Goal: Task Accomplishment & Management: Manage account settings

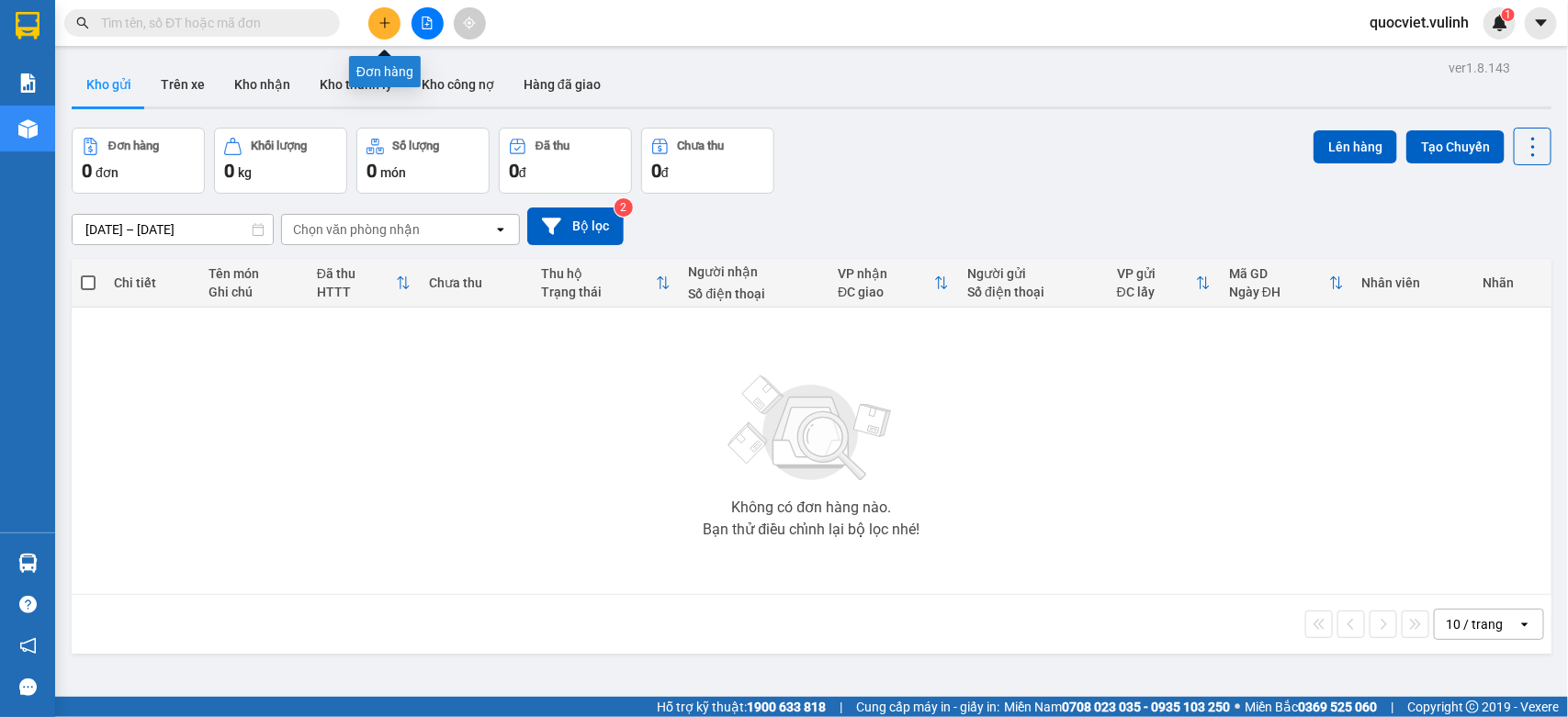
click at [375, 20] on button at bounding box center [384, 24] width 32 height 32
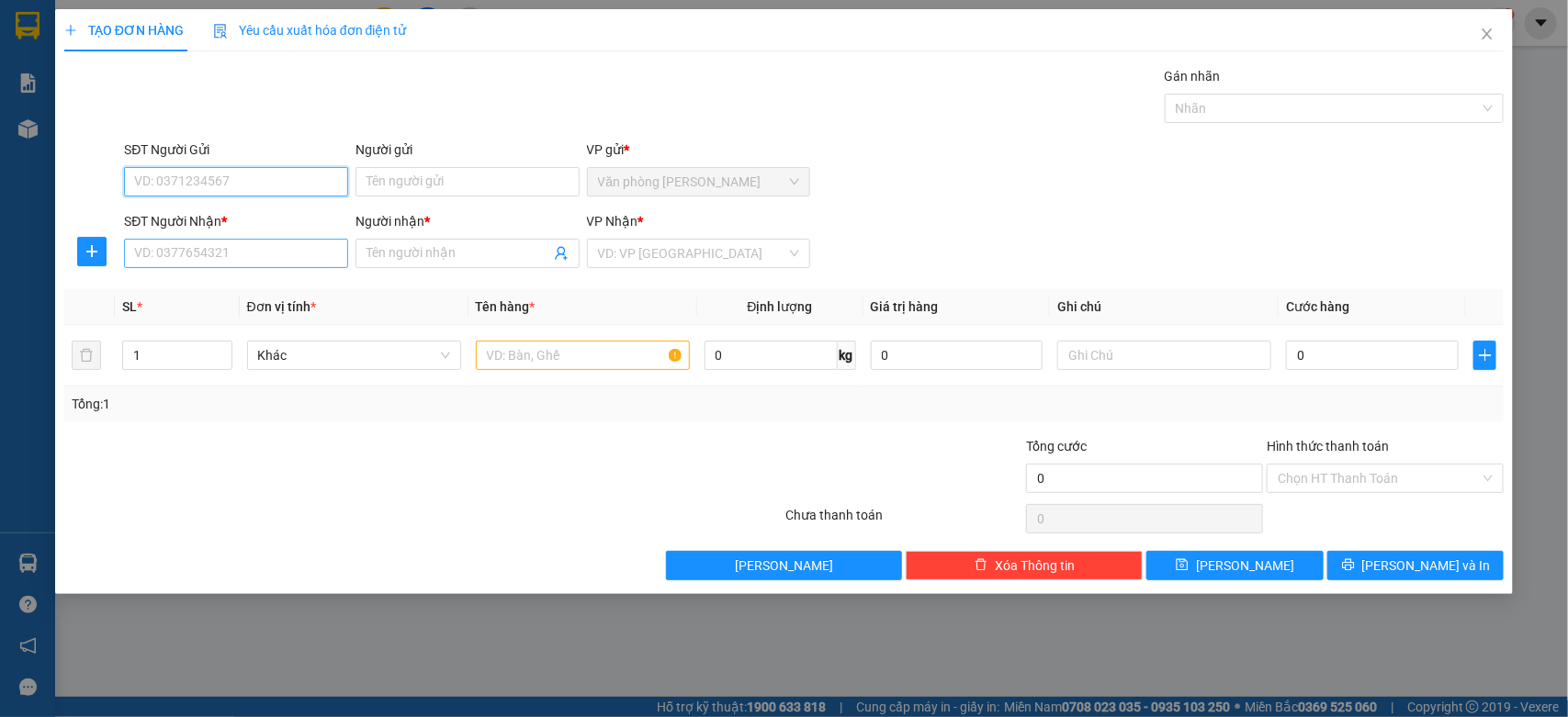
paste input "931414386"
click at [136, 176] on input "931414386" at bounding box center [236, 181] width 224 height 30
type input "0931414386"
click at [306, 208] on div "0931414386 - Thành" at bounding box center [236, 219] width 224 height 30
type input "Thành"
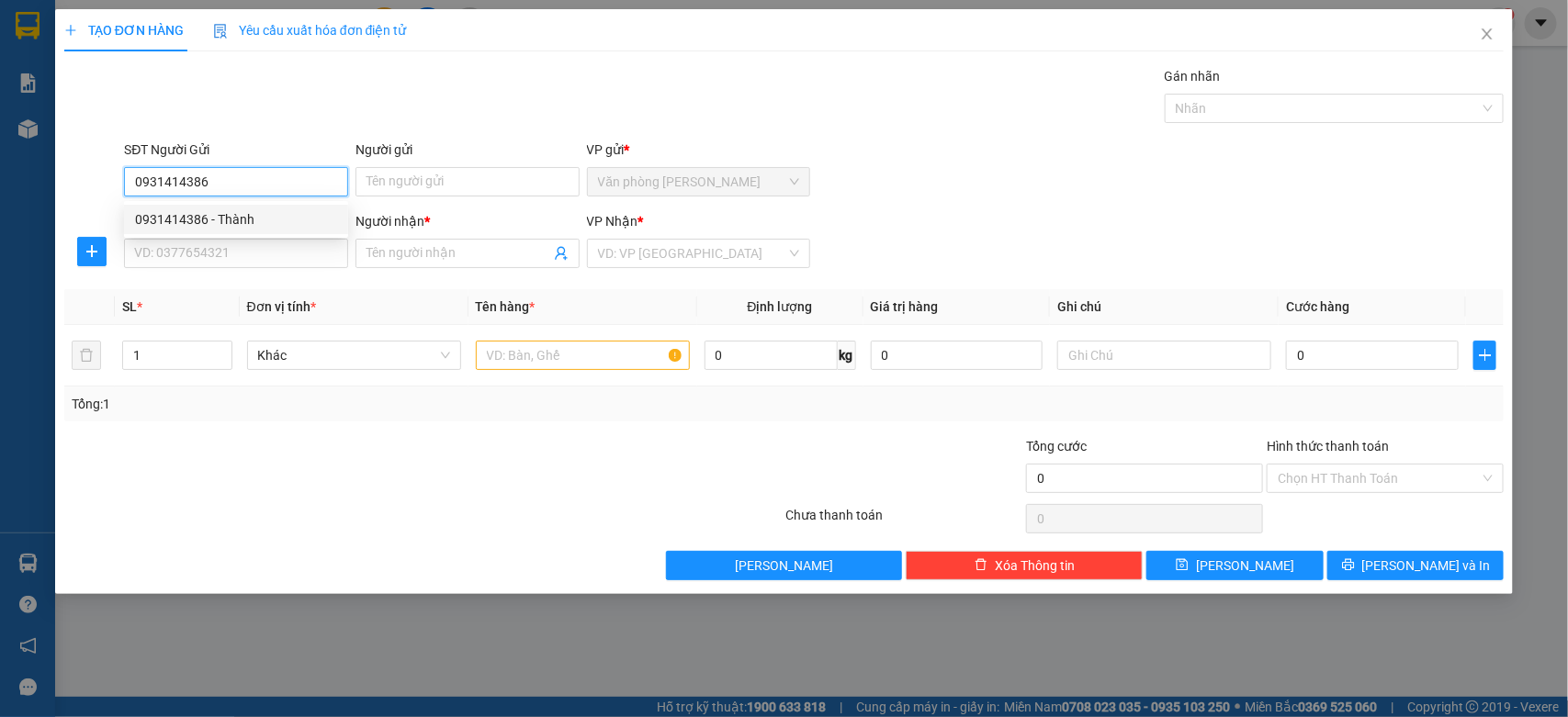
type input "0931414386"
type input "Thành"
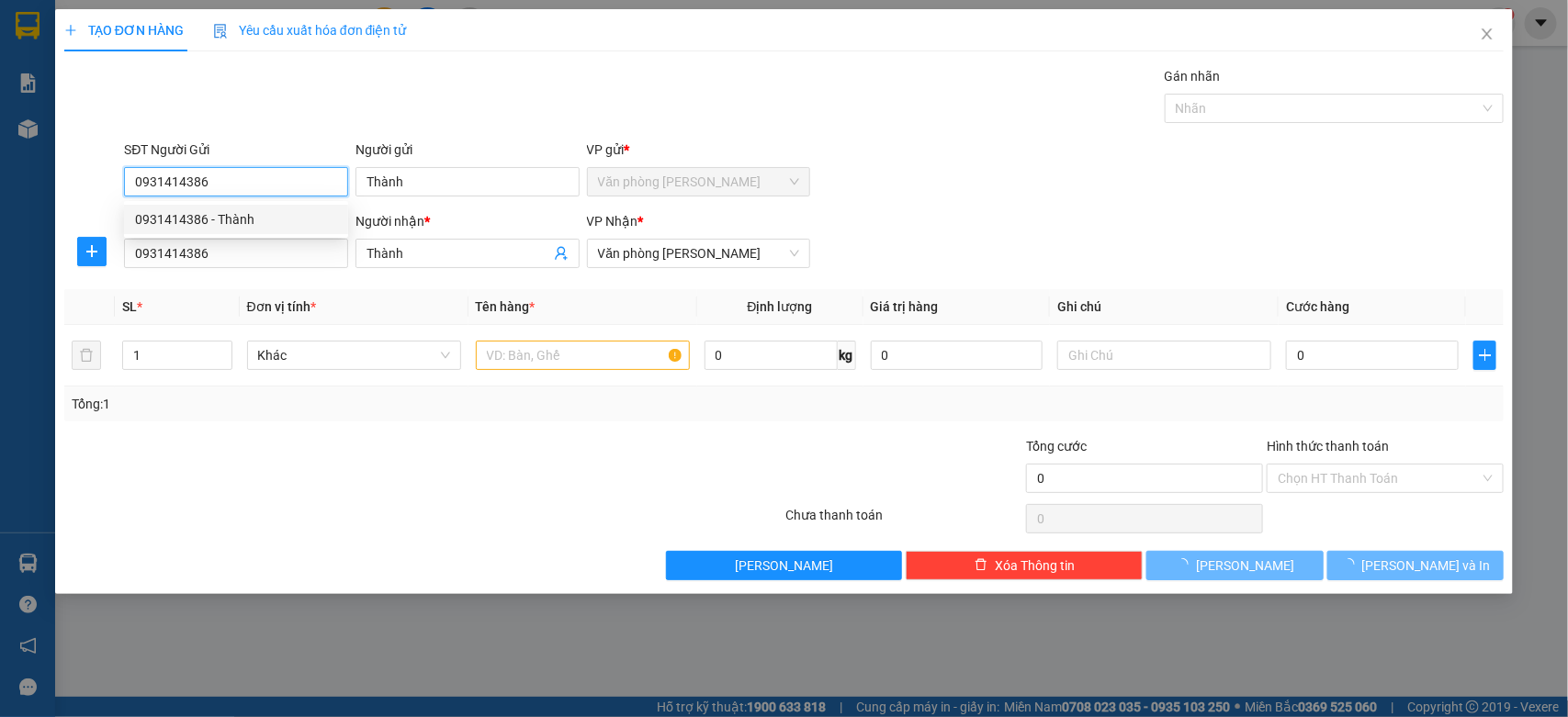
type input "450.000"
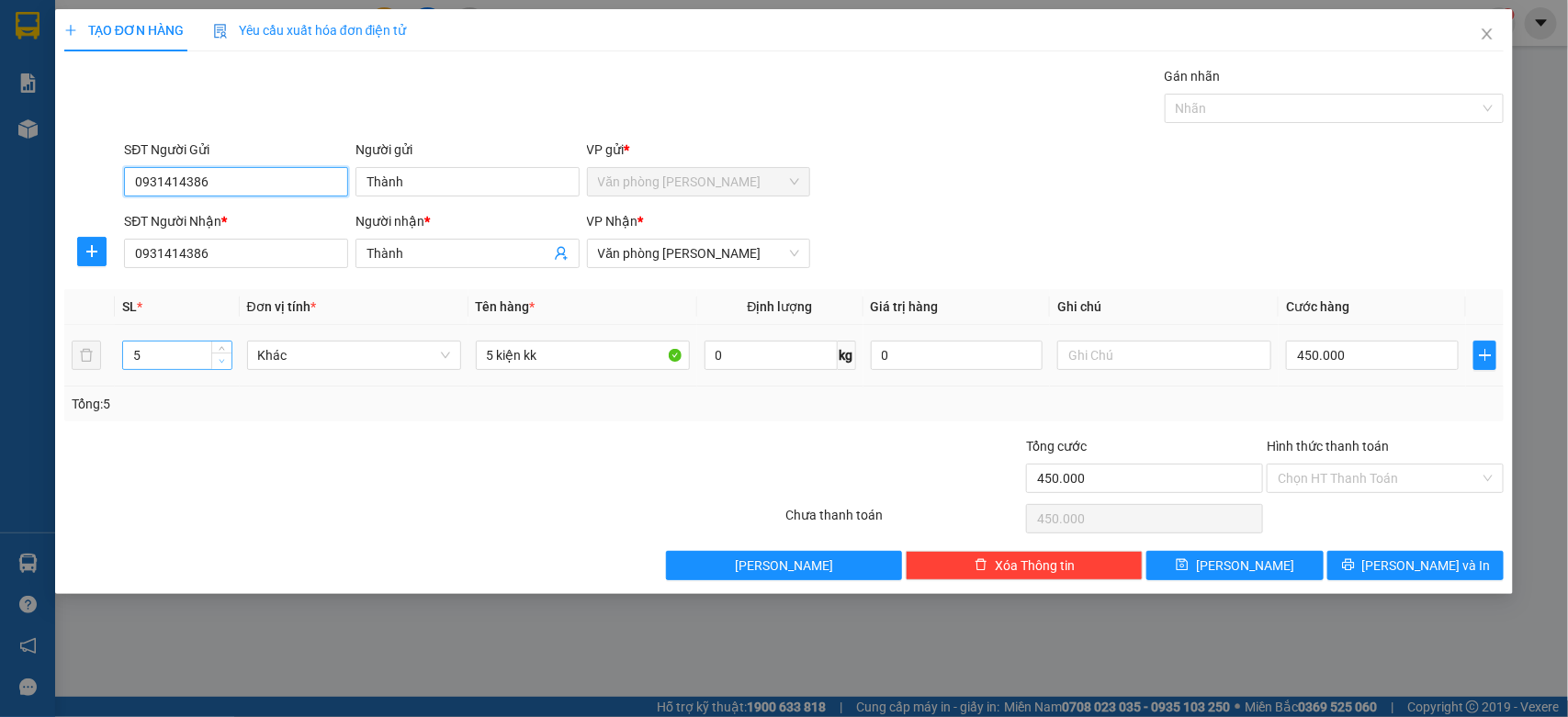
type input "0931414386"
click at [218, 361] on icon "down" at bounding box center [221, 361] width 7 height 7
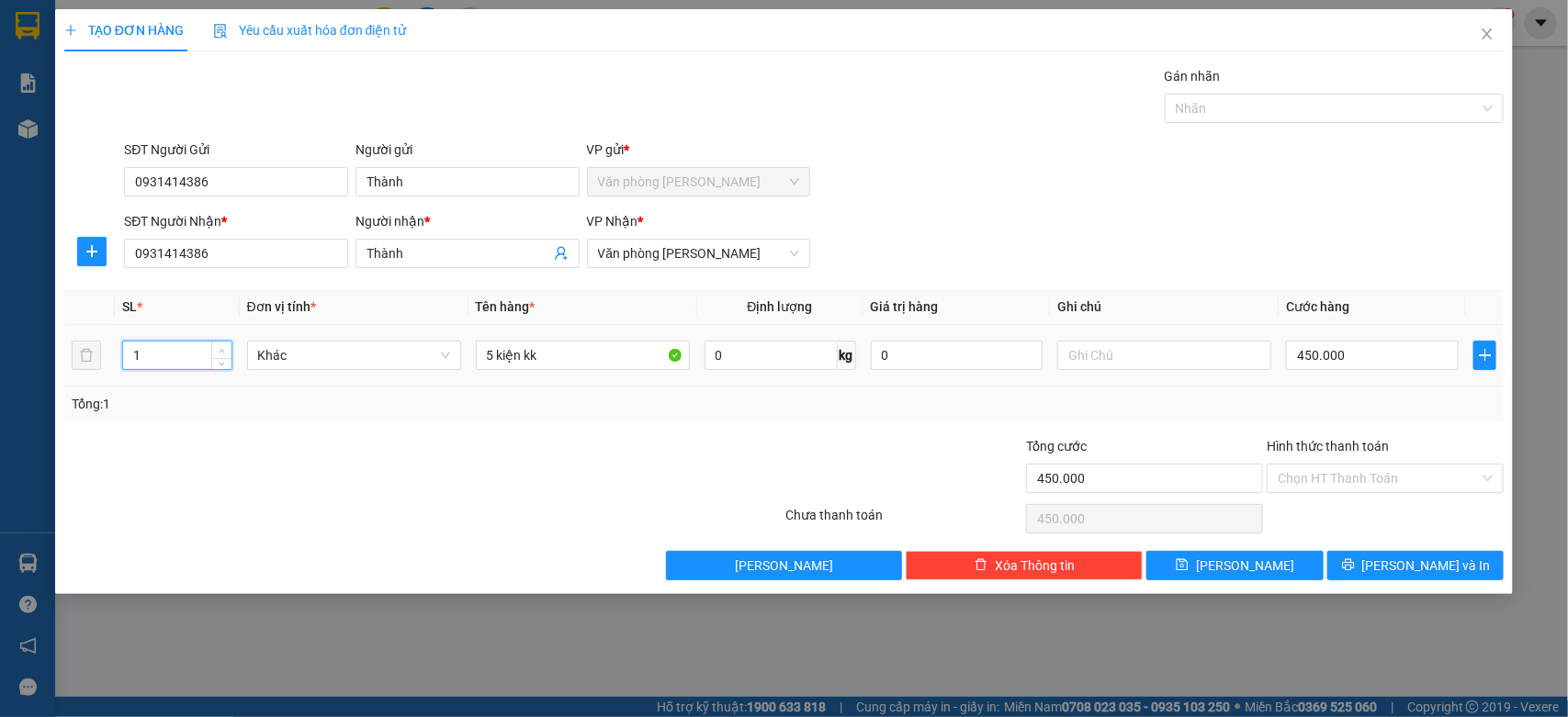
type input "2"
click at [217, 350] on span "up" at bounding box center [222, 351] width 11 height 11
click at [491, 350] on input "5 kiện kk" at bounding box center [583, 355] width 214 height 30
type input "2 kiện kk"
click at [1386, 351] on input "450.000" at bounding box center [1372, 355] width 173 height 30
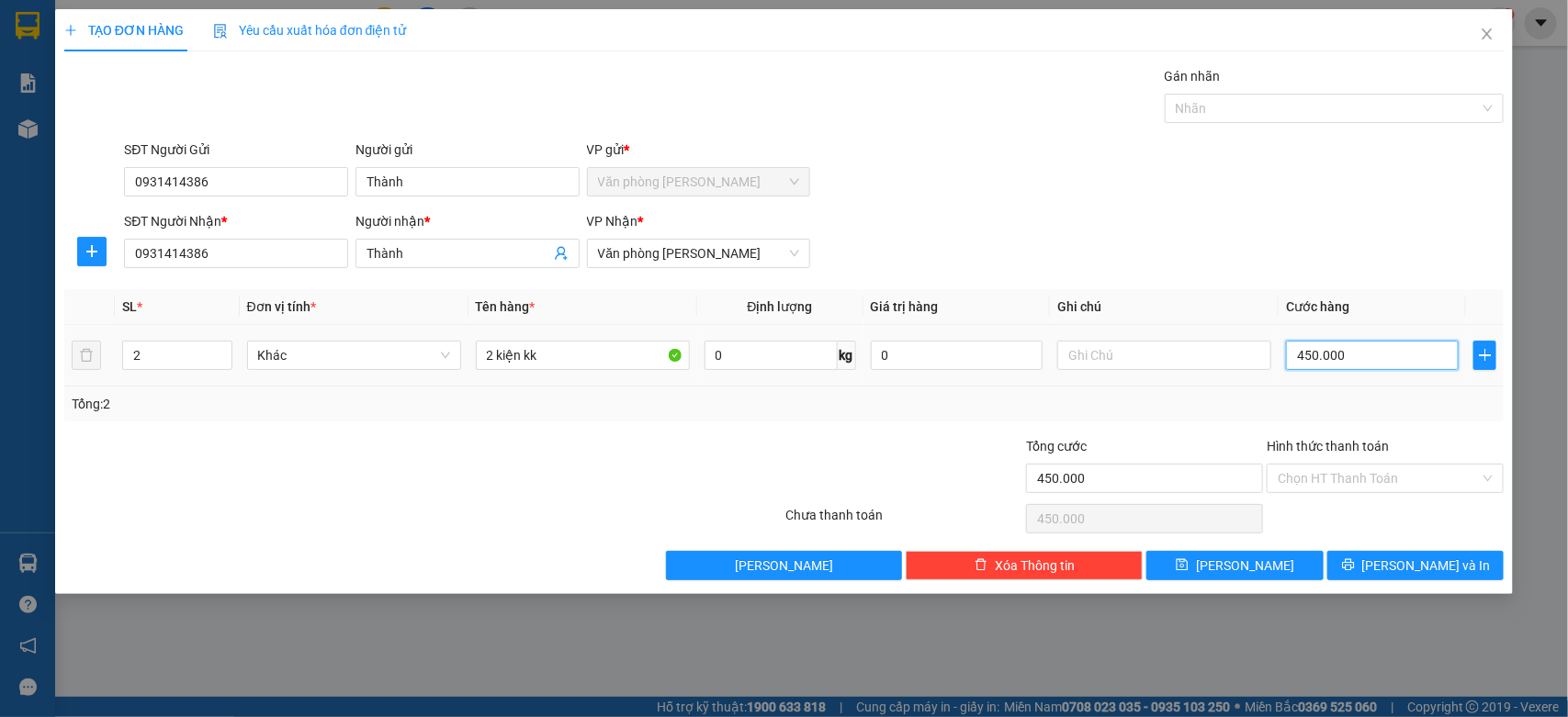
type input "0"
type input "1"
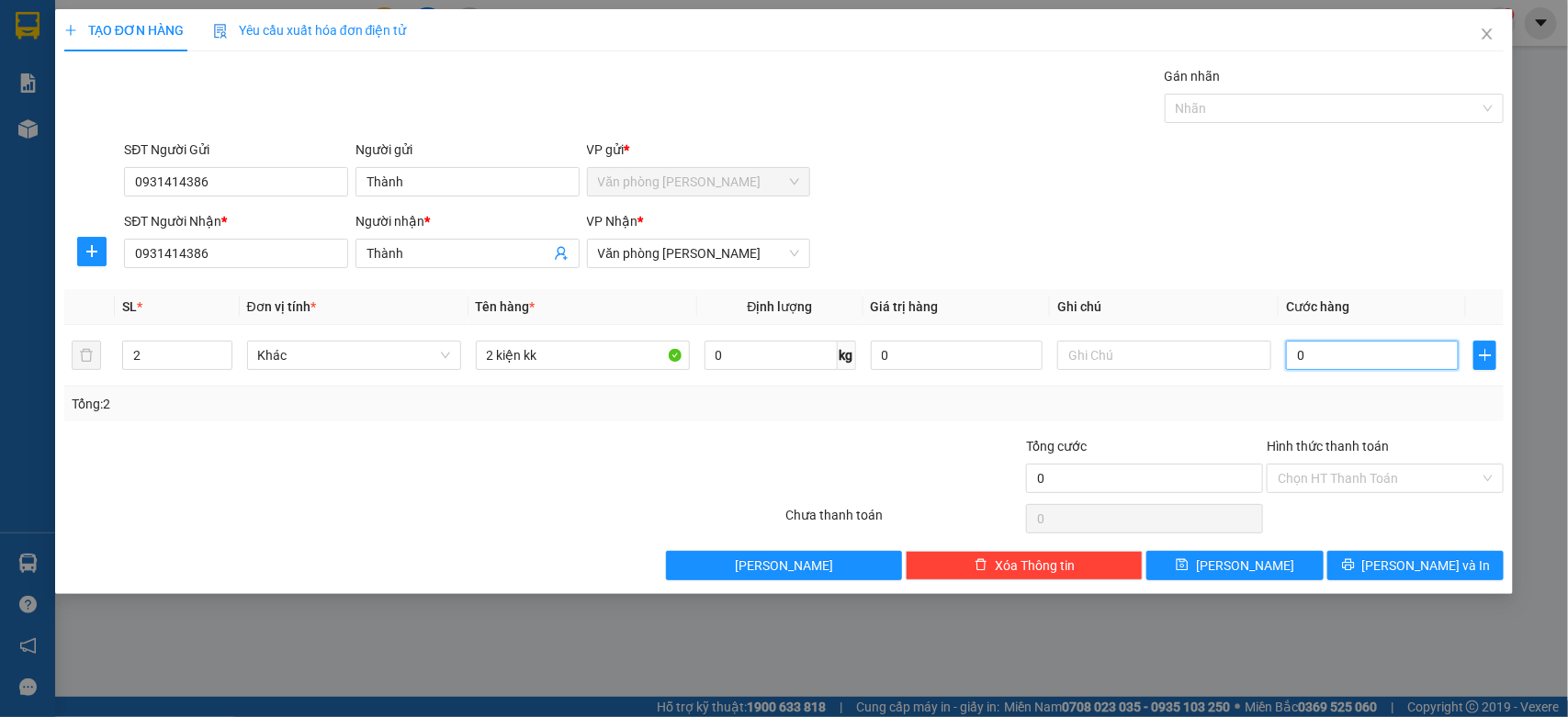
type input "1"
type input "01"
type input "13"
type input "013"
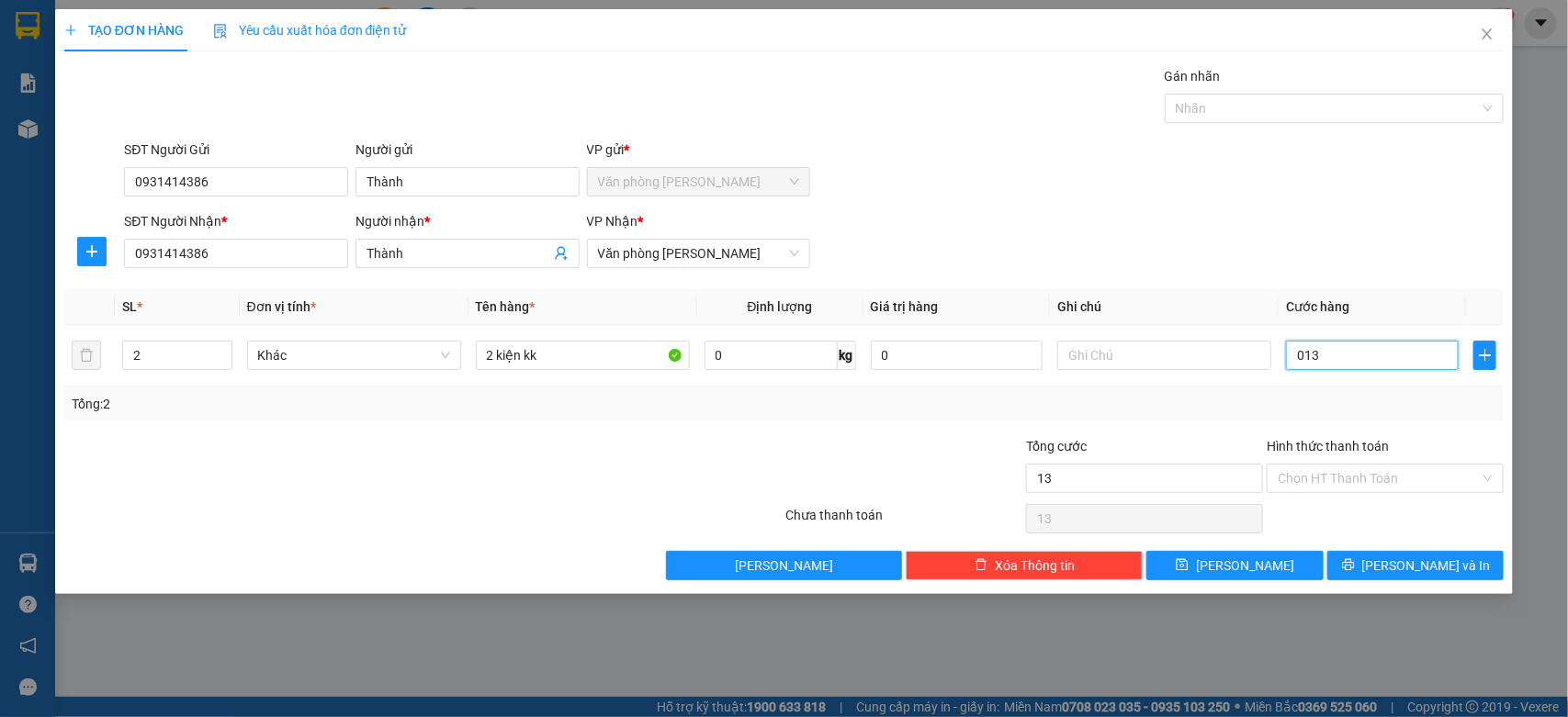
type input "130"
type input "0.130"
type input "1.300"
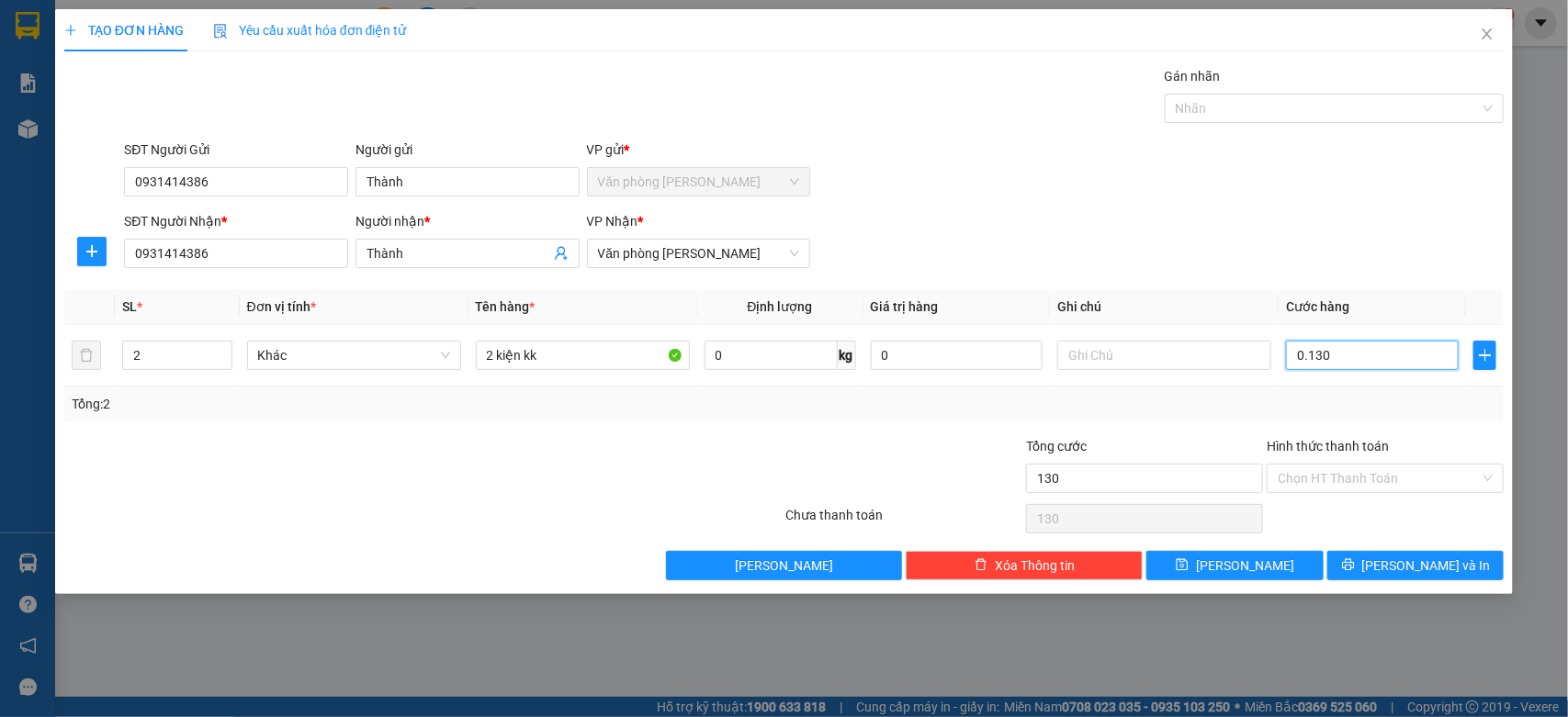
type input "01.300"
type input "13.000"
type input "0.130.000"
type input "130.000"
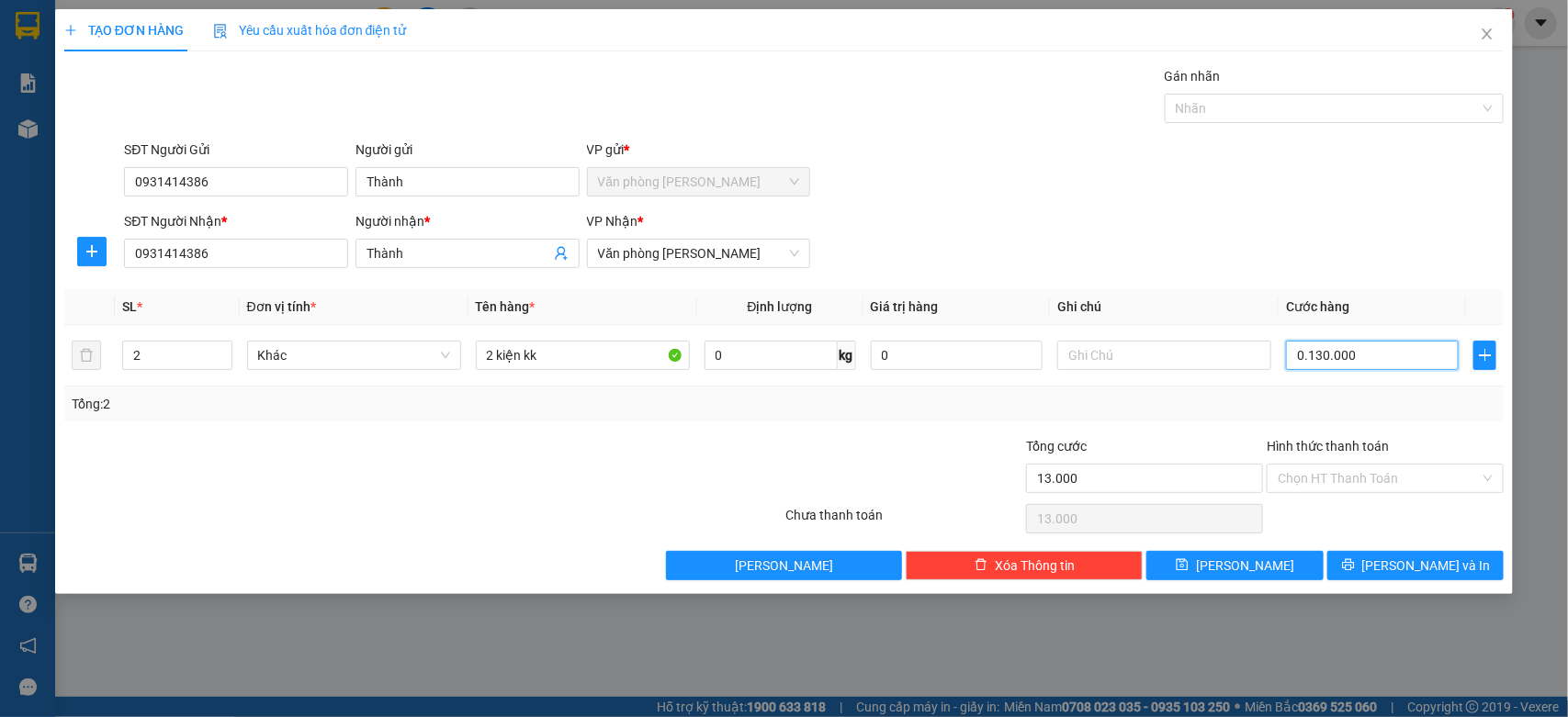
type input "130.000"
click at [1424, 476] on input "Hình thức thanh toán" at bounding box center [1379, 478] width 202 height 28
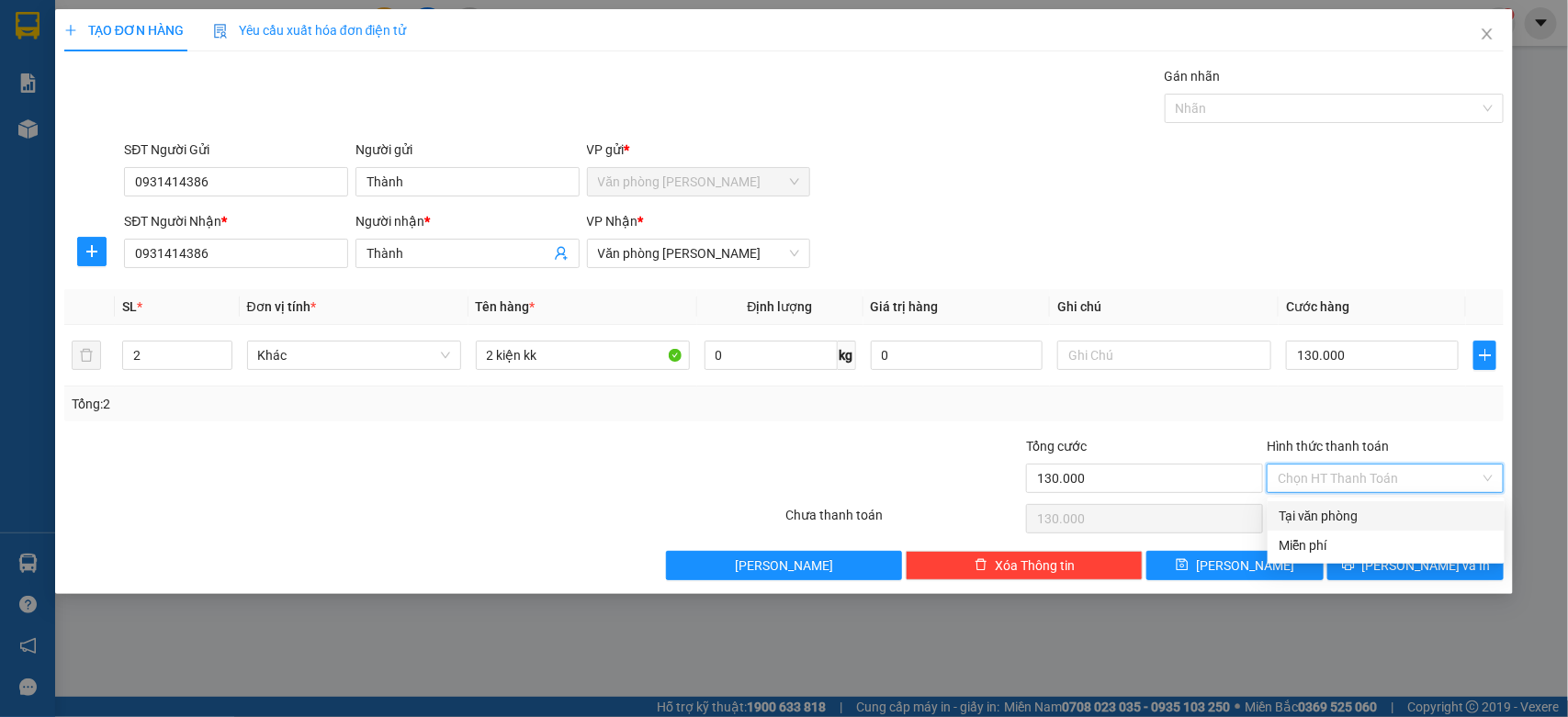
click at [1403, 521] on div "Tại văn phòng" at bounding box center [1386, 516] width 215 height 20
type input "0"
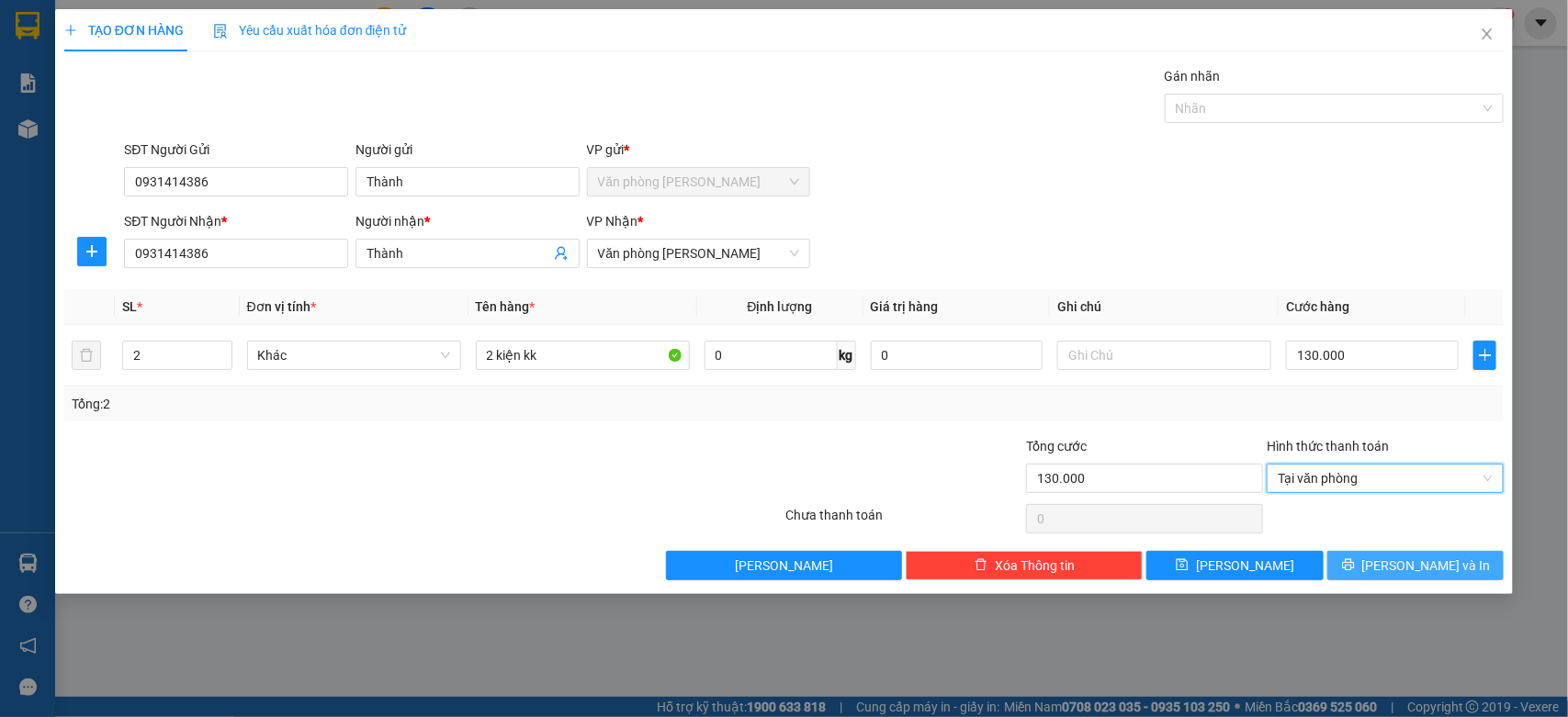
click at [1439, 553] on button "[PERSON_NAME] và In" at bounding box center [1415, 565] width 176 height 30
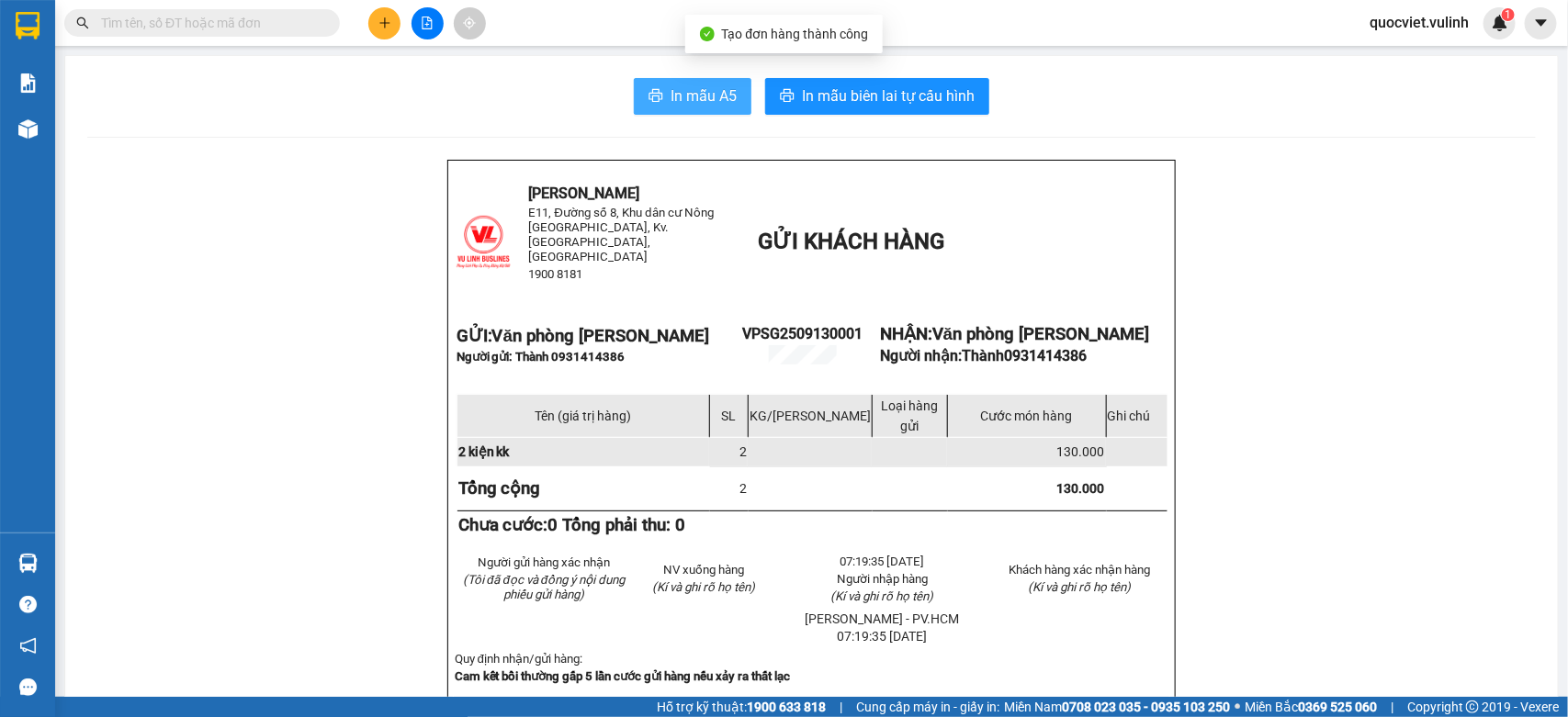
click at [671, 96] on span "In mẫu A5" at bounding box center [703, 96] width 66 height 23
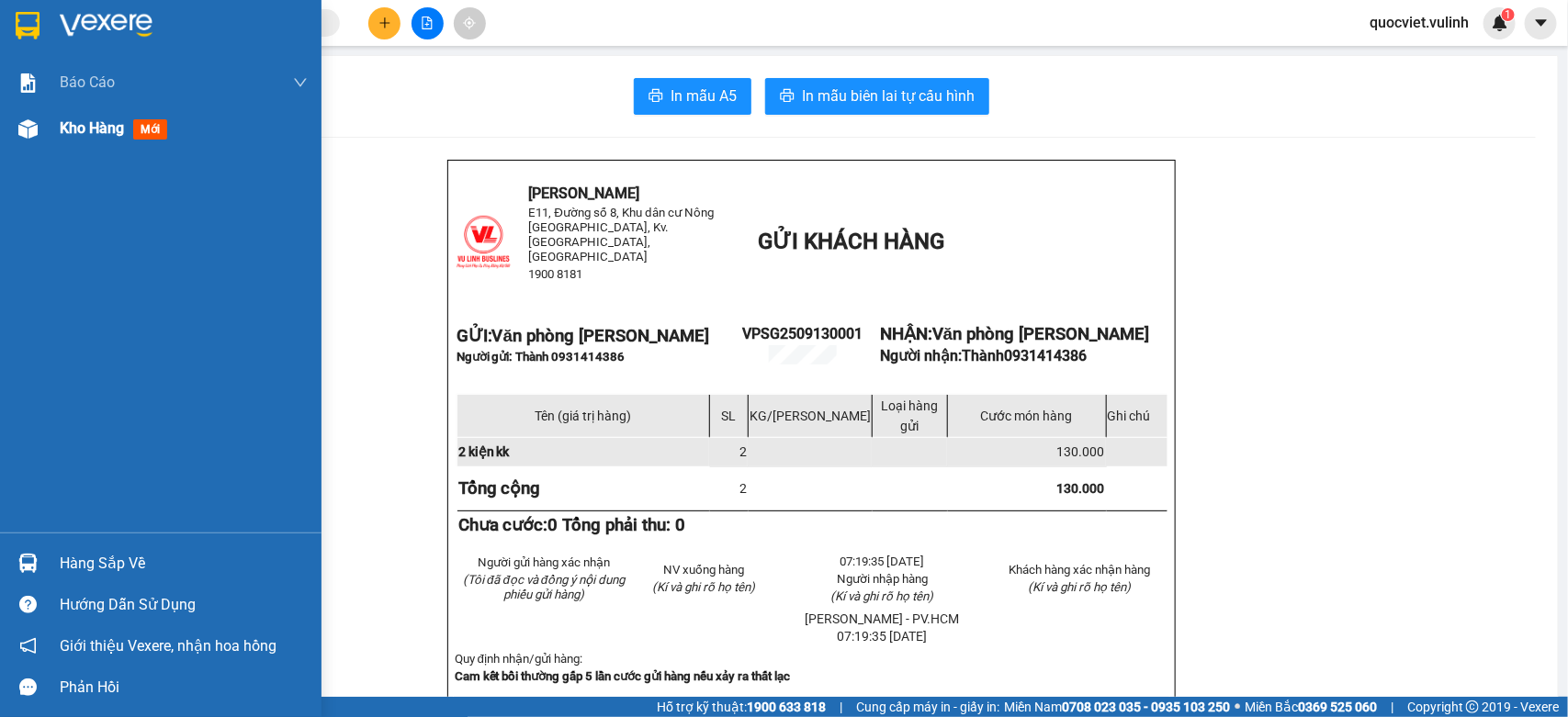
click at [24, 125] on img at bounding box center [28, 129] width 19 height 19
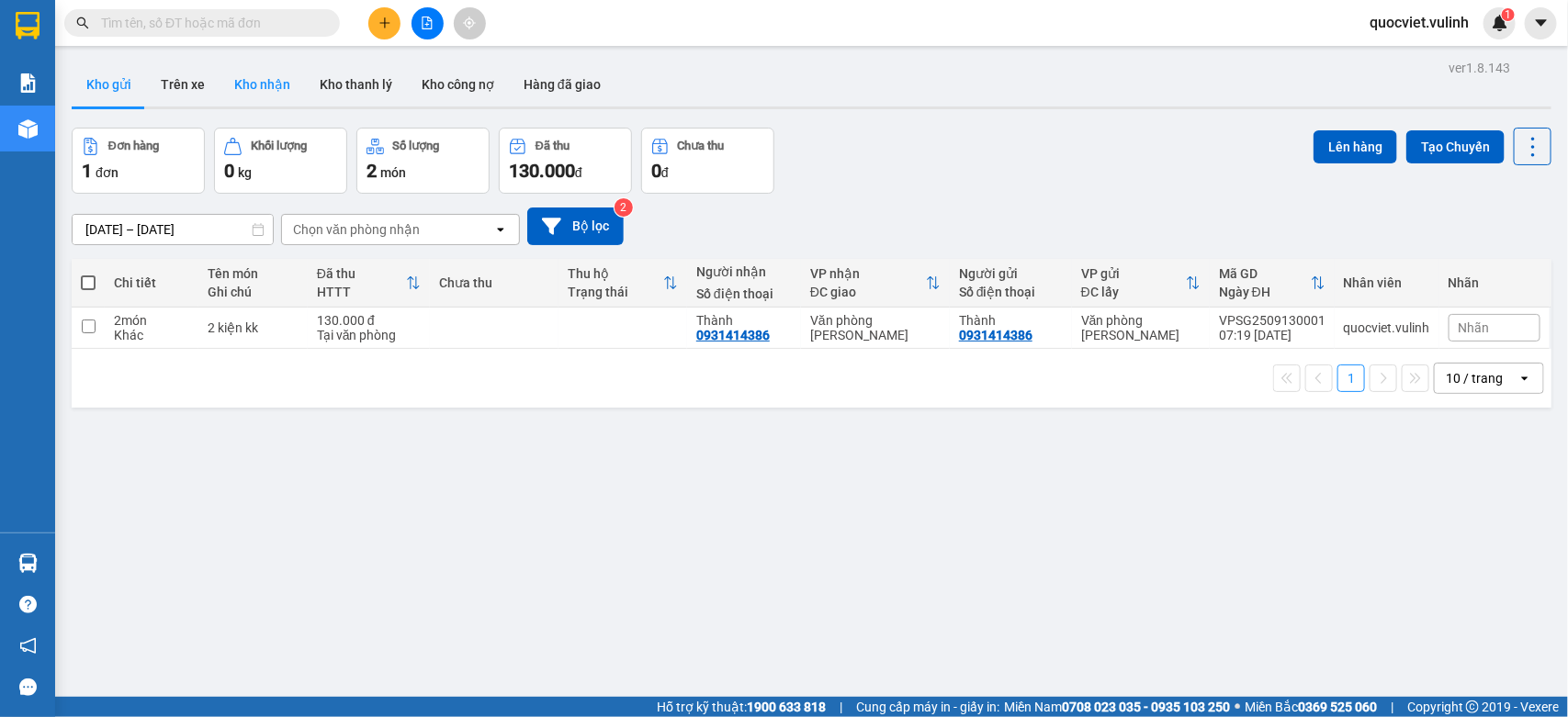
click at [280, 73] on button "Kho nhận" at bounding box center [262, 85] width 86 height 44
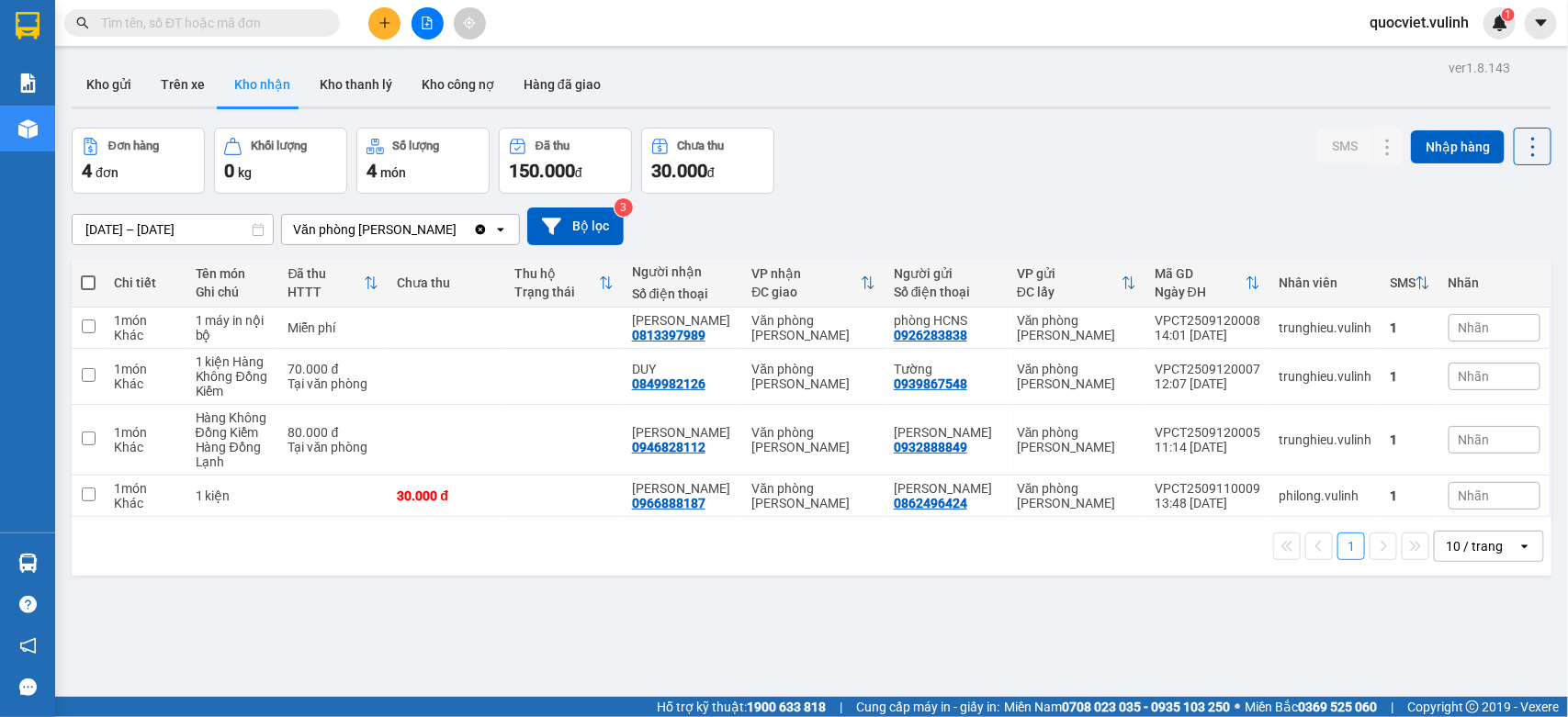
click at [1464, 554] on div "10 / trang" at bounding box center [1475, 546] width 57 height 18
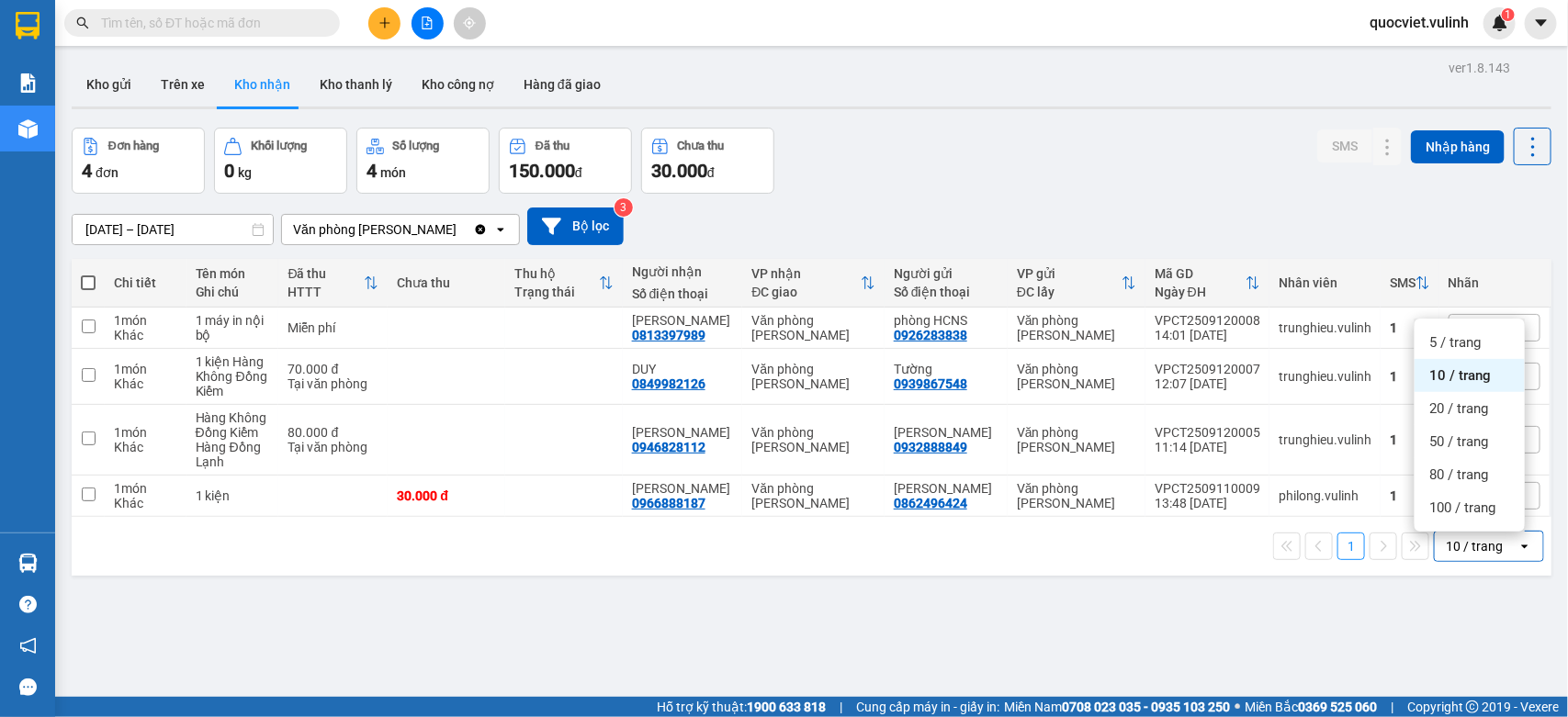
click at [1470, 547] on div "10 / trang" at bounding box center [1475, 546] width 57 height 18
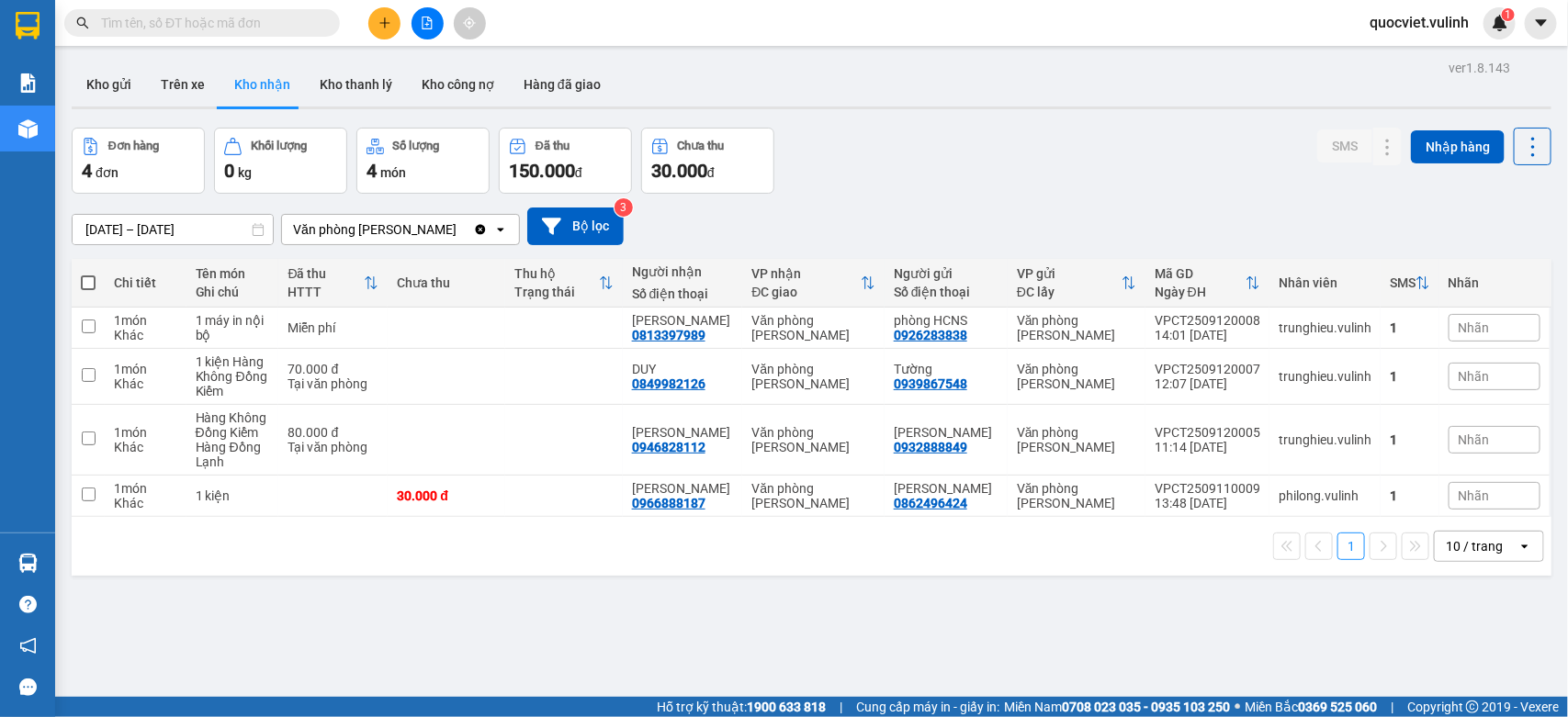
click at [1464, 539] on div "10 / trang" at bounding box center [1475, 546] width 57 height 18
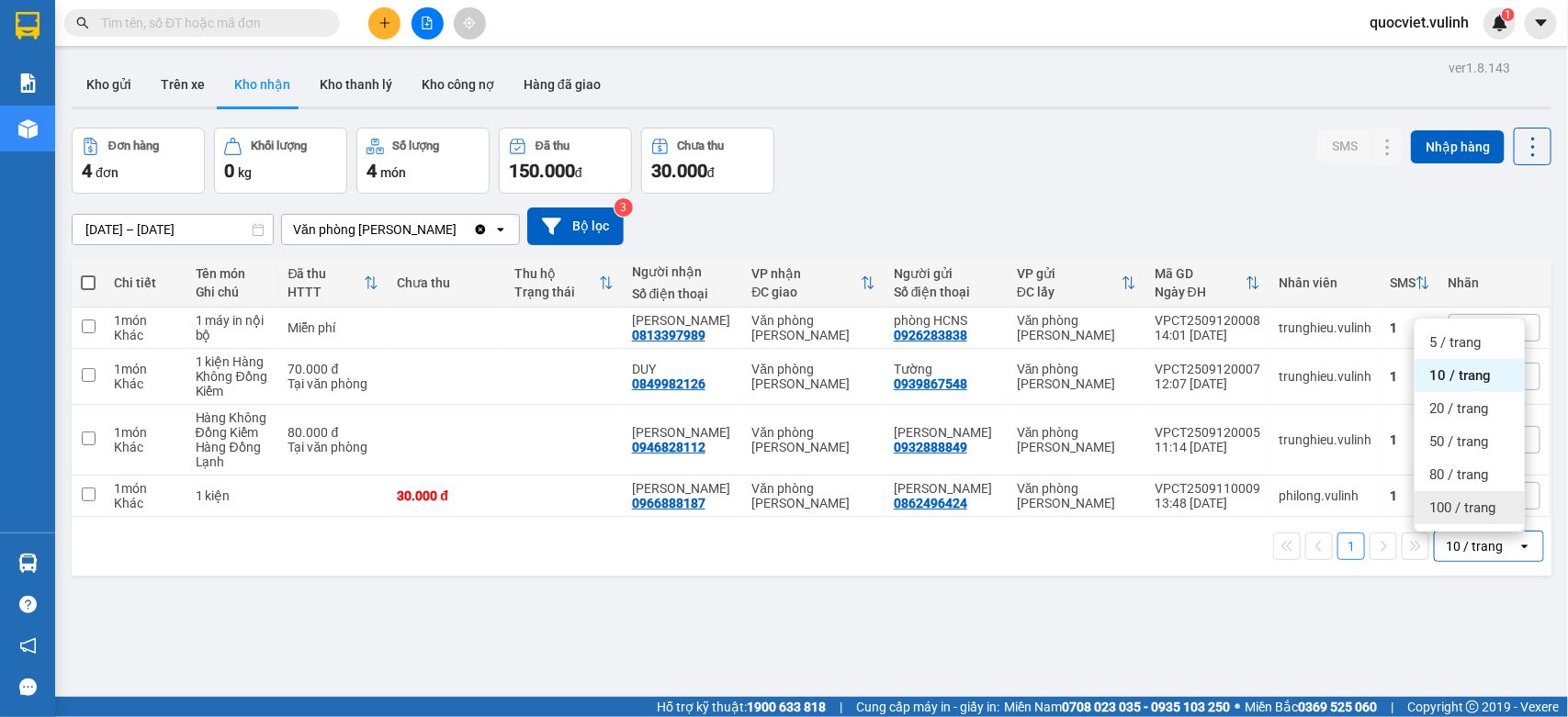
click at [1473, 499] on span "100 / trang" at bounding box center [1462, 507] width 66 height 18
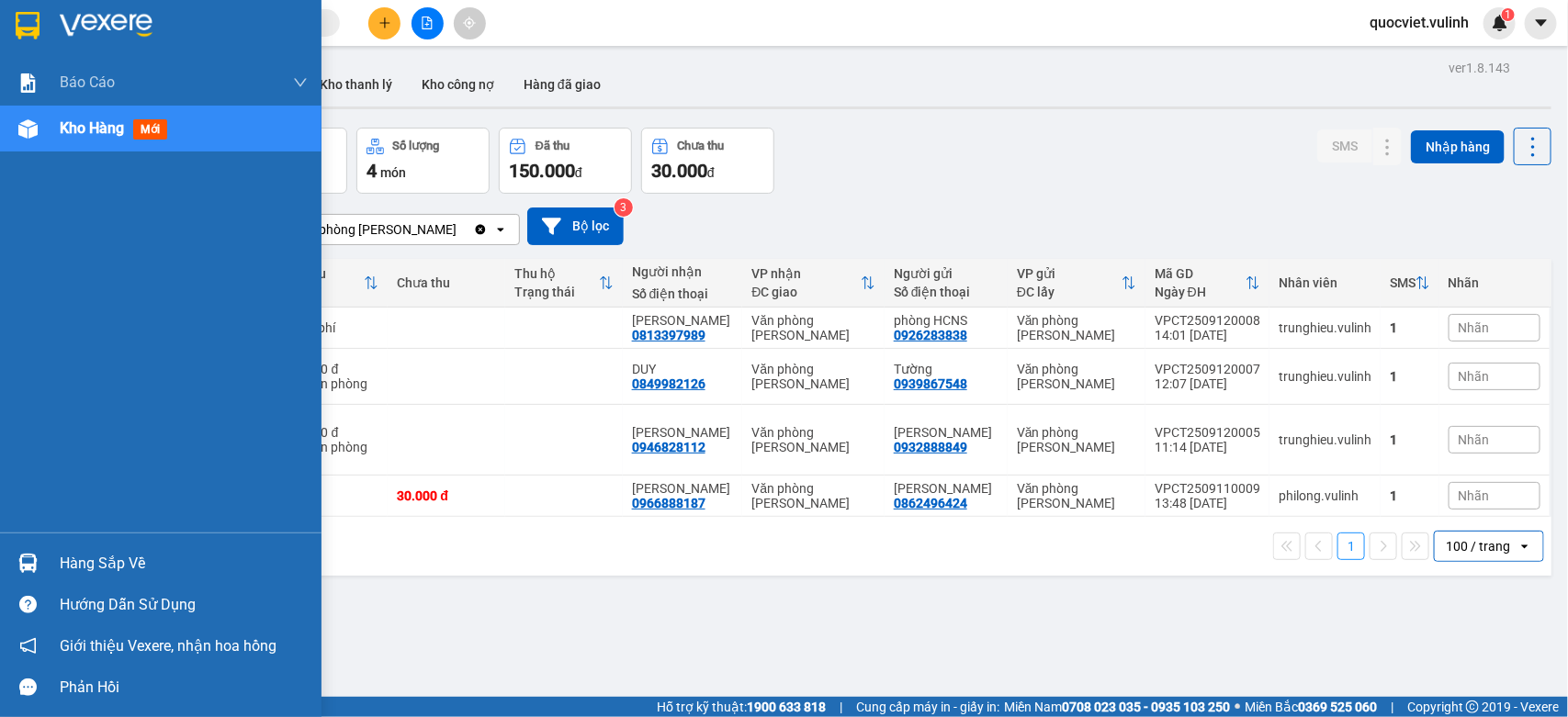
click at [25, 543] on div "Hàng sắp về" at bounding box center [160, 563] width 321 height 41
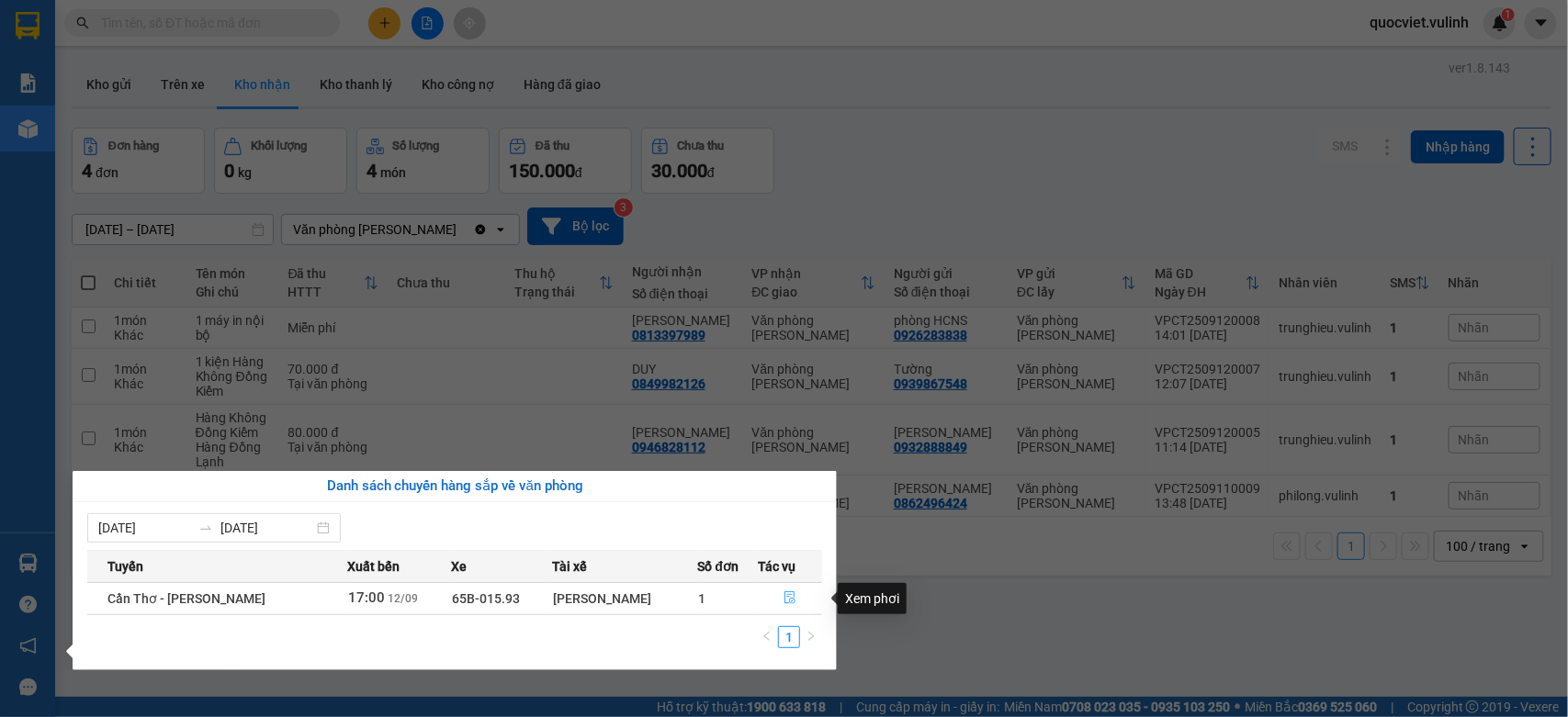
click at [784, 595] on icon "file-done" at bounding box center [790, 597] width 12 height 12
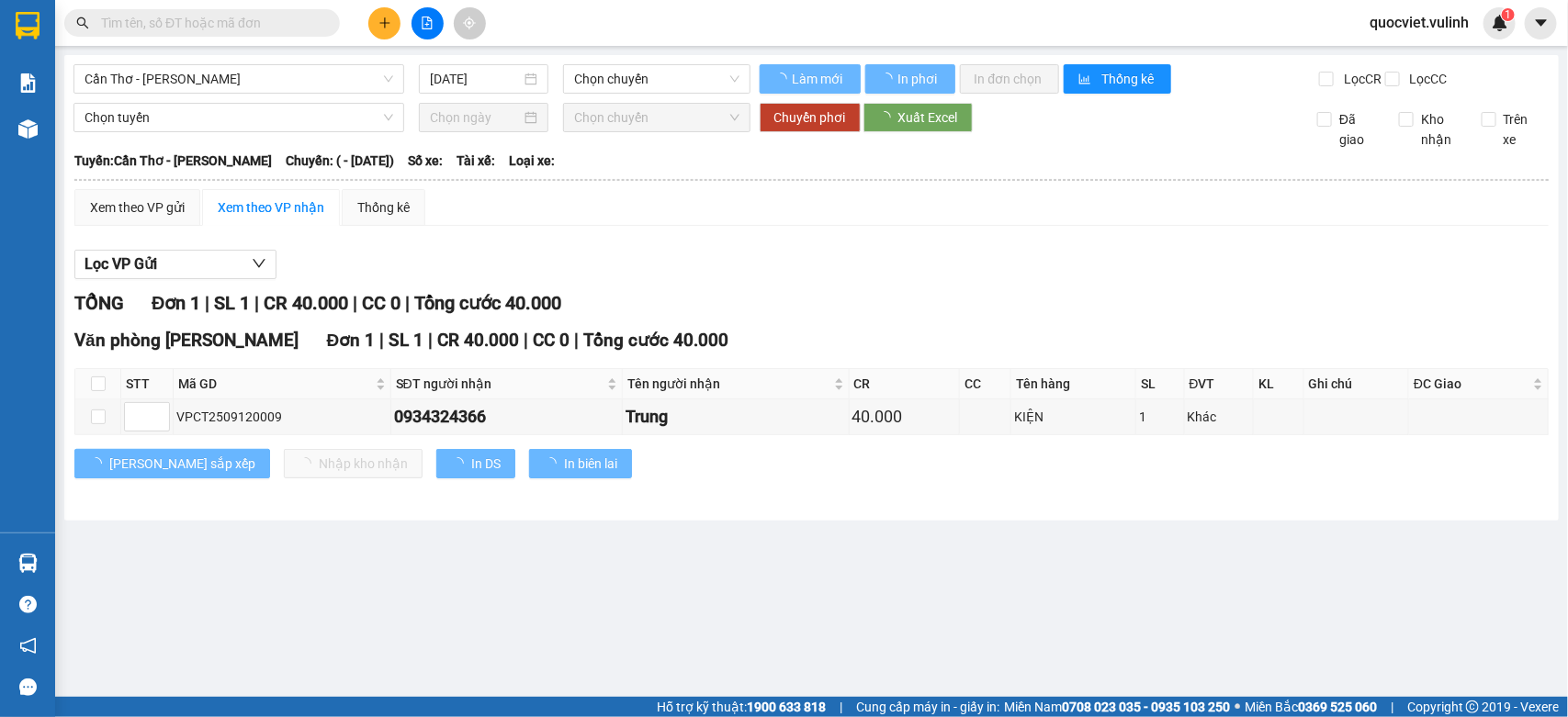
type input "[DATE]"
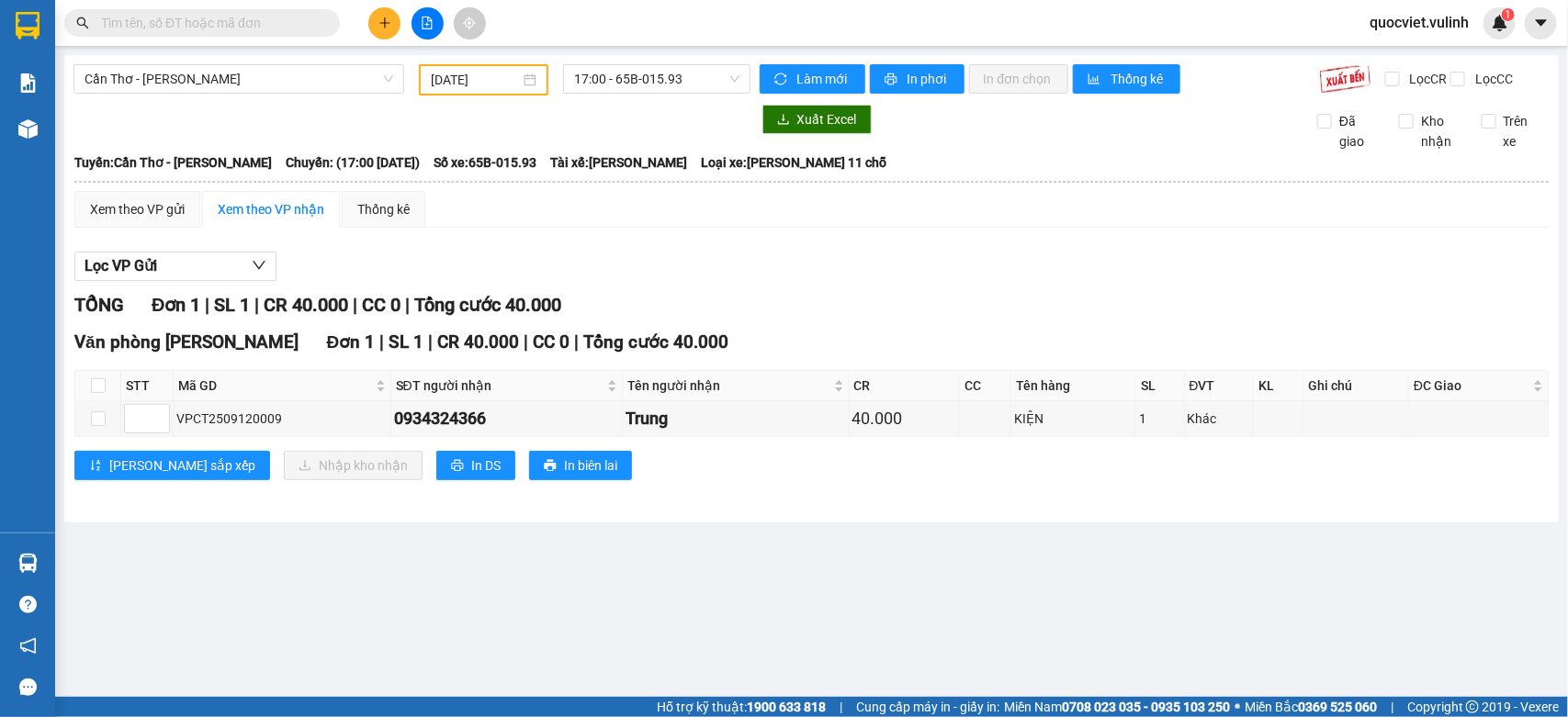
click at [106, 396] on th at bounding box center [98, 386] width 46 height 31
drag, startPoint x: 102, startPoint y: 397, endPoint x: 274, endPoint y: 450, distance: 180.0
click at [102, 393] on input "checkbox" at bounding box center [97, 385] width 14 height 14
checkbox input "true"
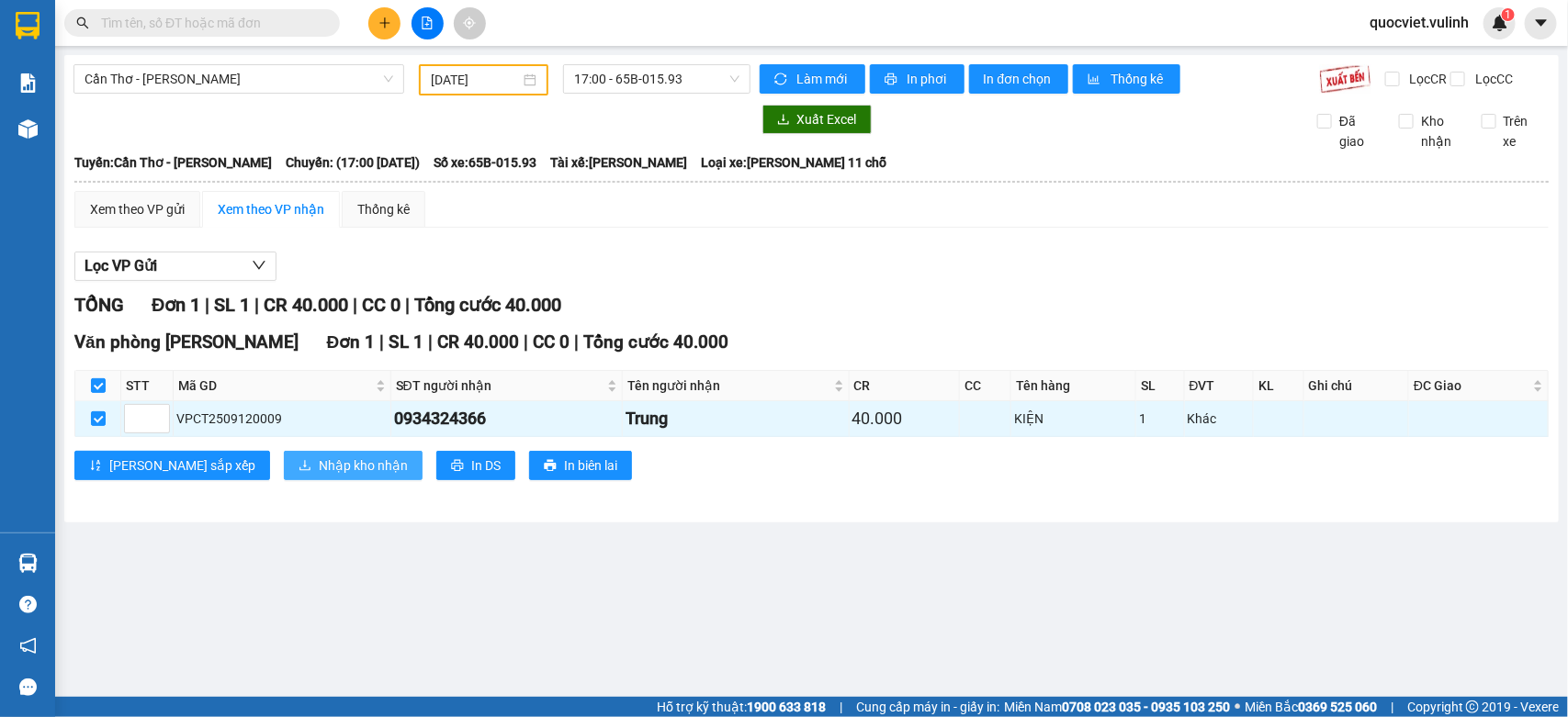
drag, startPoint x: 309, startPoint y: 469, endPoint x: 314, endPoint y: 478, distance: 10.3
click at [309, 471] on button "Nhập kho nhận" at bounding box center [353, 465] width 138 height 30
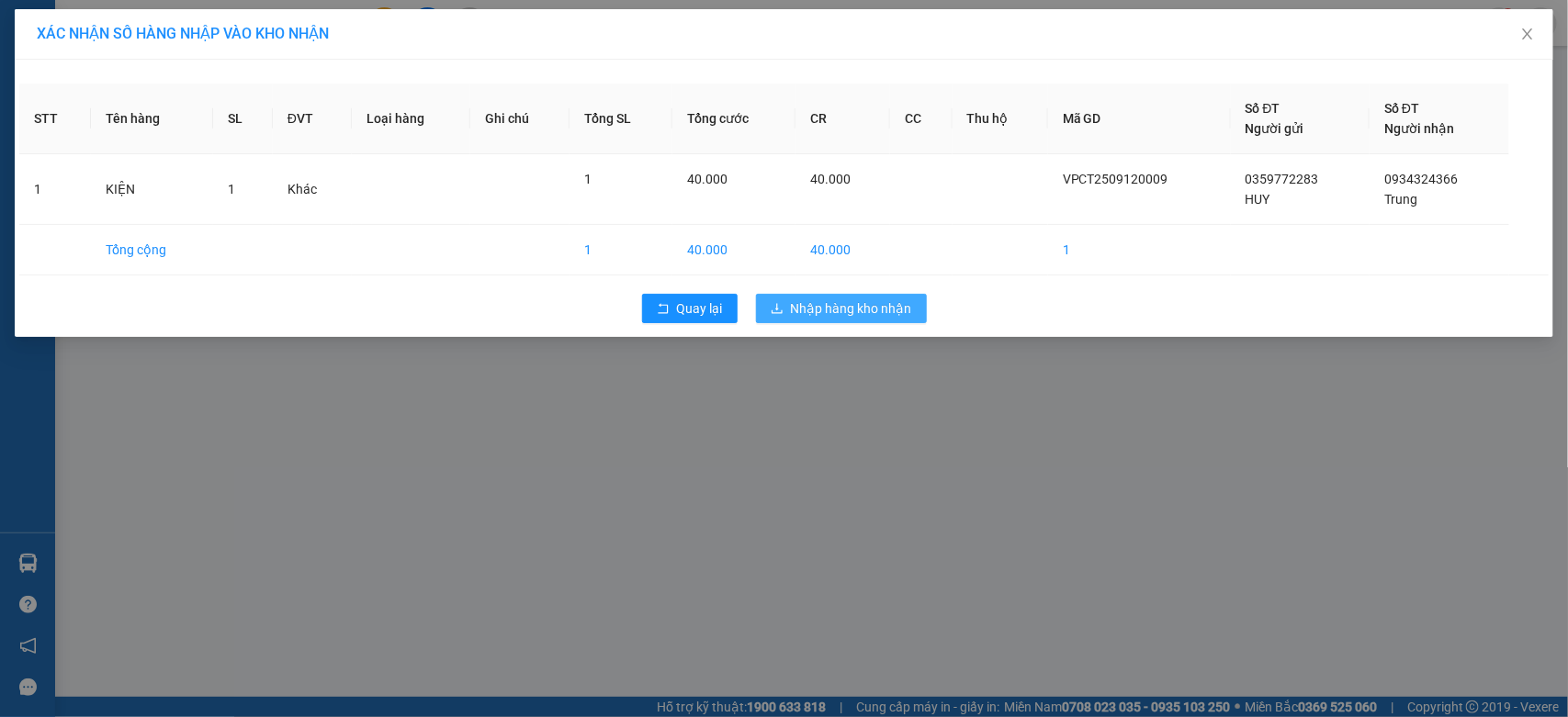
click at [860, 297] on button "Nhập hàng kho nhận" at bounding box center [841, 308] width 171 height 30
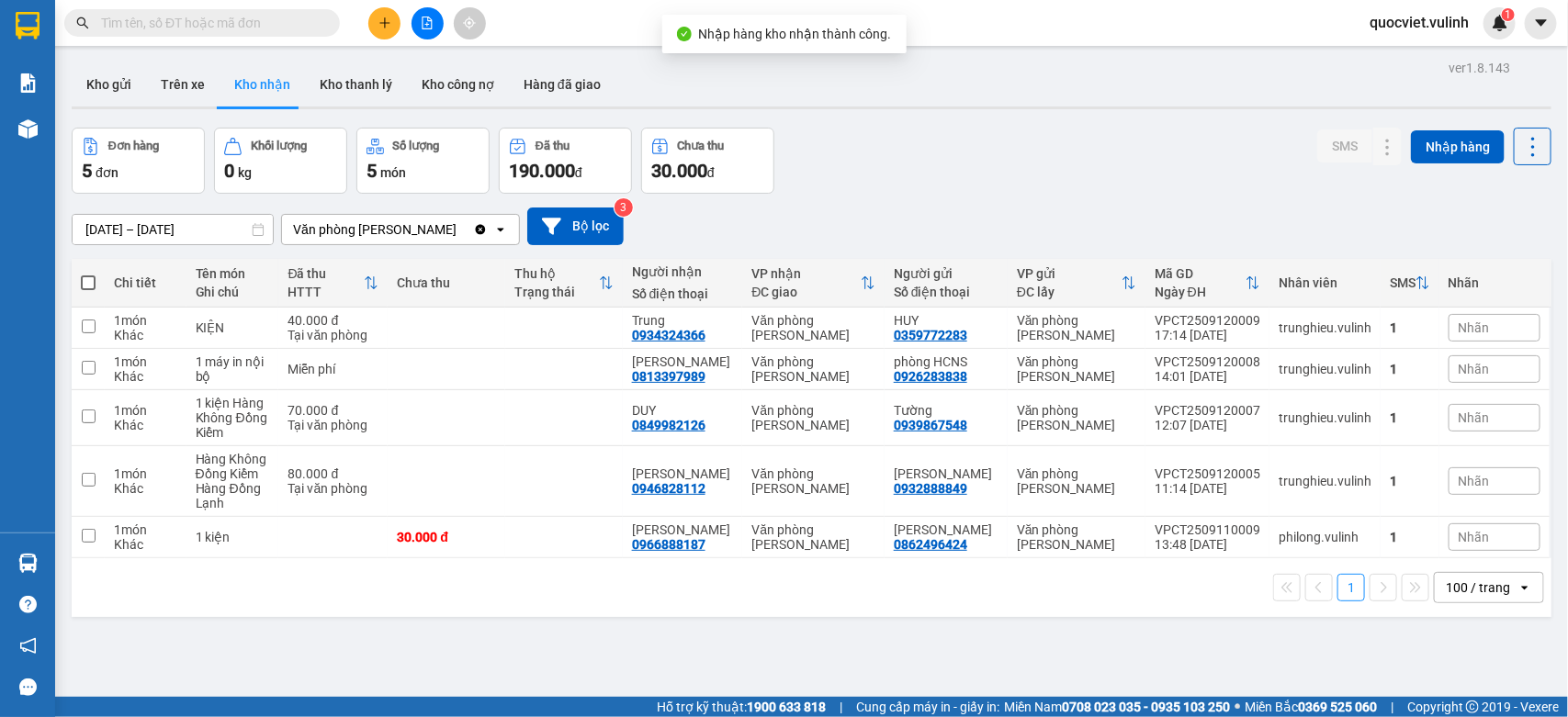
click at [57, 553] on main "ver 1.8.143 Kho gửi Trên xe Kho nhận Kho thanh lý Kho công nợ Hàng đã giao Đơn …" at bounding box center [784, 348] width 1568 height 697
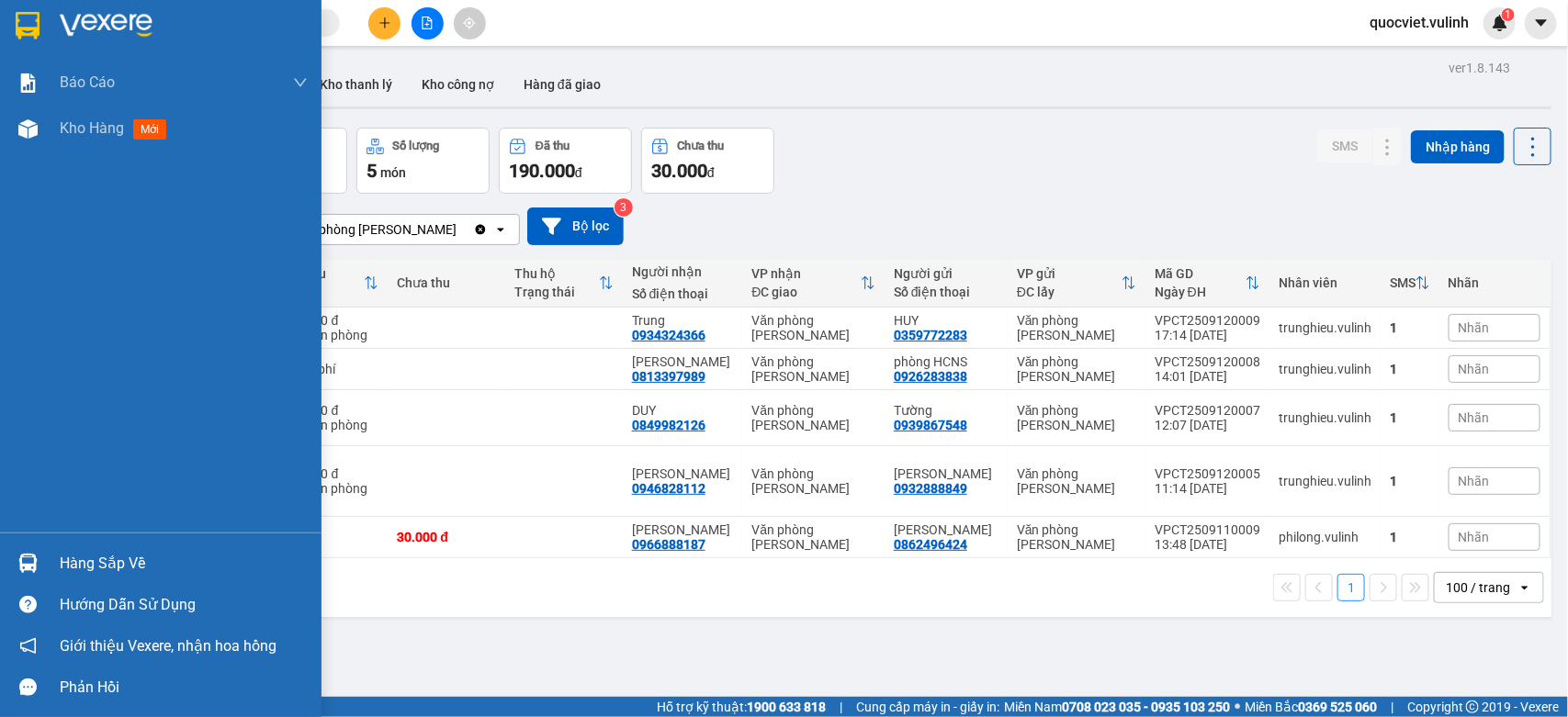
click at [39, 553] on div at bounding box center [29, 563] width 32 height 32
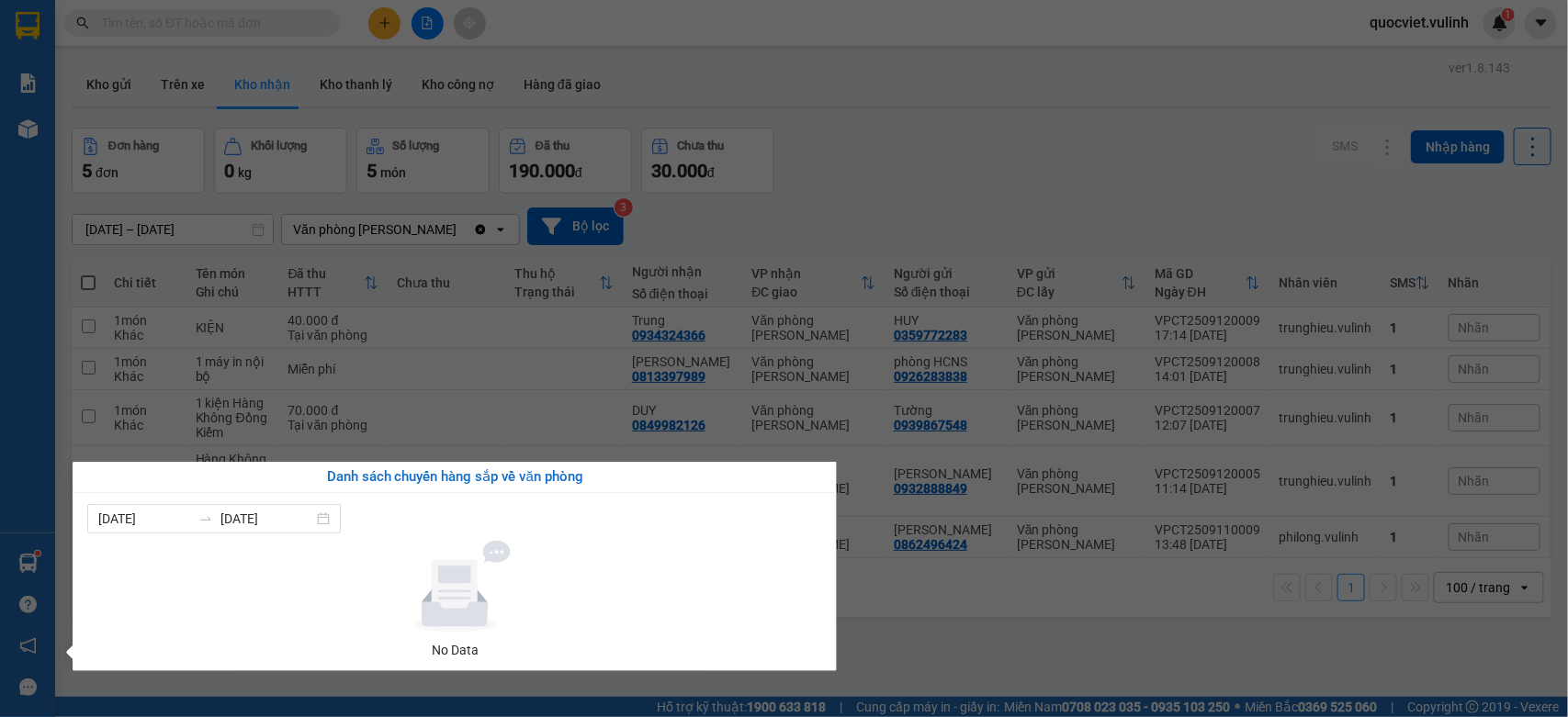
click at [1037, 156] on section "Kết quả tìm kiếm ( 0 ) Bộ lọc No Data quocviet.vulinh 1 Báo cáo BC hàng tồn (tr…" at bounding box center [784, 358] width 1568 height 717
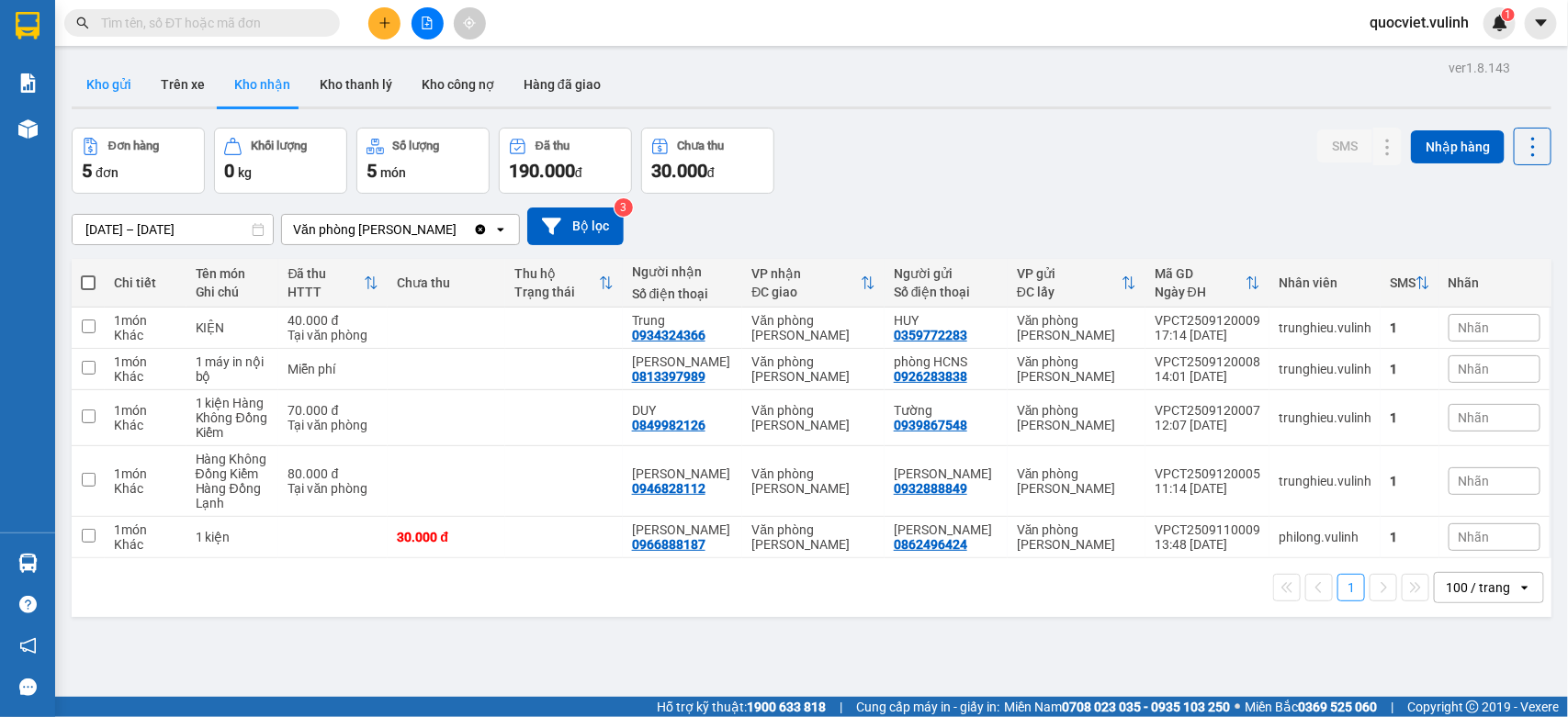
click at [103, 83] on button "Kho gửi" at bounding box center [109, 85] width 74 height 44
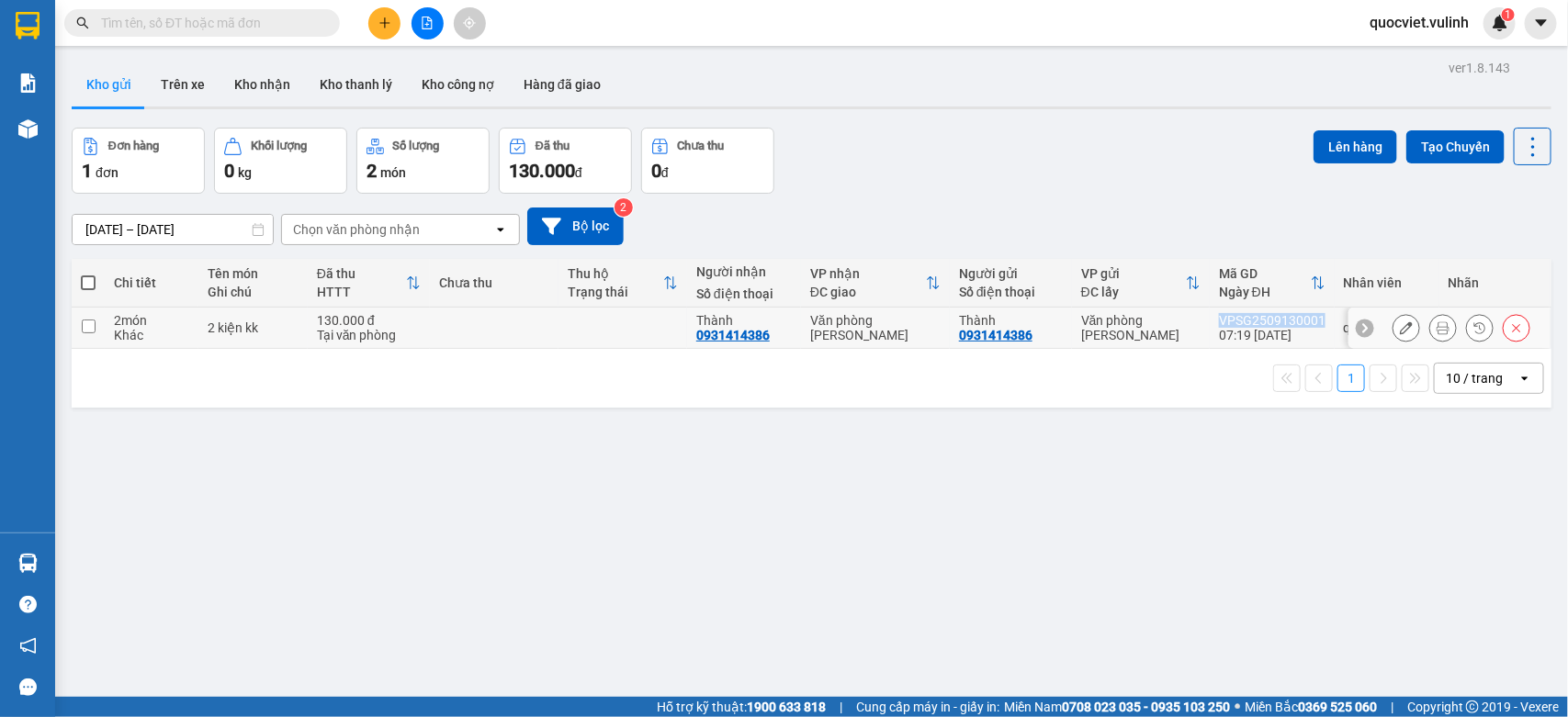
drag, startPoint x: 1204, startPoint y: 318, endPoint x: 1306, endPoint y: 321, distance: 102.0
click at [1306, 321] on td "VPSG2509130001 07:19 [DATE]" at bounding box center [1272, 328] width 125 height 41
checkbox input "true"
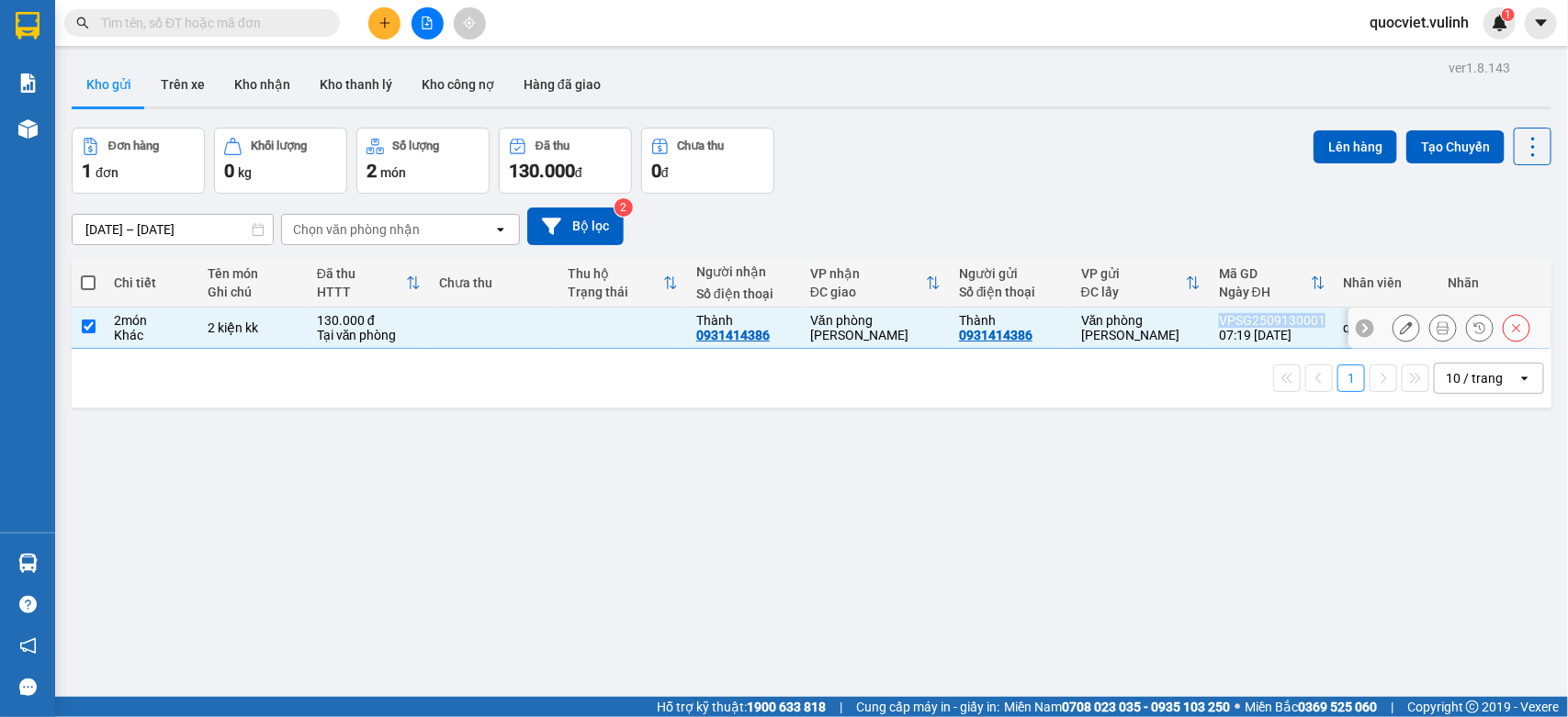
copy div "VPSG2509130001"
click at [1400, 324] on icon at bounding box center [1406, 327] width 12 height 12
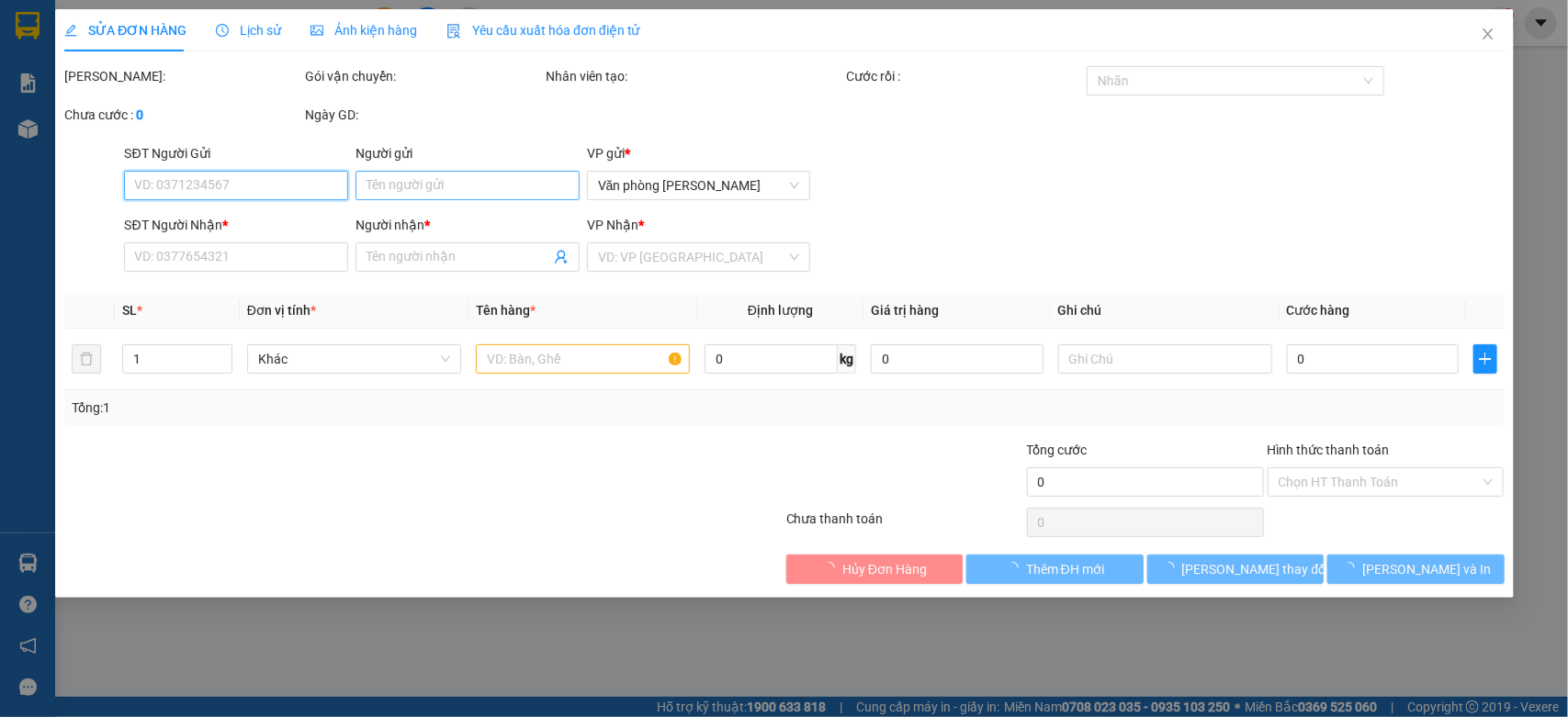
type input "0931414386"
type input "Thành"
type input "0931414386"
type input "Thành"
type input "130.000"
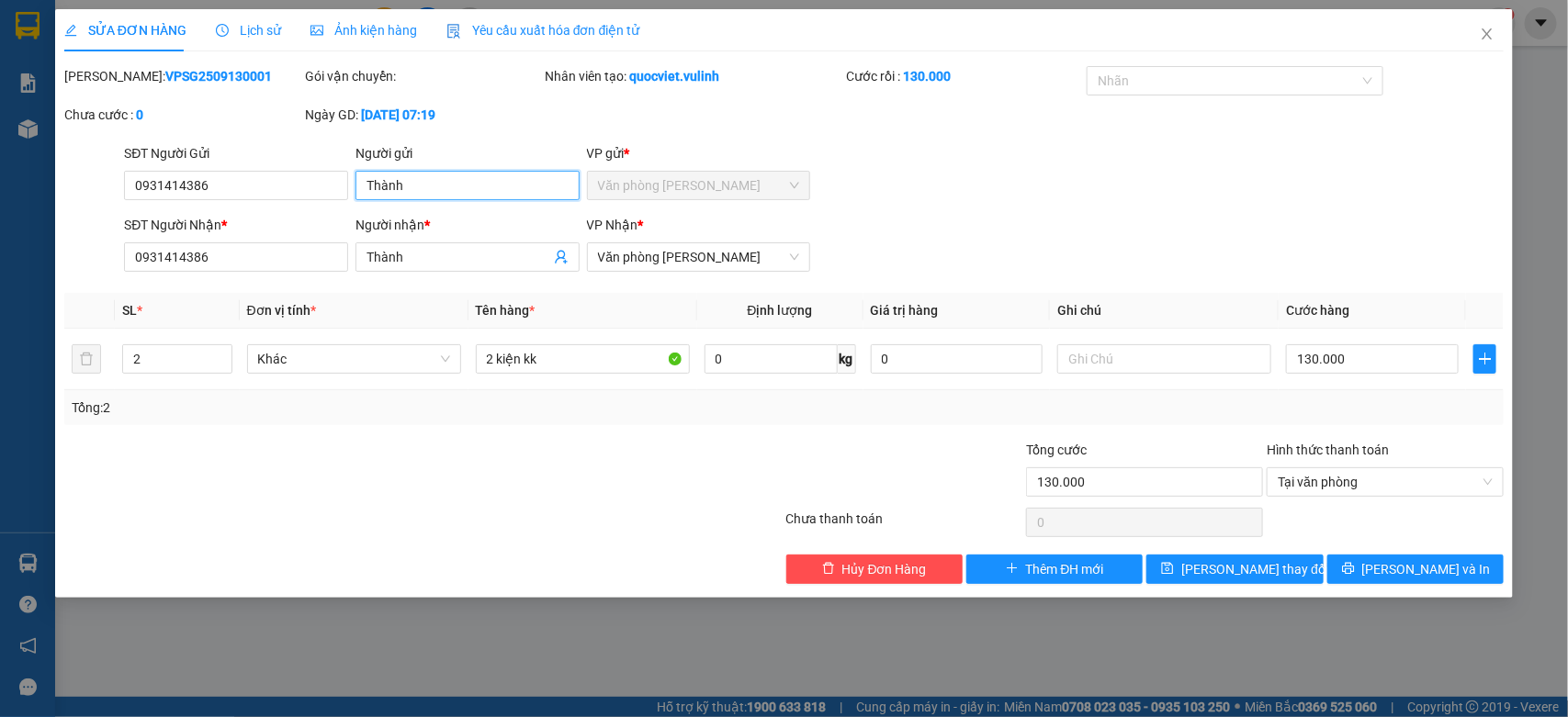
drag, startPoint x: 483, startPoint y: 186, endPoint x: 0, endPoint y: 373, distance: 517.9
click at [0, 289] on div "SỬA ĐƠN HÀNG Lịch sử Ảnh kiện hàng Yêu cầu xuất hóa đơn điện tử Total Paid Fee …" at bounding box center [784, 358] width 1568 height 717
drag, startPoint x: 248, startPoint y: 195, endPoint x: 0, endPoint y: 236, distance: 251.4
click at [0, 213] on div "SỬA ĐƠN HÀNG Lịch sử Ảnh kiện hàng Yêu cầu xuất hóa đơn điện tử Total Paid Fee …" at bounding box center [784, 358] width 1568 height 717
drag, startPoint x: 464, startPoint y: 260, endPoint x: 0, endPoint y: 364, distance: 475.5
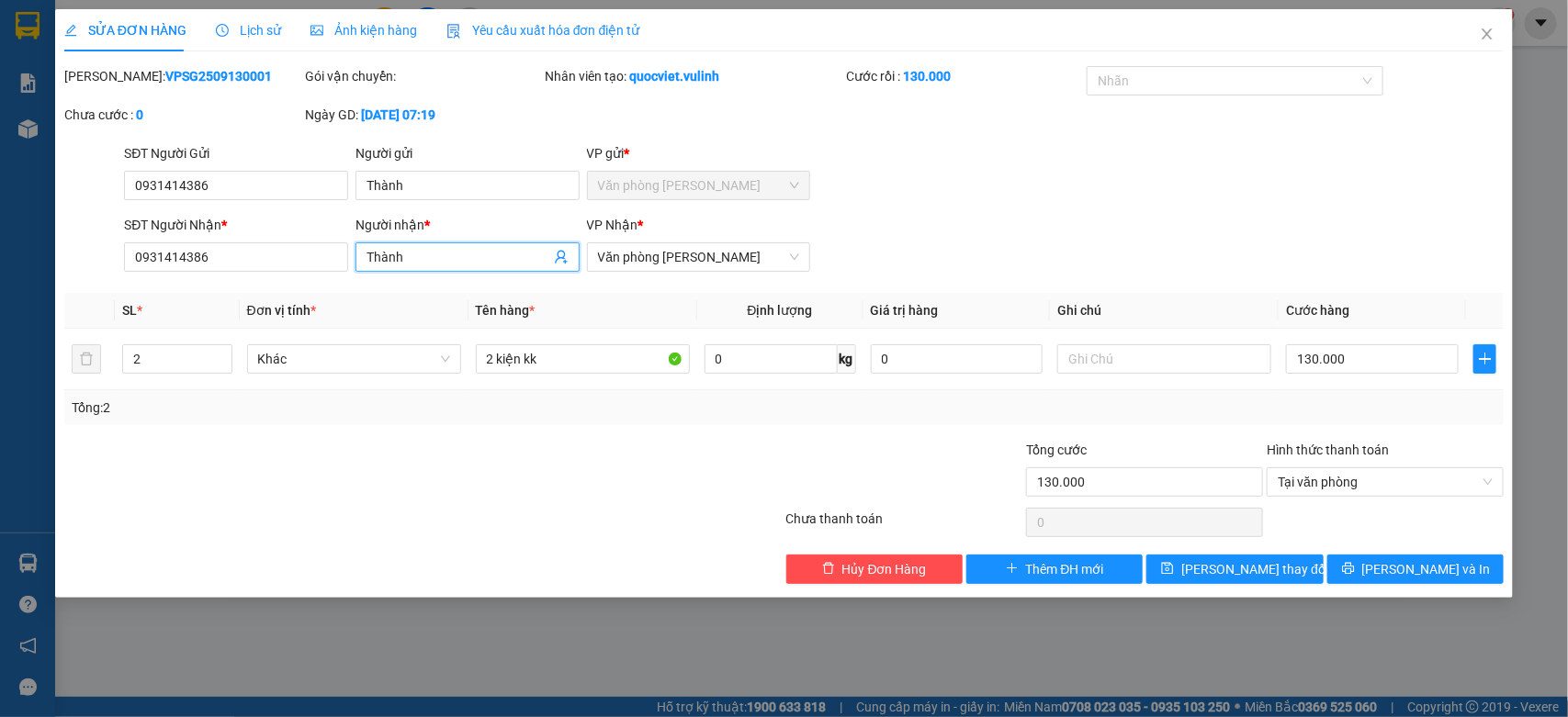
click at [149, 311] on div "Total Paid Fee 130.000 Total UnPaid Fee 0 Cash Collection Total Fee Mã ĐH: VPSG…" at bounding box center [784, 324] width 1440 height 518
drag, startPoint x: 0, startPoint y: 321, endPoint x: 0, endPoint y: 439, distance: 118.0
click at [0, 439] on div "SỬA ĐƠN HÀNG Lịch sử Ảnh kiện hàng Yêu cầu xuất hóa đơn điện tử Total Paid Fee …" at bounding box center [784, 358] width 1568 height 717
click at [1486, 28] on icon "close" at bounding box center [1487, 33] width 14 height 14
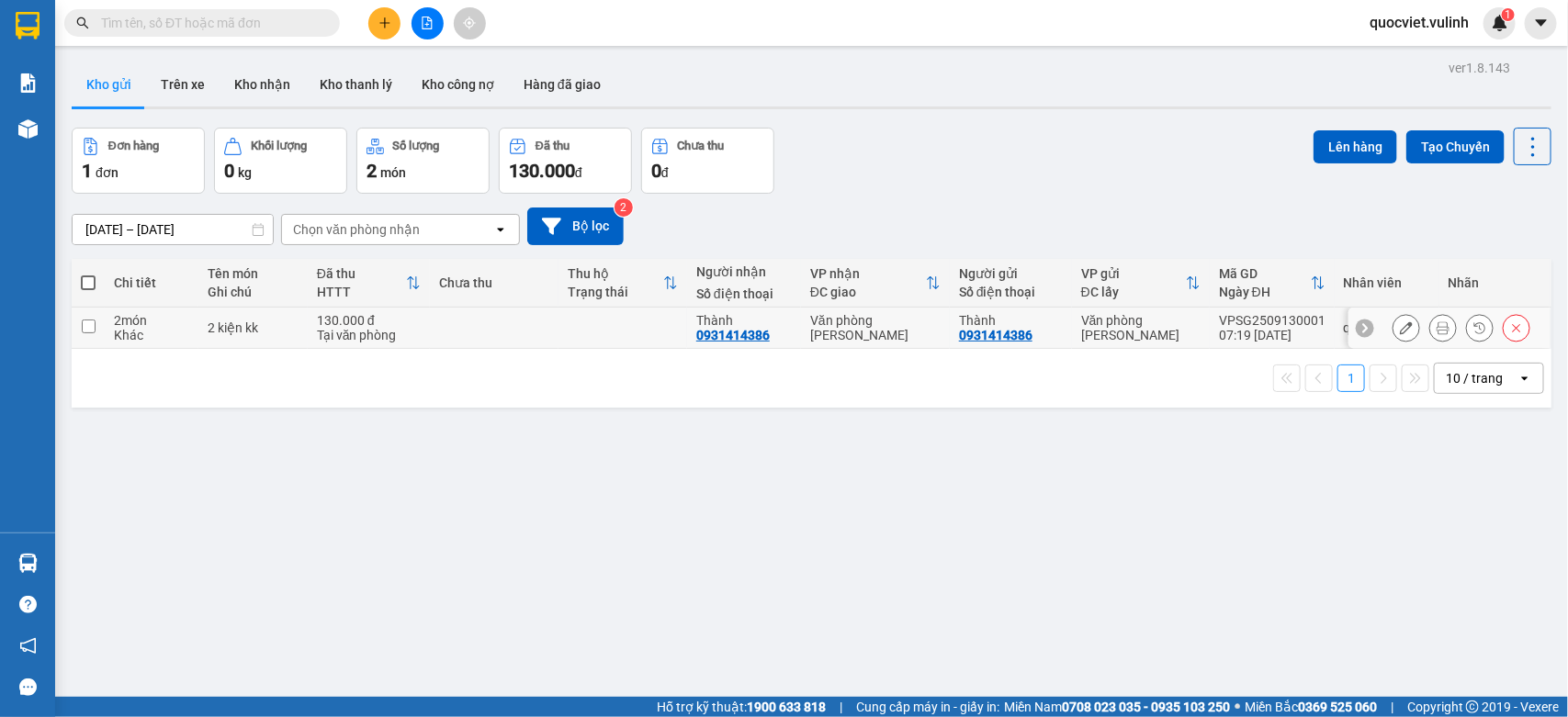
click at [501, 329] on td at bounding box center [494, 328] width 129 height 41
checkbox input "true"
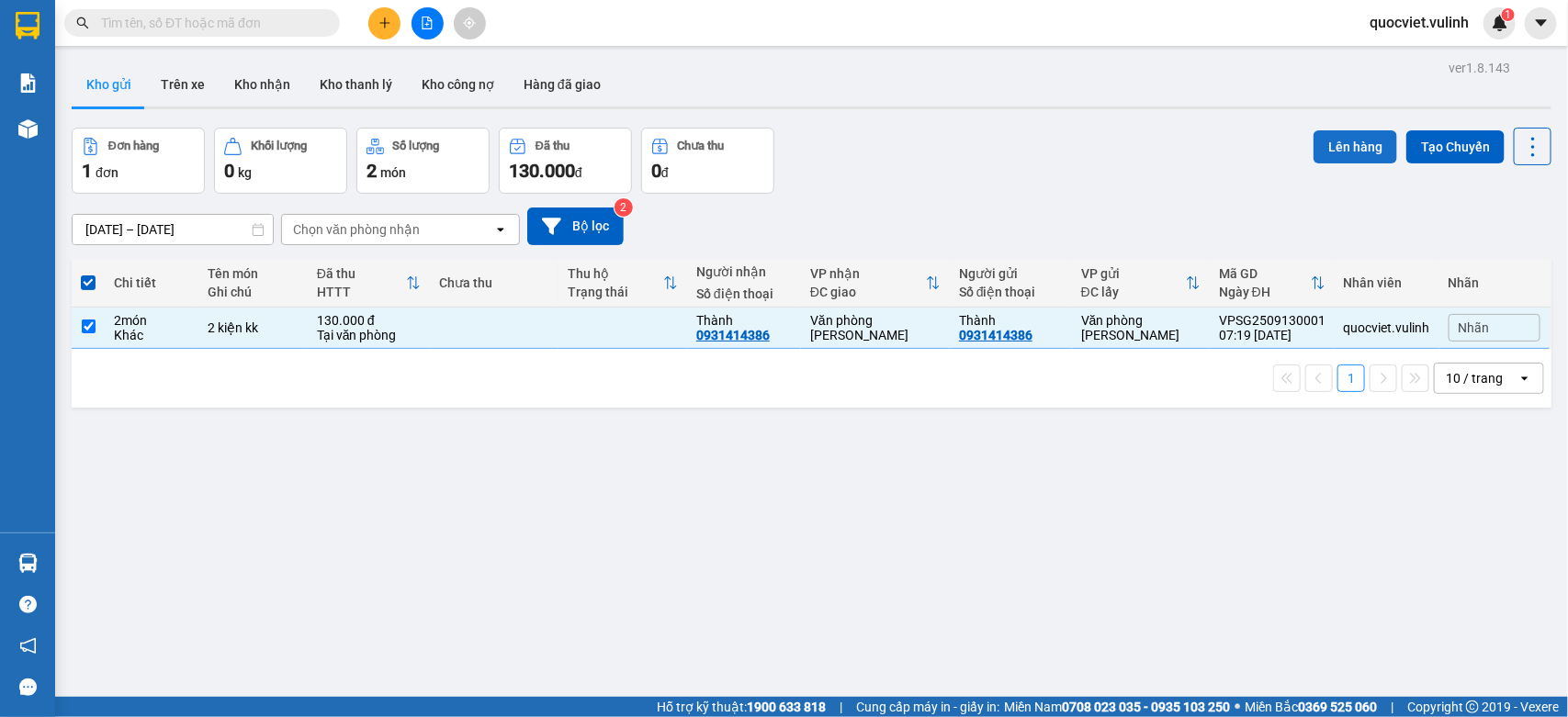
click at [1358, 138] on button "Lên hàng" at bounding box center [1356, 147] width 84 height 33
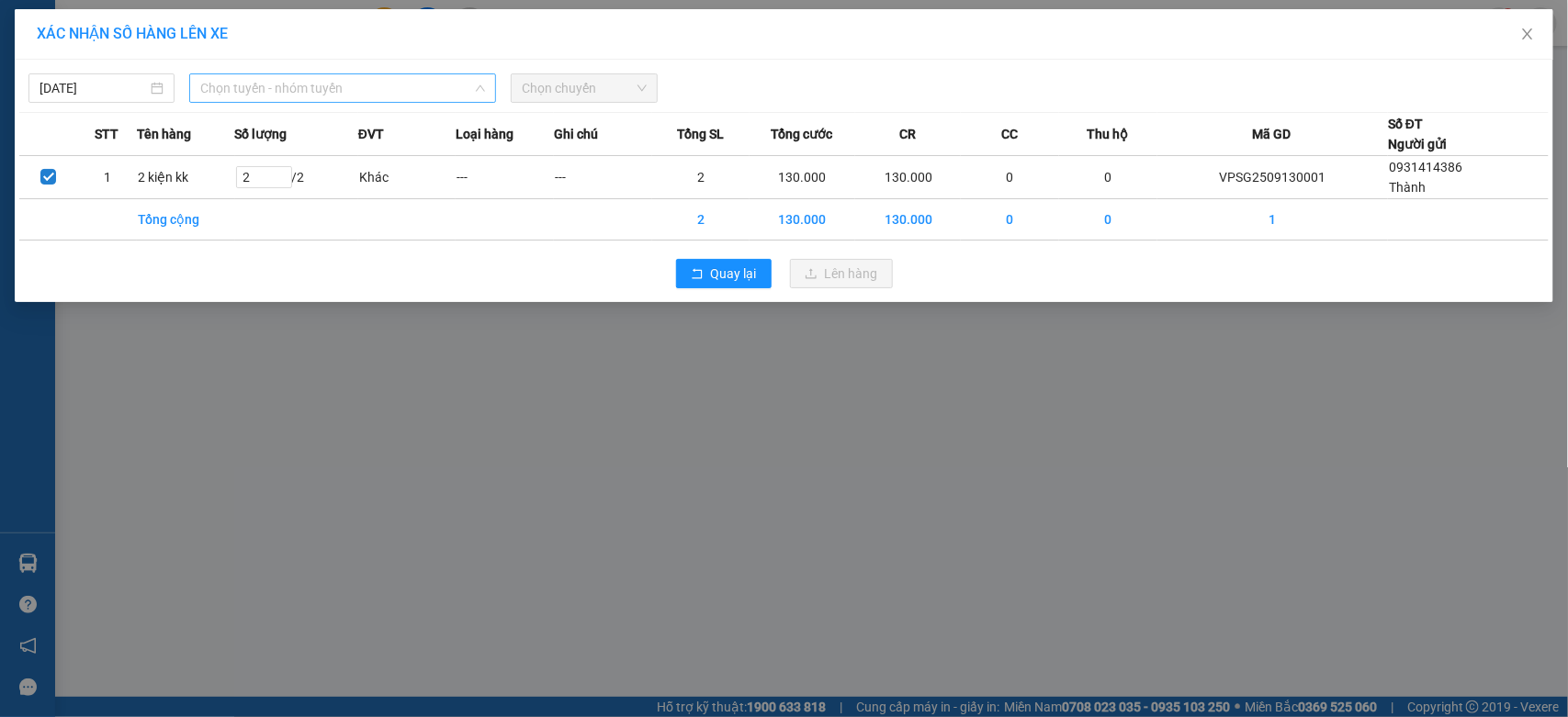
click at [425, 88] on span "Chọn tuyến - nhóm tuyến" at bounding box center [342, 88] width 285 height 28
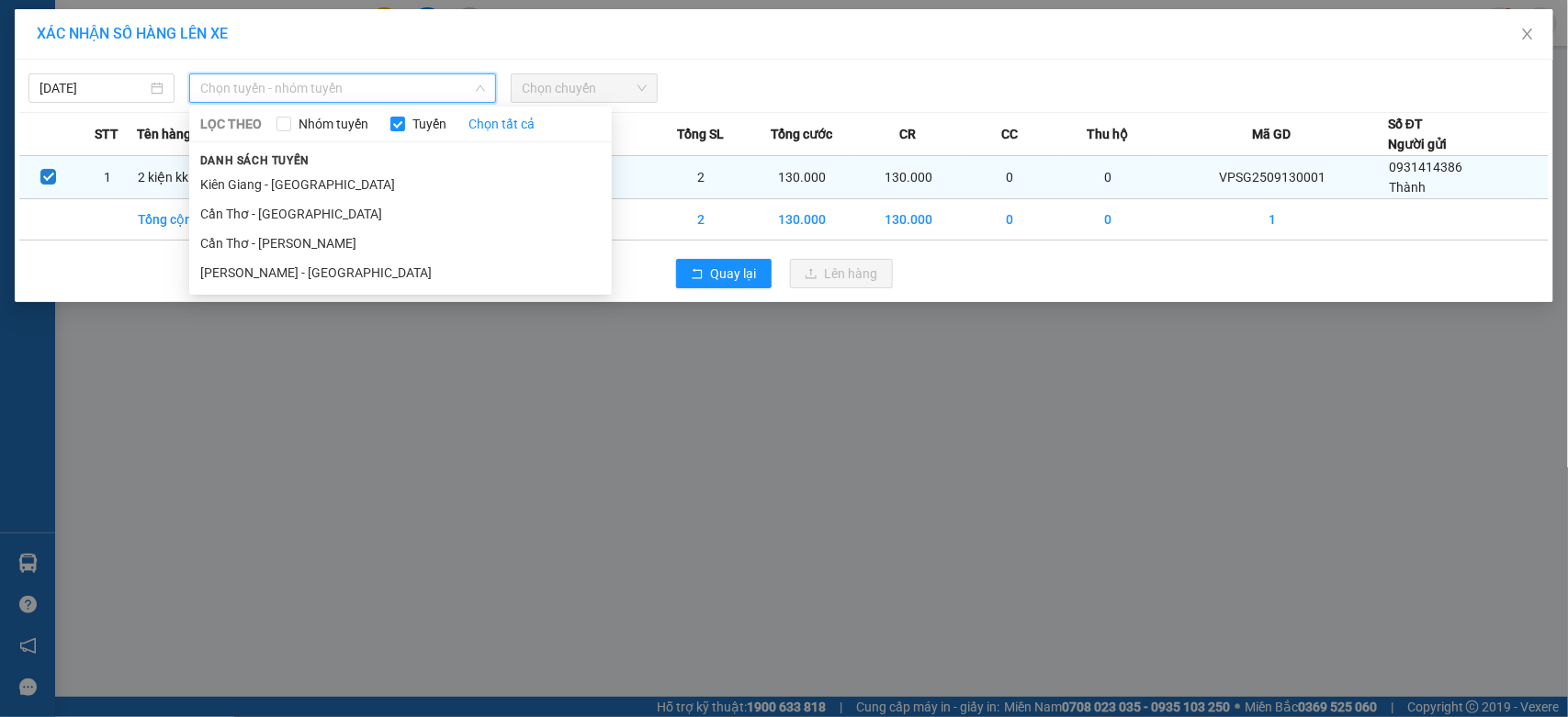
drag, startPoint x: 310, startPoint y: 273, endPoint x: 424, endPoint y: 177, distance: 149.0
click at [313, 273] on li "[PERSON_NAME] - [GEOGRAPHIC_DATA]" at bounding box center [400, 273] width 423 height 30
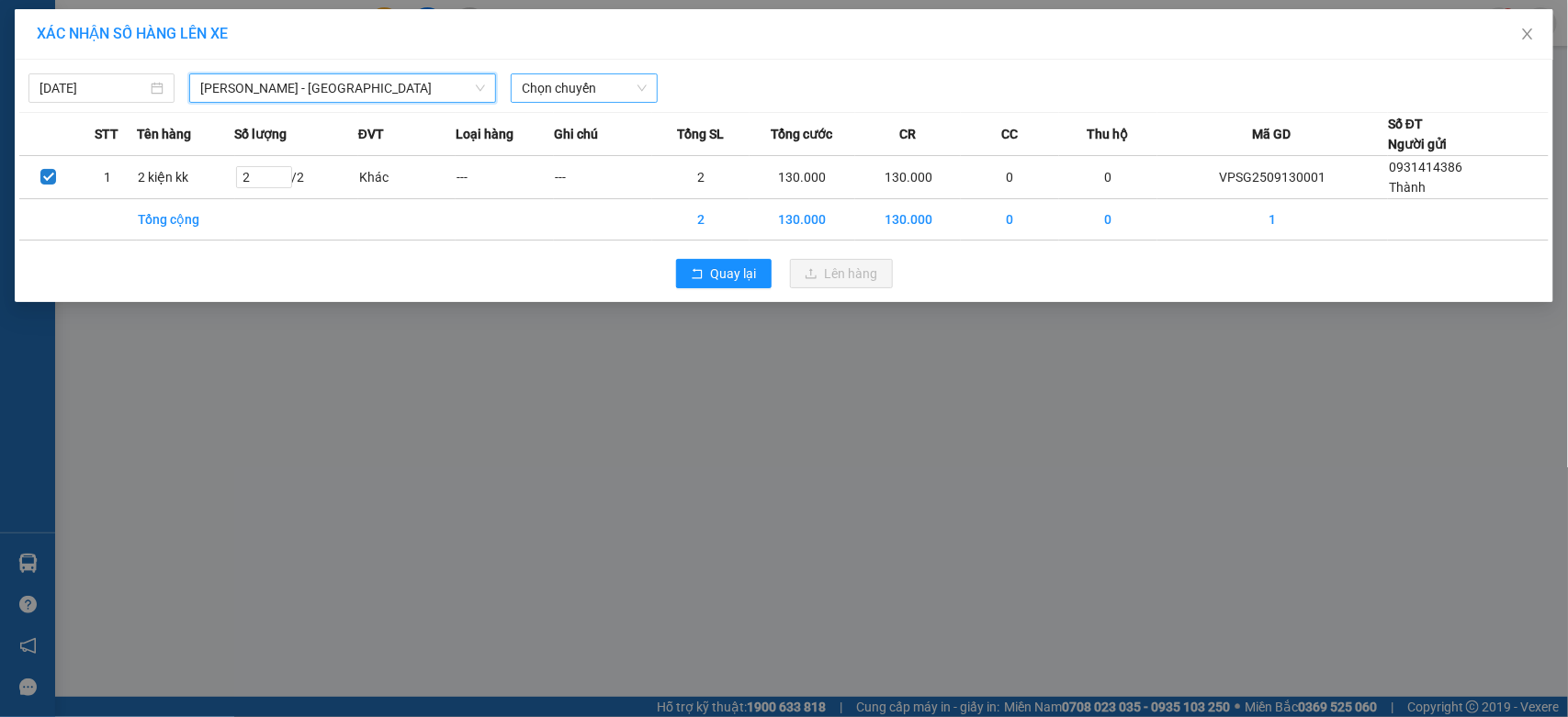
click at [592, 90] on span "Chọn chuyến" at bounding box center [584, 88] width 124 height 28
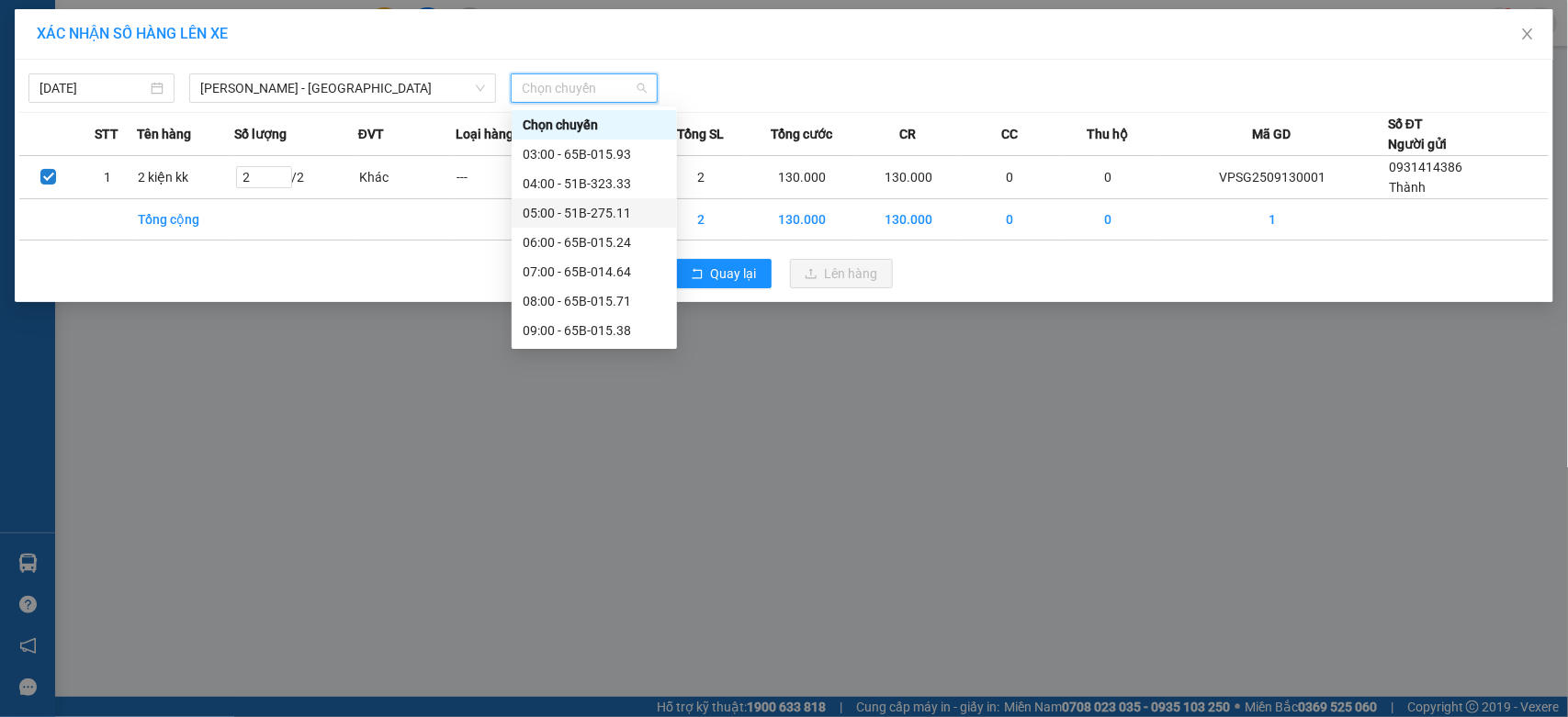
scroll to position [153, 0]
click at [589, 154] on div "08:00 - 65B-015.71" at bounding box center [594, 148] width 143 height 20
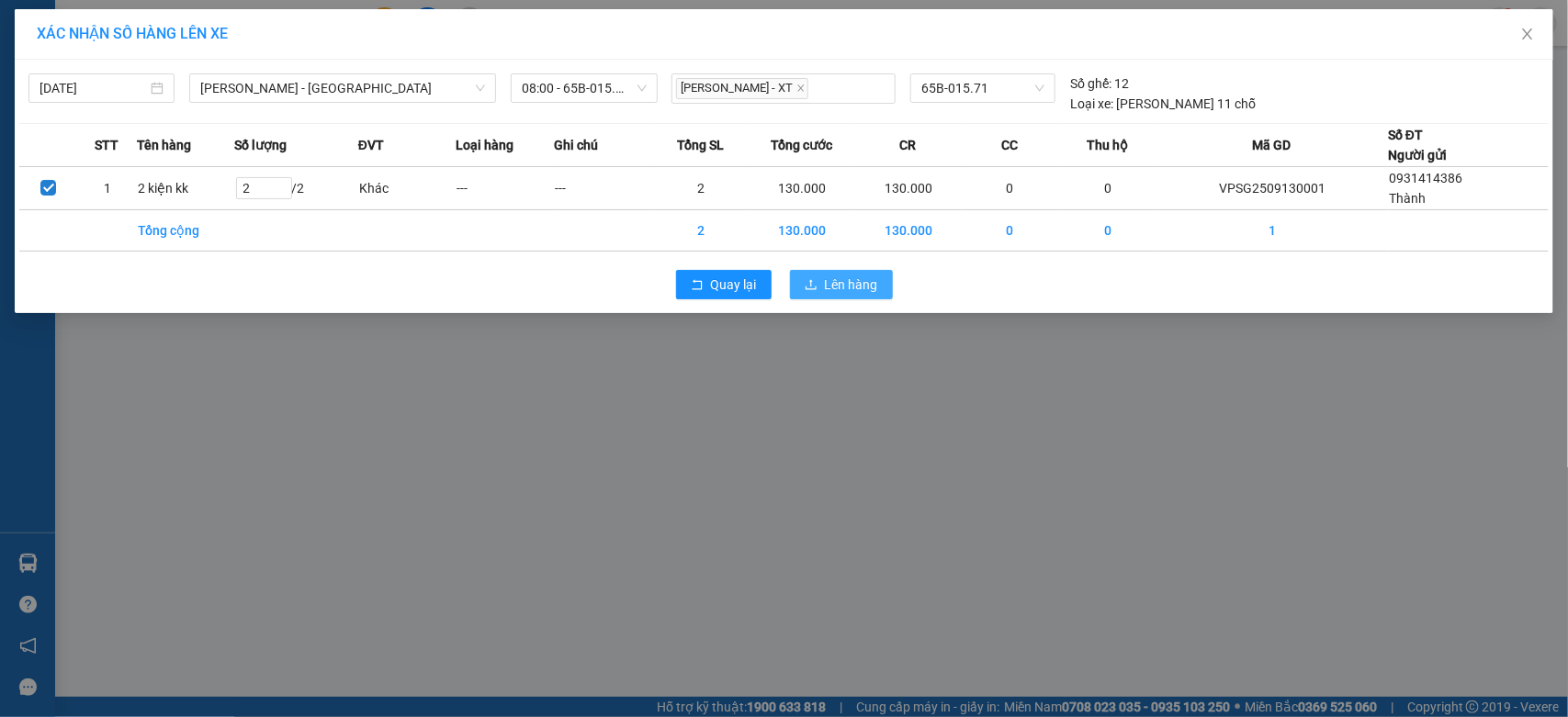
click at [836, 286] on span "Lên hàng" at bounding box center [852, 284] width 53 height 20
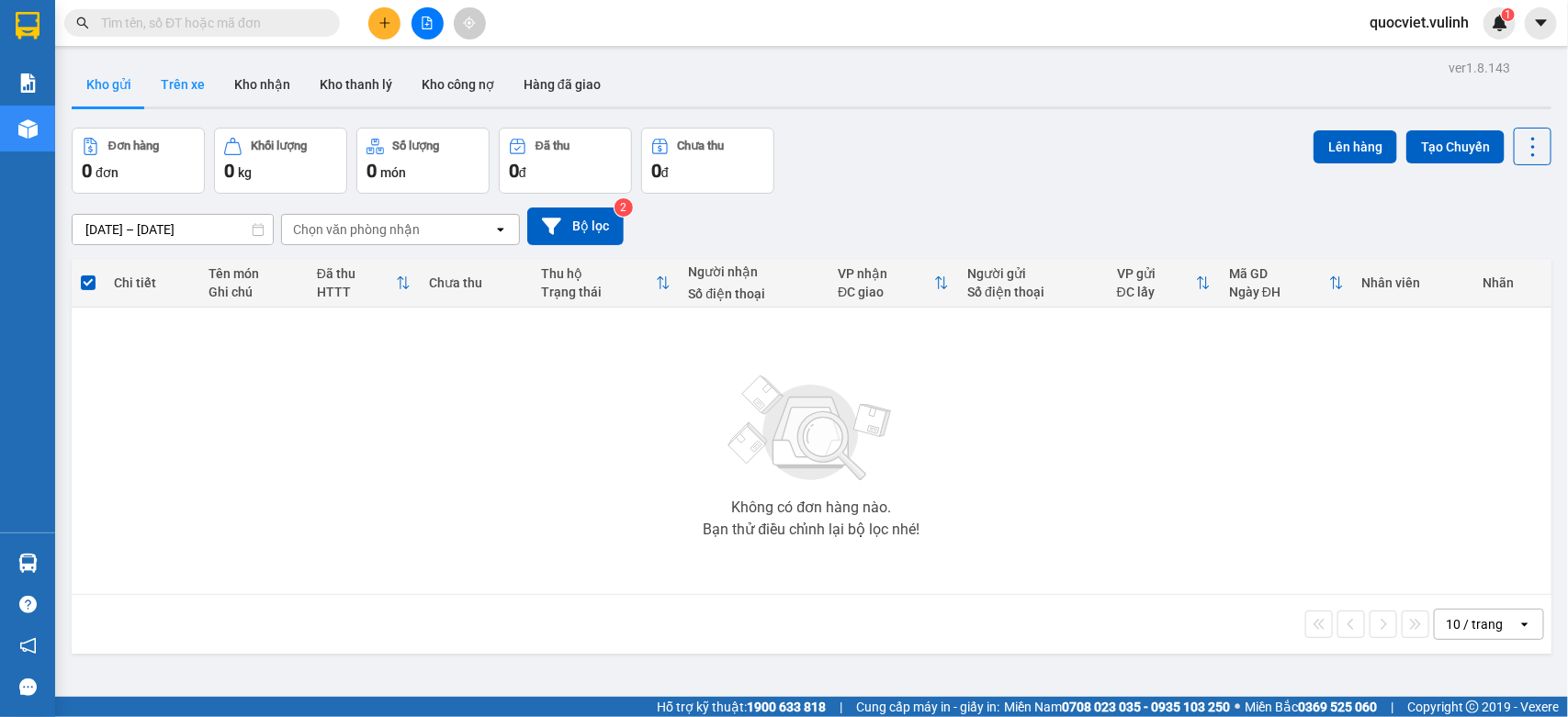
click at [202, 75] on button "Trên xe" at bounding box center [182, 85] width 73 height 44
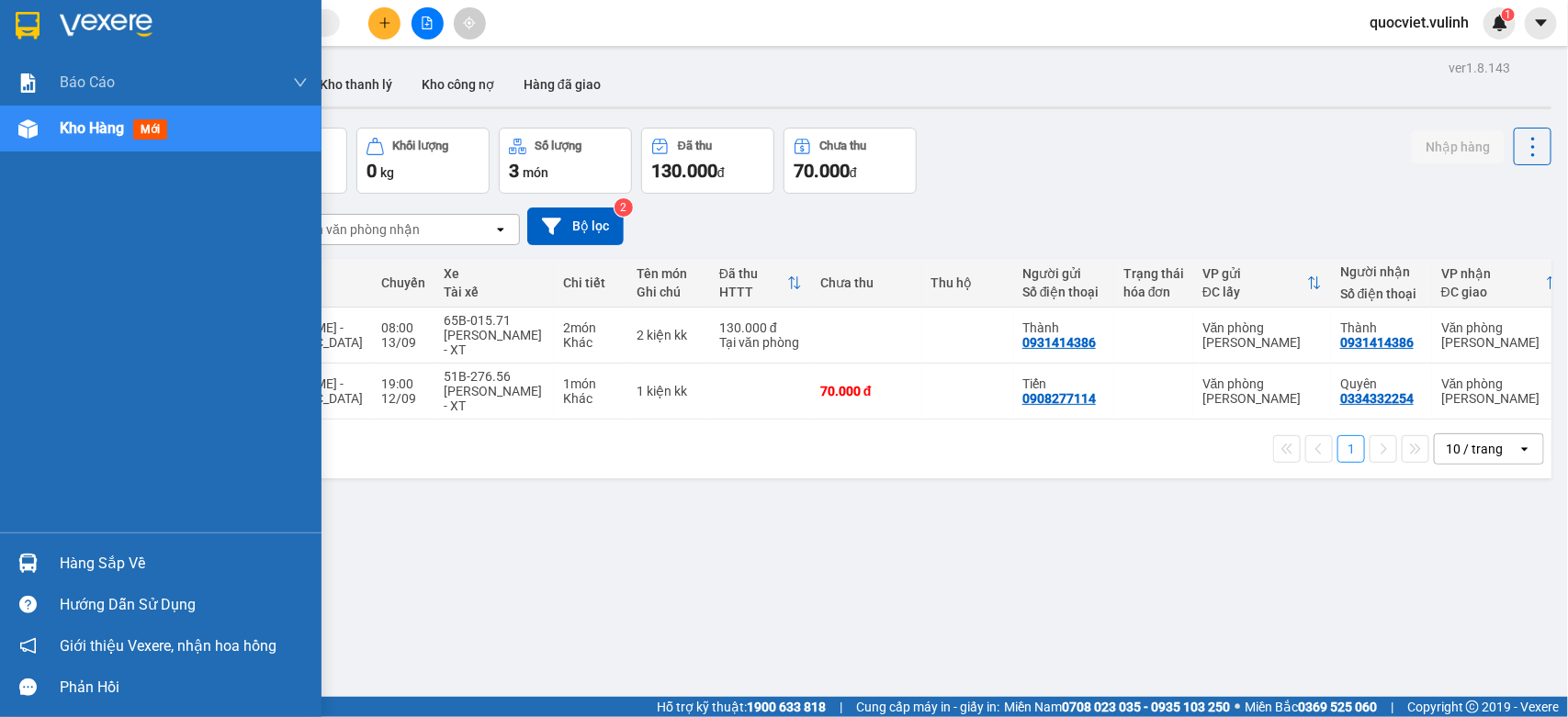
click at [73, 559] on div "Hàng sắp về" at bounding box center [184, 563] width 248 height 28
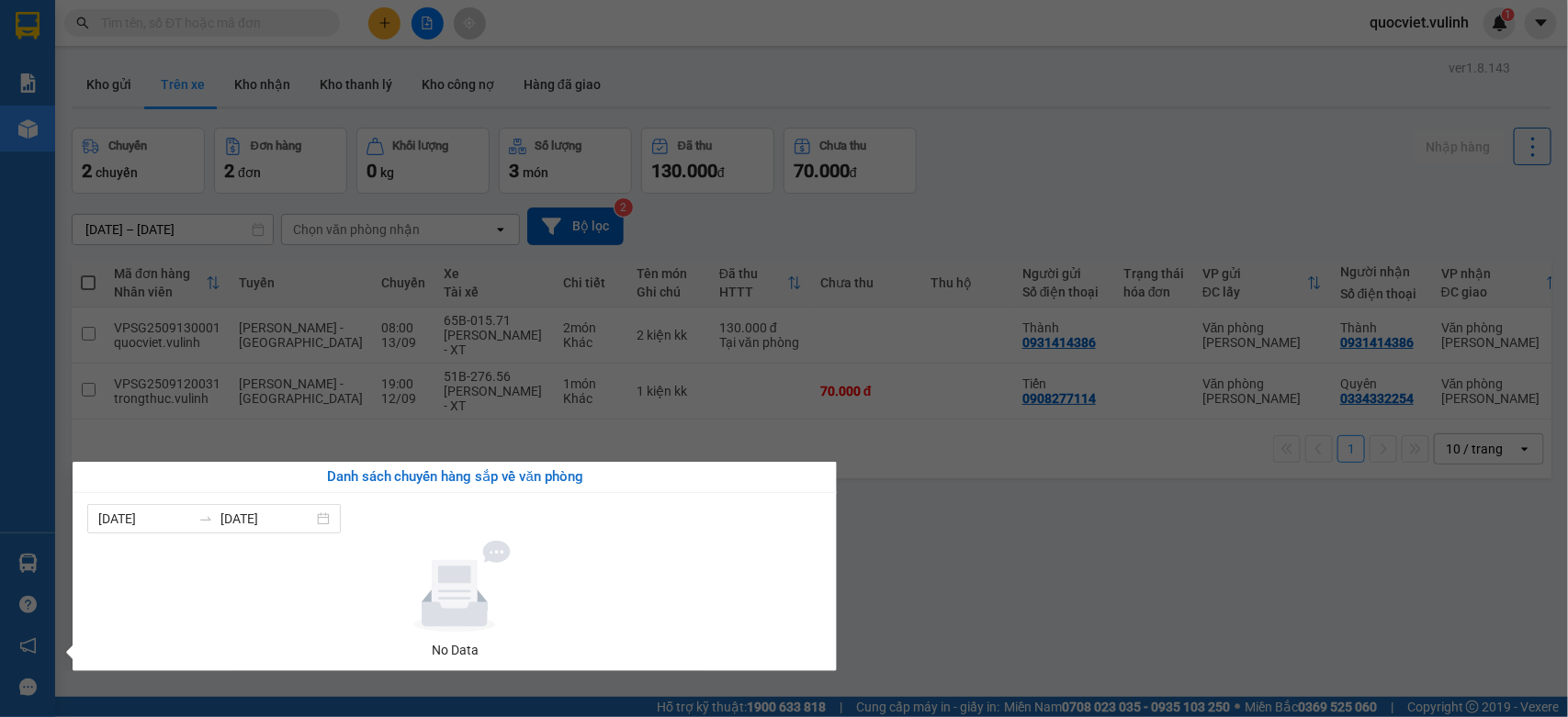
click at [1208, 599] on section "Kết quả tìm kiếm ( 0 ) Bộ lọc No Data quocviet.vulinh 1 Báo cáo BC hàng tồn (tr…" at bounding box center [784, 358] width 1568 height 717
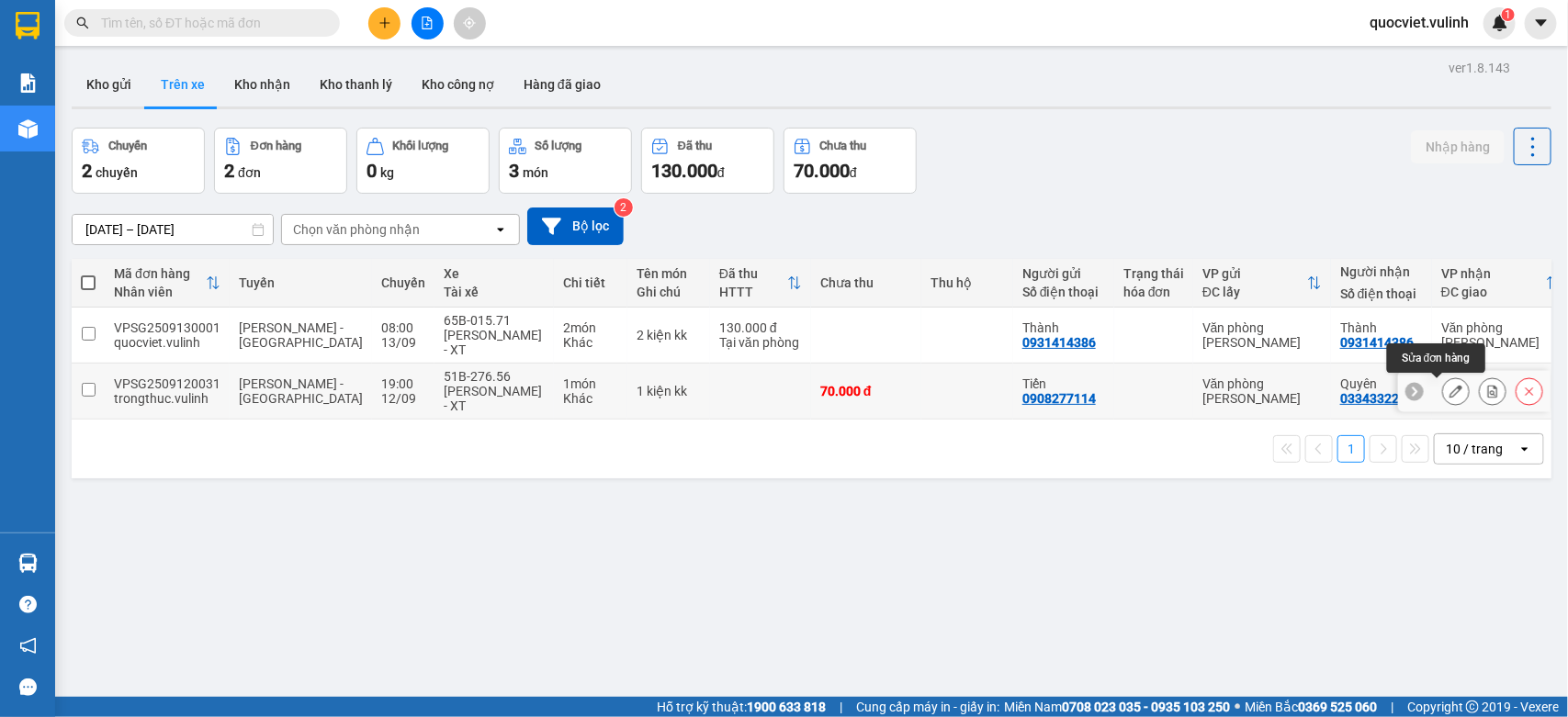
click at [1444, 399] on button at bounding box center [1455, 392] width 26 height 32
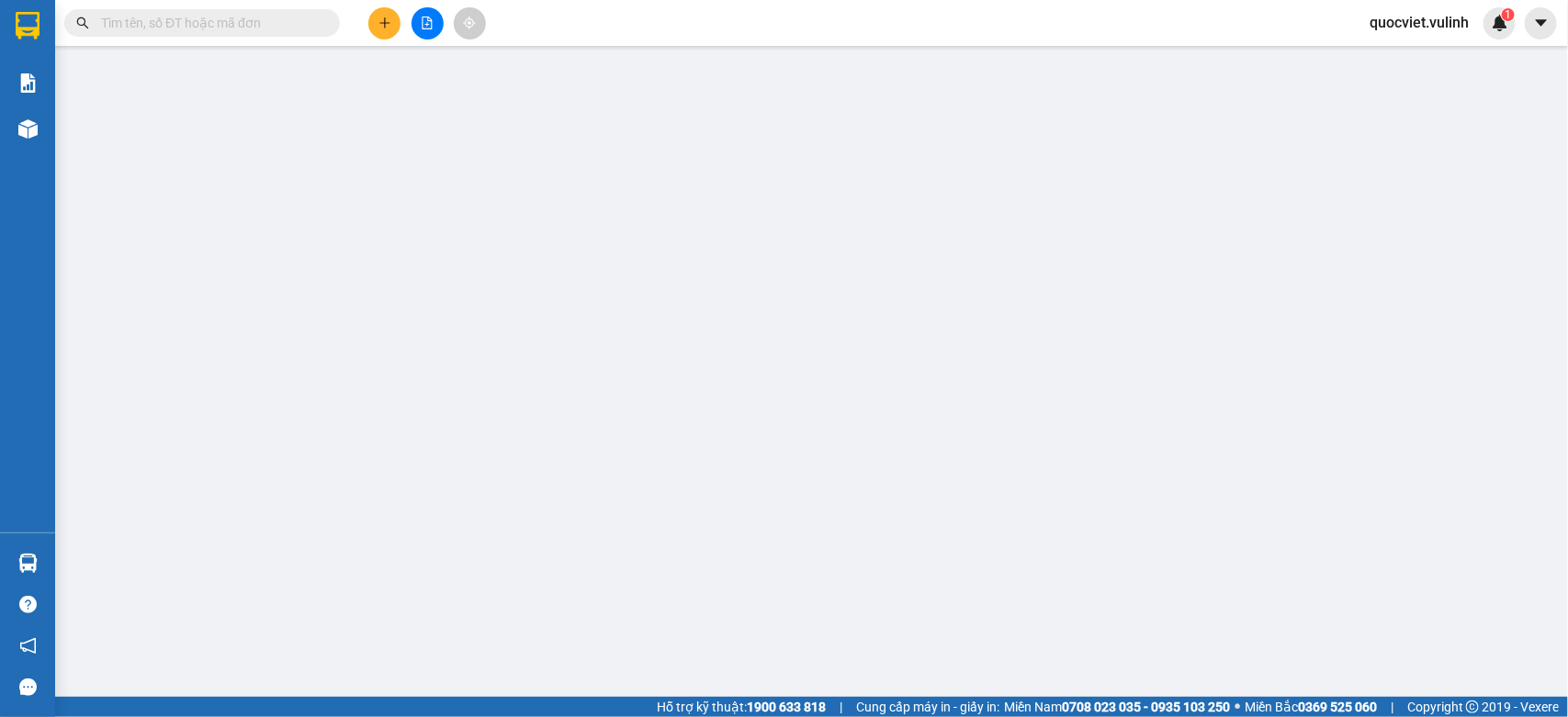
type input "0908277114"
type input "Tiến"
type input "0334332254"
type input "Quyên"
type input "70.000"
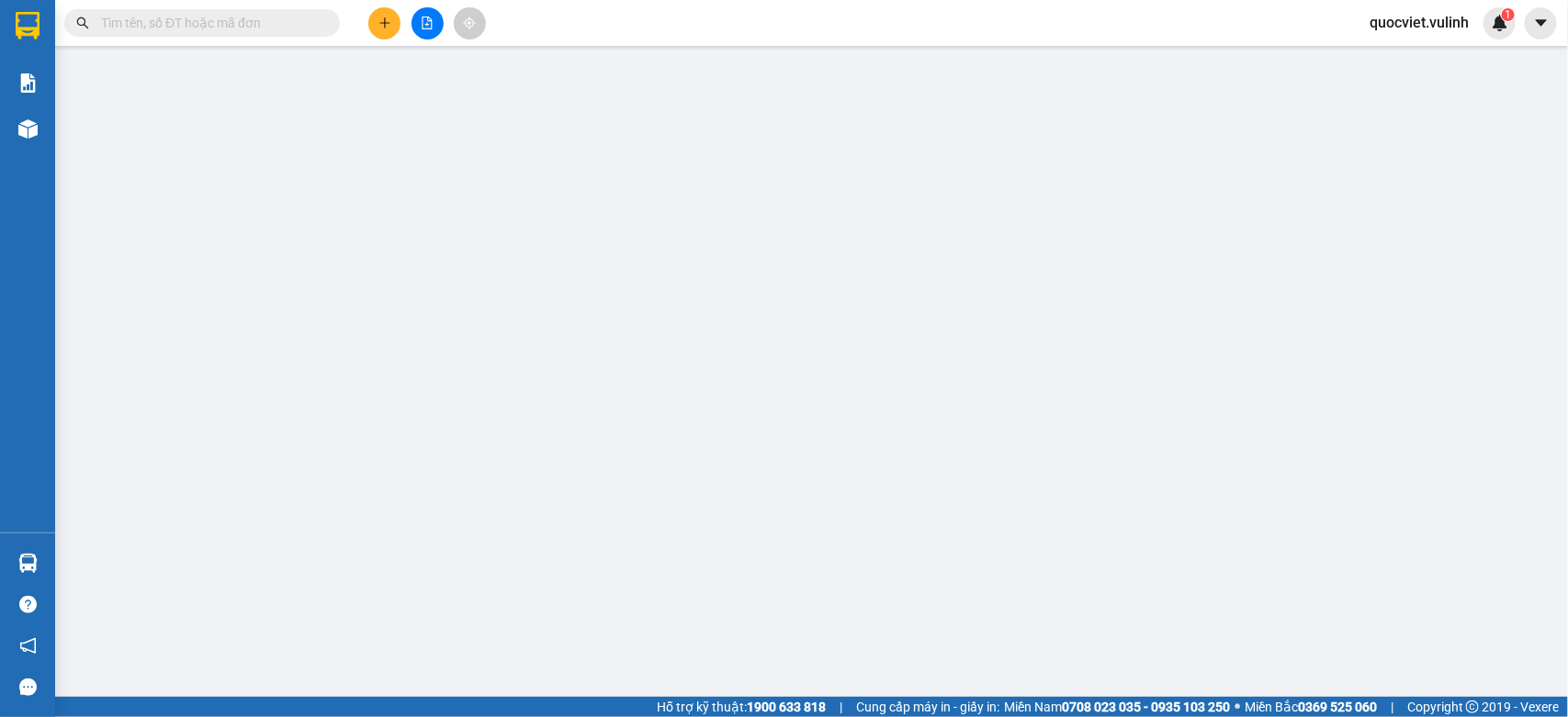
type input "70.000"
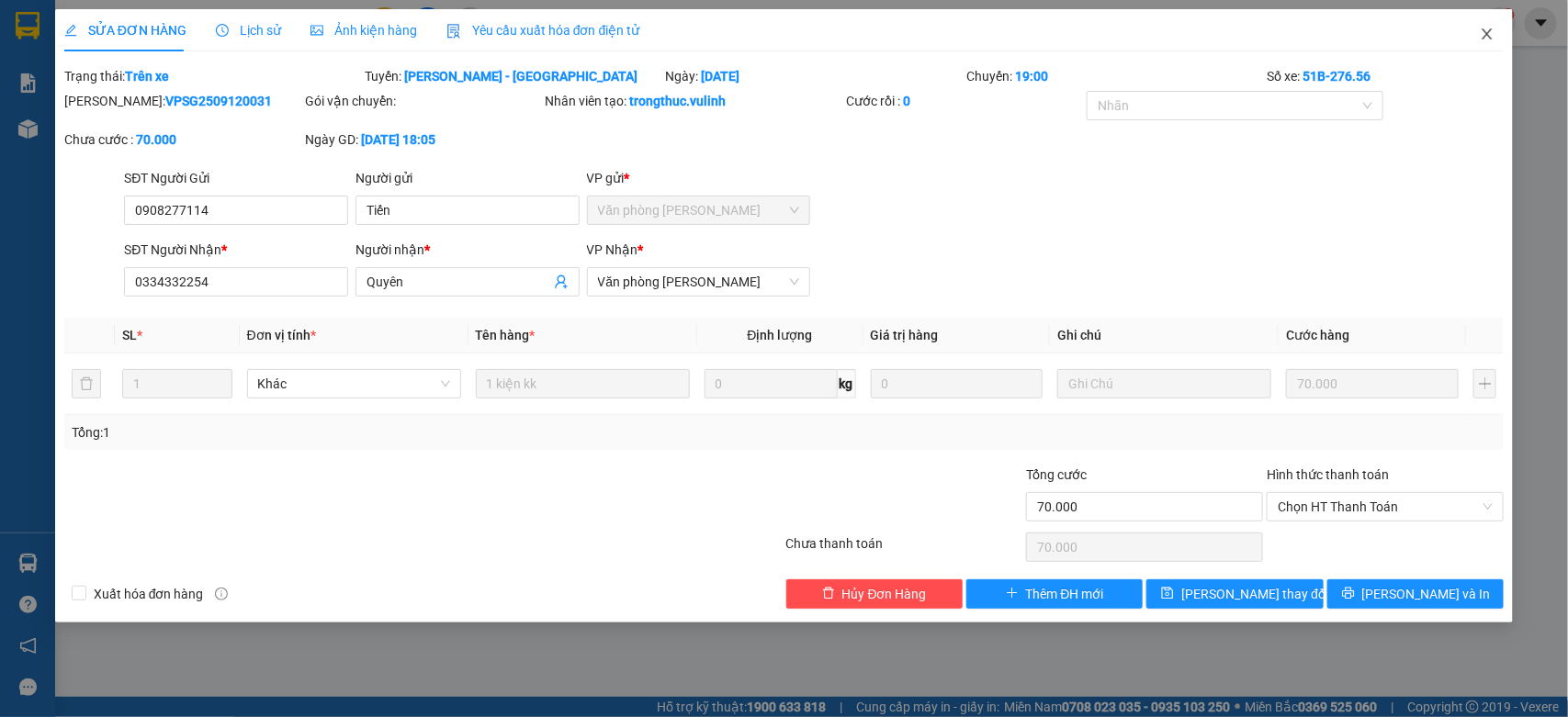
click at [1486, 37] on icon "close" at bounding box center [1488, 34] width 10 height 11
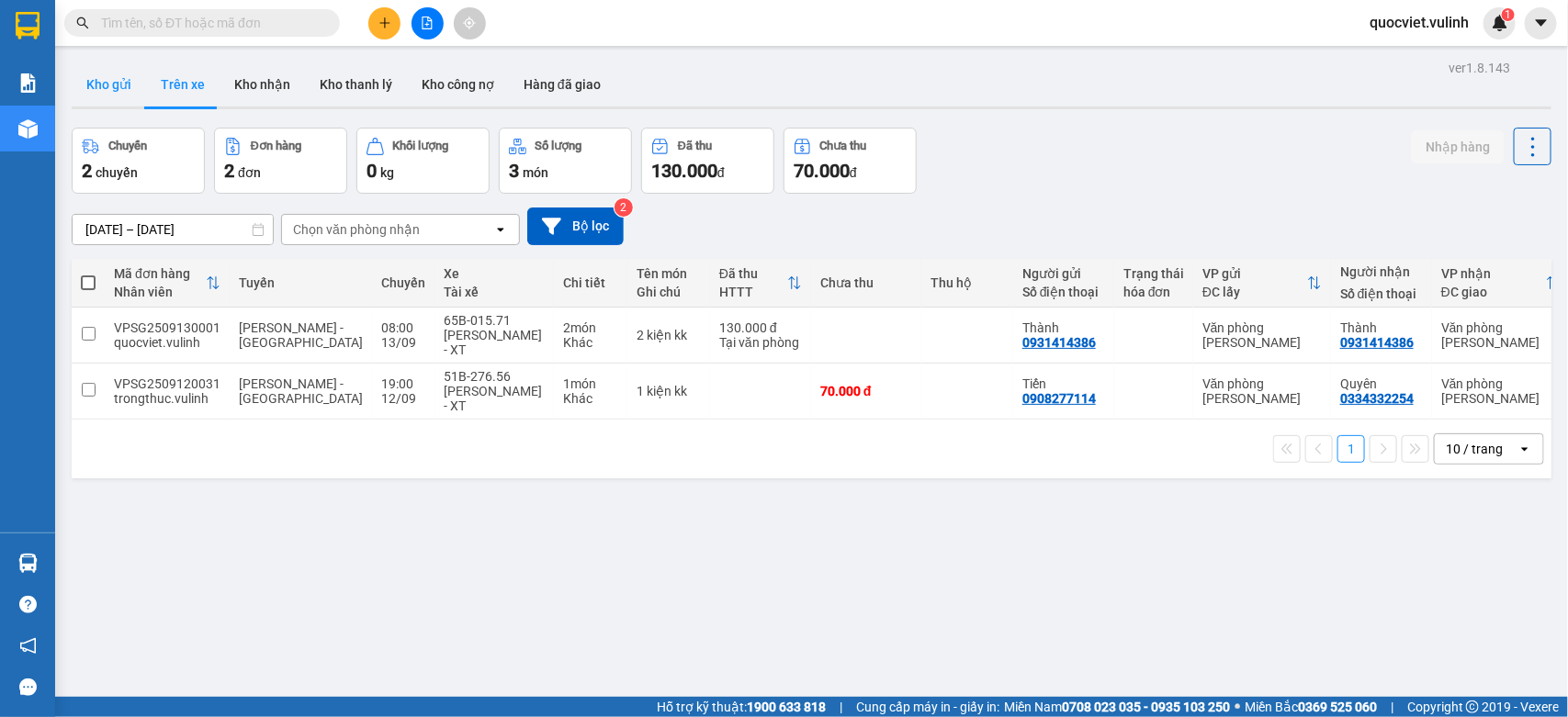
click at [74, 88] on button "Kho gửi" at bounding box center [109, 85] width 74 height 44
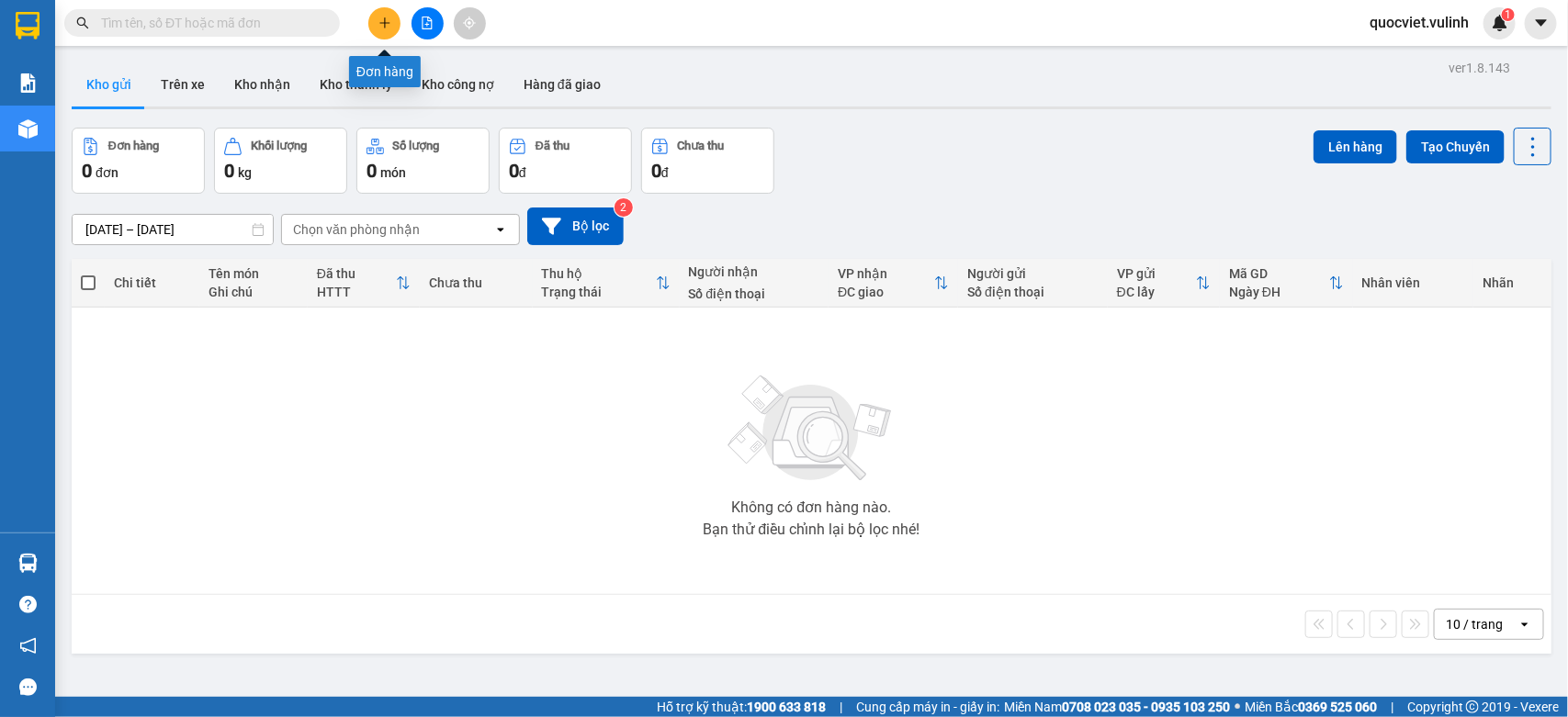
click at [388, 12] on button at bounding box center [384, 24] width 32 height 32
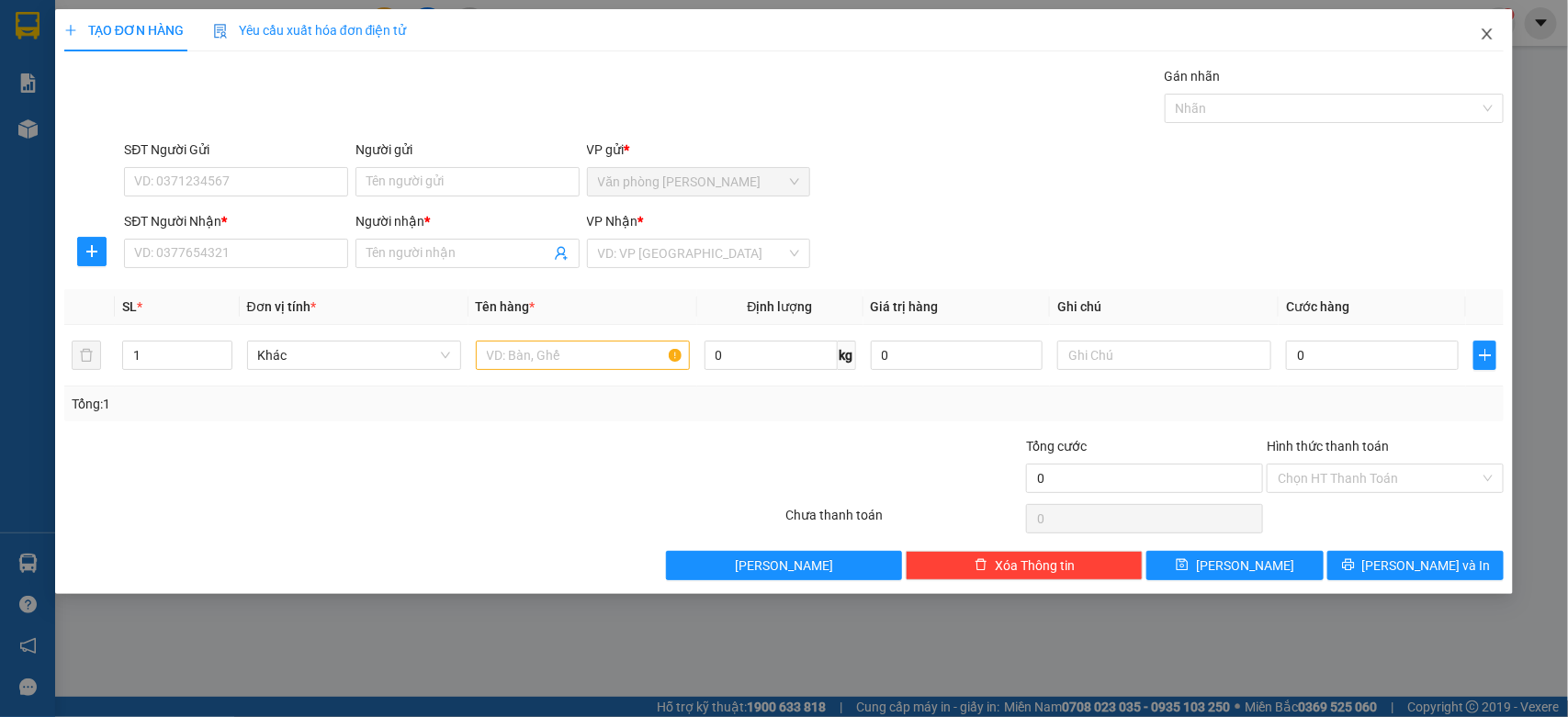
click at [1485, 34] on icon "close" at bounding box center [1487, 33] width 14 height 14
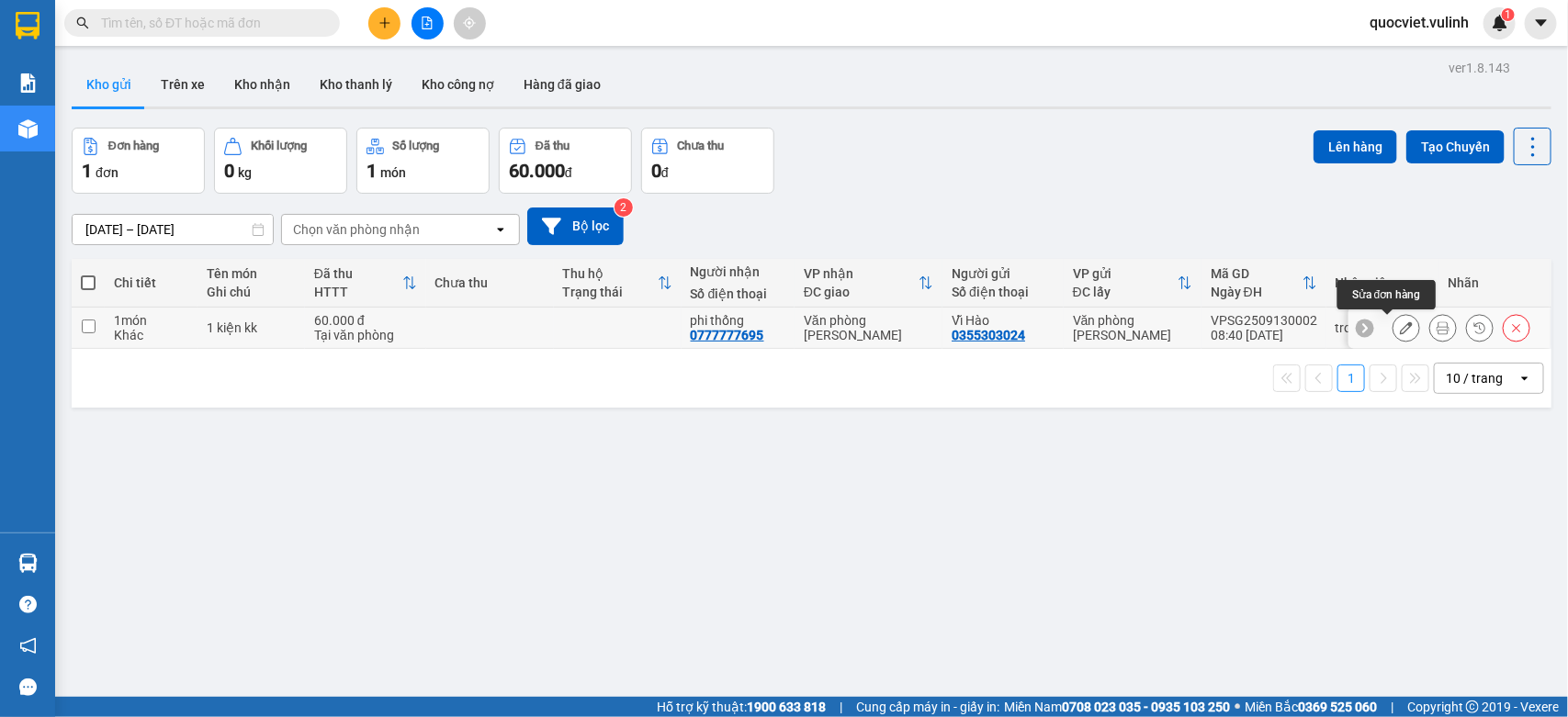
click at [1400, 322] on icon at bounding box center [1406, 327] width 12 height 12
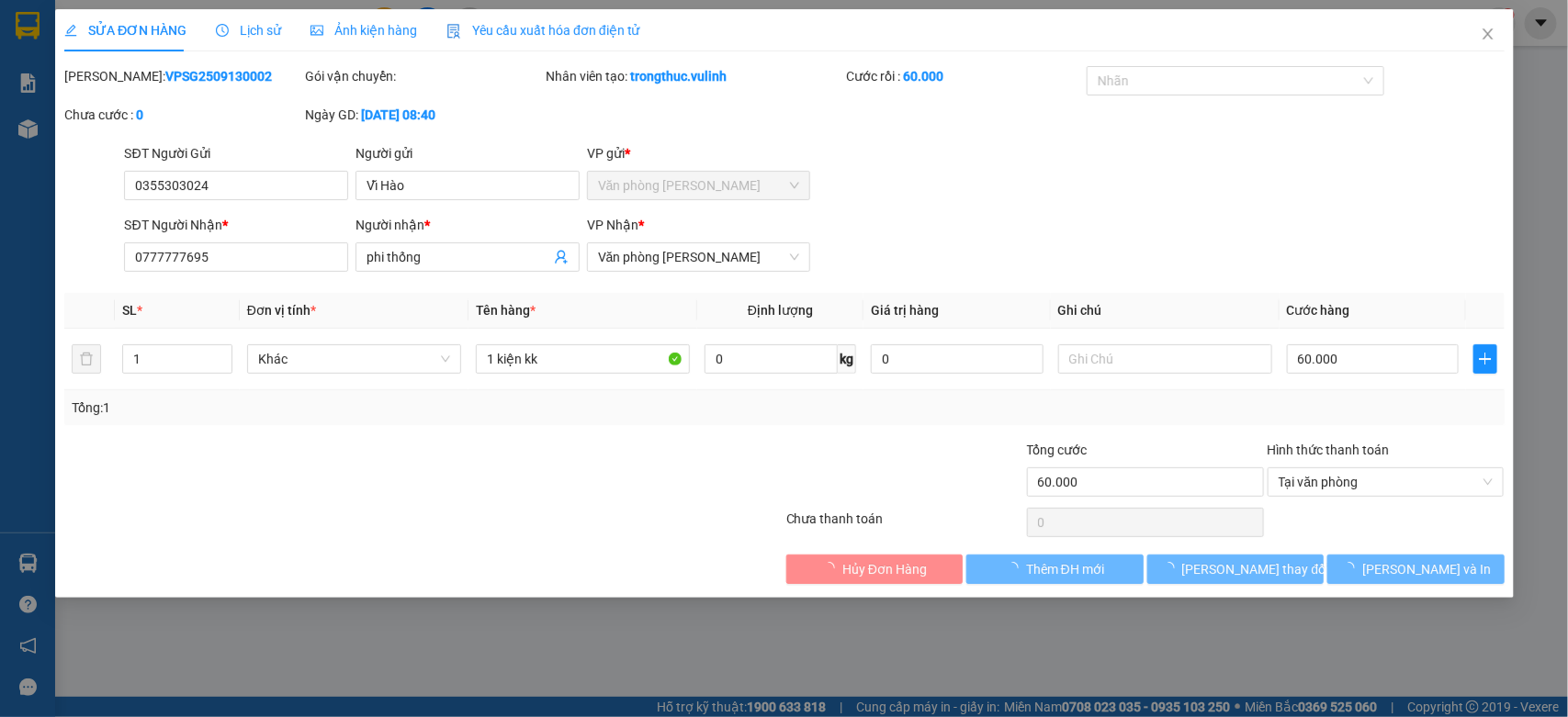
type input "0355303024"
type input "Vĩ Hào"
type input "0777777695"
type input "phi thống"
type input "60.000"
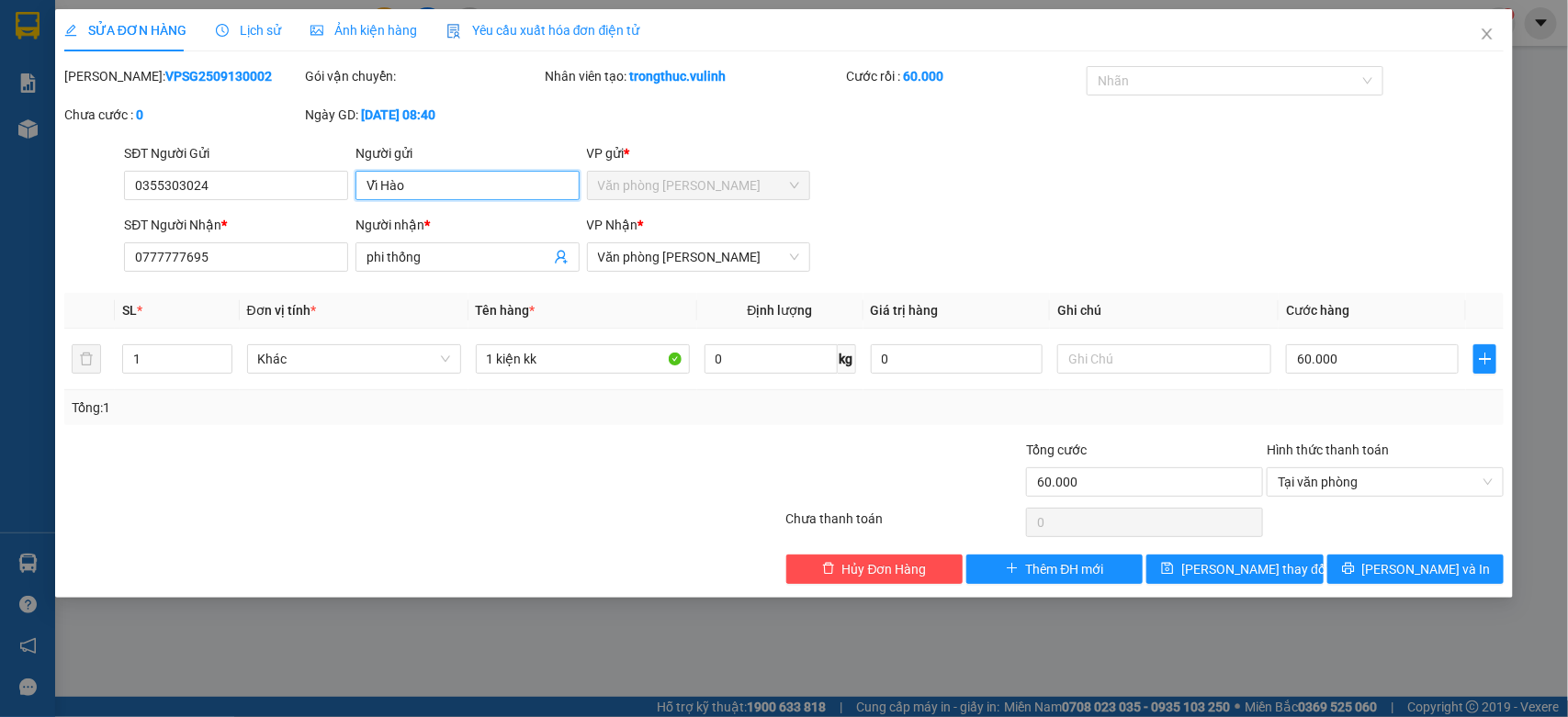
click at [96, 222] on form "SĐT Người Gửi 0355303024 0355303024 Người gửi Vĩ Hào VP gửi * Văn phòng [PERSON…" at bounding box center [784, 211] width 1440 height 136
drag, startPoint x: 210, startPoint y: 188, endPoint x: 0, endPoint y: 319, distance: 247.5
click at [0, 309] on div "SỬA ĐƠN HÀNG Lịch sử Ảnh kiện hàng Yêu cầu xuất hóa đơn điện tử Total Paid Fee …" at bounding box center [784, 358] width 1568 height 717
drag, startPoint x: 468, startPoint y: 249, endPoint x: 109, endPoint y: 299, distance: 362.5
click at [109, 299] on div "Total Paid Fee 60.000 Total UnPaid Fee 0 Cash Collection Total Fee Mã ĐH: VPSG2…" at bounding box center [784, 324] width 1440 height 518
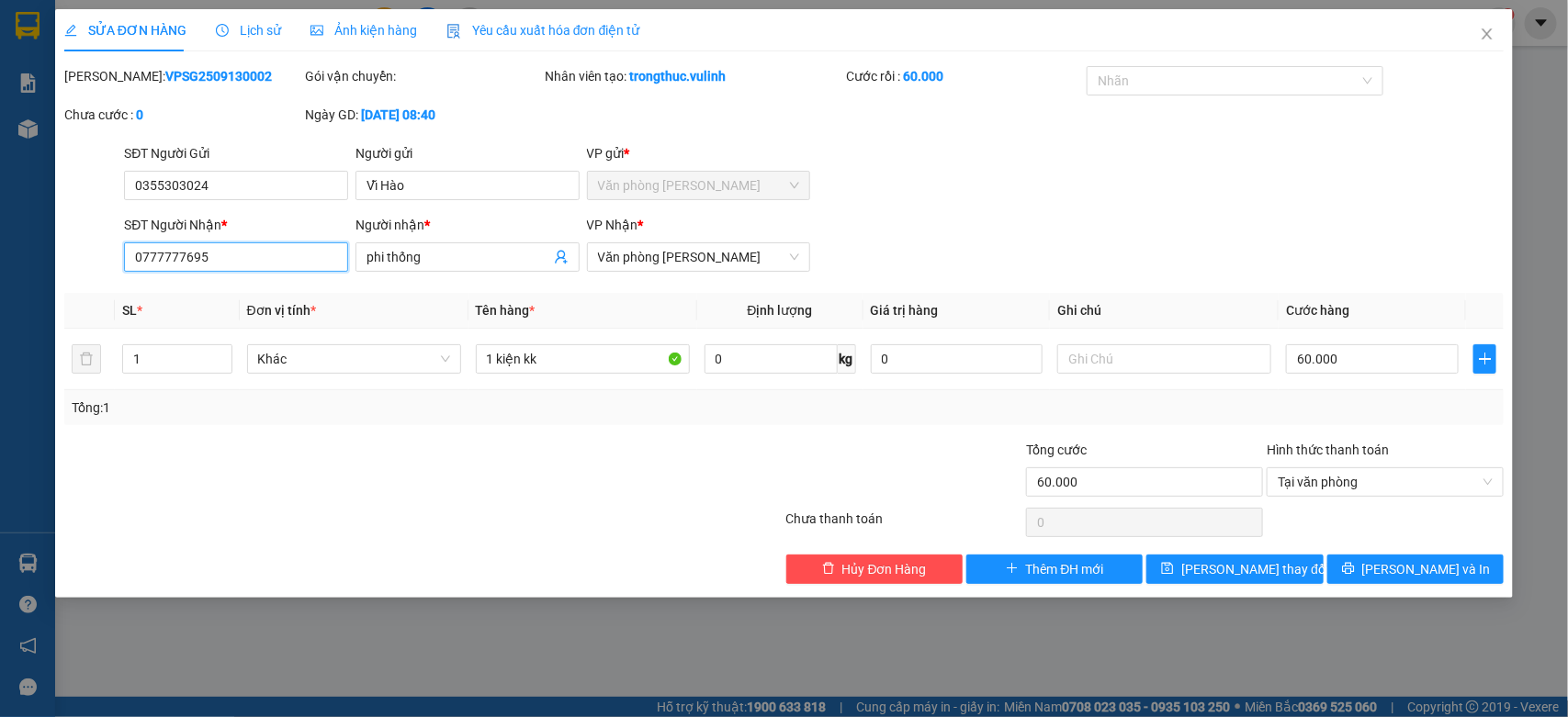
drag, startPoint x: 236, startPoint y: 263, endPoint x: 0, endPoint y: 355, distance: 253.3
click at [0, 355] on div "SỬA ĐƠN HÀNG Lịch sử Ảnh kiện hàng Yêu cầu xuất hóa đơn điện tử Total Paid Fee …" at bounding box center [784, 358] width 1568 height 717
click at [1482, 32] on icon "close" at bounding box center [1487, 33] width 14 height 14
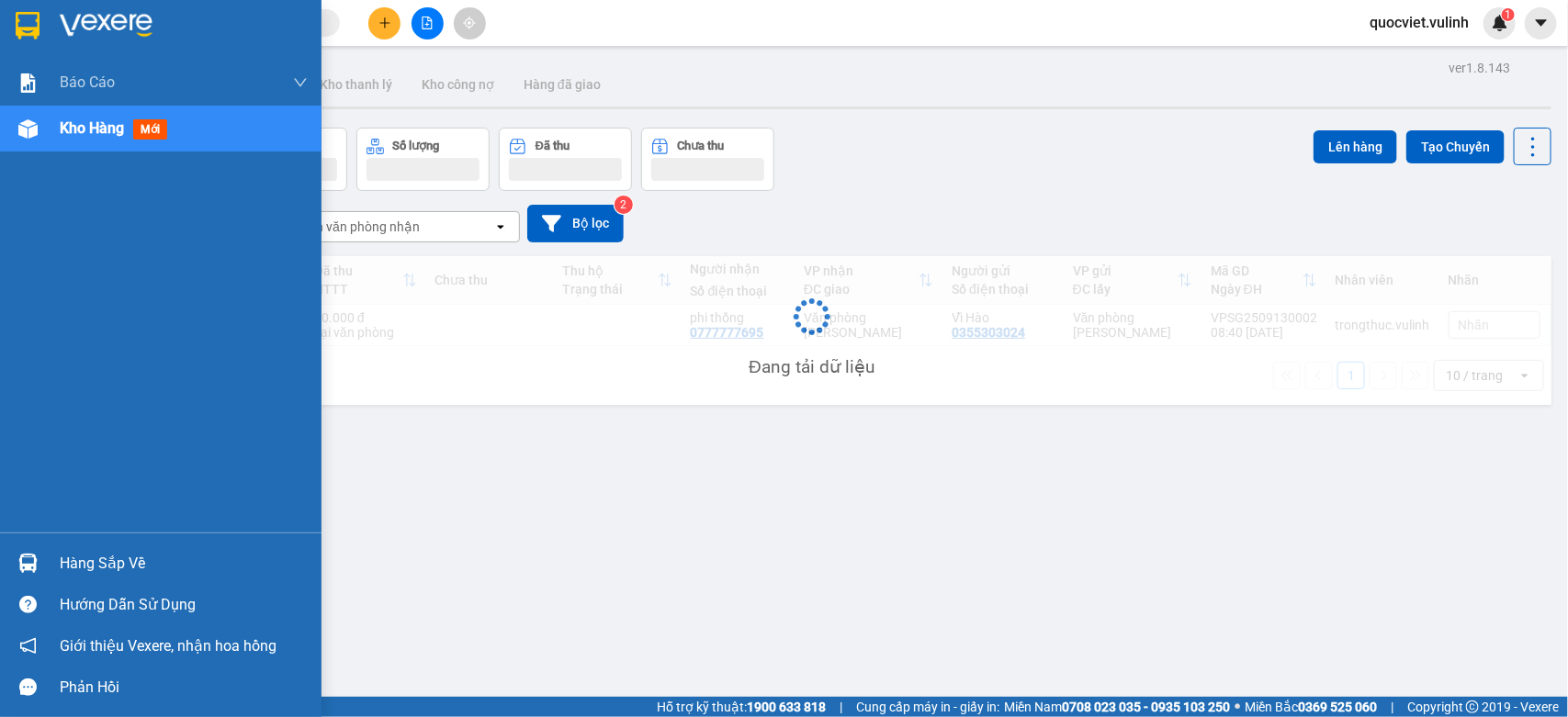
click at [32, 562] on img at bounding box center [28, 563] width 19 height 19
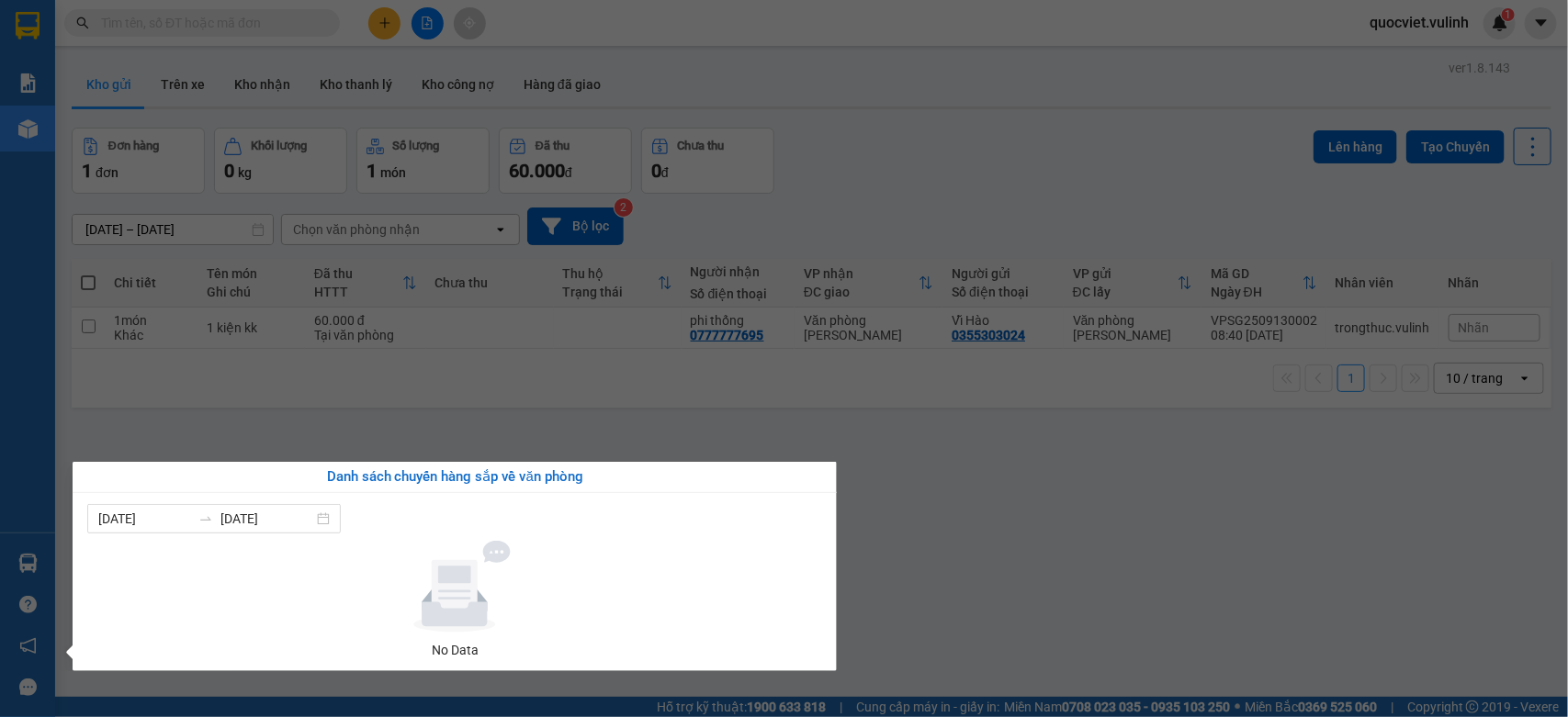
click at [990, 567] on section "Kết quả tìm kiếm ( 0 ) Bộ lọc No Data quocviet.vulinh 1 Báo cáo BC hàng tồn (tr…" at bounding box center [784, 358] width 1568 height 717
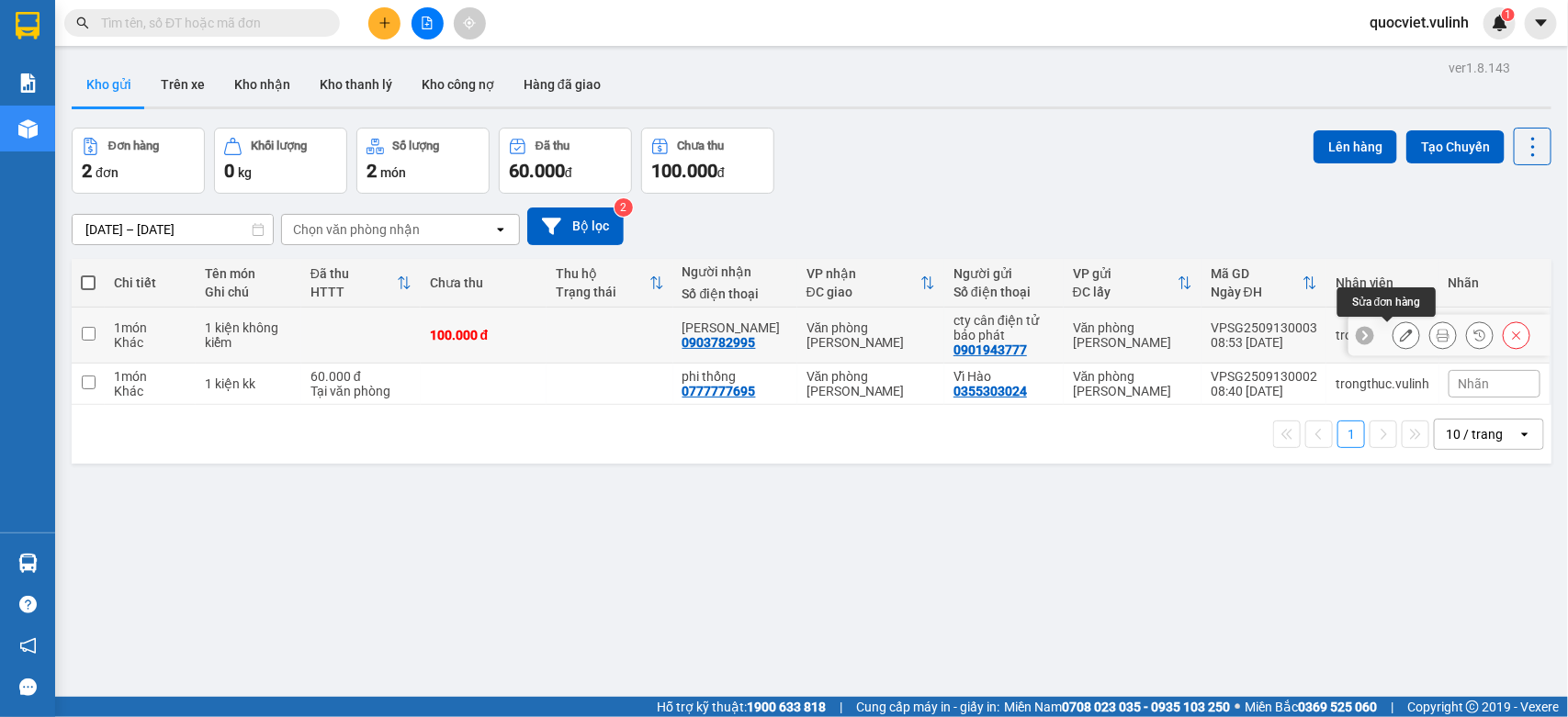
click at [1393, 340] on button at bounding box center [1406, 336] width 26 height 32
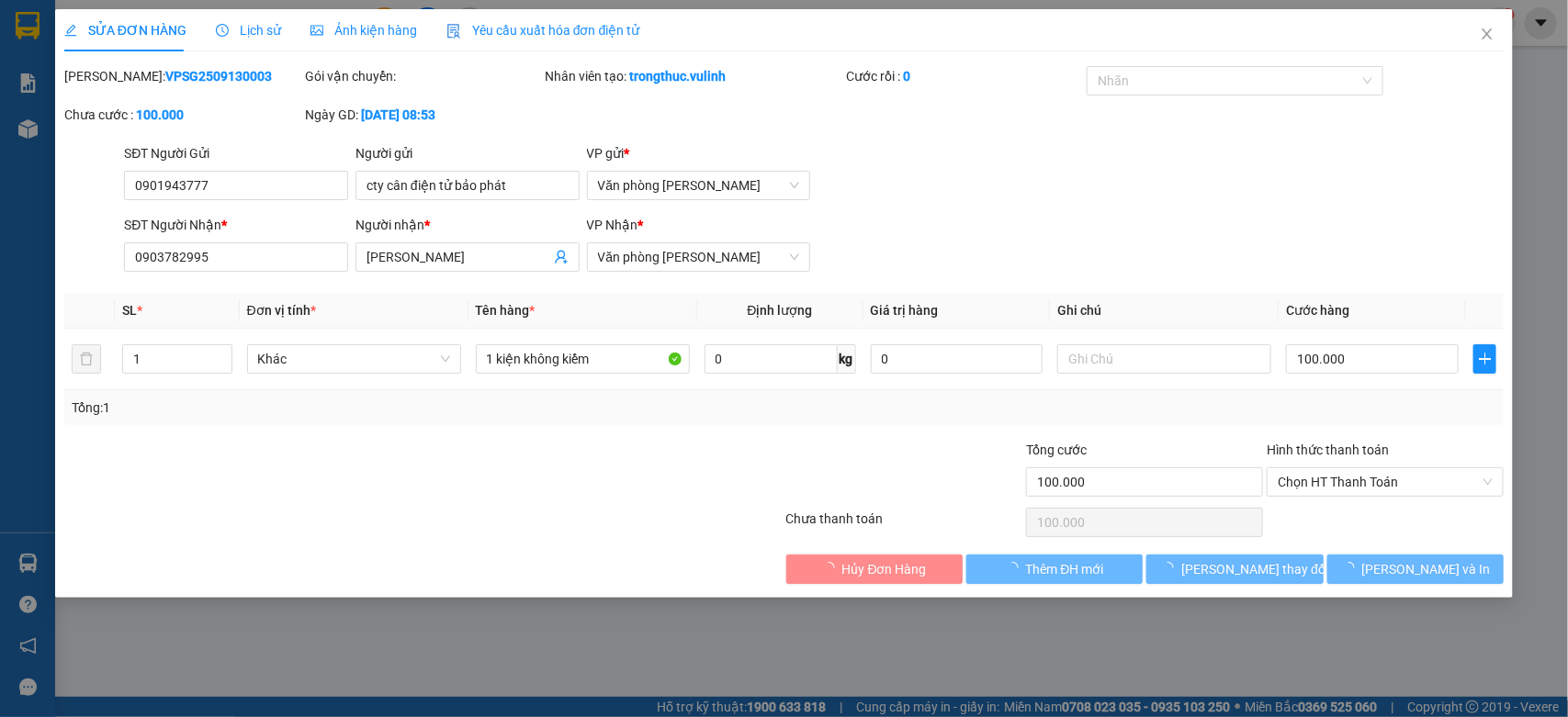
type input "0901943777"
type input "cty cân điện tử bảo phát"
type input "0903782995"
type input "Anh Chuyên"
type input "100.000"
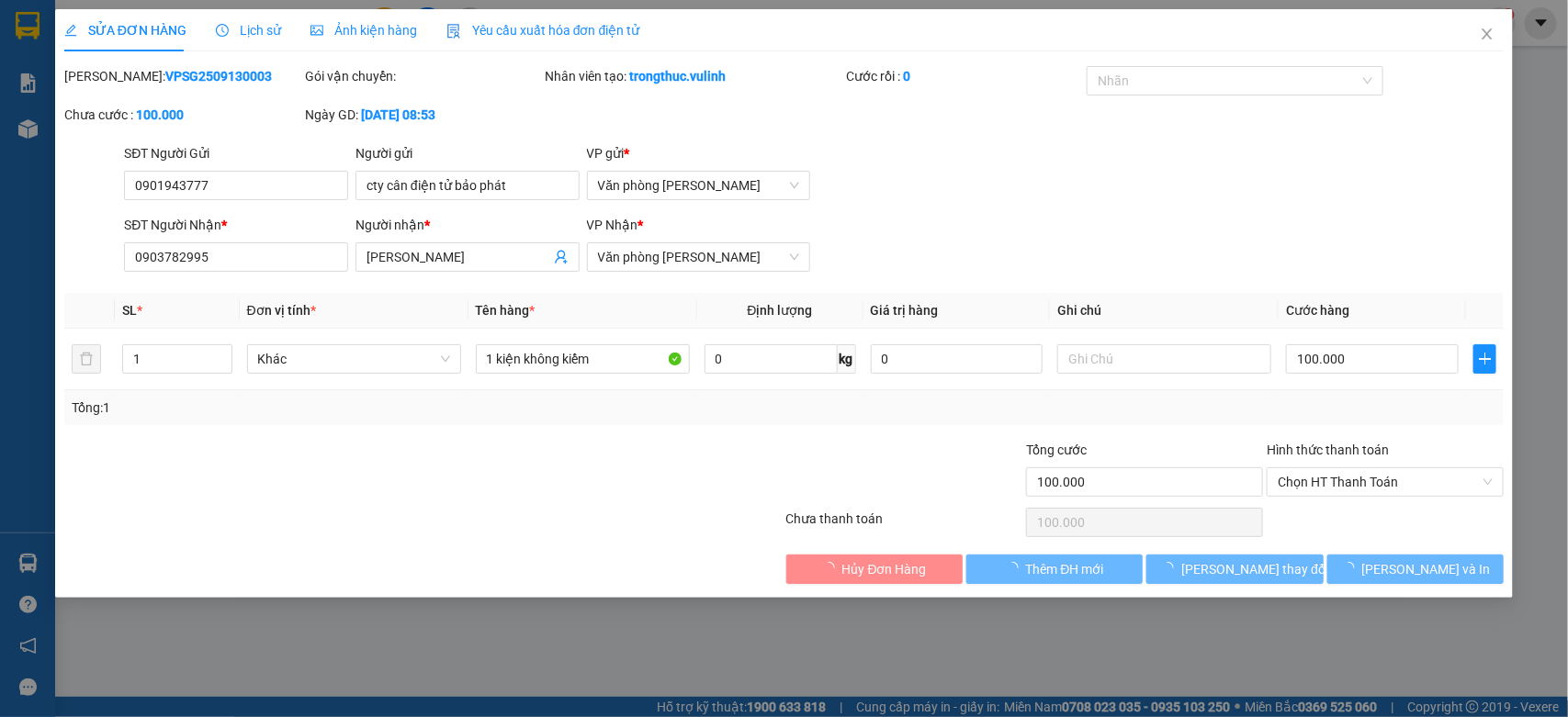
type input "100.000"
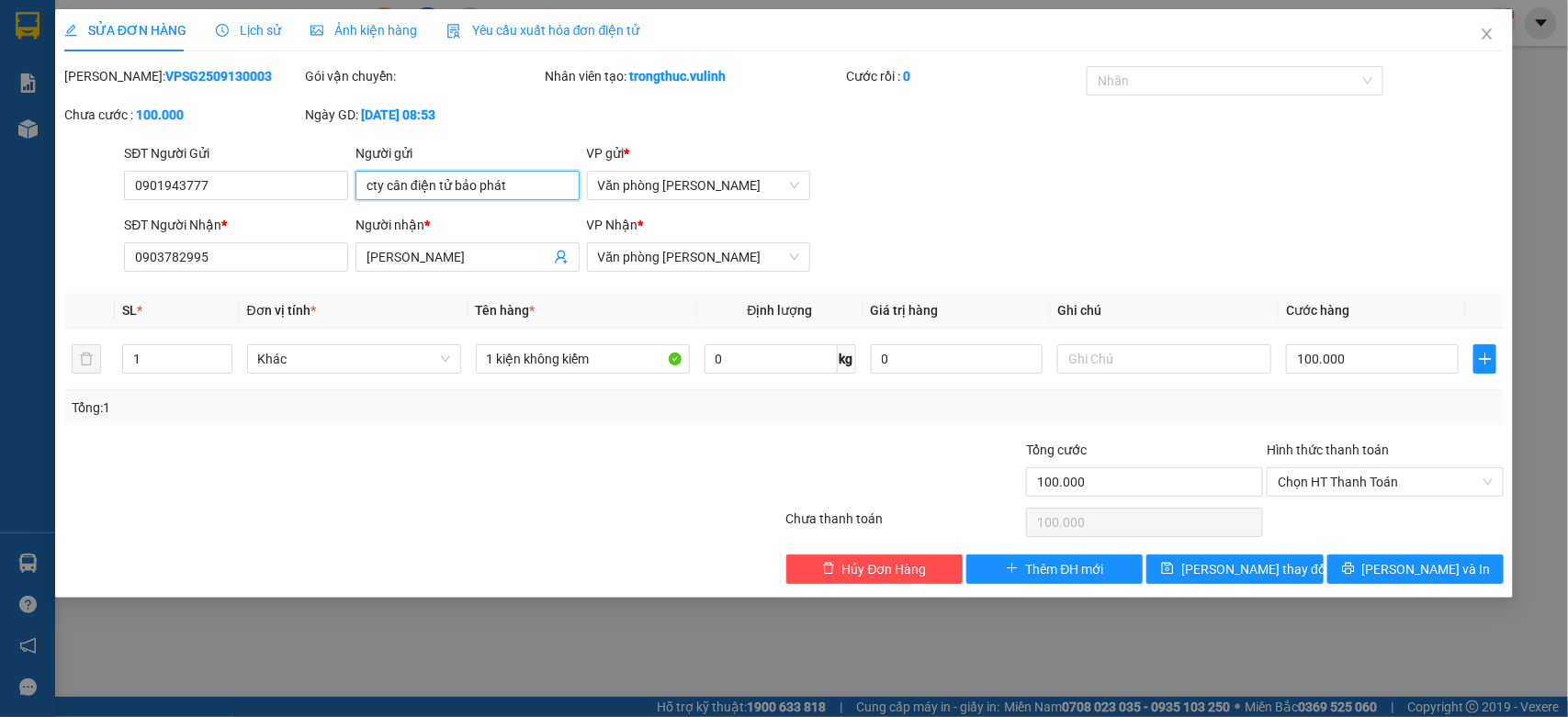
drag, startPoint x: 415, startPoint y: 193, endPoint x: 218, endPoint y: 230, distance: 200.4
click at [336, 210] on form "SĐT Người Gửi 0901943777 0901943777 Người gửi cty cân điện tử bảo phát VP gửi *…" at bounding box center [784, 211] width 1440 height 136
click at [1497, 31] on span "Close" at bounding box center [1488, 35] width 52 height 51
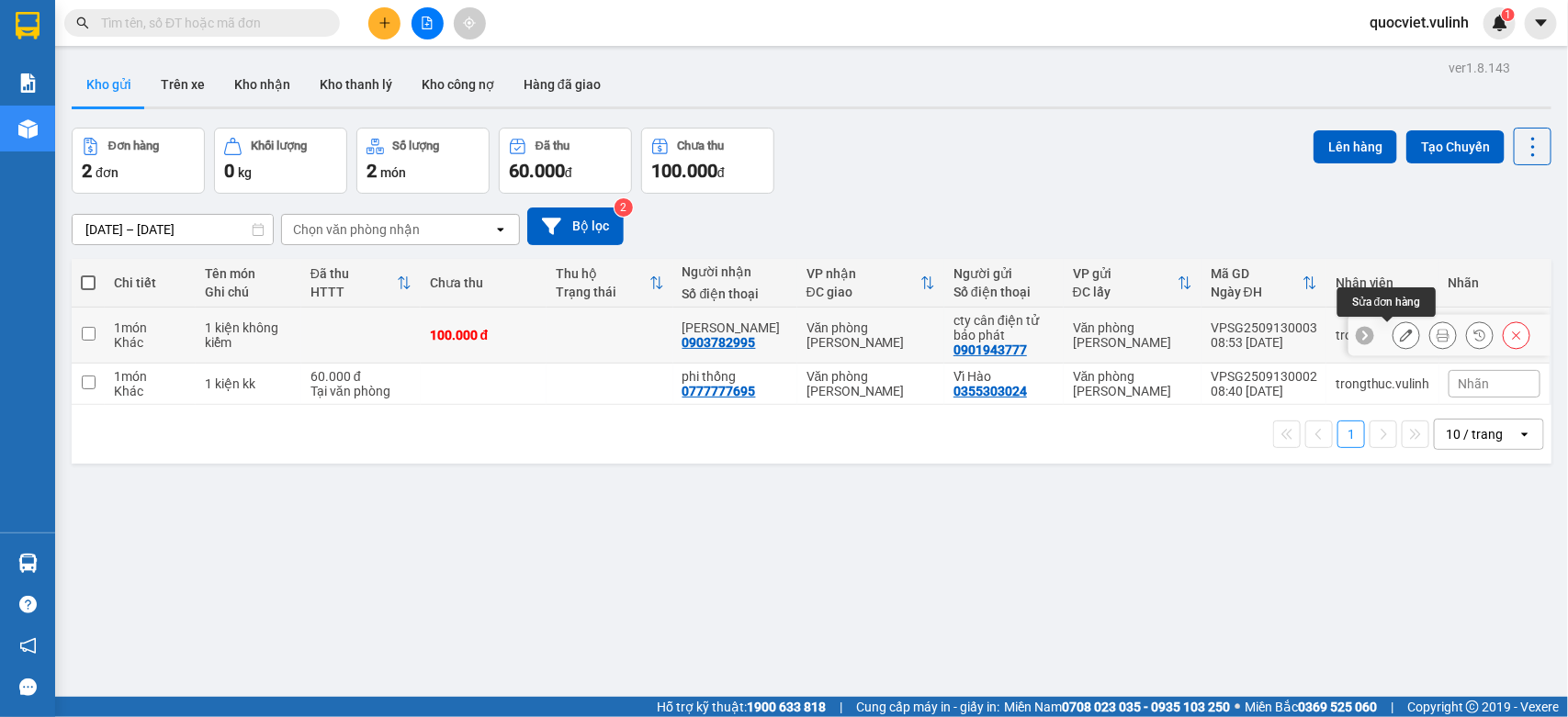
click at [1400, 338] on icon at bounding box center [1406, 335] width 12 height 12
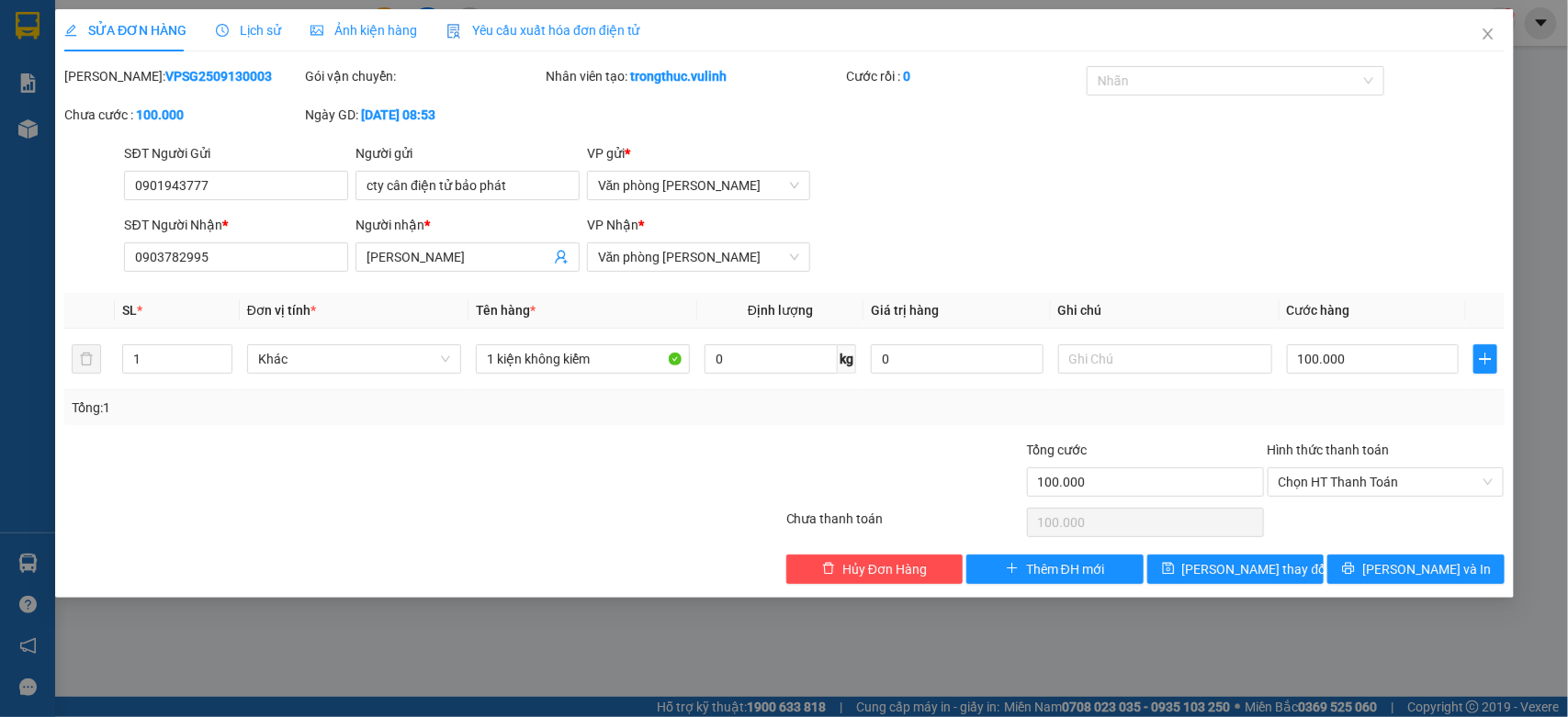
type input "0901943777"
type input "cty cân điện tử bảo phát"
type input "0903782995"
type input "Anh Chuyên"
type input "100.000"
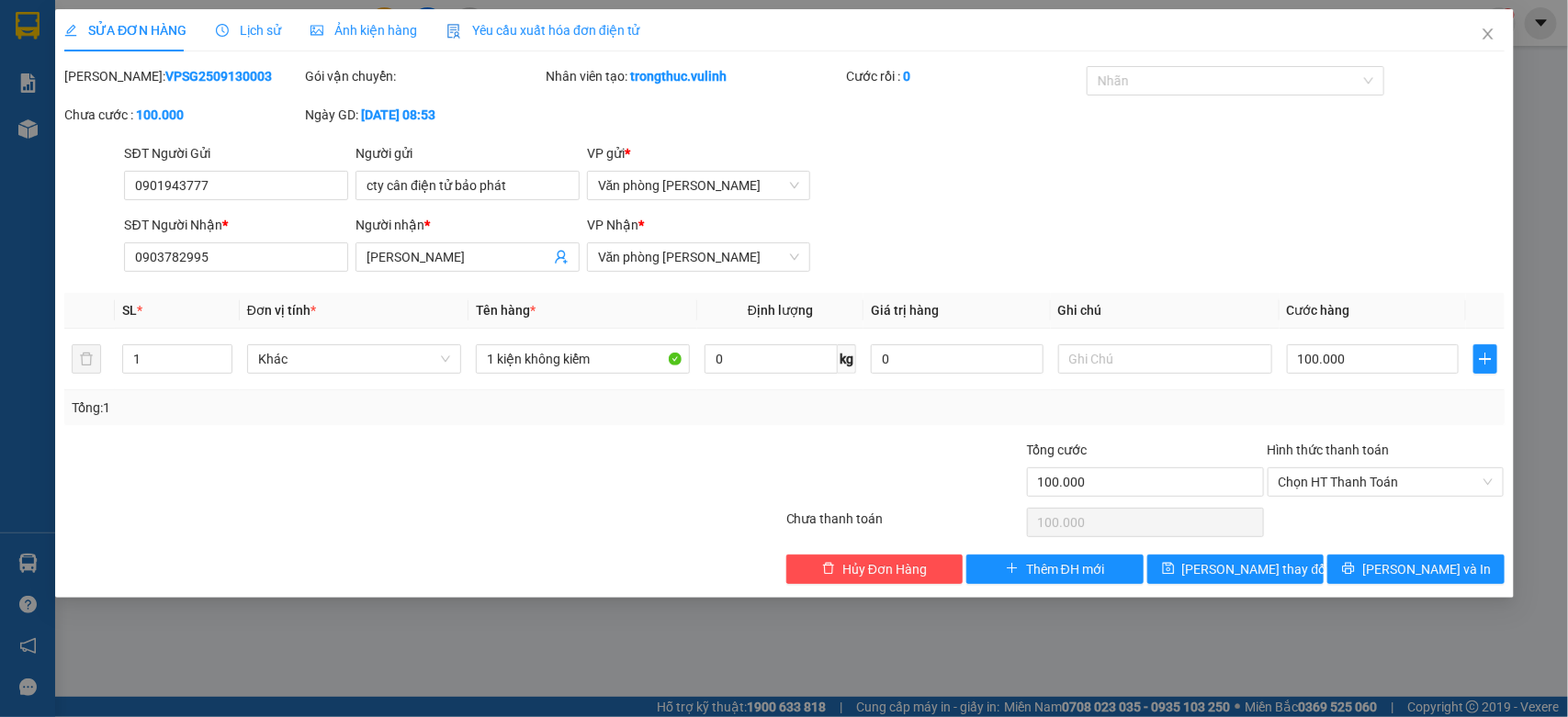
type input "100.000"
drag, startPoint x: 545, startPoint y: 193, endPoint x: 0, endPoint y: 225, distance: 545.9
click at [0, 225] on div "SỬA ĐƠN HÀNG Lịch sử Ảnh kiện hàng Yêu cầu xuất hóa đơn điện tử Total Paid Fee …" at bounding box center [784, 358] width 1568 height 717
drag, startPoint x: 292, startPoint y: 186, endPoint x: 0, endPoint y: 321, distance: 321.7
click at [0, 321] on div "SỬA ĐƠN HÀNG Lịch sử Ảnh kiện hàng Yêu cầu xuất hóa đơn điện tử Total Paid Fee …" at bounding box center [784, 358] width 1568 height 717
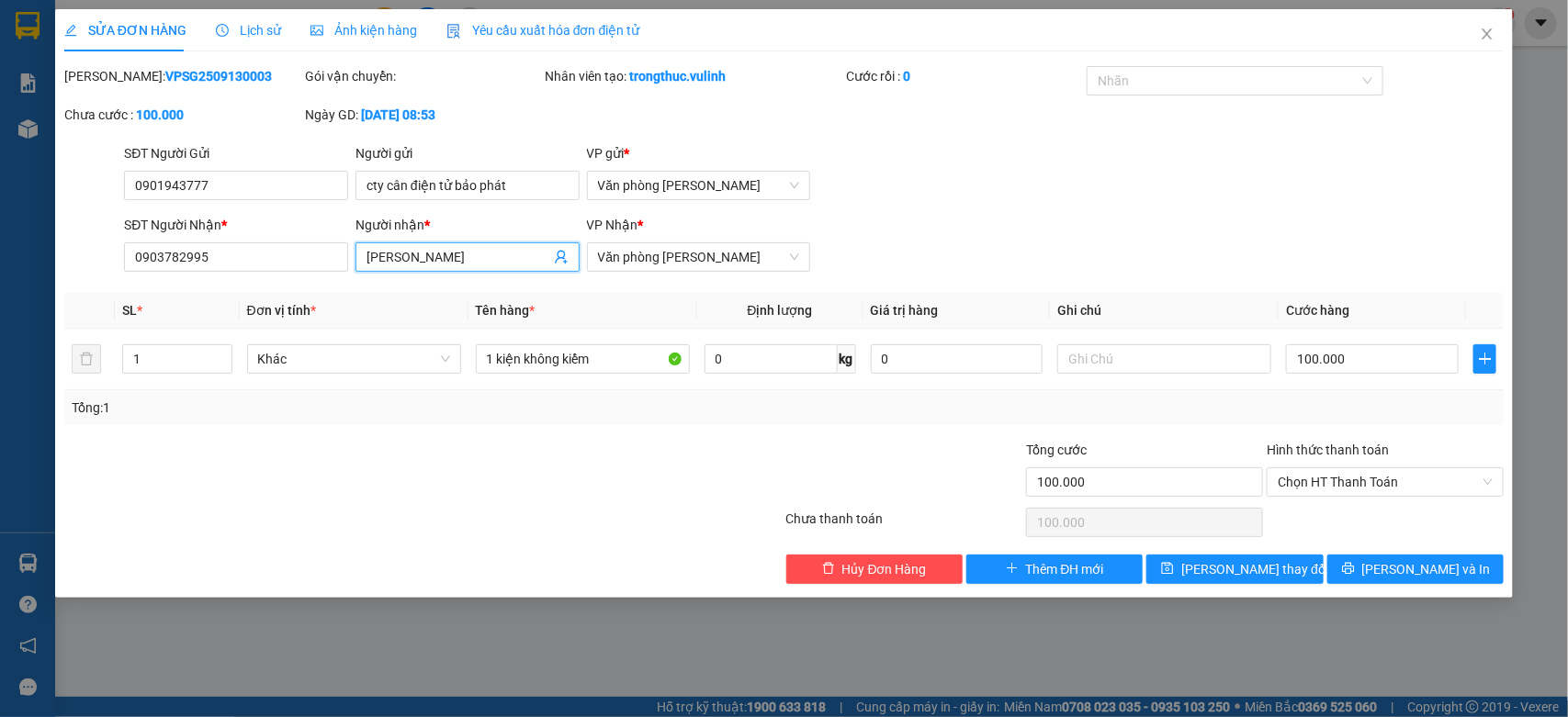
drag, startPoint x: 484, startPoint y: 262, endPoint x: 0, endPoint y: 391, distance: 500.9
click at [0, 374] on div "SỬA ĐƠN HÀNG Lịch sử Ảnh kiện hàng Yêu cầu xuất hóa đơn điện tử Total Paid Fee …" at bounding box center [784, 358] width 1568 height 717
drag, startPoint x: 253, startPoint y: 263, endPoint x: 0, endPoint y: 358, distance: 270.2
click at [0, 356] on div "SỬA ĐƠN HÀNG Lịch sử Ảnh kiện hàng Yêu cầu xuất hóa đơn điện tử Total Paid Fee …" at bounding box center [784, 358] width 1568 height 717
click at [1491, 34] on icon "close" at bounding box center [1487, 33] width 14 height 14
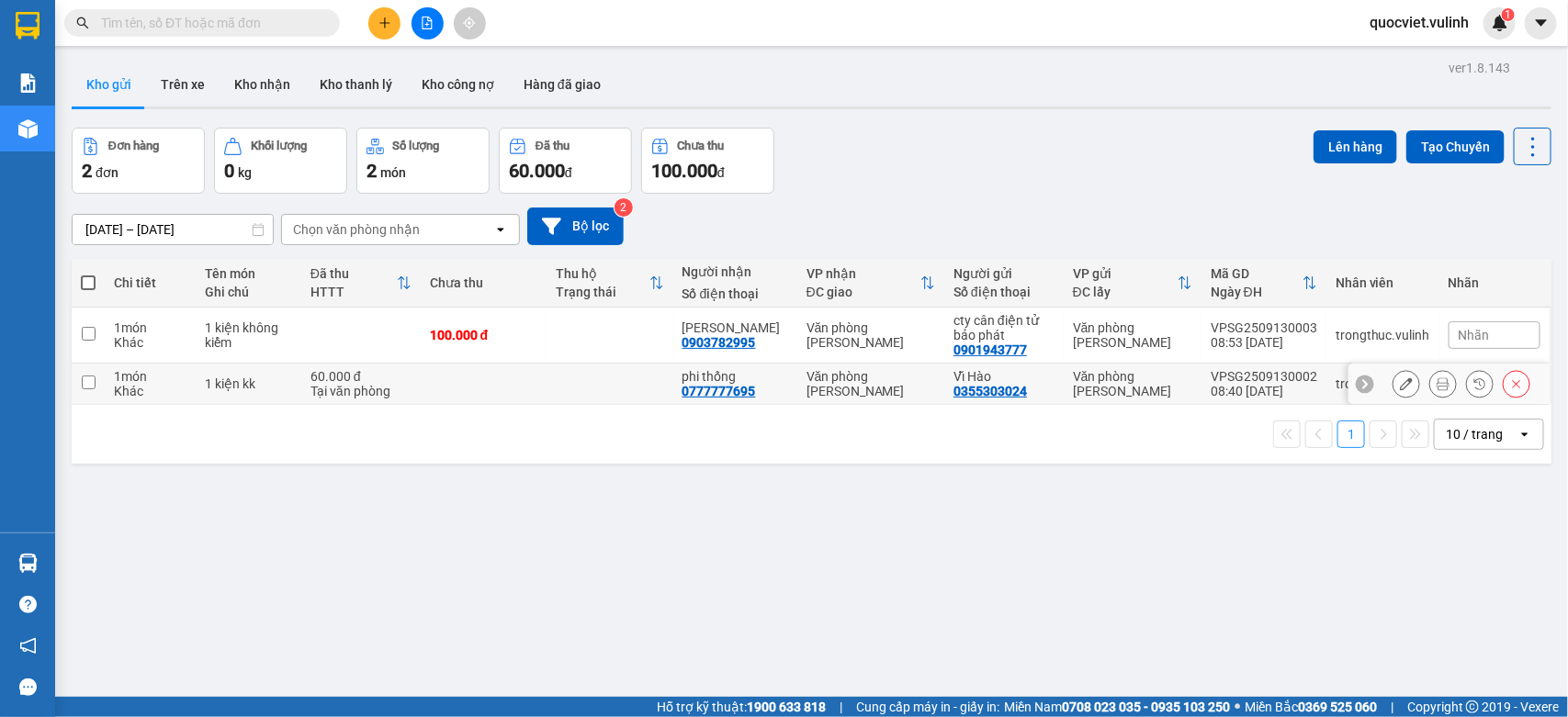
click at [731, 374] on div "phi thống" at bounding box center [735, 376] width 106 height 14
checkbox input "true"
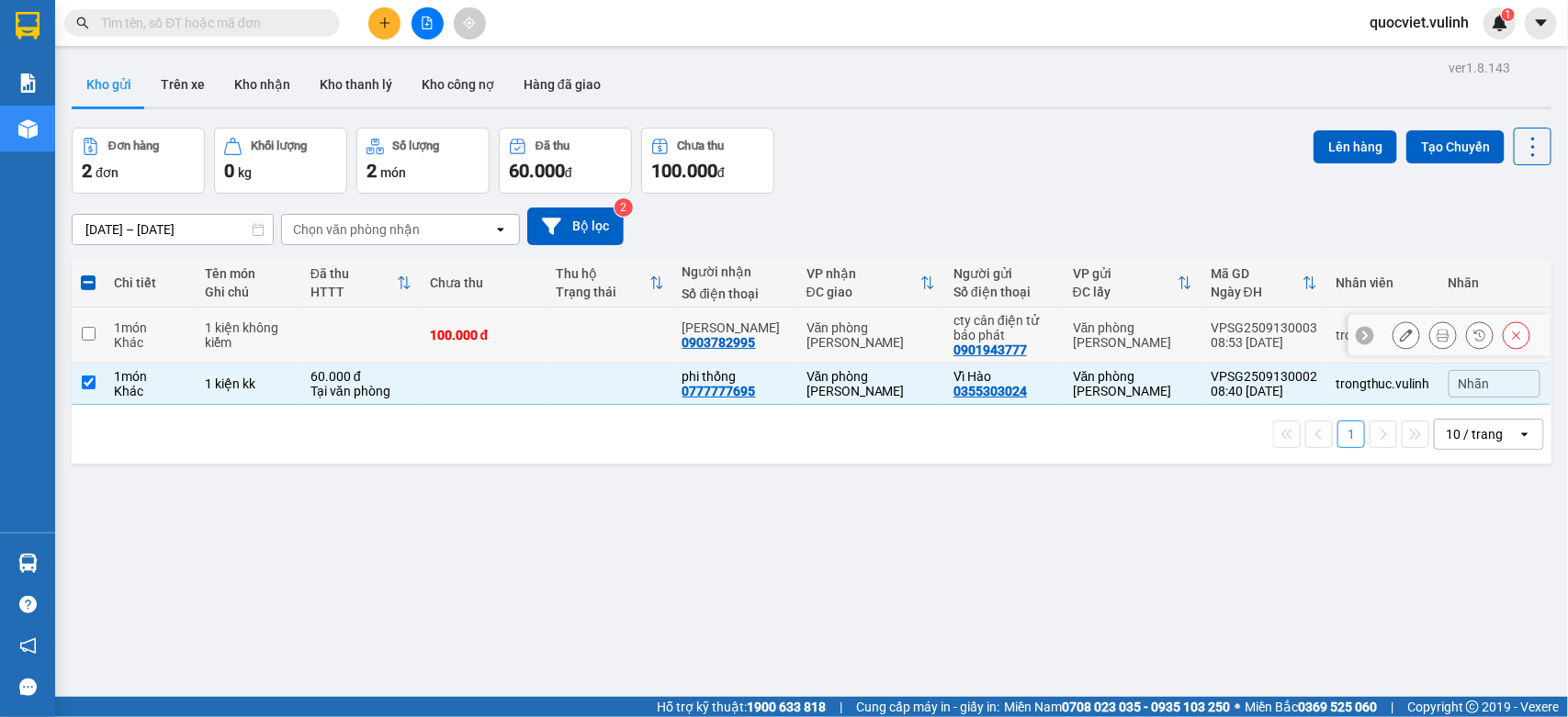
click at [797, 324] on td "Văn phòng [PERSON_NAME]" at bounding box center [871, 336] width 147 height 56
checkbox input "true"
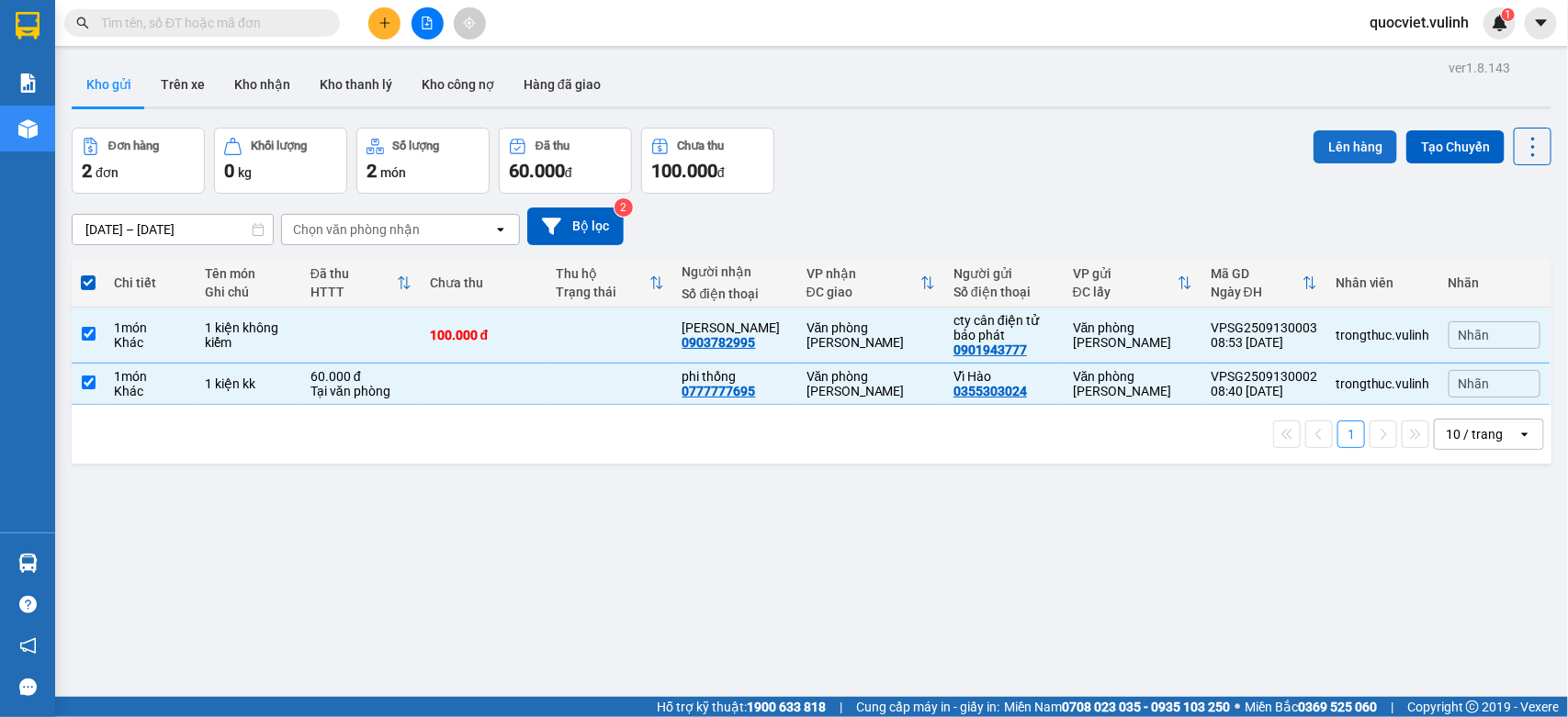
click at [1331, 139] on button "Lên hàng" at bounding box center [1356, 147] width 84 height 33
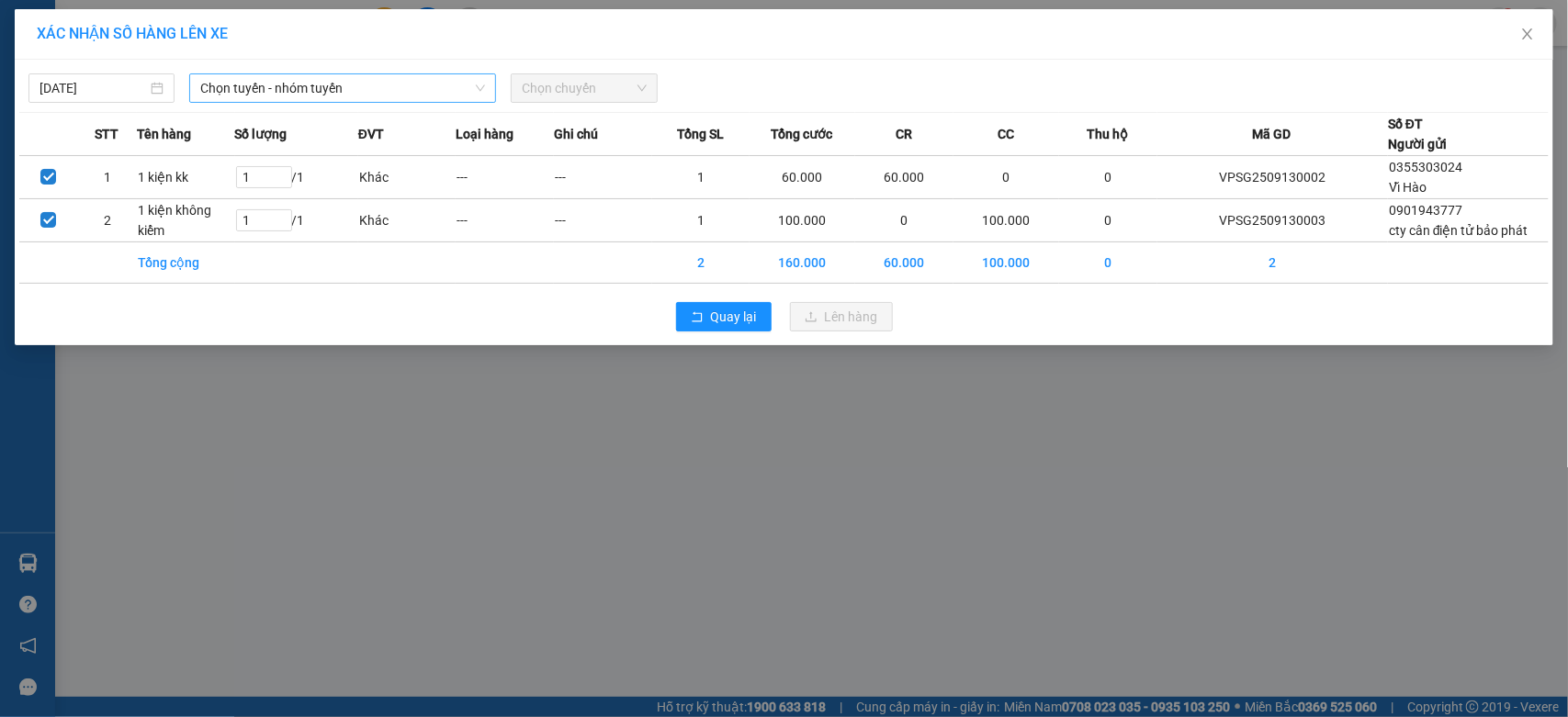
click at [254, 85] on span "Chọn tuyến - nhóm tuyến" at bounding box center [342, 88] width 285 height 28
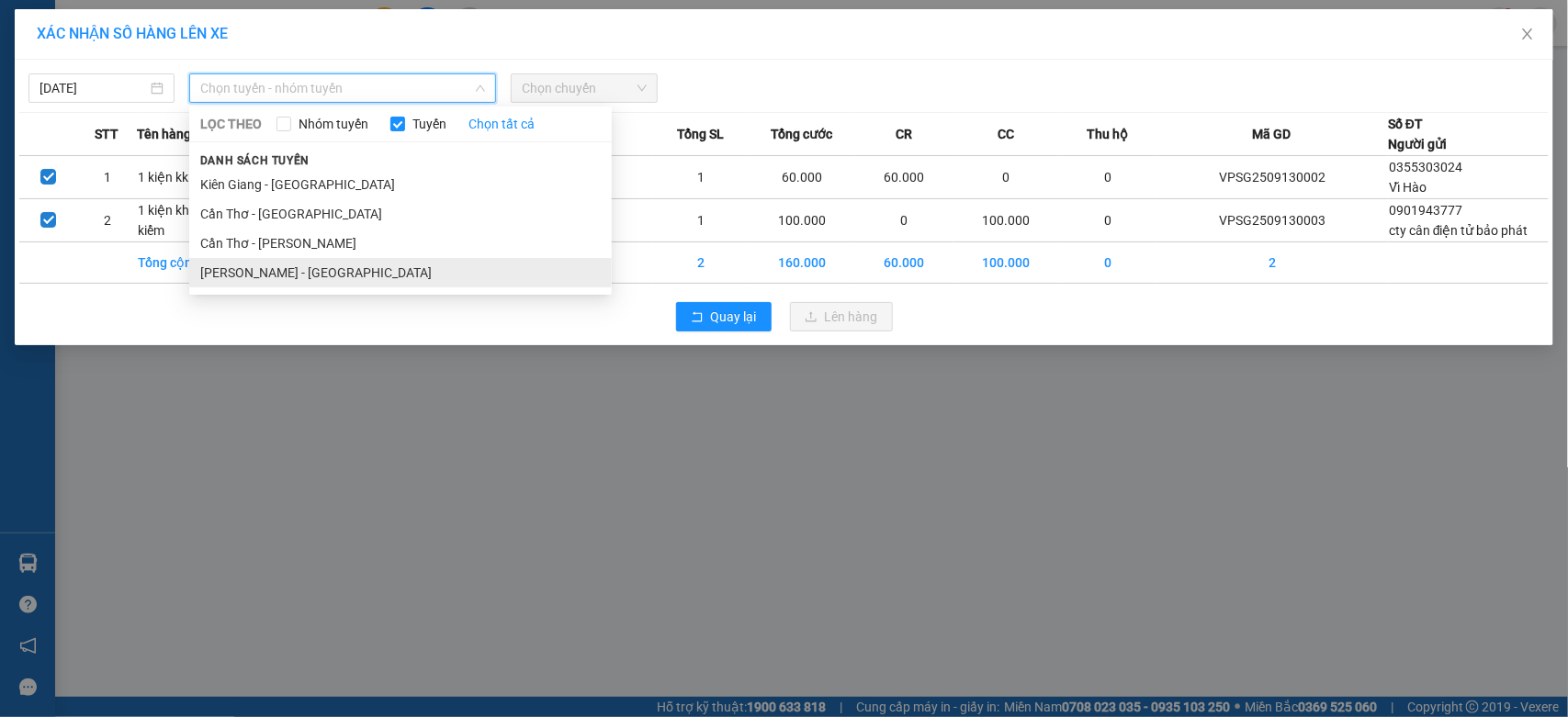
click at [264, 263] on li "[PERSON_NAME] - [GEOGRAPHIC_DATA]" at bounding box center [400, 273] width 423 height 30
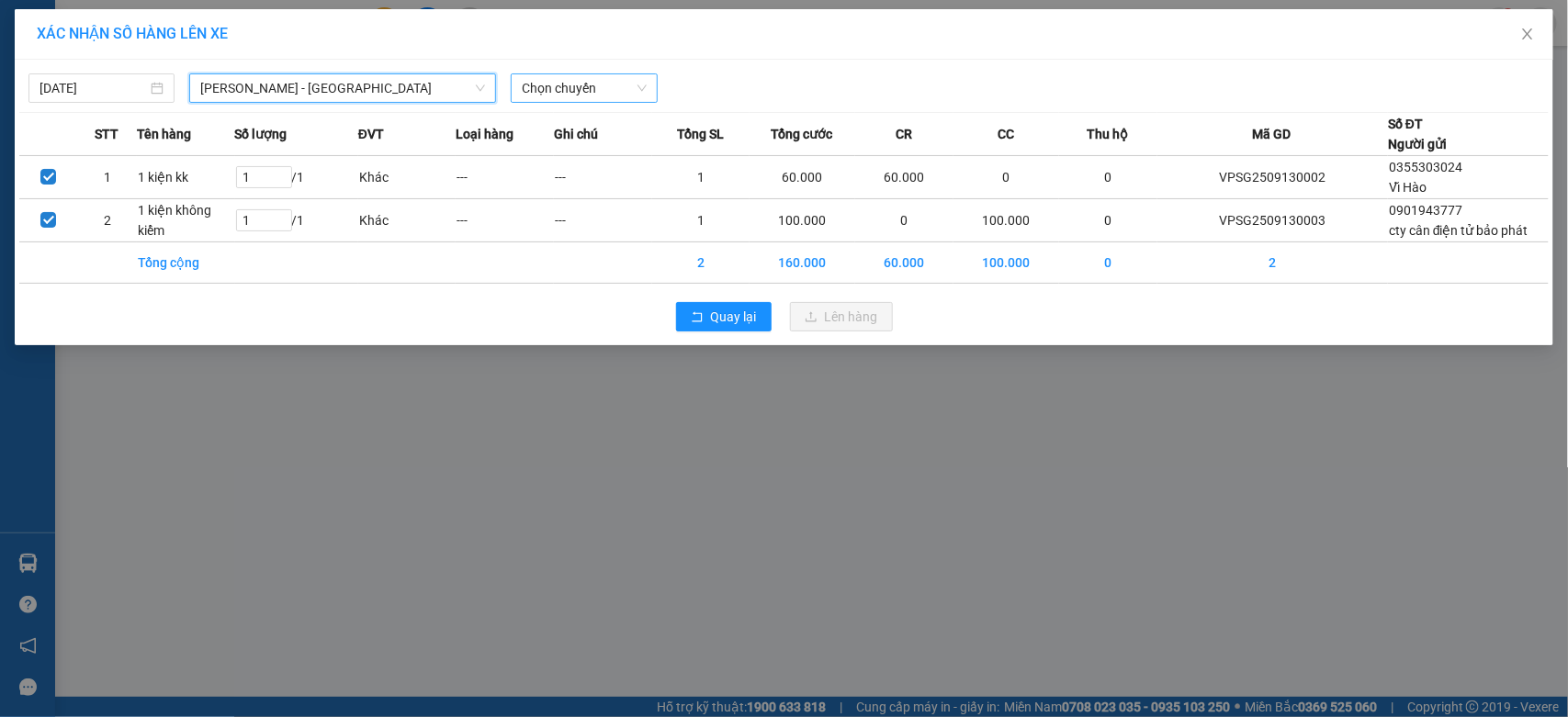
click at [564, 80] on span "Chọn chuyến" at bounding box center [584, 88] width 124 height 28
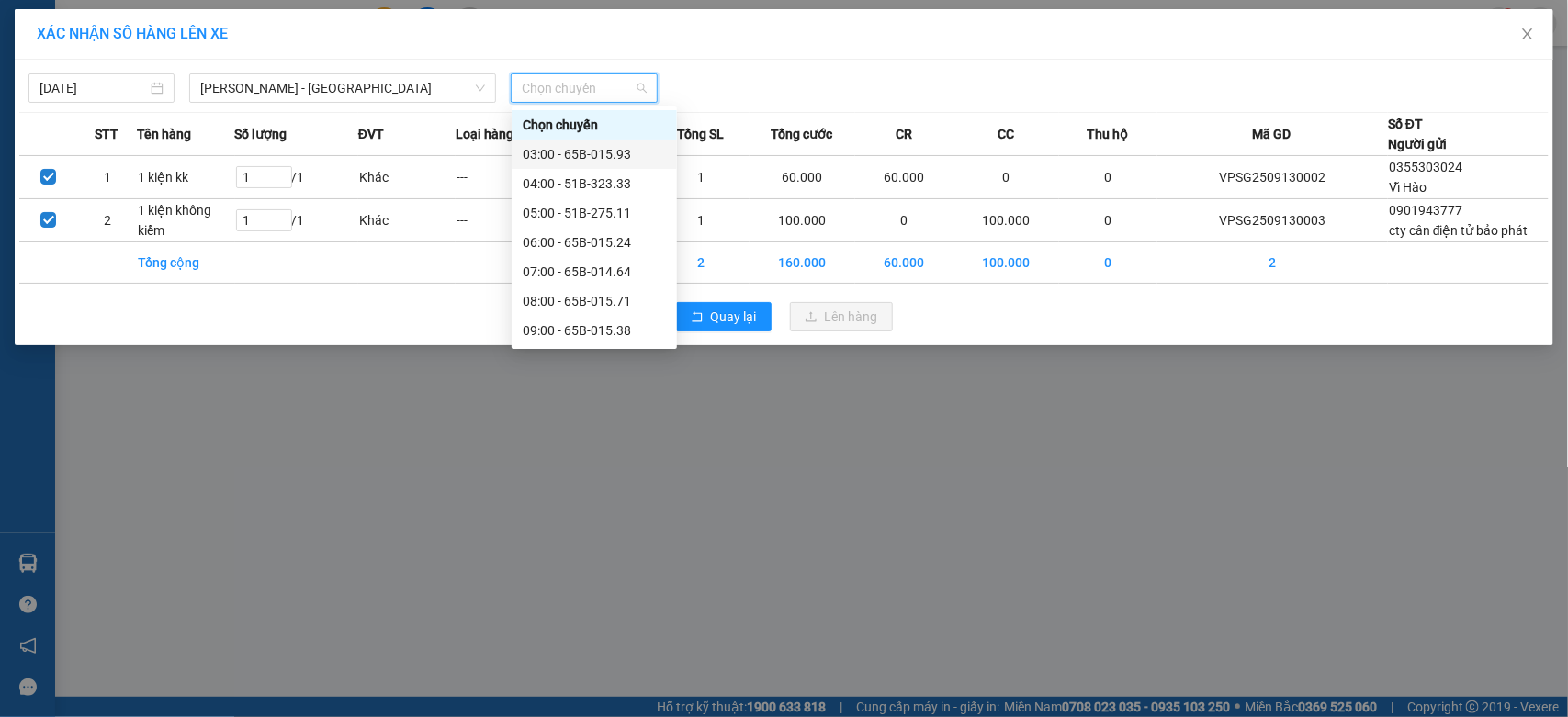
scroll to position [153, 0]
click at [587, 184] on div "09:00 - 65B-015.38" at bounding box center [594, 177] width 143 height 20
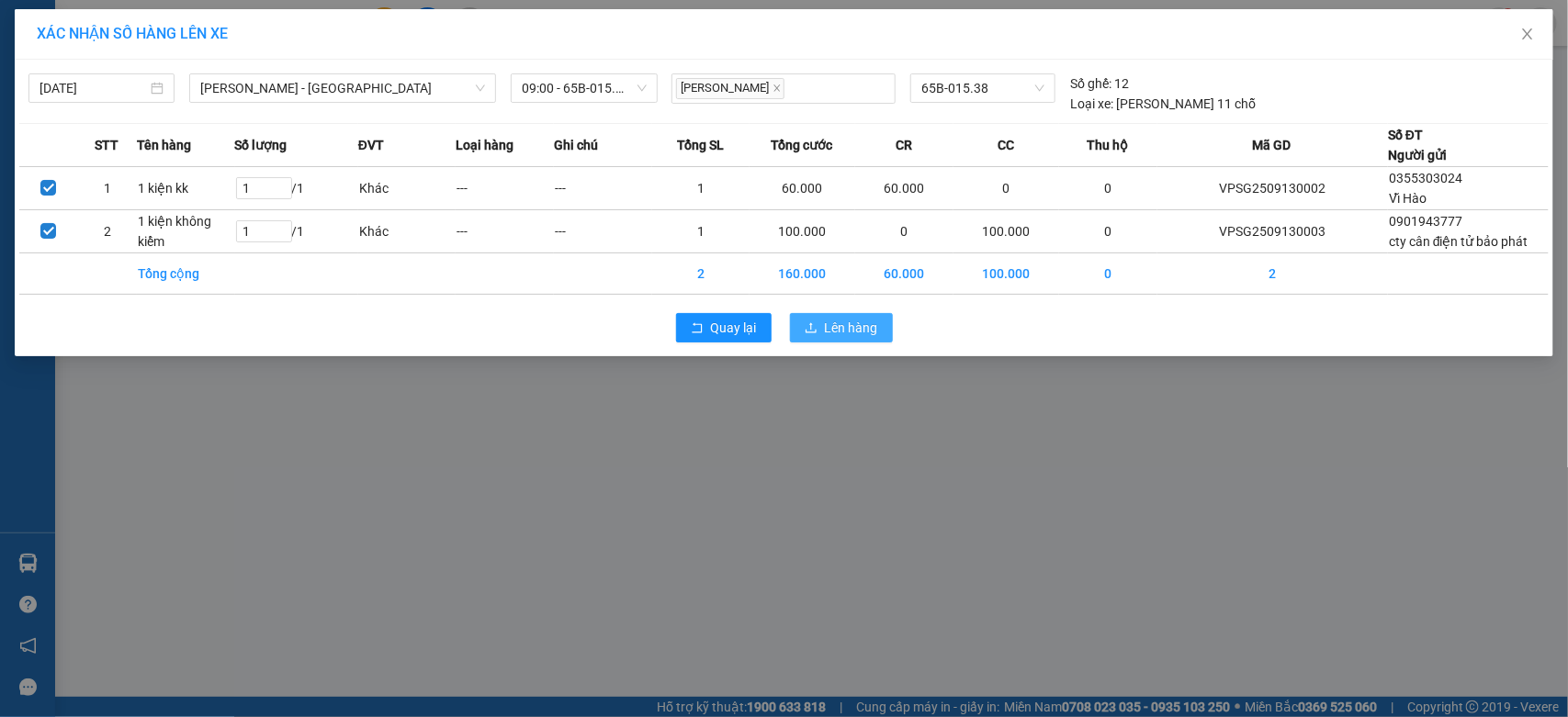
click at [845, 319] on span "Lên hàng" at bounding box center [852, 327] width 53 height 20
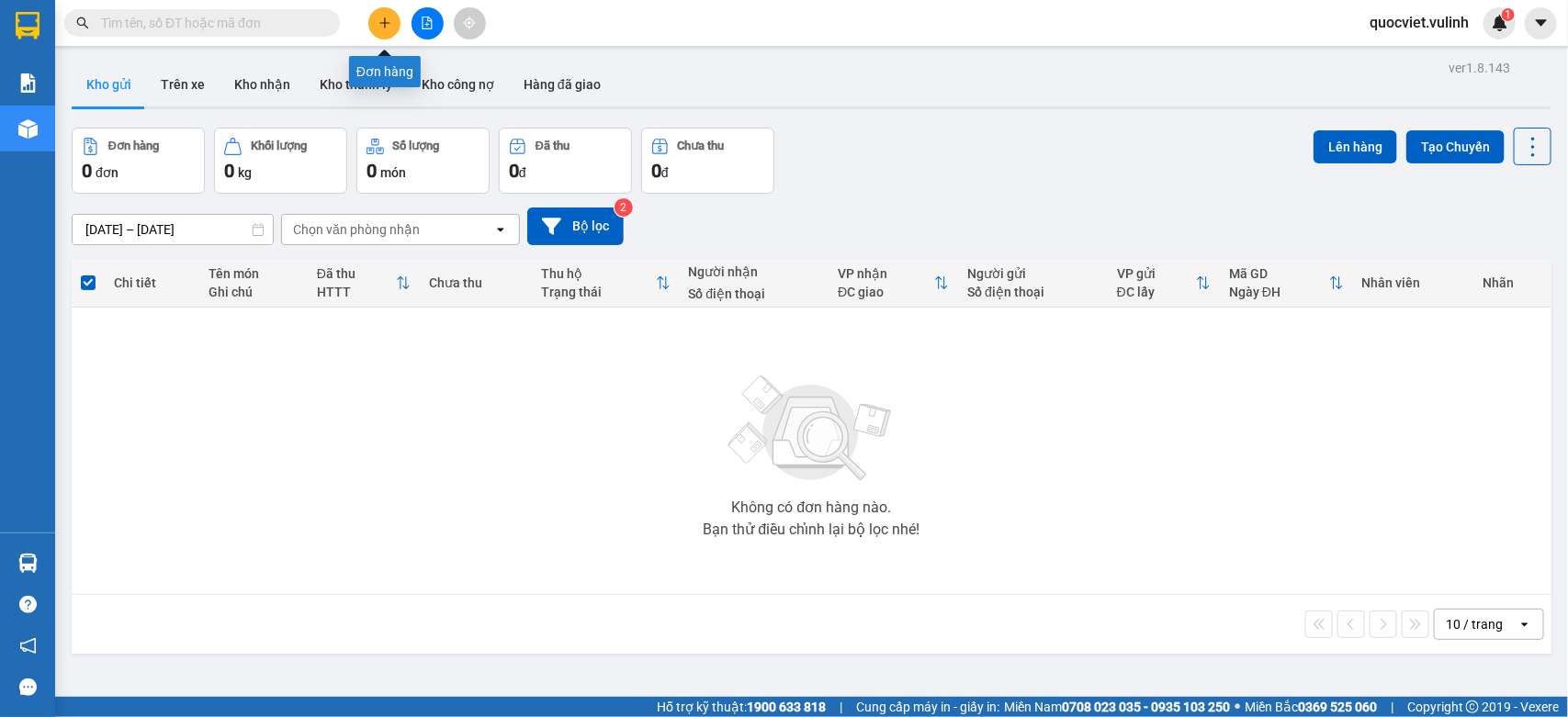
click at [373, 24] on button at bounding box center [384, 24] width 32 height 32
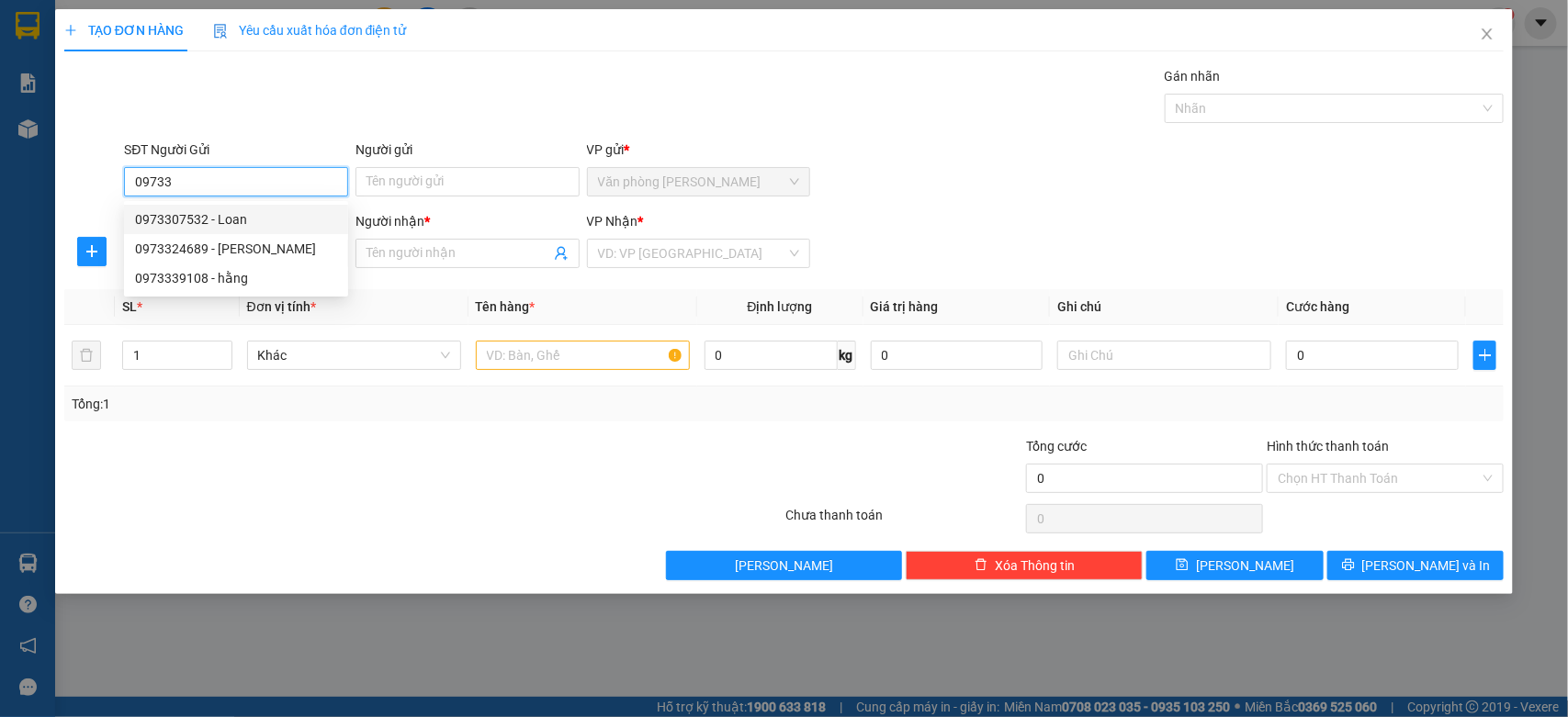
click at [202, 218] on div "0973307532 - Loan" at bounding box center [237, 219] width 202 height 20
type input "0973307532"
type input "Loan"
type input "0934094321"
type input "Trúc Ly"
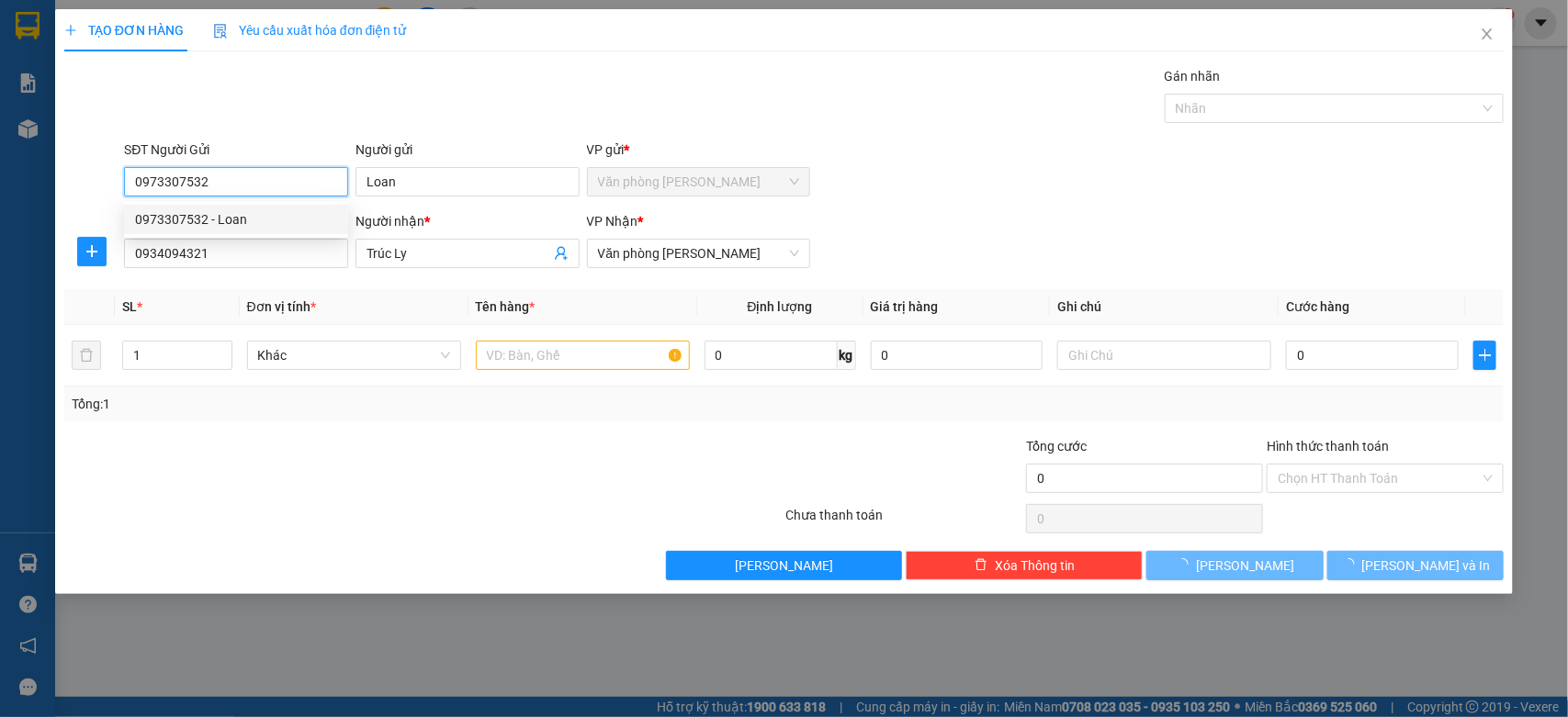
type input "60.000"
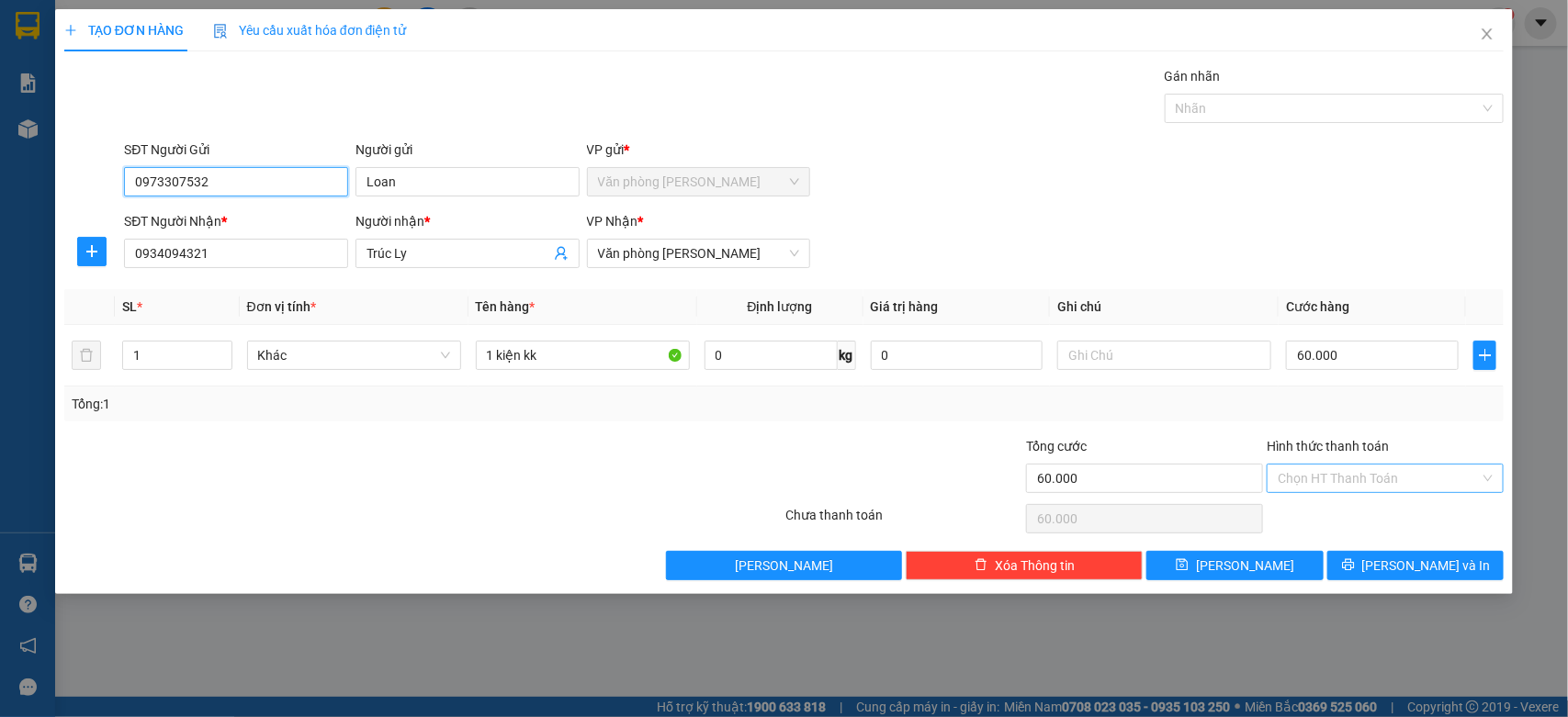
type input "0973307532"
click at [1380, 479] on input "Hình thức thanh toán" at bounding box center [1379, 478] width 202 height 28
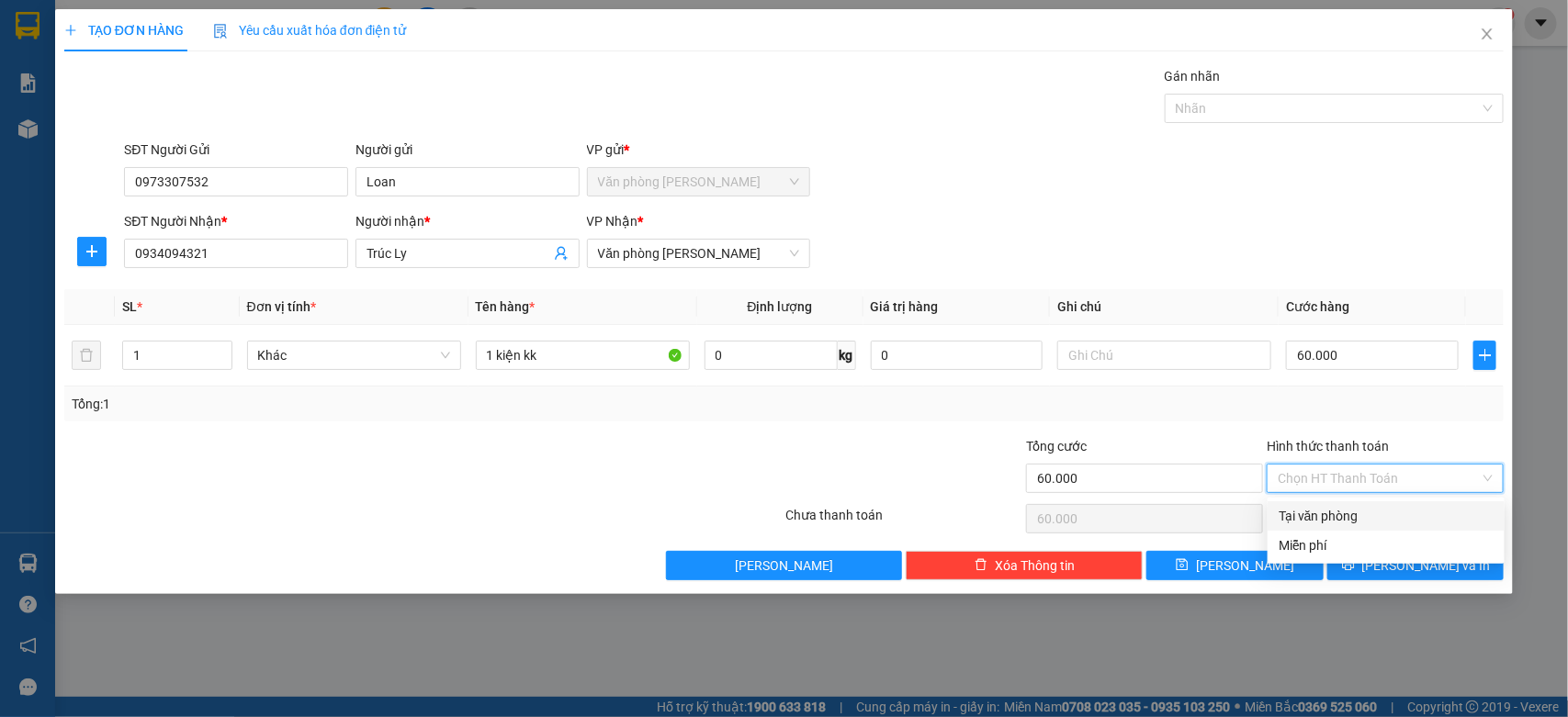
click at [1346, 511] on div "Tại văn phòng" at bounding box center [1386, 516] width 215 height 20
type input "0"
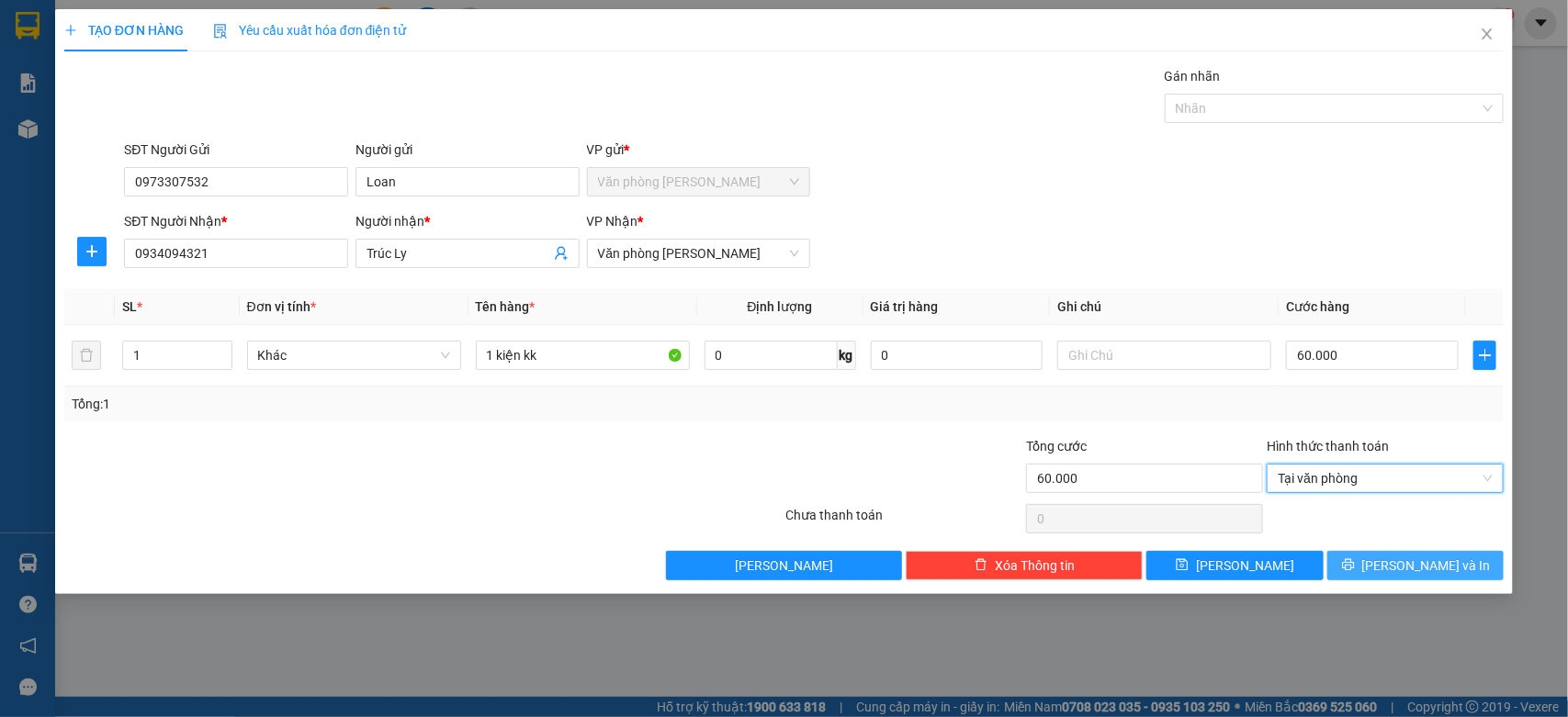
click at [1468, 562] on button "[PERSON_NAME] và In" at bounding box center [1415, 565] width 176 height 30
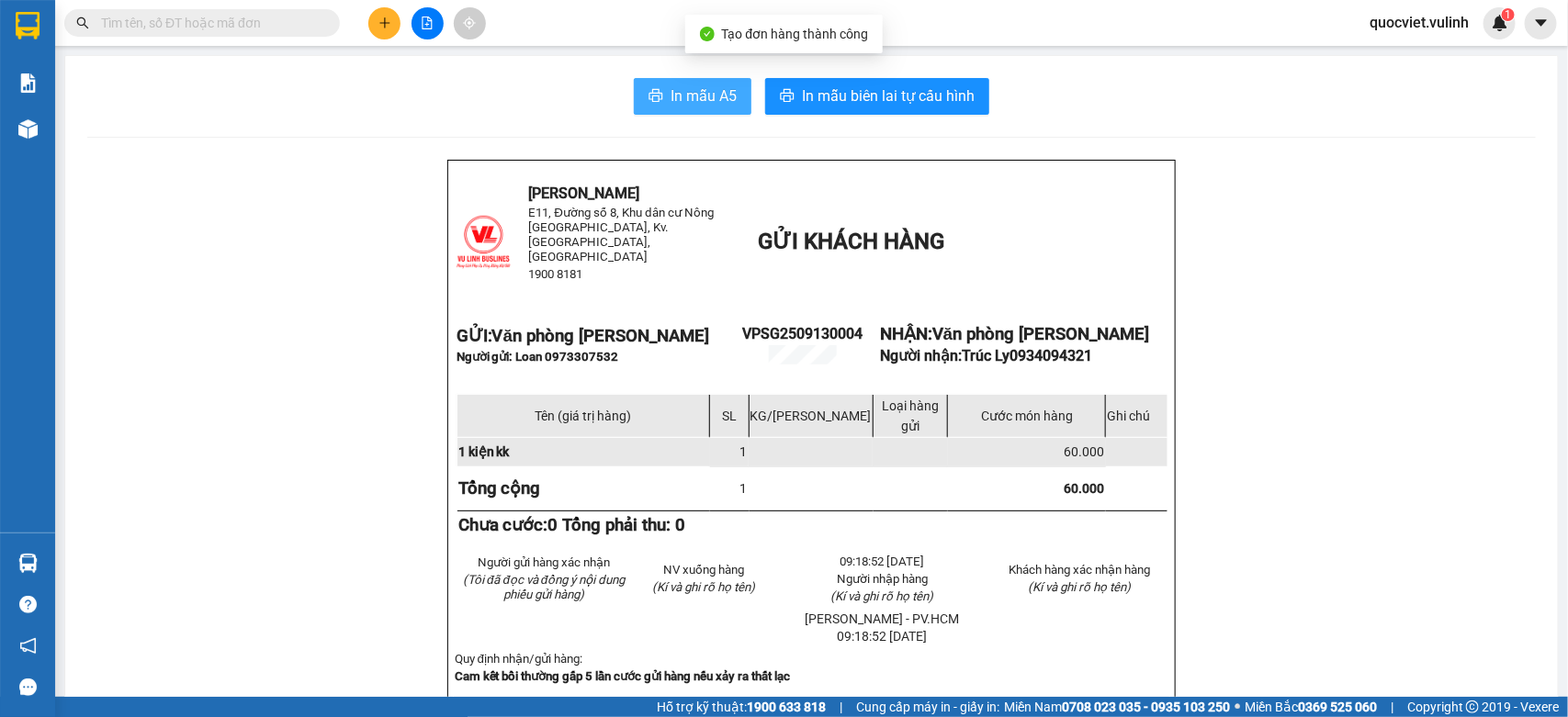
click at [689, 92] on span "In mẫu A5" at bounding box center [703, 96] width 66 height 23
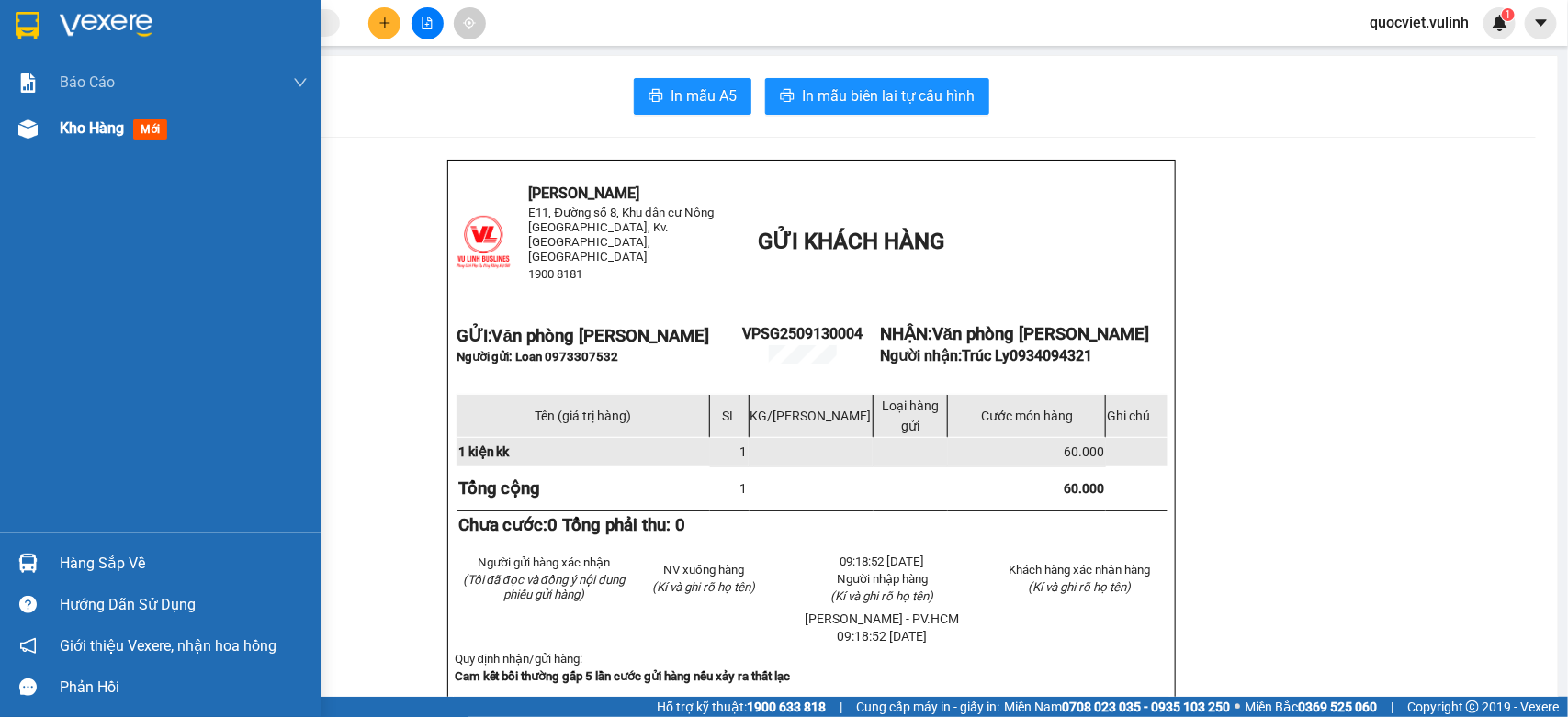
click at [99, 121] on span "Kho hàng" at bounding box center [92, 128] width 64 height 17
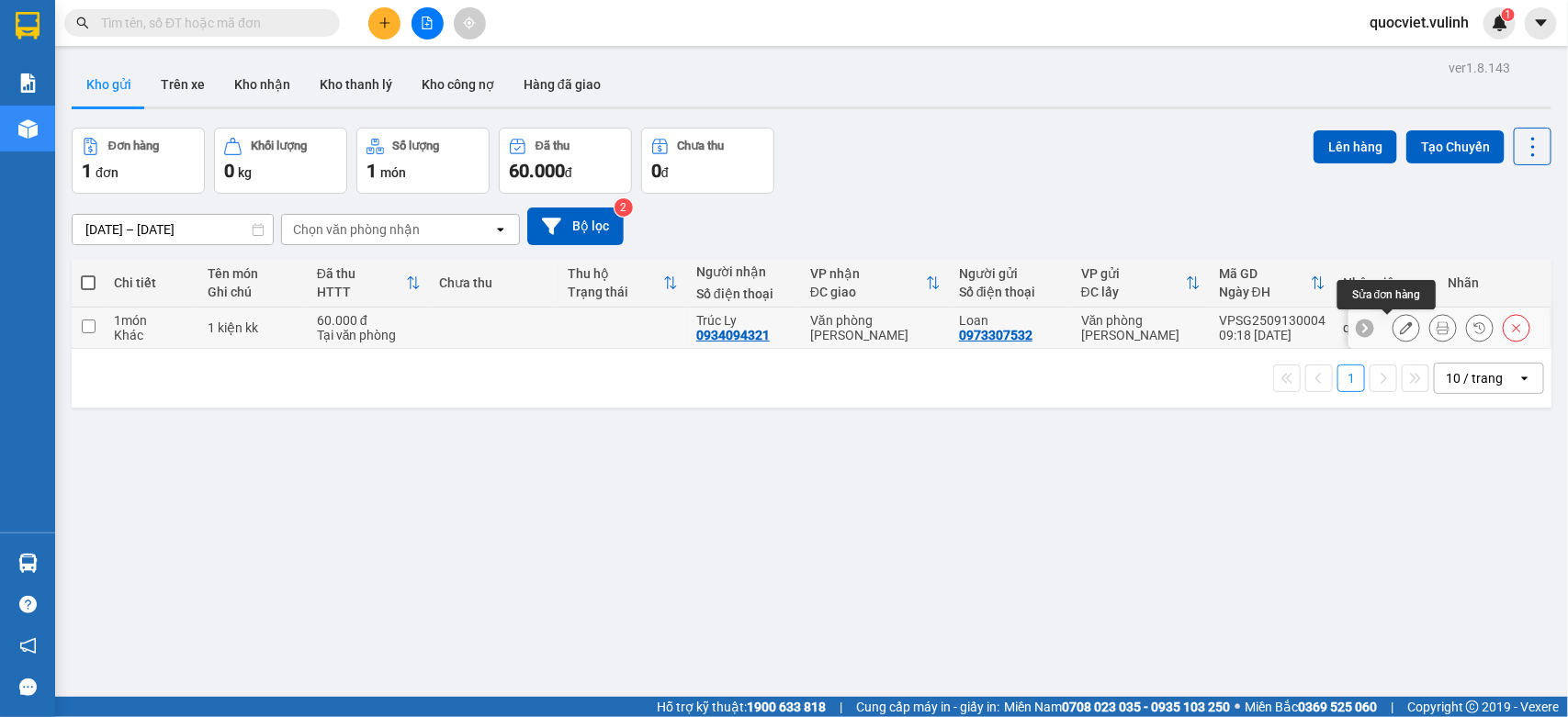
click at [1400, 327] on icon at bounding box center [1406, 327] width 12 height 12
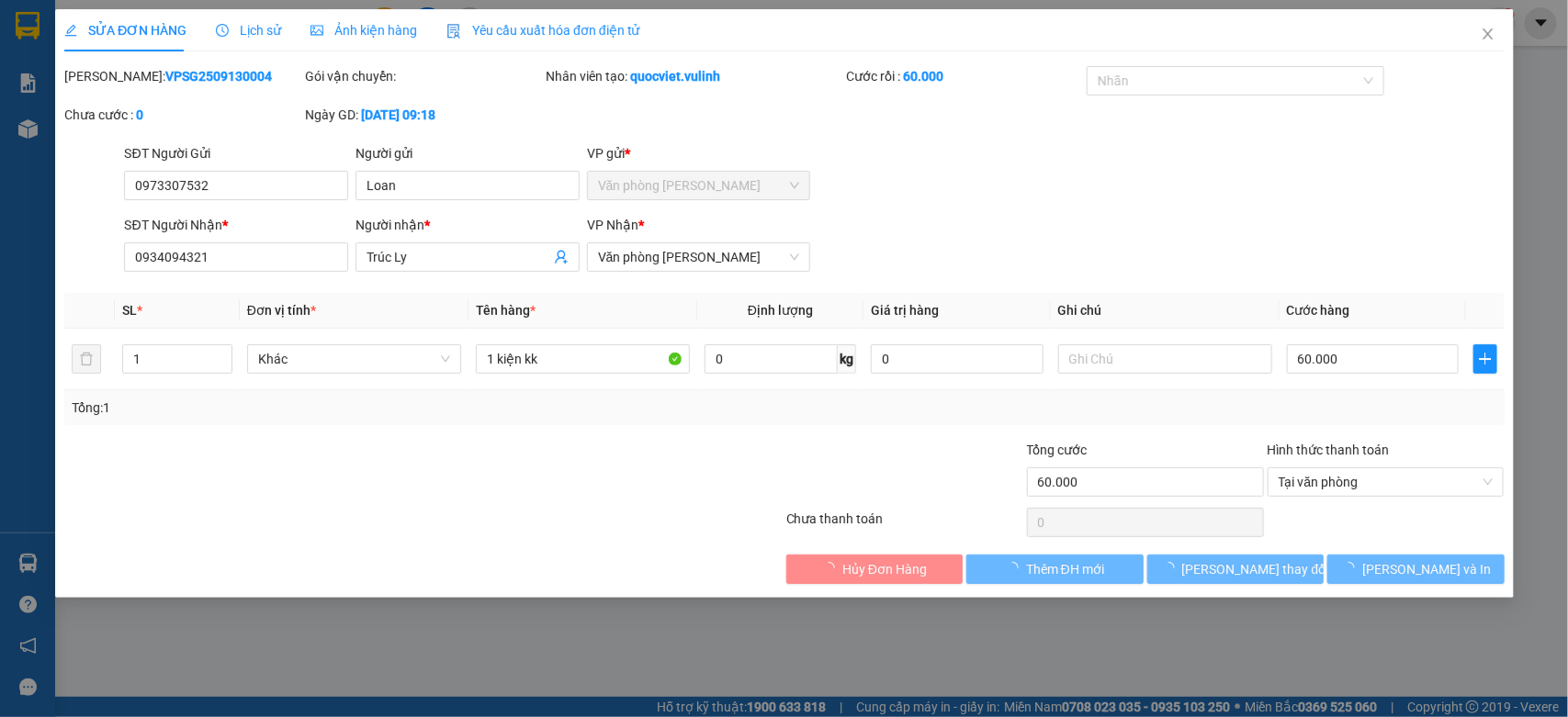
type input "0973307532"
type input "Loan"
type input "0934094321"
type input "Trúc Ly"
type input "60.000"
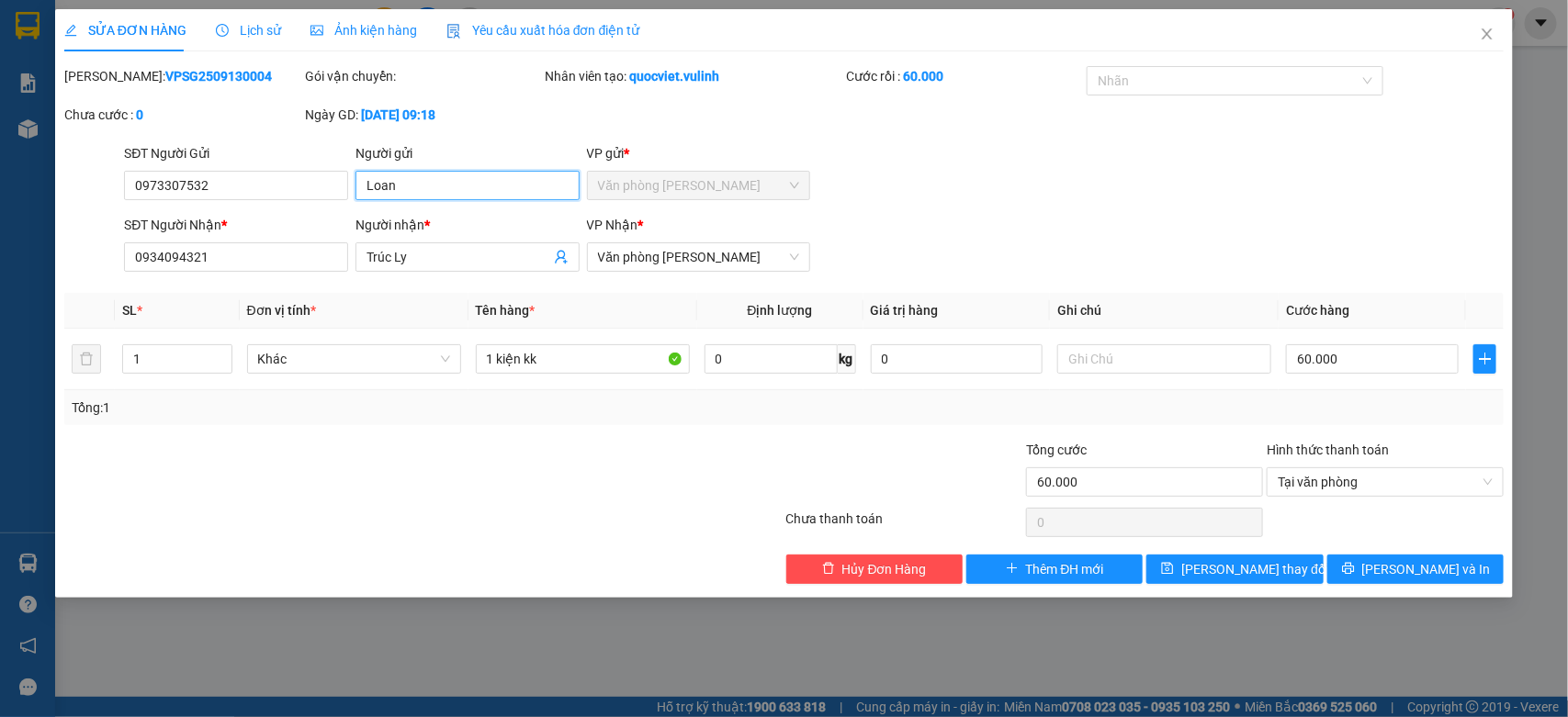
drag, startPoint x: 466, startPoint y: 182, endPoint x: 0, endPoint y: 381, distance: 506.7
click at [0, 381] on div "SỬA ĐƠN HÀNG Lịch sử Ảnh kiện hàng Yêu cầu xuất hóa đơn điện tử Total Paid Fee …" at bounding box center [784, 358] width 1568 height 717
drag, startPoint x: 274, startPoint y: 194, endPoint x: 0, endPoint y: 411, distance: 349.5
click at [0, 379] on div "SỬA ĐƠN HÀNG Lịch sử Ảnh kiện hàng Yêu cầu xuất hóa đơn điện tử Total Paid Fee …" at bounding box center [784, 358] width 1568 height 717
drag, startPoint x: 481, startPoint y: 257, endPoint x: 0, endPoint y: 466, distance: 524.4
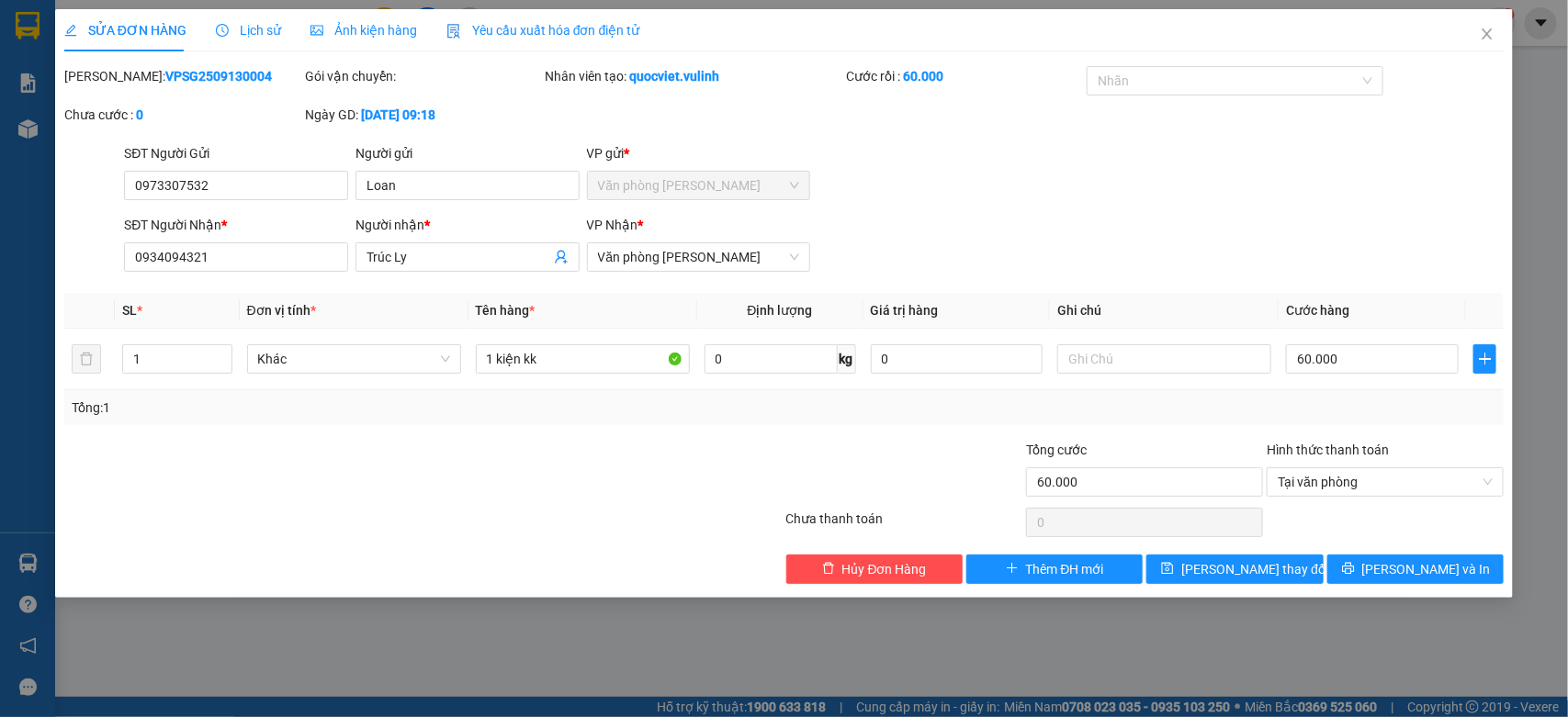
click at [0, 466] on div "SỬA ĐƠN HÀNG Lịch sử Ảnh kiện hàng Yêu cầu xuất hóa đơn điện tử Total Paid Fee …" at bounding box center [784, 358] width 1568 height 717
drag, startPoint x: 311, startPoint y: 246, endPoint x: 0, endPoint y: 379, distance: 338.2
click at [0, 373] on div "SỬA ĐƠN HÀNG Lịch sử Ảnh kiện hàng Yêu cầu xuất hóa đơn điện tử Total Paid Fee …" at bounding box center [784, 358] width 1568 height 717
click at [1496, 29] on span "Close" at bounding box center [1488, 35] width 52 height 51
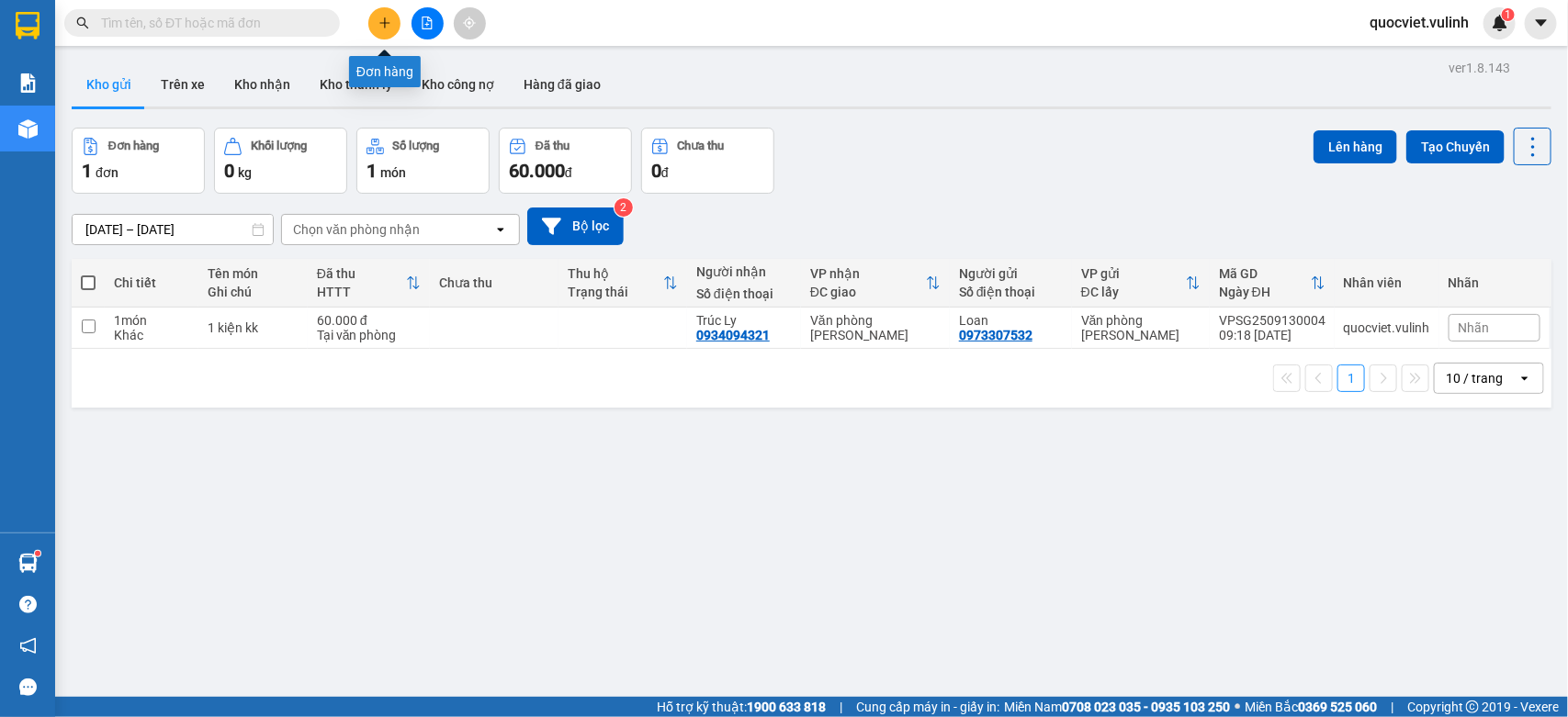
click at [386, 15] on button at bounding box center [384, 24] width 32 height 32
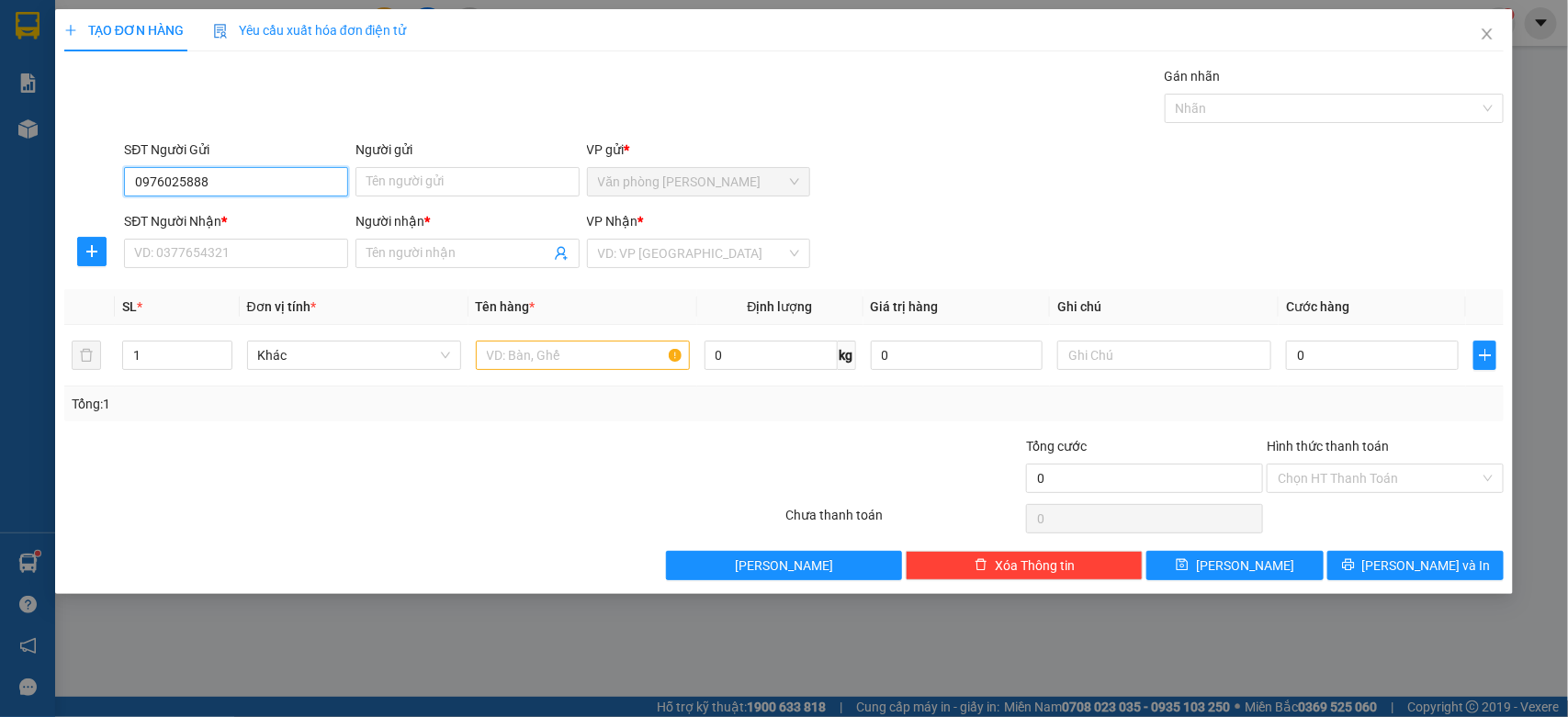
click at [283, 186] on input "0976025888" at bounding box center [236, 181] width 224 height 30
type input "0976025868"
click at [281, 213] on div "0976025868 - TRÍ" at bounding box center [237, 219] width 202 height 20
type input "TRÍ"
type input "0353222290"
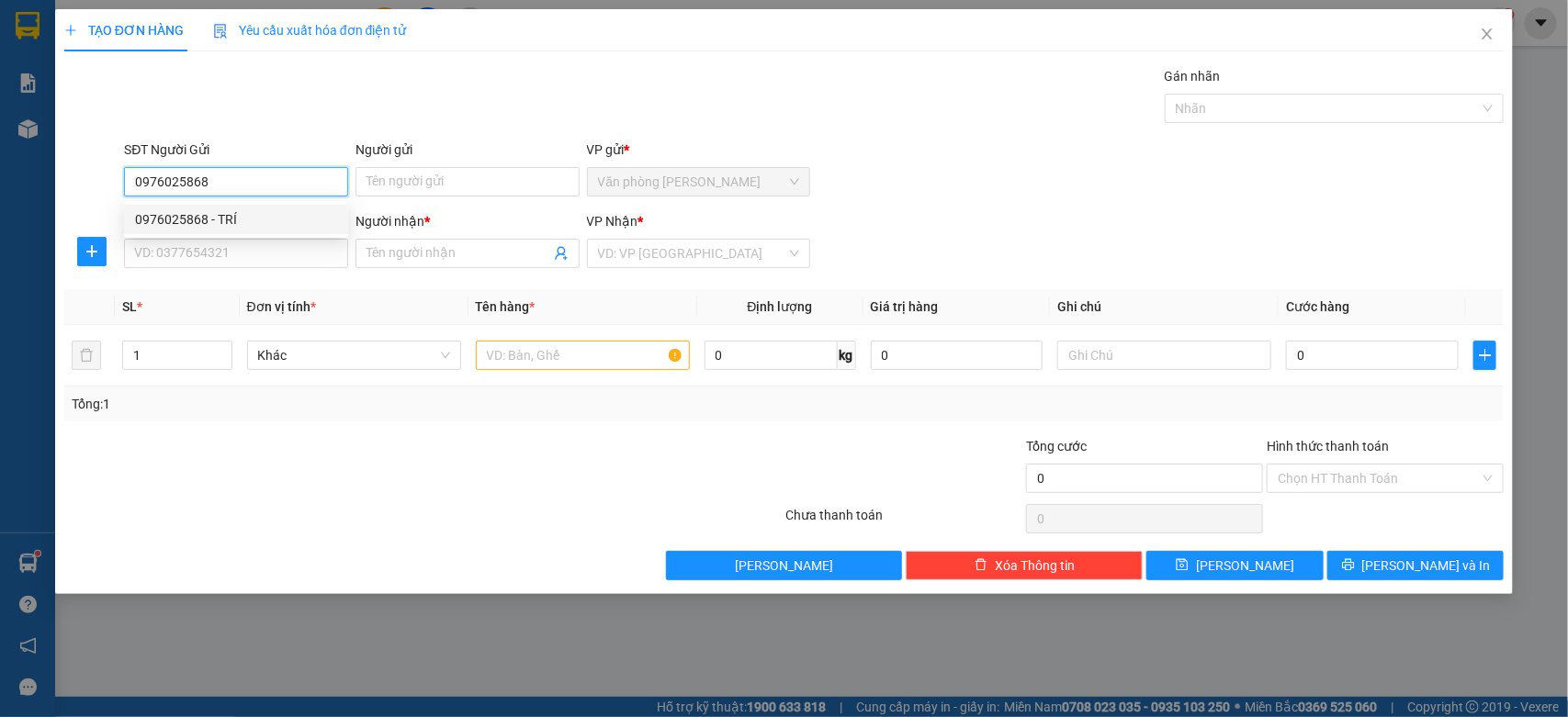
type input "HIỂN"
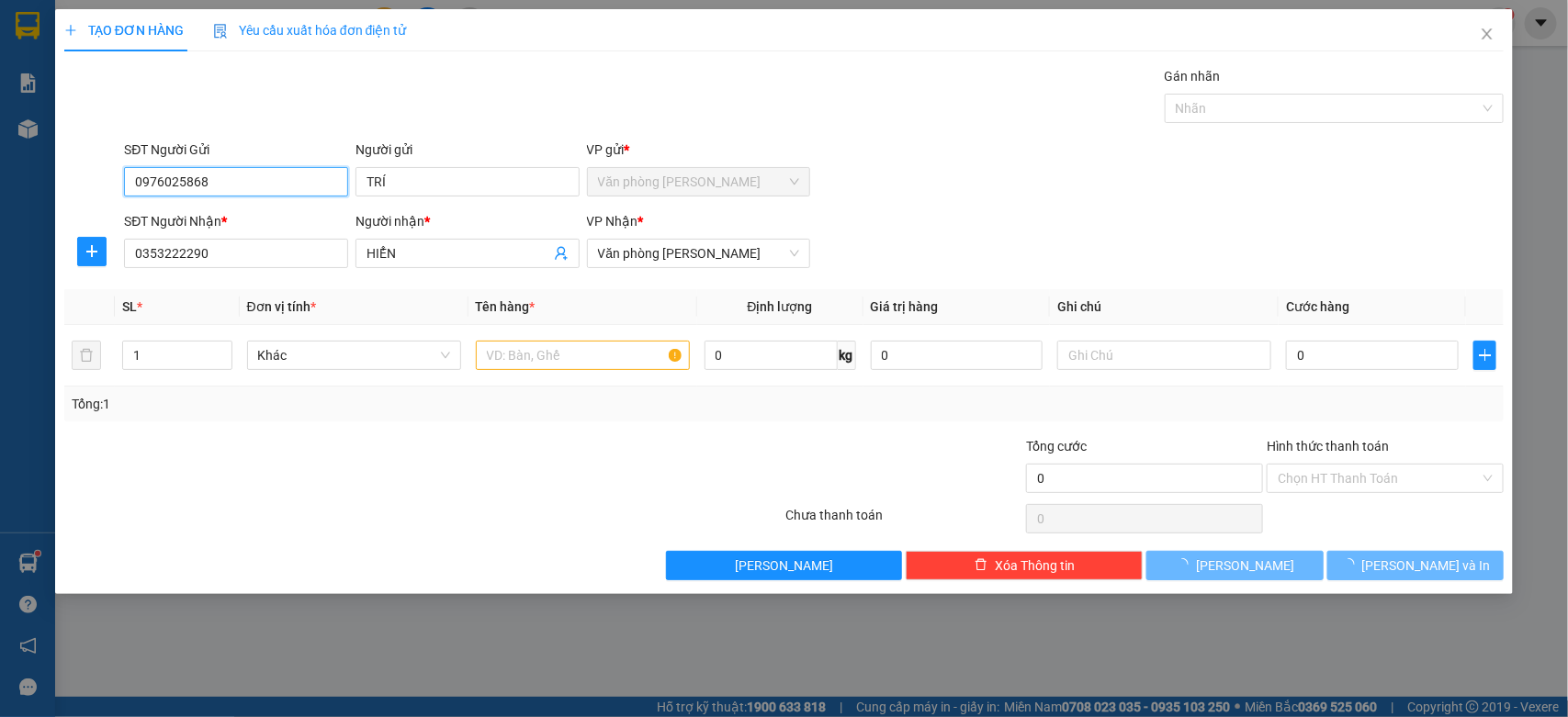
type input "60.000"
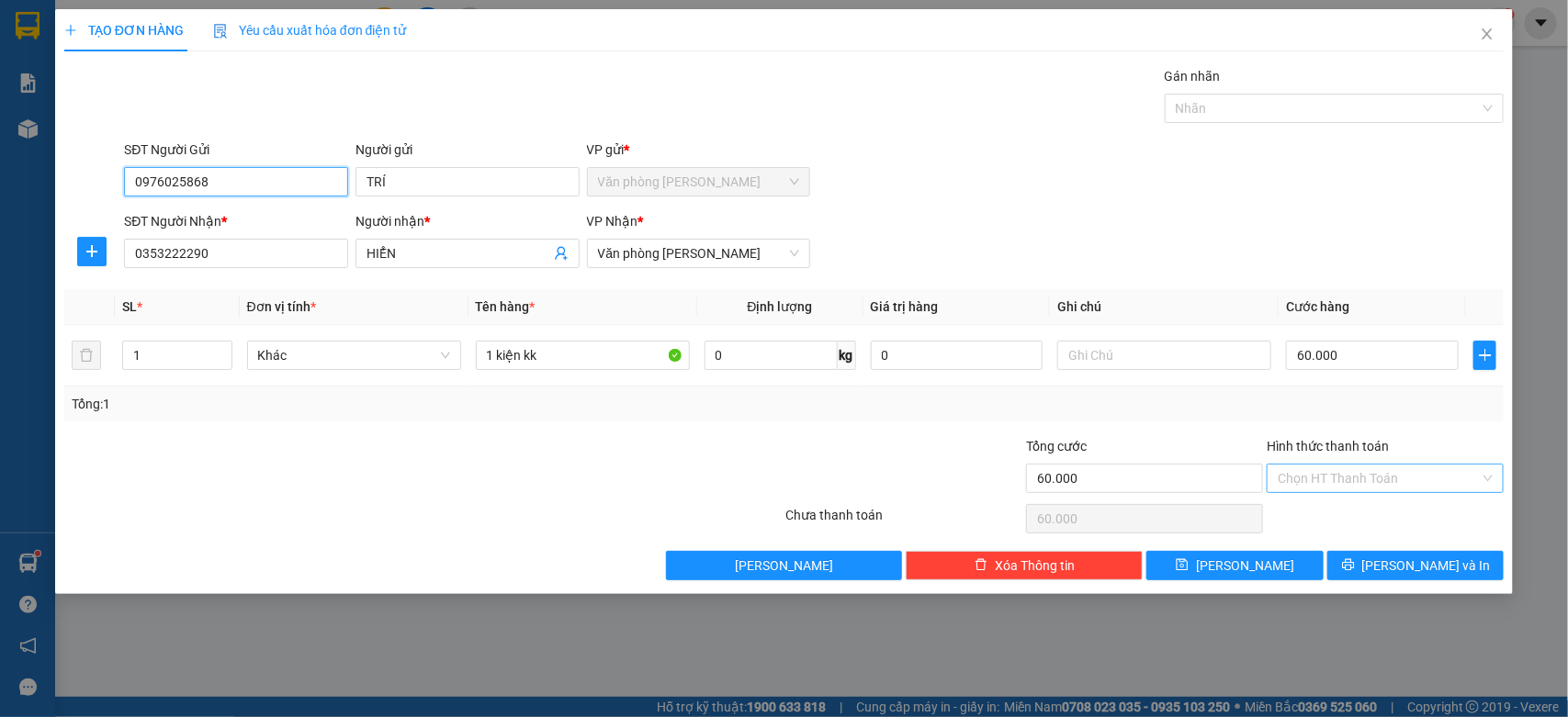
type input "0976025868"
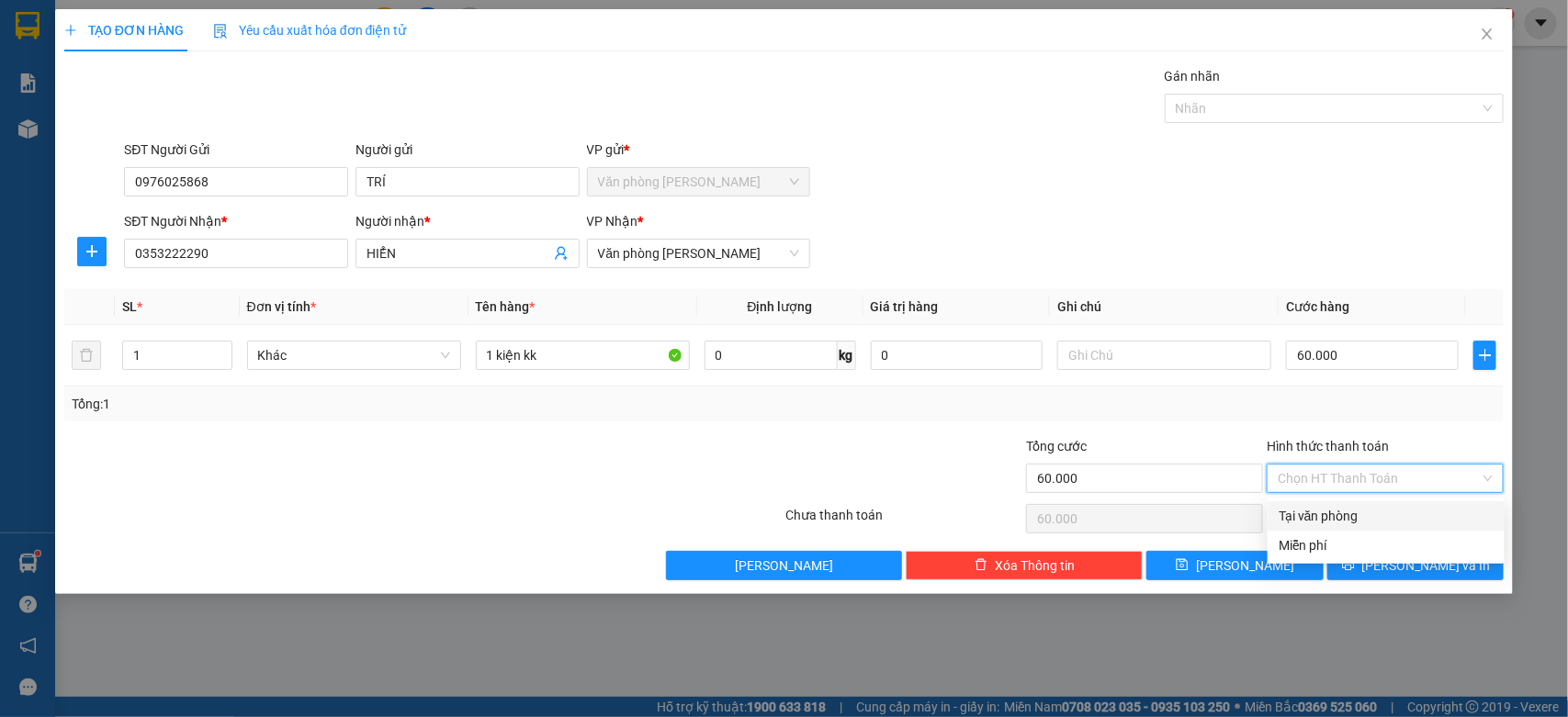
click at [1374, 479] on input "Hình thức thanh toán" at bounding box center [1379, 478] width 202 height 28
click at [1362, 401] on div "Tổng: 1" at bounding box center [784, 403] width 1426 height 20
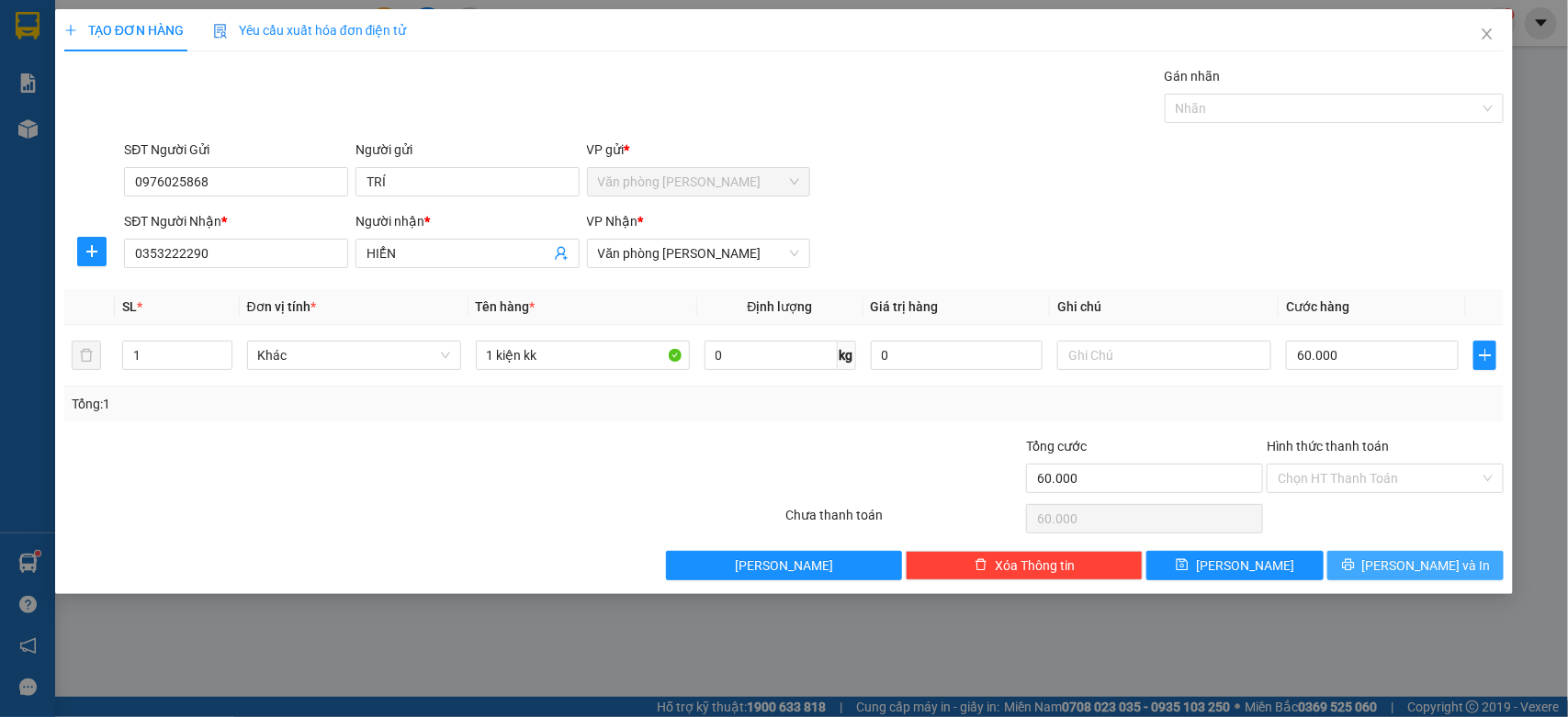
click at [1427, 564] on span "[PERSON_NAME] và In" at bounding box center [1427, 565] width 129 height 20
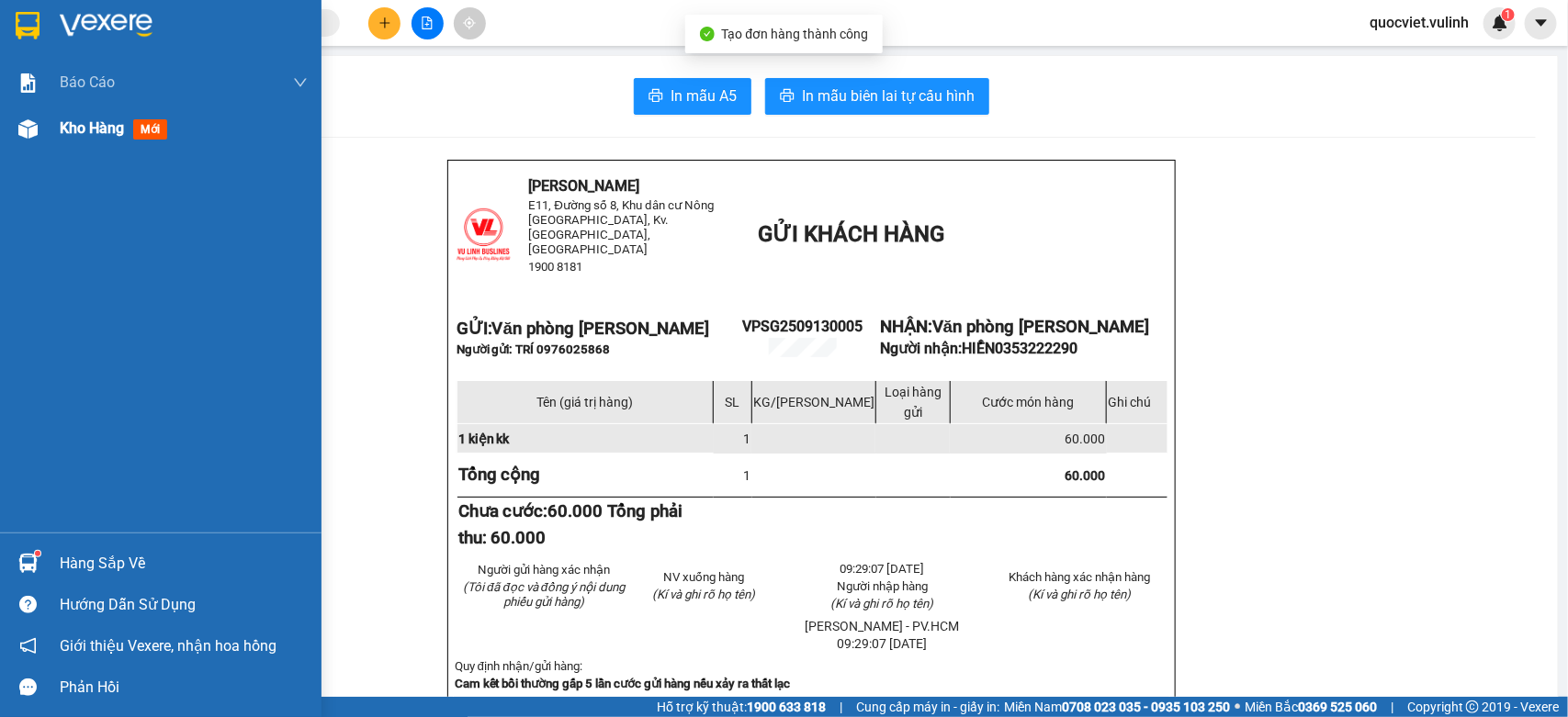
click at [93, 114] on div "Kho hàng mới" at bounding box center [184, 129] width 248 height 46
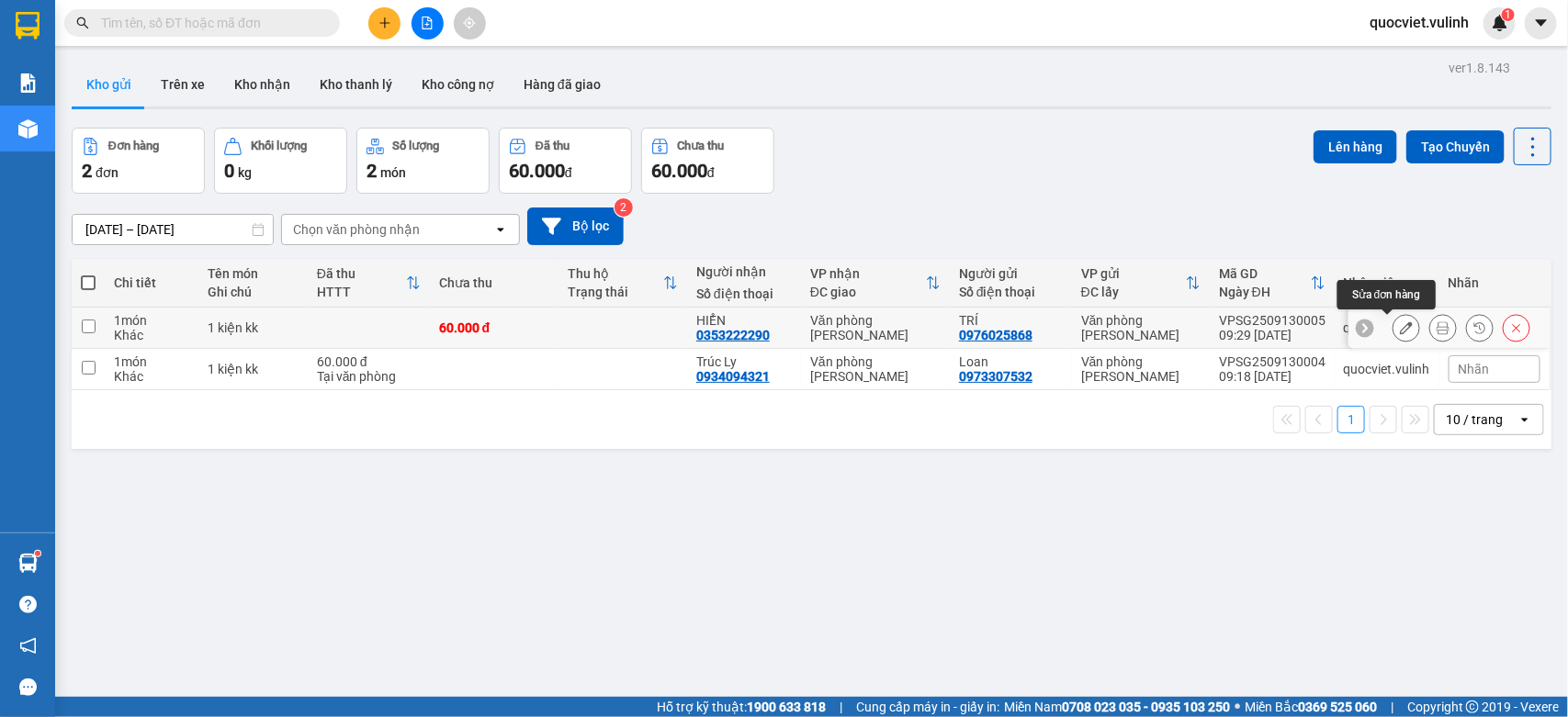
click at [1393, 337] on button at bounding box center [1406, 329] width 26 height 32
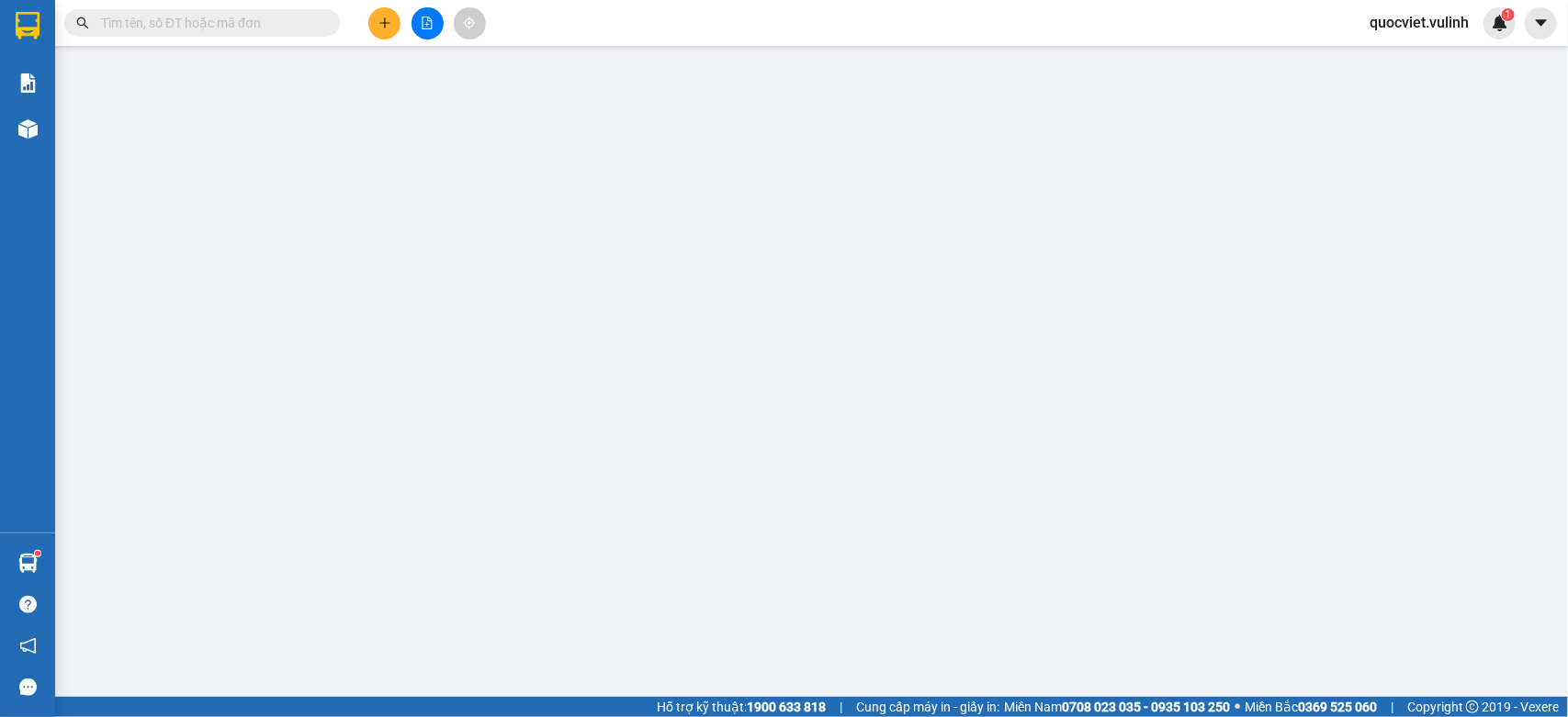
type input "0976025868"
type input "TRÍ"
type input "0353222290"
type input "HIỂN"
type input "60.000"
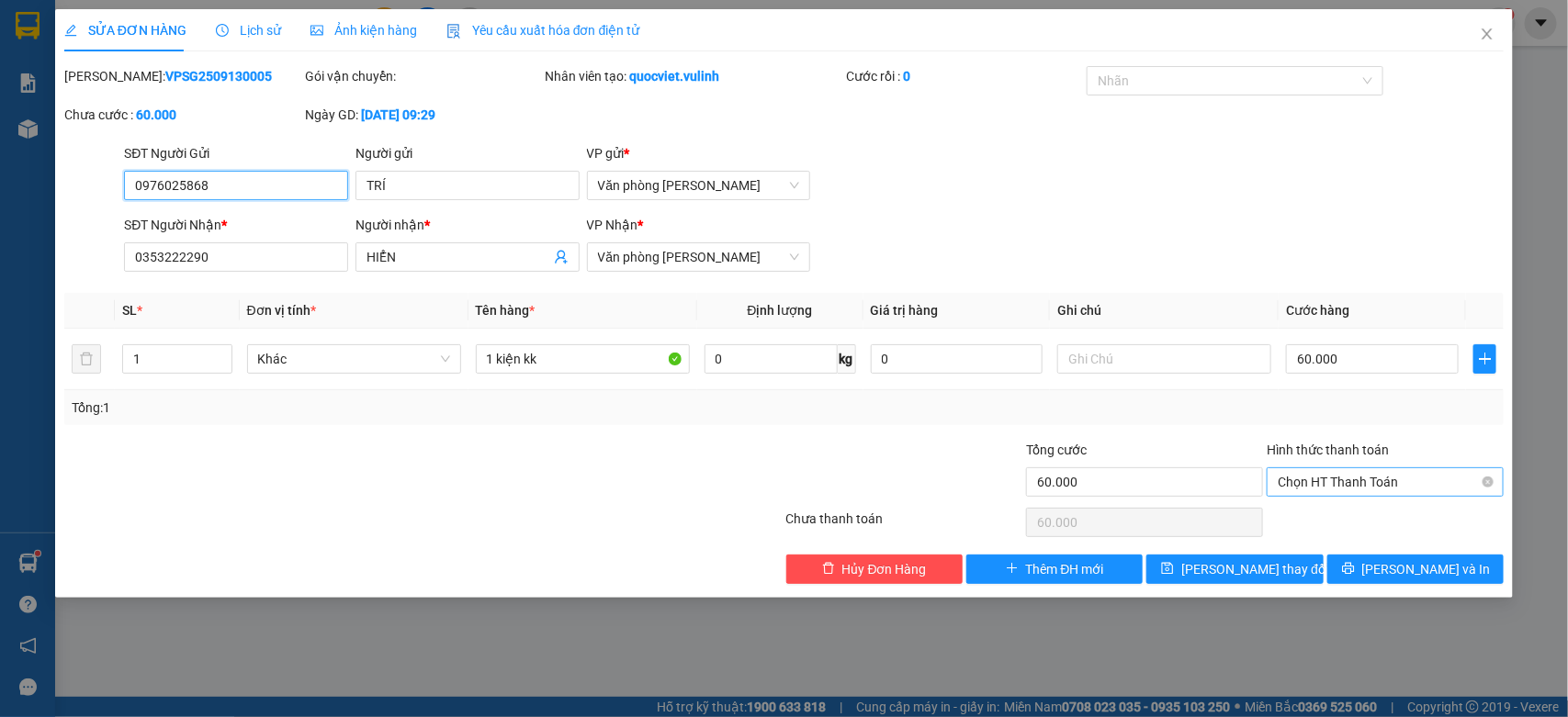
click at [1339, 488] on span "Chọn HT Thanh Toán" at bounding box center [1385, 481] width 215 height 28
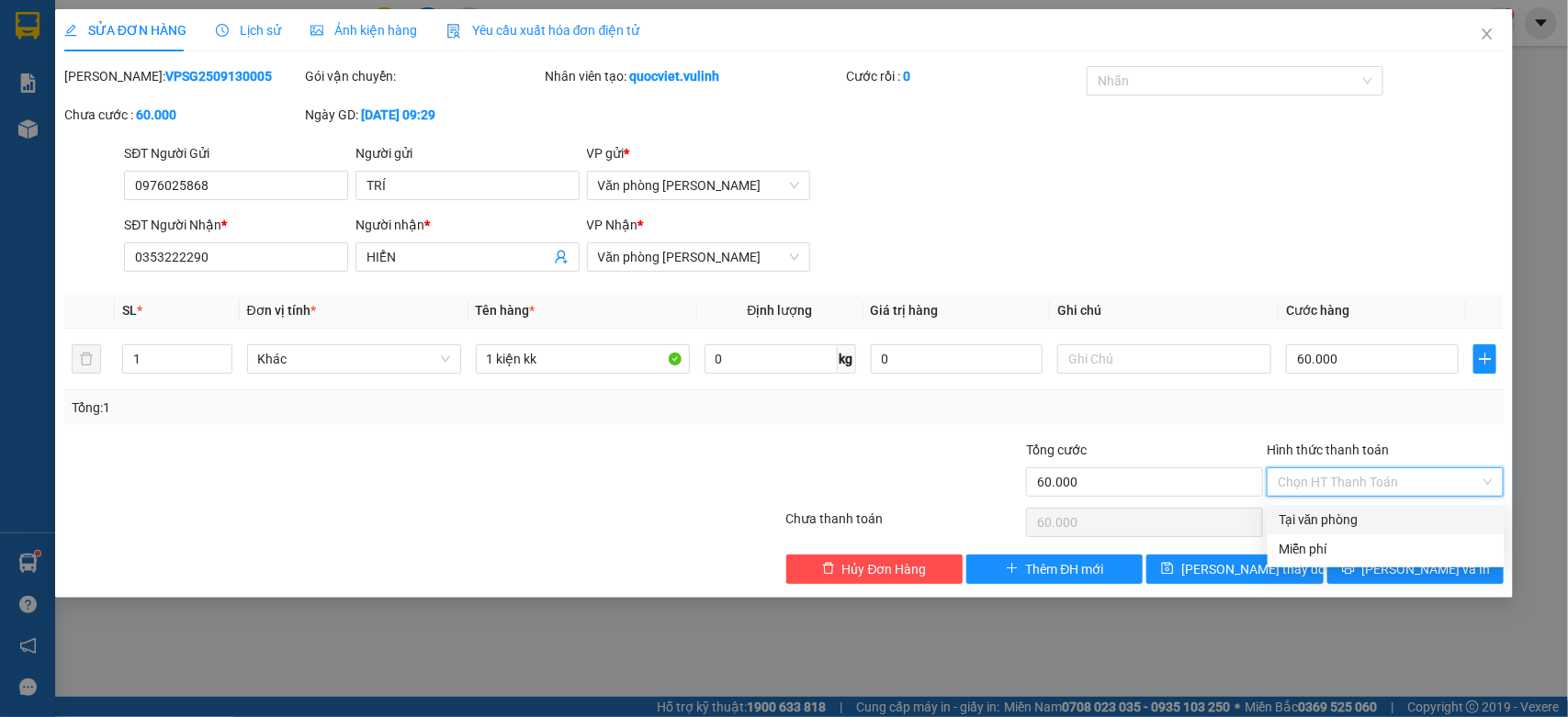
click at [1325, 520] on div "Tại văn phòng" at bounding box center [1386, 520] width 215 height 20
type input "0"
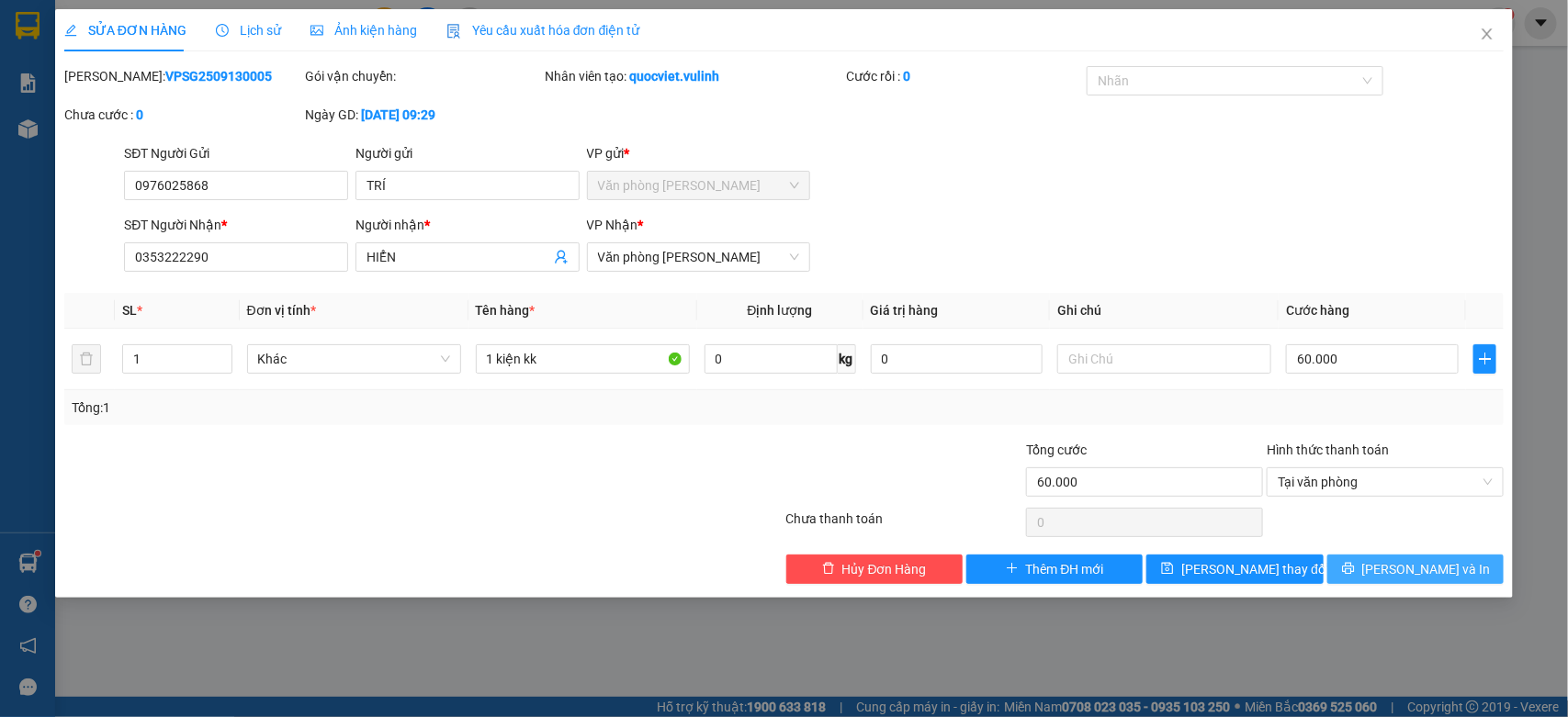
click at [1365, 564] on button "[PERSON_NAME] và In" at bounding box center [1415, 569] width 176 height 30
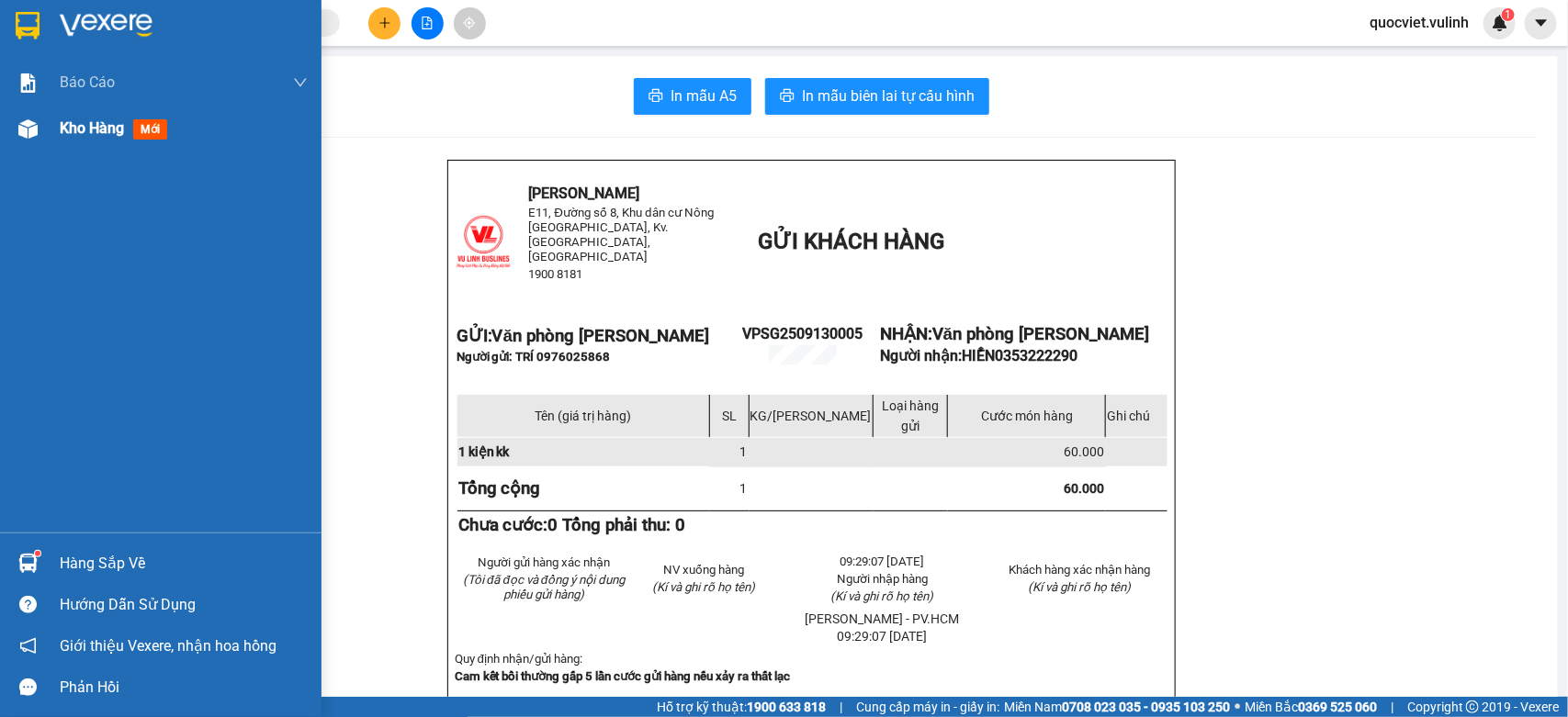
click at [90, 119] on span "Kho hàng" at bounding box center [92, 128] width 64 height 17
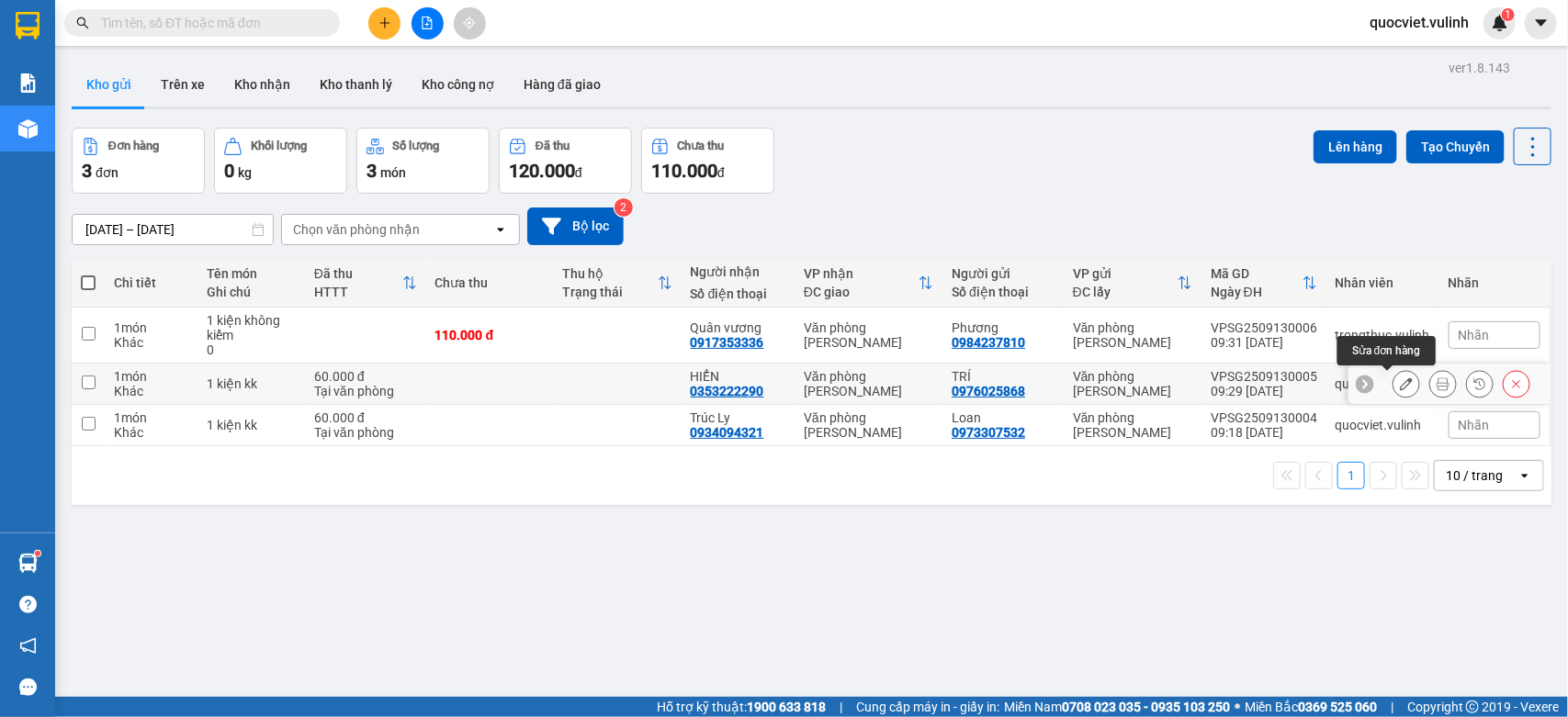
click at [1393, 378] on button at bounding box center [1406, 384] width 26 height 32
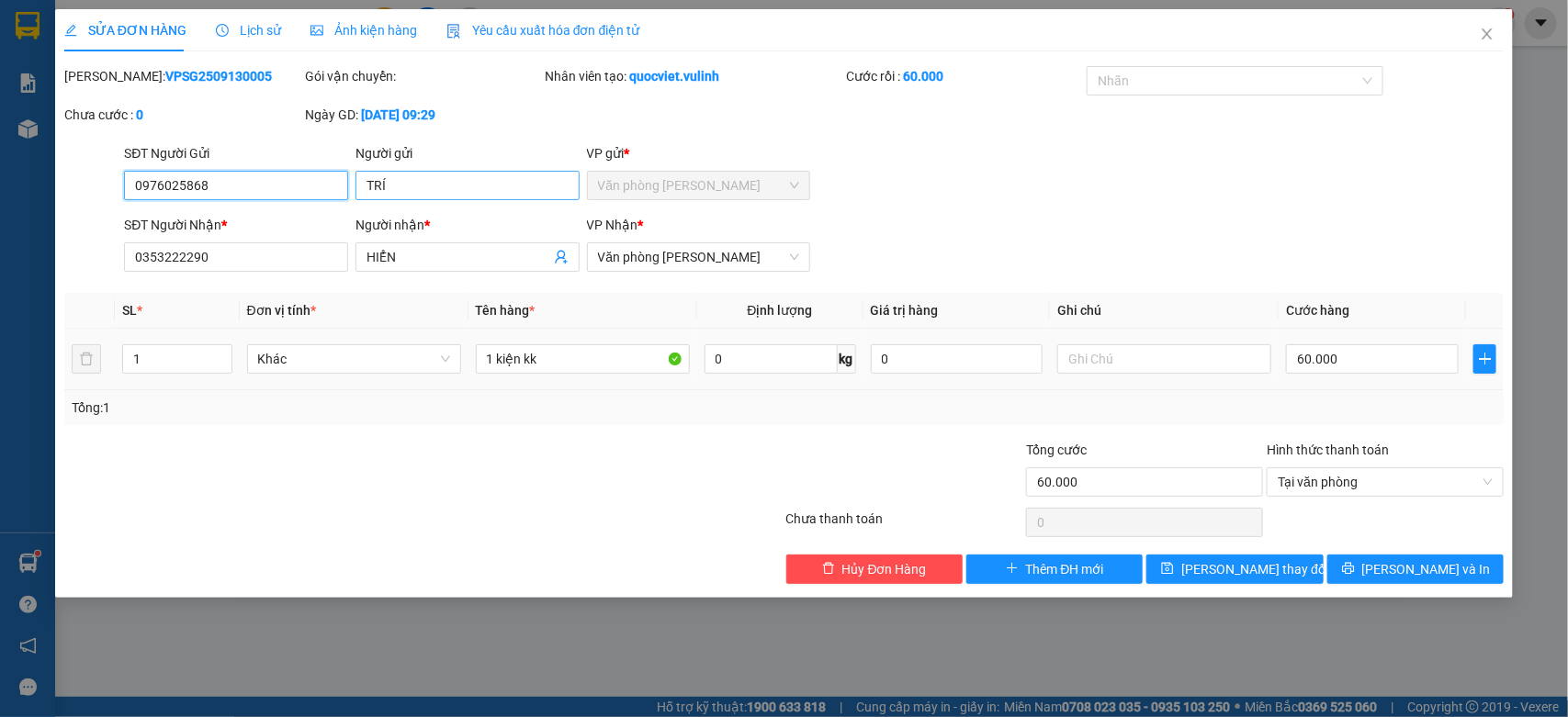
type input "0976025868"
type input "TRÍ"
type input "0353222290"
type input "HIỂN"
type input "60.000"
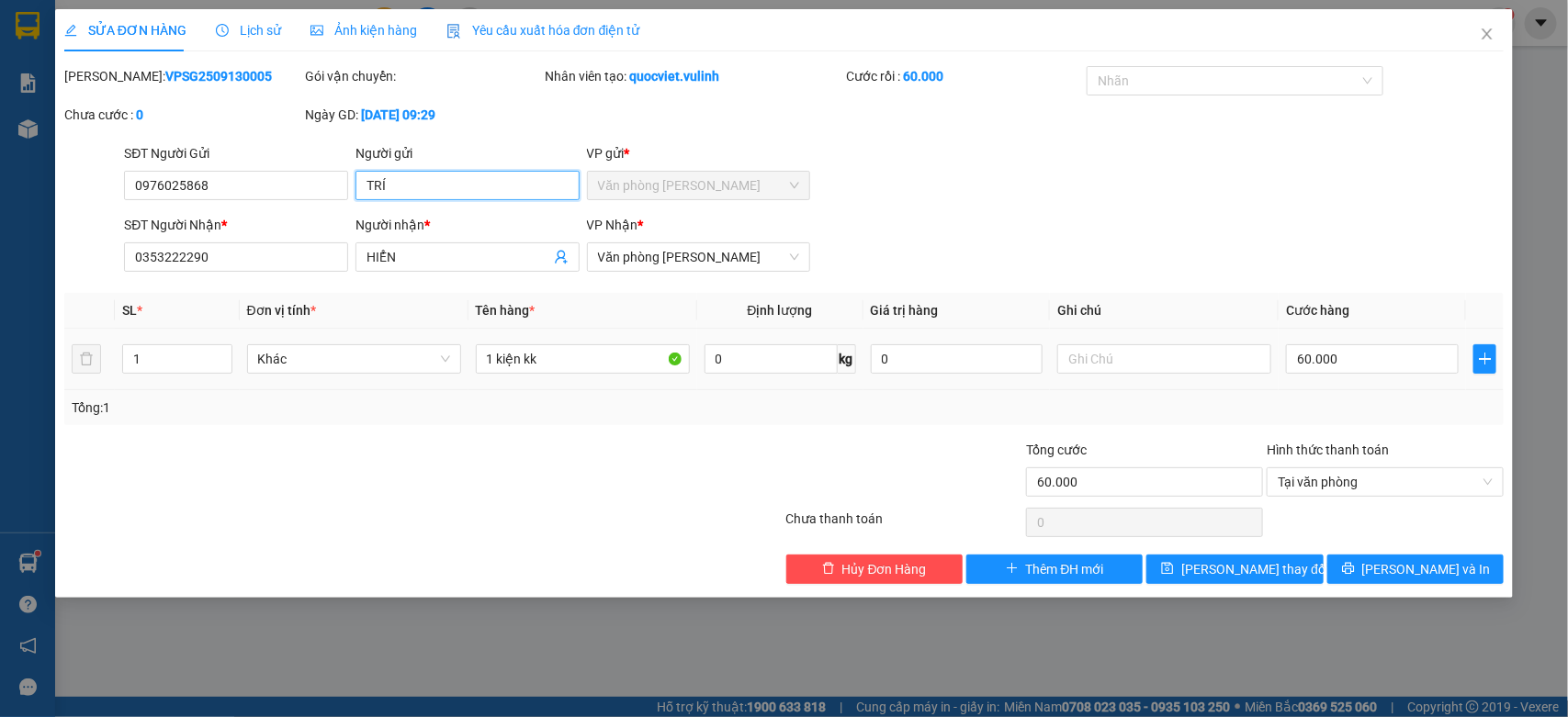
drag, startPoint x: 411, startPoint y: 204, endPoint x: 0, endPoint y: 235, distance: 412.2
click at [0, 236] on div "SỬA ĐƠN HÀNG Lịch sử Ảnh kiện hàng Yêu cầu xuất hóa đơn điện tử Total Paid Fee …" at bounding box center [784, 358] width 1568 height 717
drag, startPoint x: 238, startPoint y: 182, endPoint x: 0, endPoint y: 367, distance: 301.4
click at [0, 365] on div "SỬA ĐƠN HÀNG Lịch sử Ảnh kiện hàng Yêu cầu xuất hóa đơn điện tử Total Paid Fee …" at bounding box center [784, 358] width 1568 height 717
drag, startPoint x: 438, startPoint y: 254, endPoint x: 0, endPoint y: 301, distance: 440.5
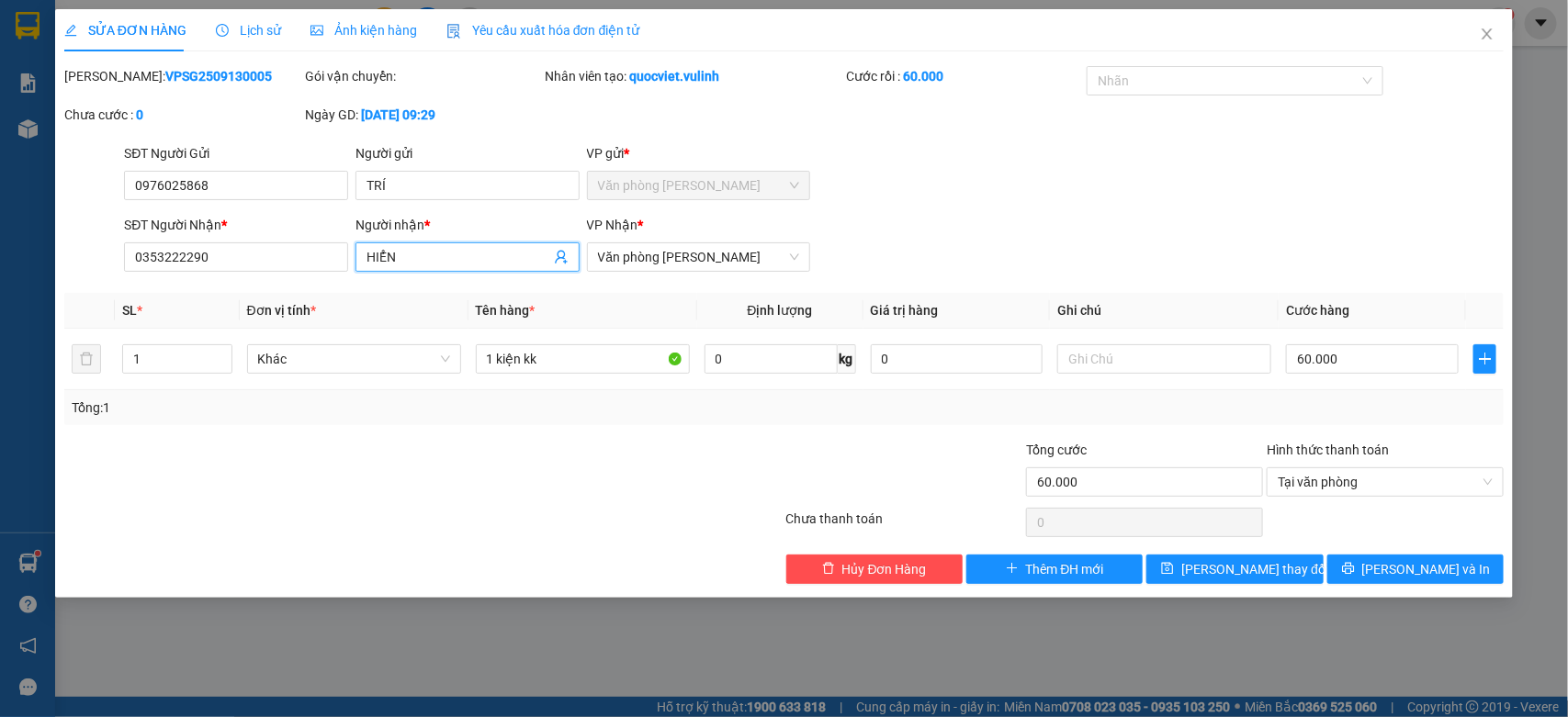
click at [109, 296] on div "Total Paid Fee 60.000 Total UnPaid Fee 0 Cash Collection Total Fee Mã ĐH: VPSG2…" at bounding box center [784, 324] width 1440 height 518
drag, startPoint x: 282, startPoint y: 255, endPoint x: 0, endPoint y: 402, distance: 318.0
click at [0, 402] on div "SỬA ĐƠN HÀNG Lịch sử Ảnh kiện hàng Yêu cầu xuất hóa đơn điện tử Total Paid Fee …" at bounding box center [784, 358] width 1568 height 717
click at [1486, 34] on icon "close" at bounding box center [1487, 33] width 14 height 14
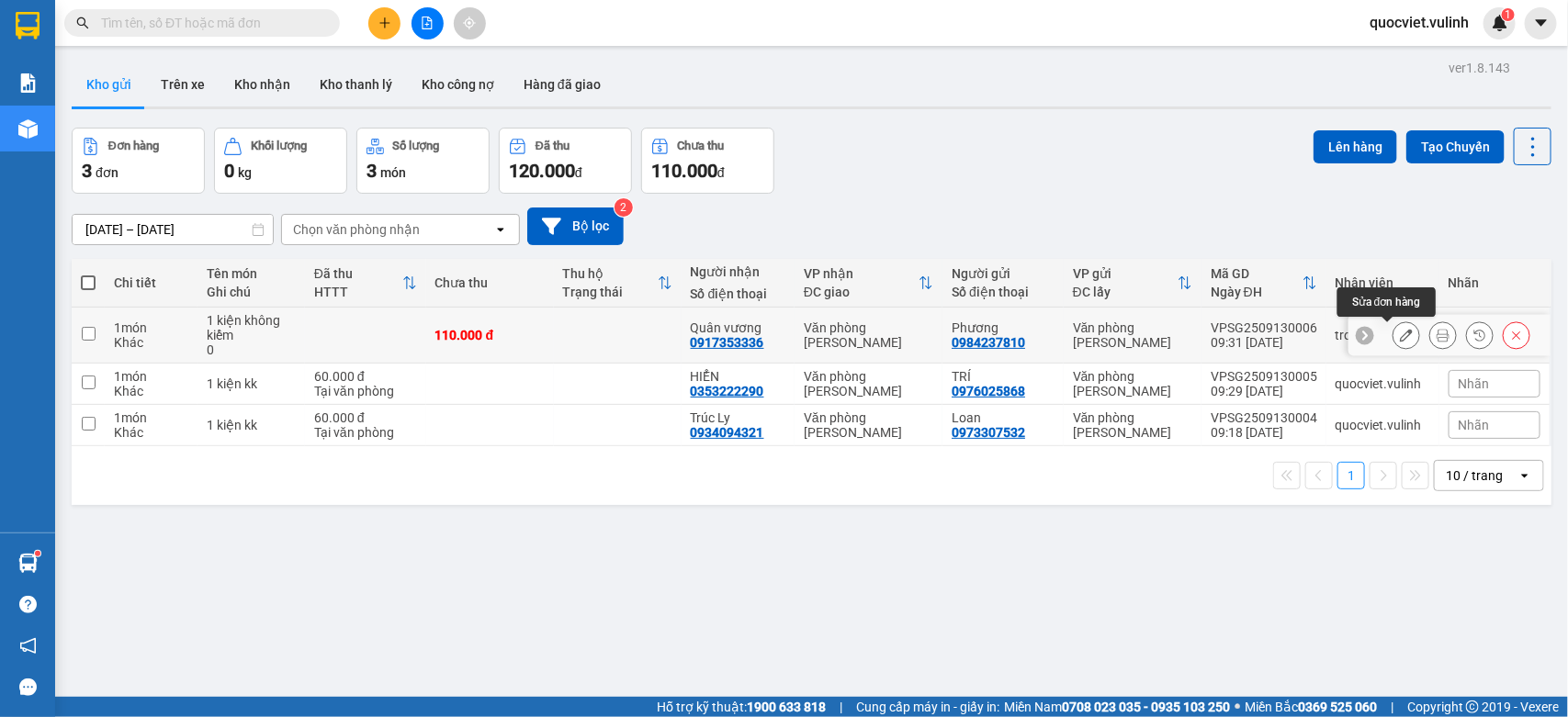
click at [1393, 339] on button at bounding box center [1406, 336] width 26 height 32
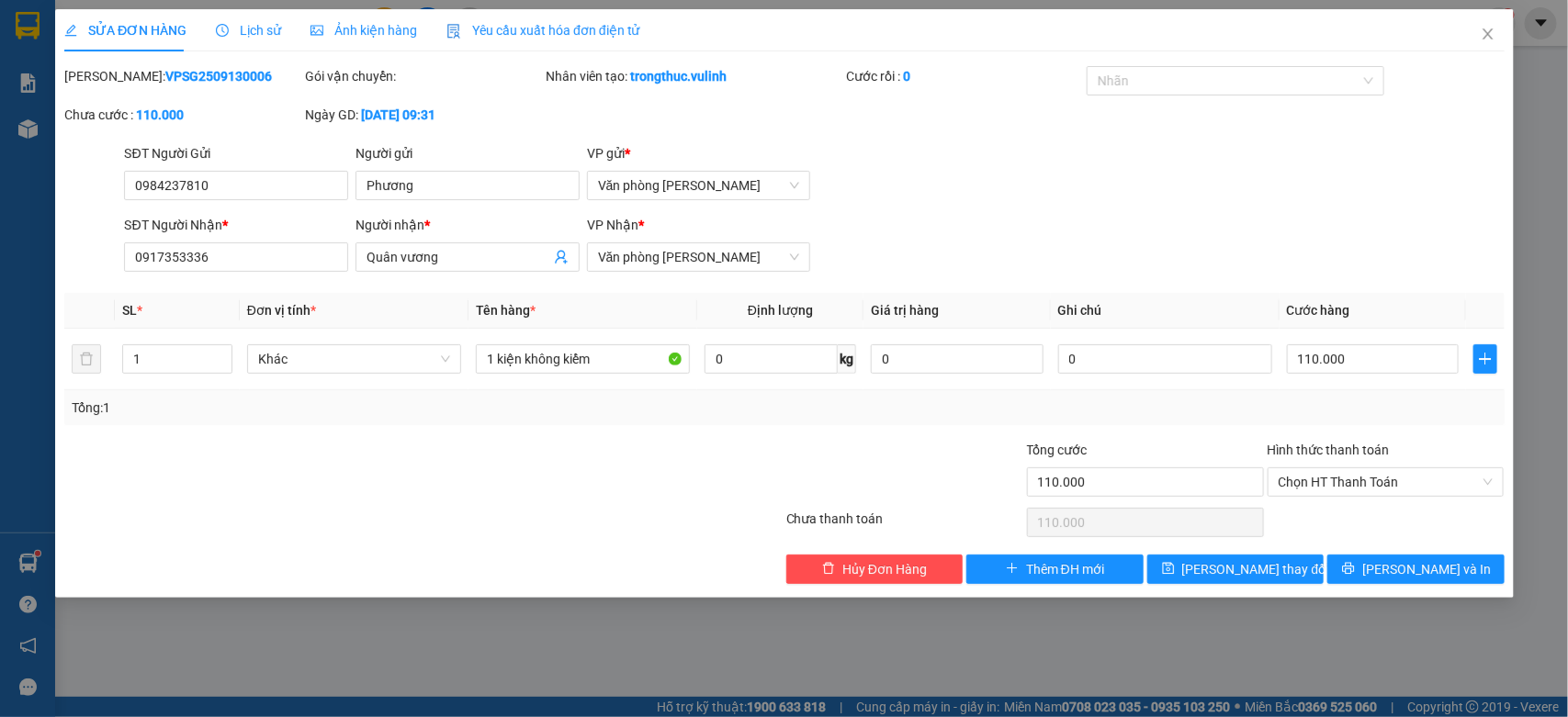
type input "0984237810"
type input "Phương"
type input "0917353336"
type input "Quân vương"
type input "110.000"
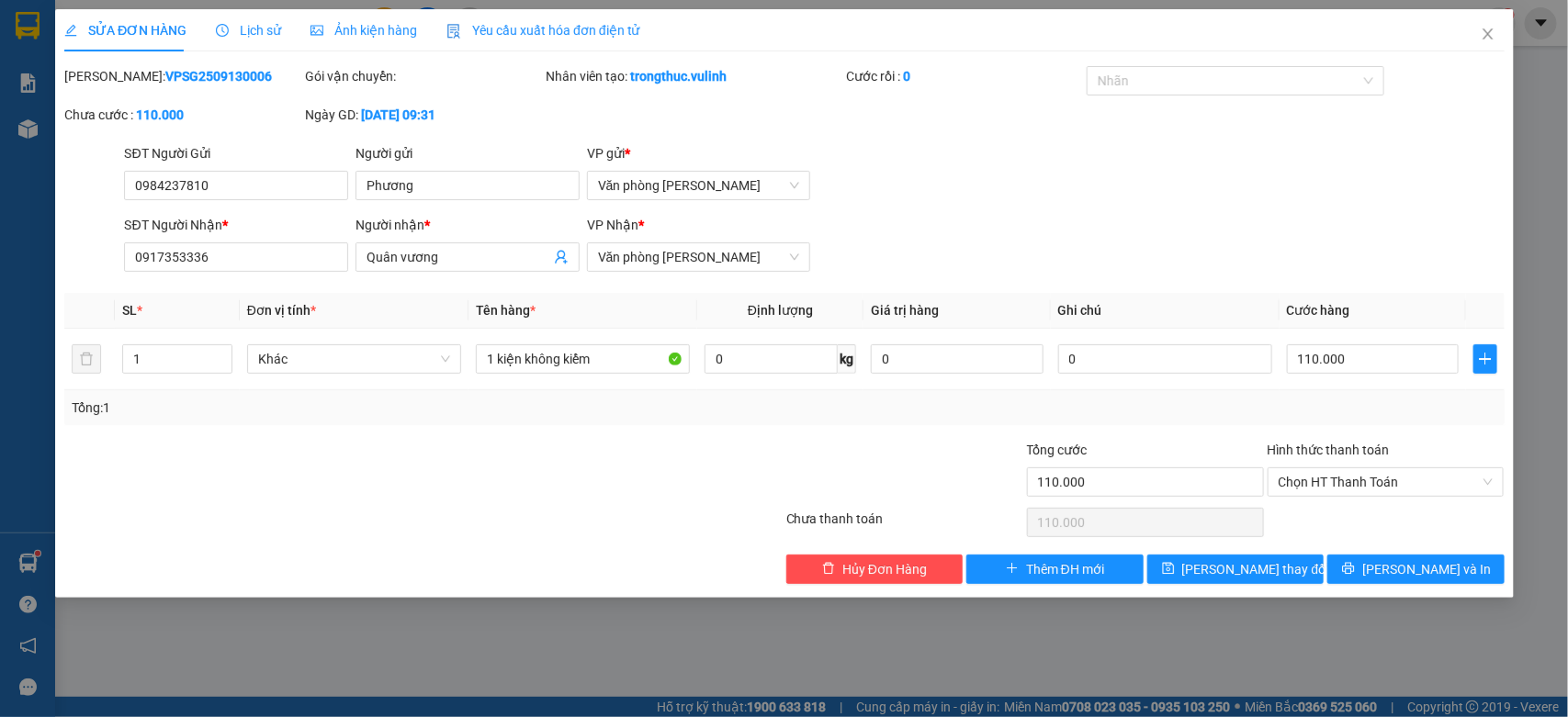
type input "110.000"
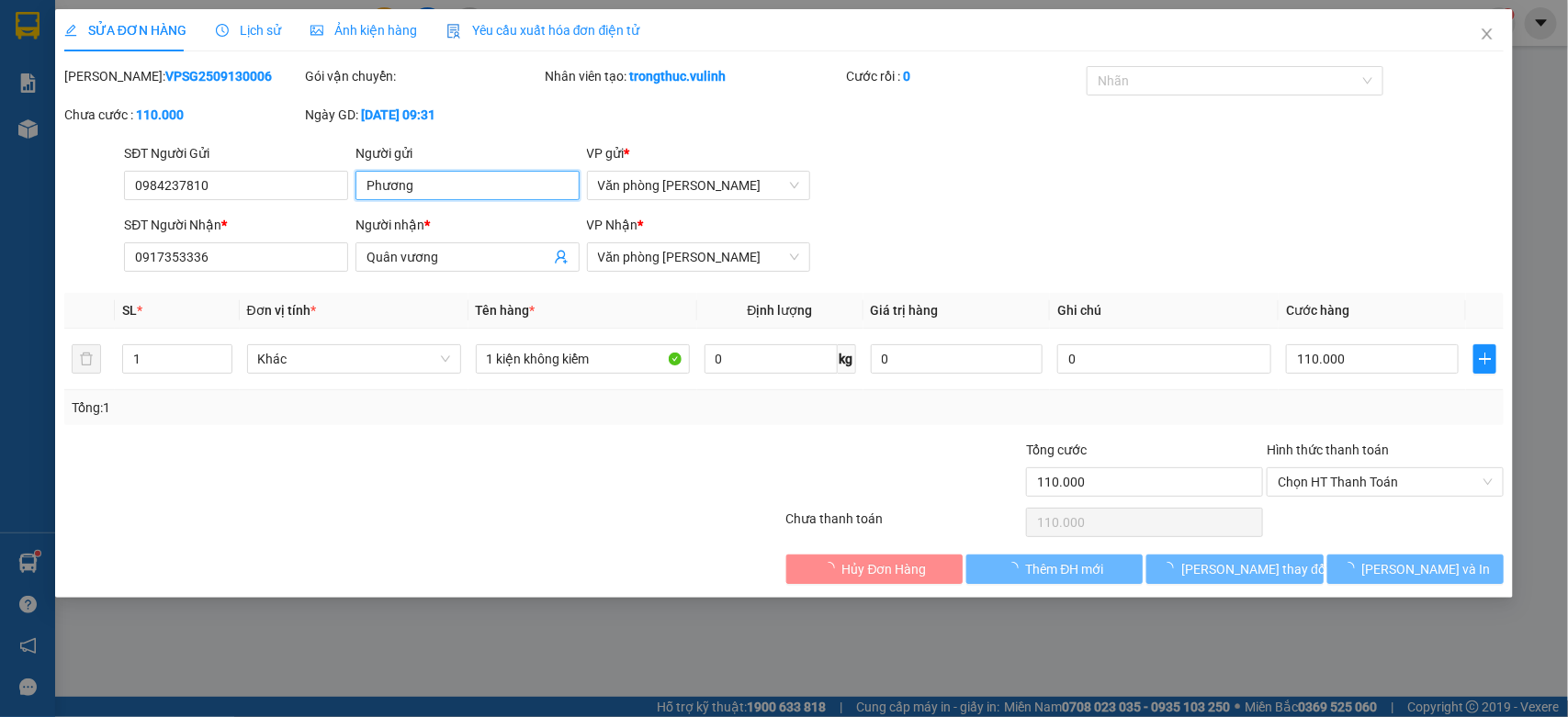
drag, startPoint x: 506, startPoint y: 190, endPoint x: 0, endPoint y: 344, distance: 528.9
click at [0, 283] on div "SỬA ĐƠN HÀNG Lịch sử Ảnh kiện hàng Yêu cầu xuất hóa đơn điện tử Total Paid Fee …" at bounding box center [784, 358] width 1568 height 717
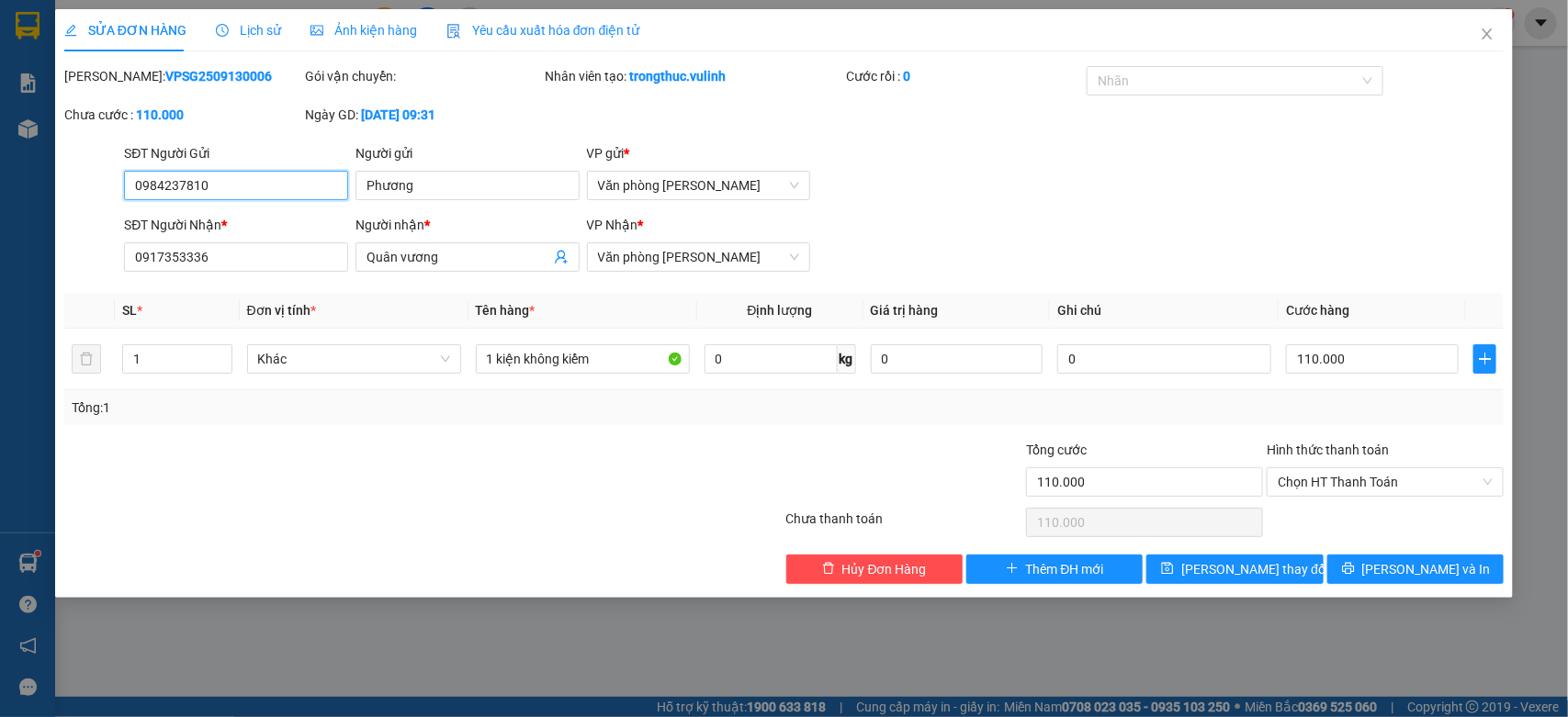
drag, startPoint x: 258, startPoint y: 193, endPoint x: 0, endPoint y: 205, distance: 258.3
click at [0, 209] on div "SỬA ĐƠN HÀNG Lịch sử Ảnh kiện hàng Yêu cầu xuất hóa đơn điện tử Total Paid Fee …" at bounding box center [784, 358] width 1568 height 717
drag, startPoint x: 450, startPoint y: 262, endPoint x: 0, endPoint y: 253, distance: 450.1
click at [19, 253] on div "SỬA ĐƠN HÀNG Lịch sử Ảnh kiện hàng Yêu cầu xuất hóa đơn điện tử Total Paid Fee …" at bounding box center [784, 358] width 1568 height 717
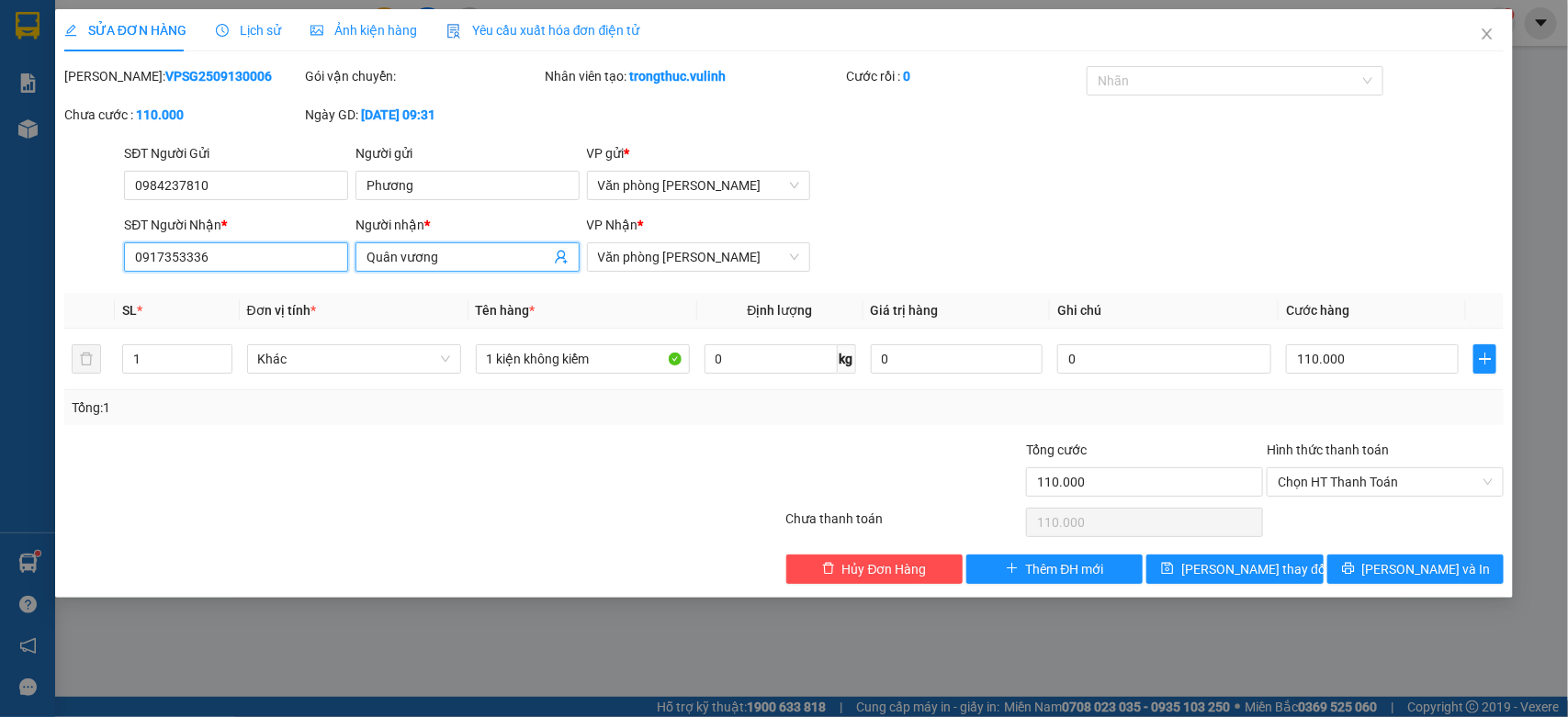
drag, startPoint x: 266, startPoint y: 263, endPoint x: 0, endPoint y: 303, distance: 269.0
click at [0, 303] on div "SỬA ĐƠN HÀNG Lịch sử Ảnh kiện hàng Yêu cầu xuất hóa đơn điện tử Total Paid Fee …" at bounding box center [784, 358] width 1568 height 717
click at [1482, 39] on icon "close" at bounding box center [1487, 33] width 14 height 14
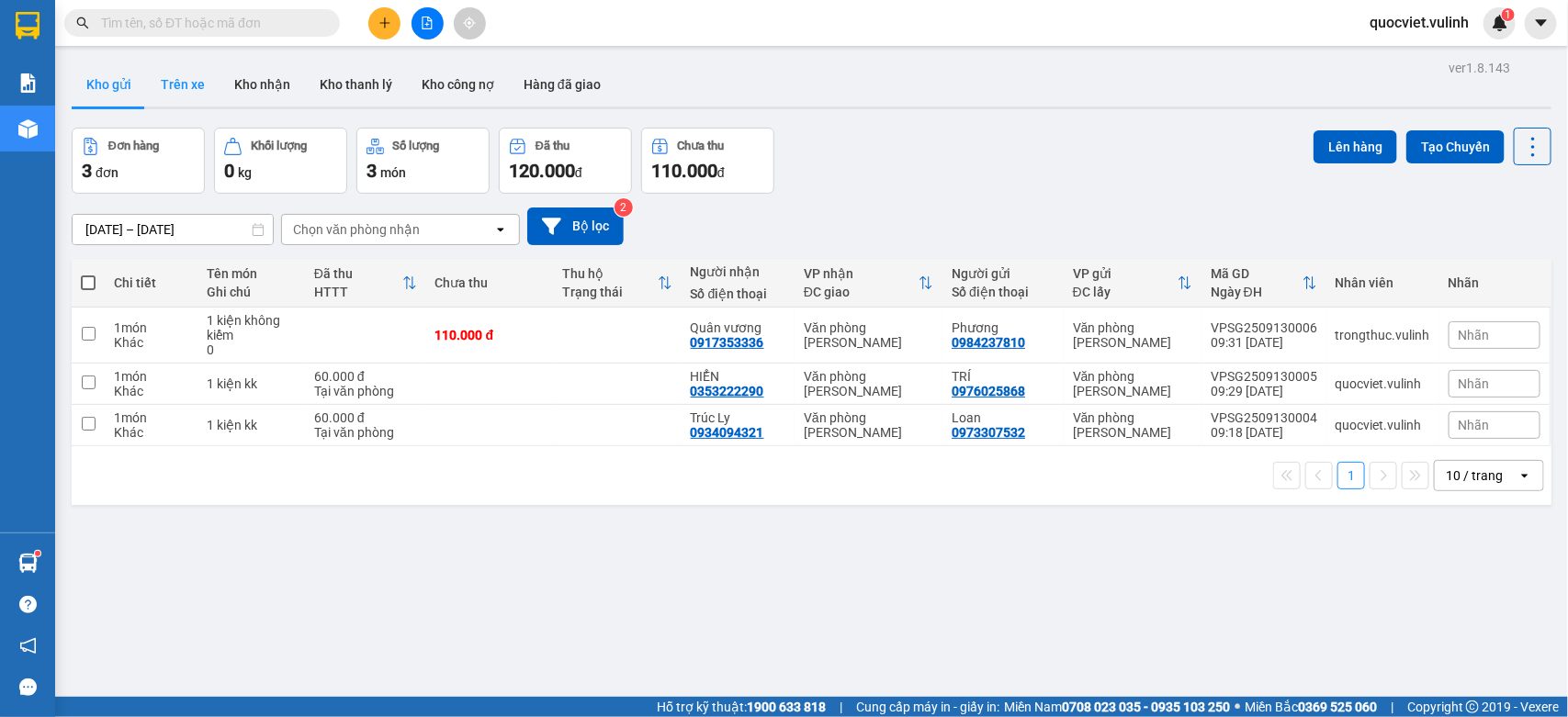
click at [157, 90] on button "Trên xe" at bounding box center [182, 85] width 73 height 44
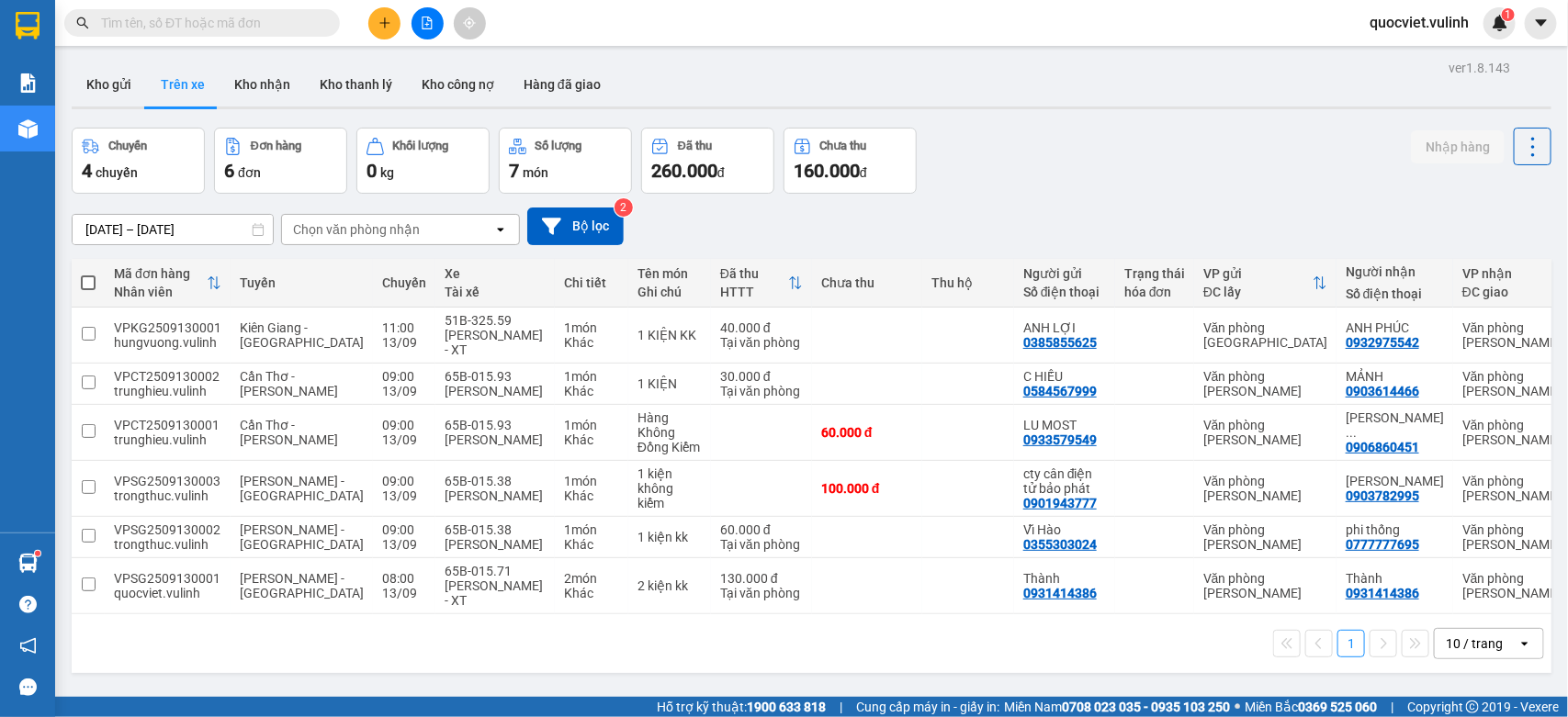
click at [112, 92] on button "Kho gửi" at bounding box center [109, 85] width 74 height 44
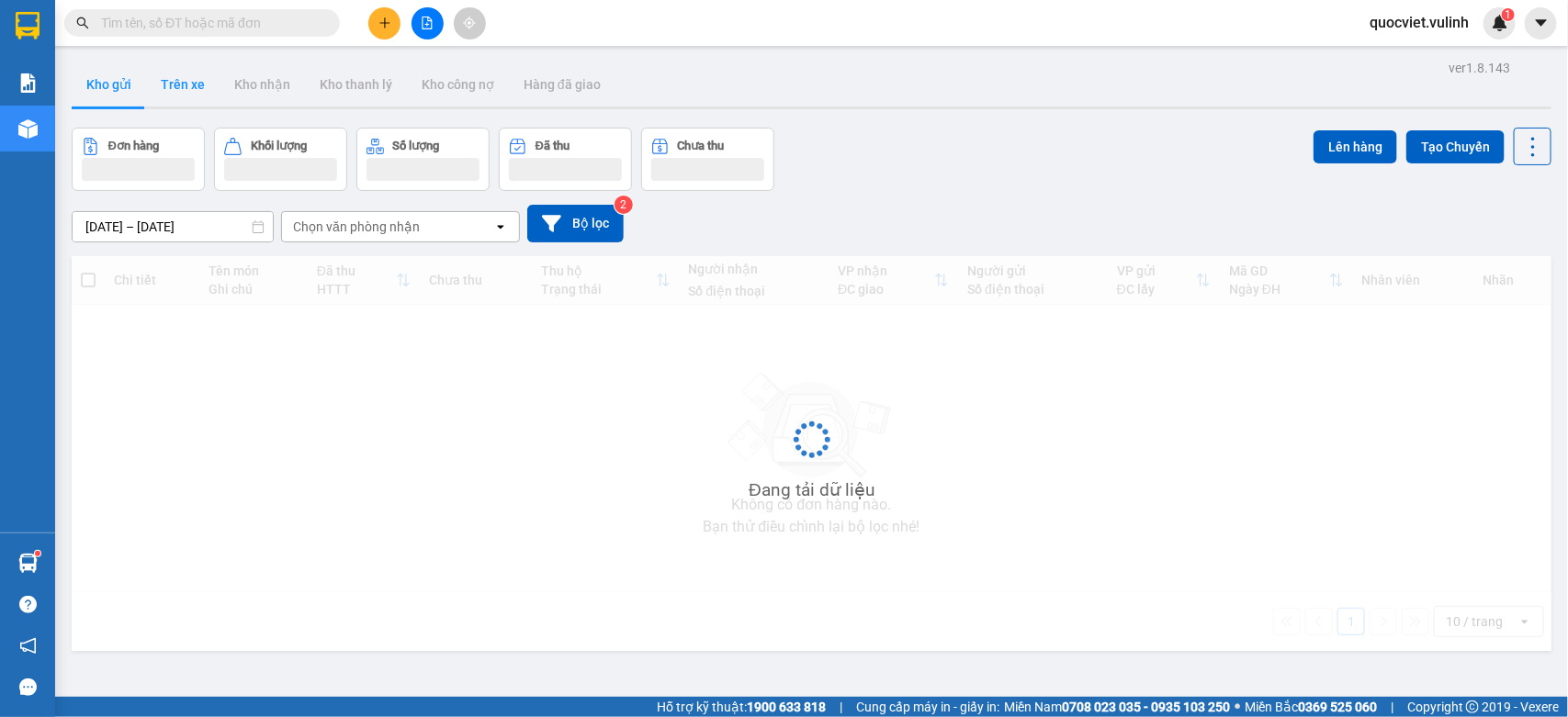
click at [112, 92] on button "Kho gửi" at bounding box center [109, 85] width 74 height 44
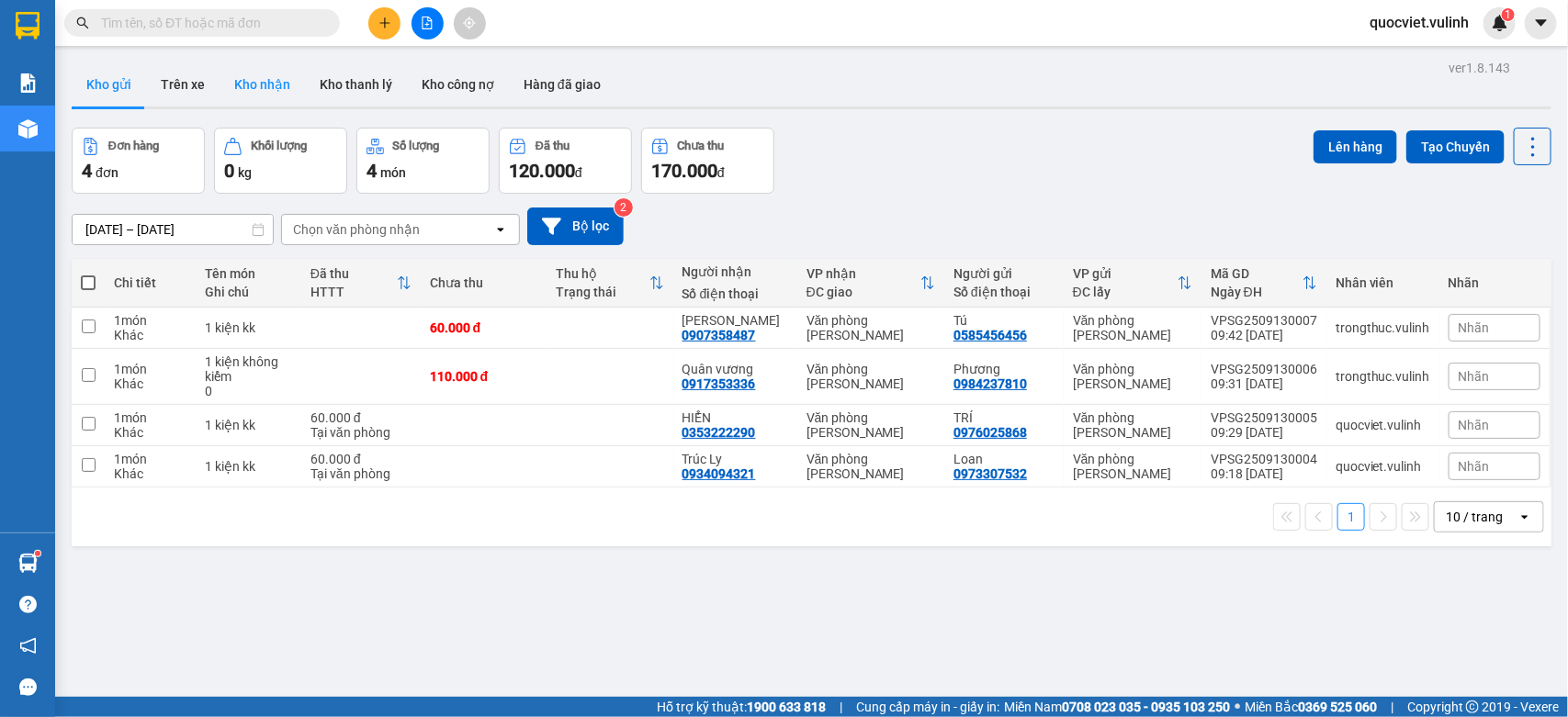
click at [269, 89] on button "Kho nhận" at bounding box center [262, 85] width 86 height 44
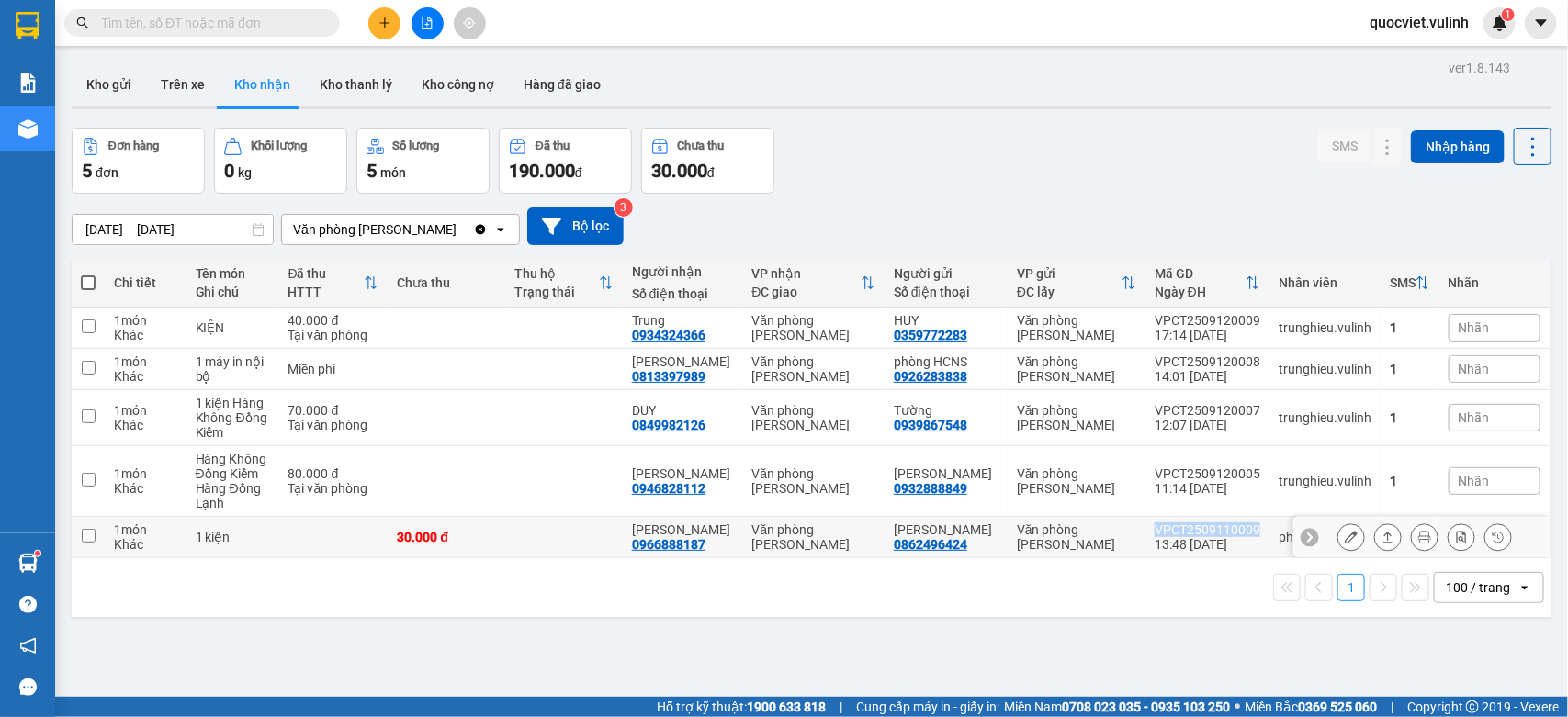
drag, startPoint x: 1154, startPoint y: 534, endPoint x: 1243, endPoint y: 526, distance: 89.4
click at [1243, 526] on td "VPCT2509110009 13:48 11/09" at bounding box center [1207, 537] width 124 height 41
checkbox input "true"
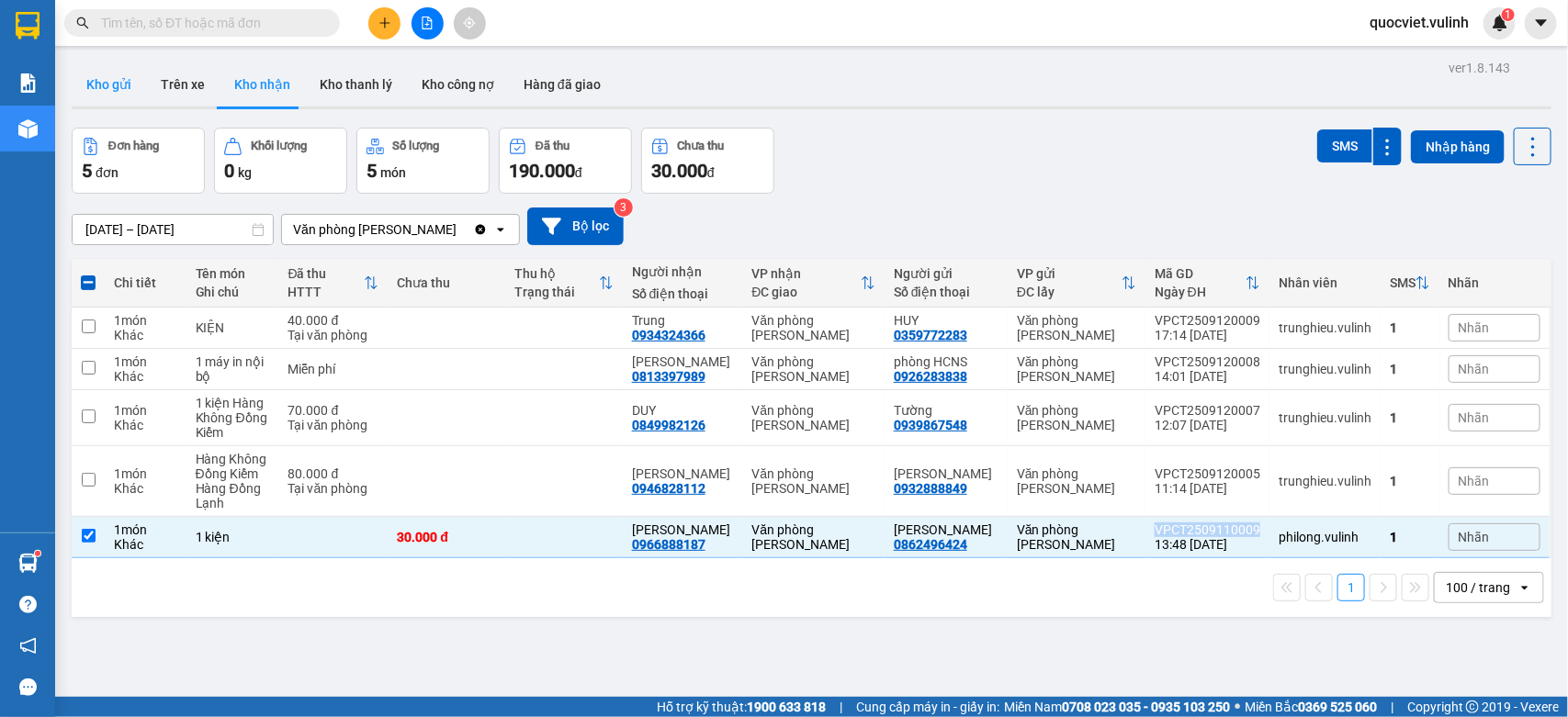
click at [130, 73] on button "Kho gửi" at bounding box center [109, 85] width 74 height 44
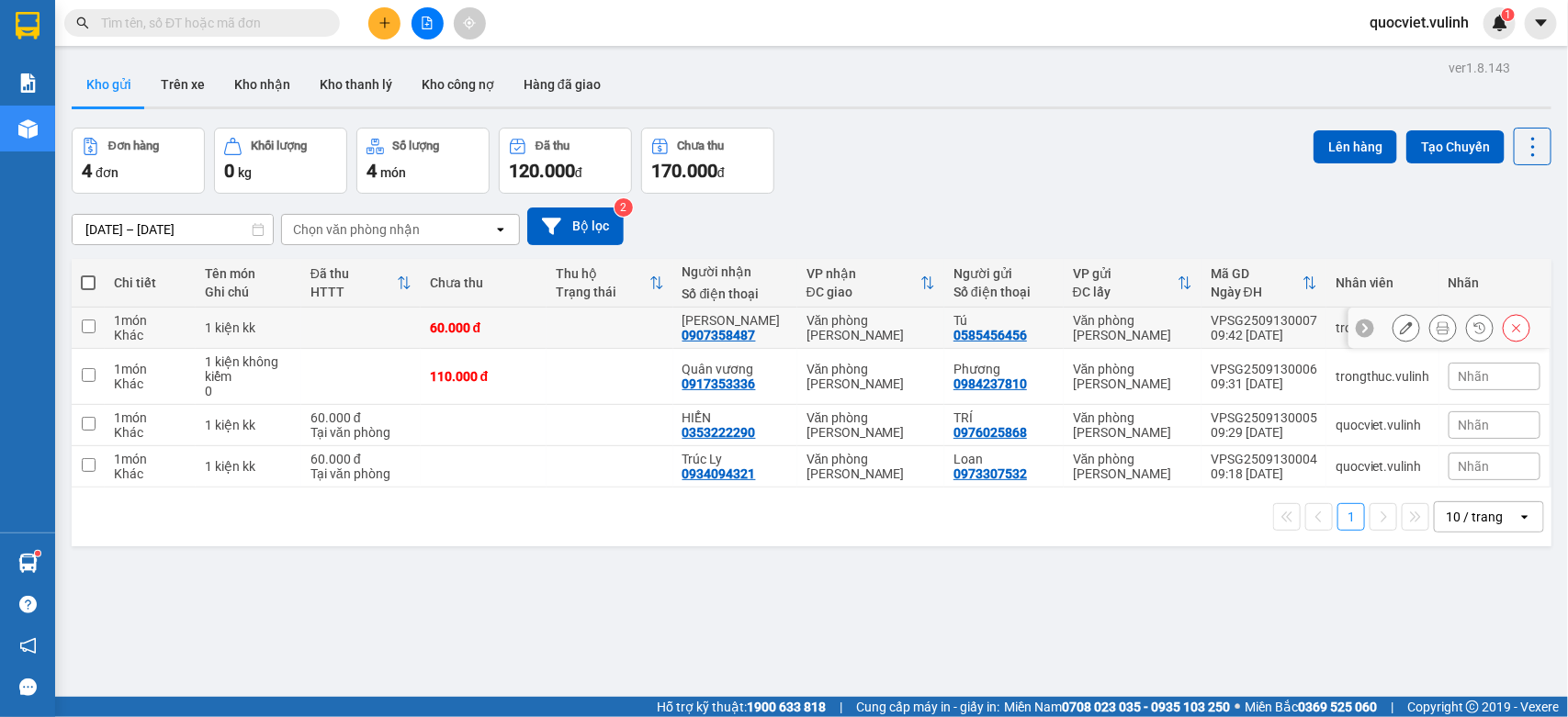
click at [1369, 322] on div at bounding box center [1450, 328] width 202 height 41
click at [1393, 326] on div at bounding box center [1406, 327] width 28 height 28
click at [1393, 318] on button at bounding box center [1406, 329] width 26 height 32
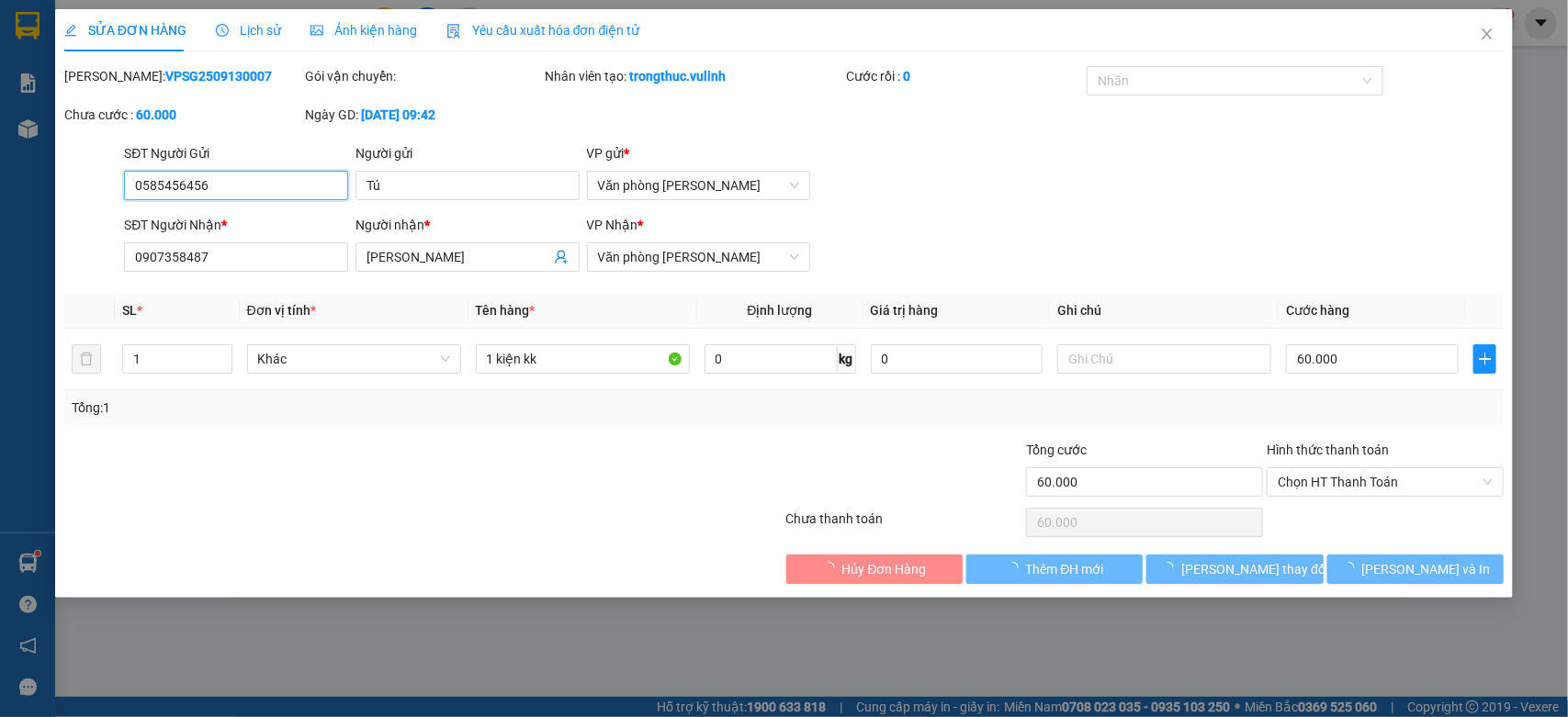
type input "0585456456"
type input "Tú"
type input "0907358487"
type input "Huỳnh Tài"
type input "60.000"
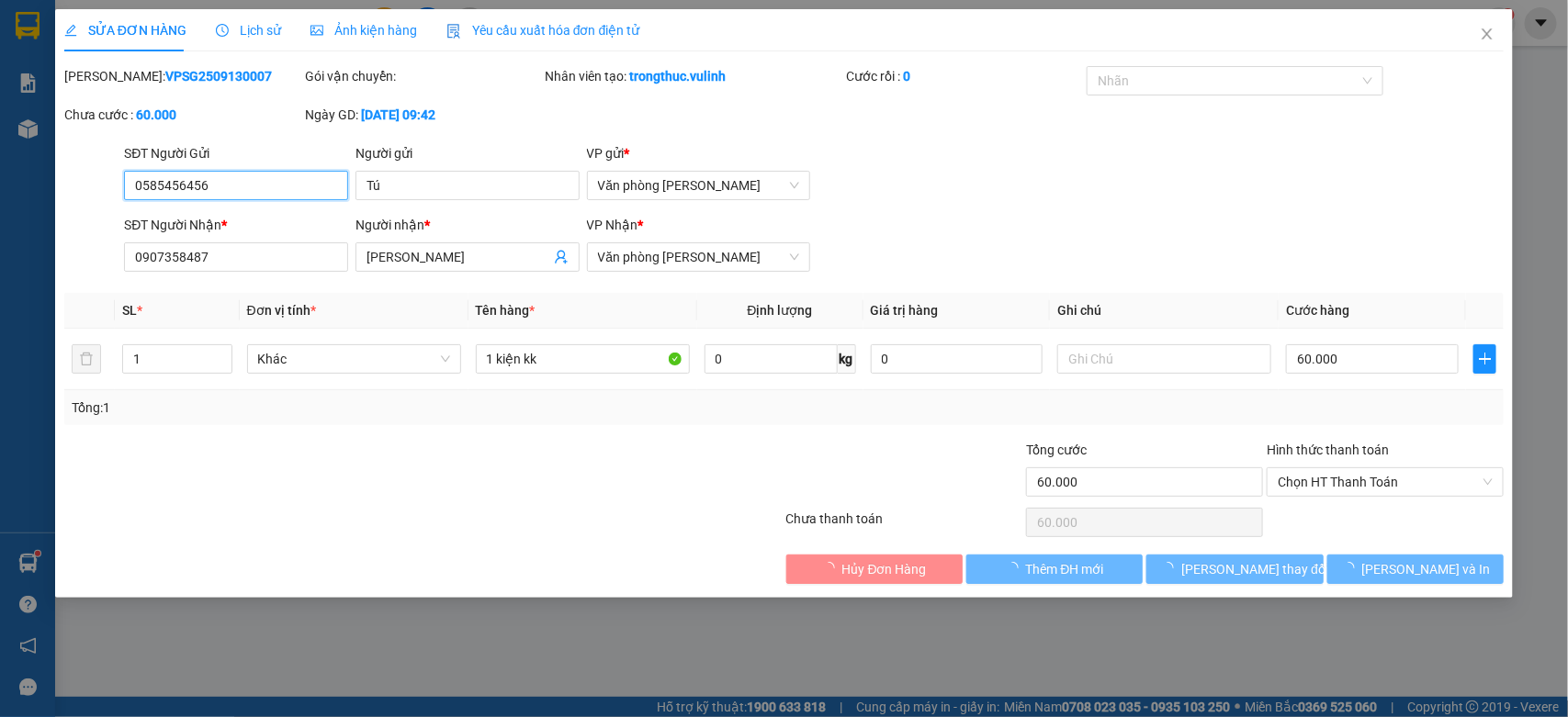
type input "60.000"
click at [210, 189] on input "0585456456" at bounding box center [236, 185] width 224 height 30
click at [210, 187] on input "0585456456" at bounding box center [236, 185] width 224 height 30
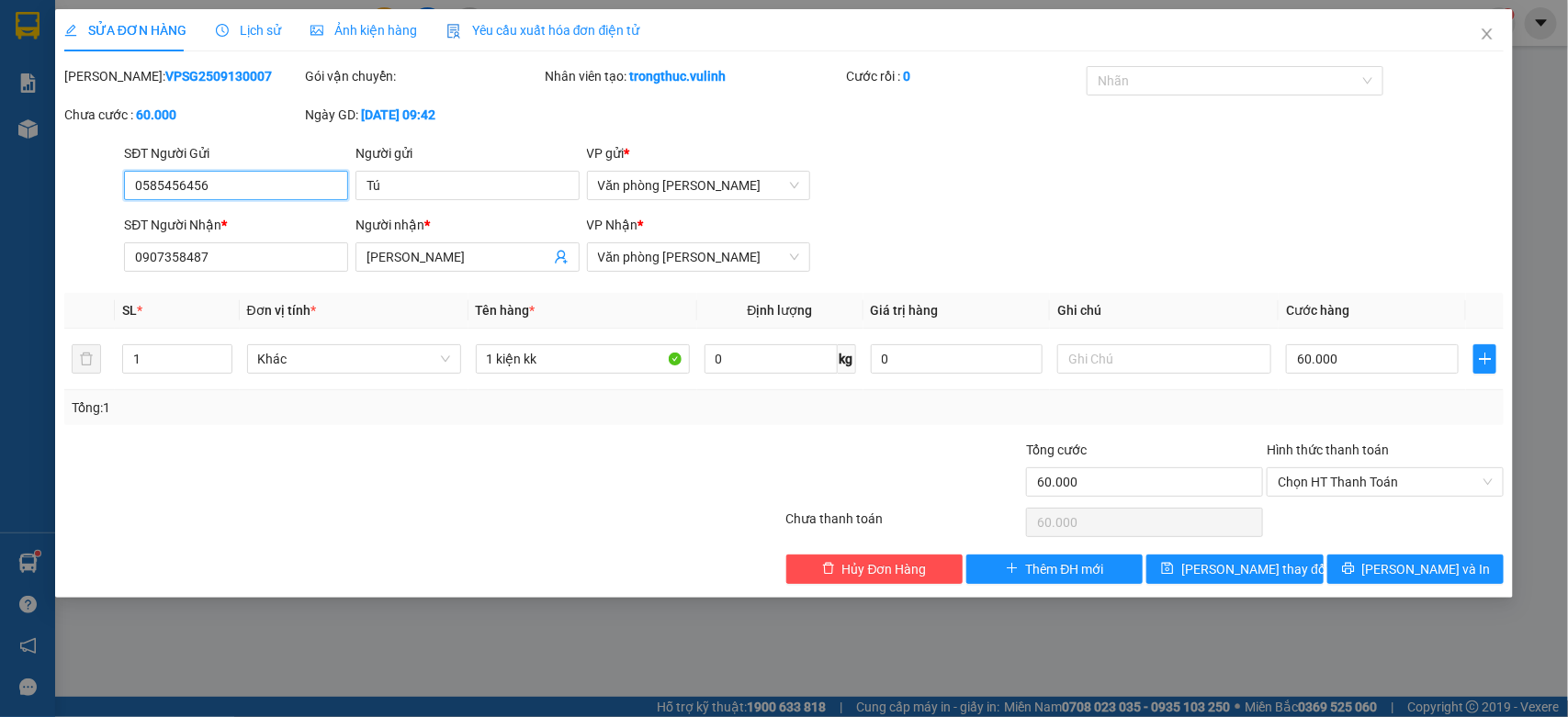
click at [210, 187] on input "0585456456" at bounding box center [236, 185] width 224 height 30
click at [352, 197] on div "Người gửi Tú" at bounding box center [467, 174] width 232 height 64
click at [424, 180] on input "Tú" at bounding box center [467, 185] width 224 height 30
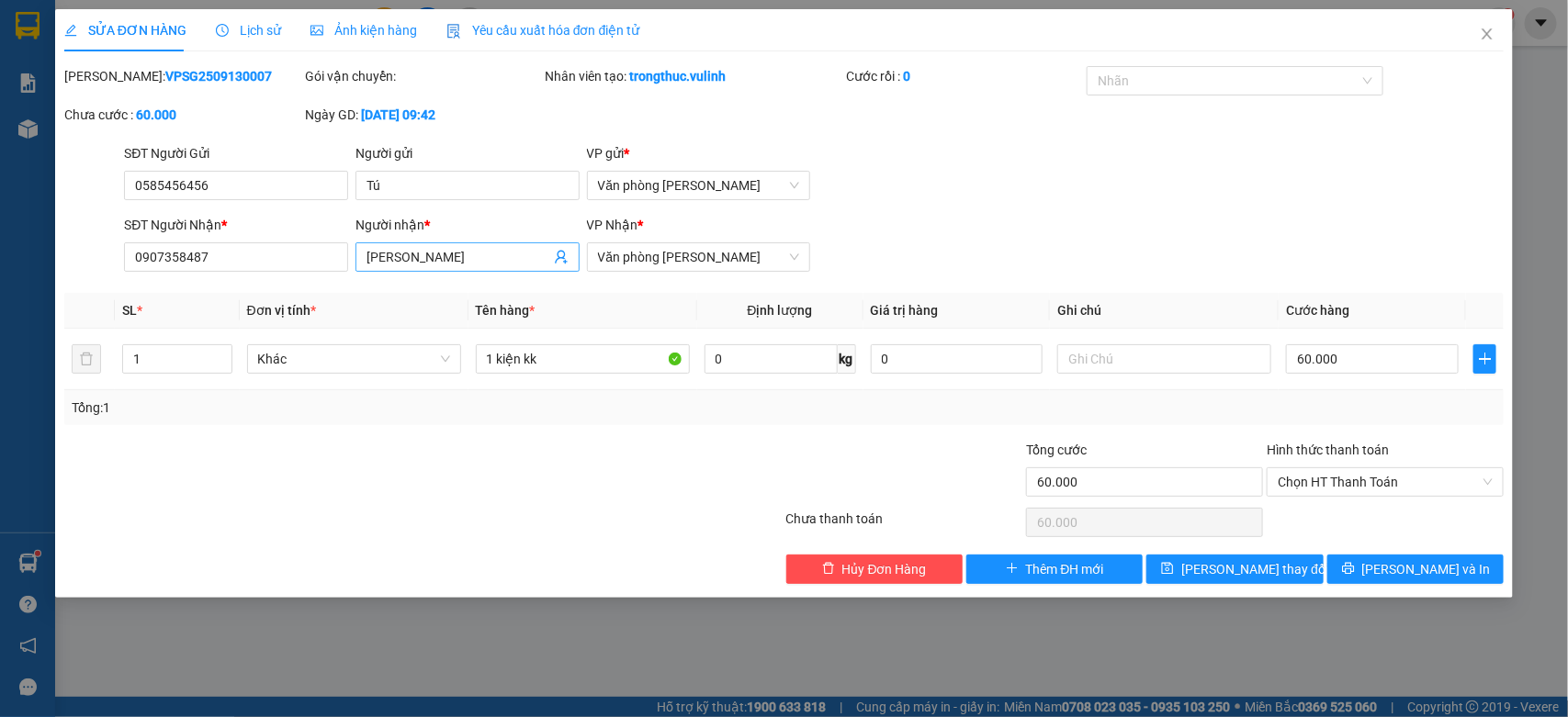
click at [464, 254] on input "Huỳnh Tài" at bounding box center [458, 256] width 184 height 20
click at [289, 260] on input "0907358487" at bounding box center [236, 256] width 224 height 30
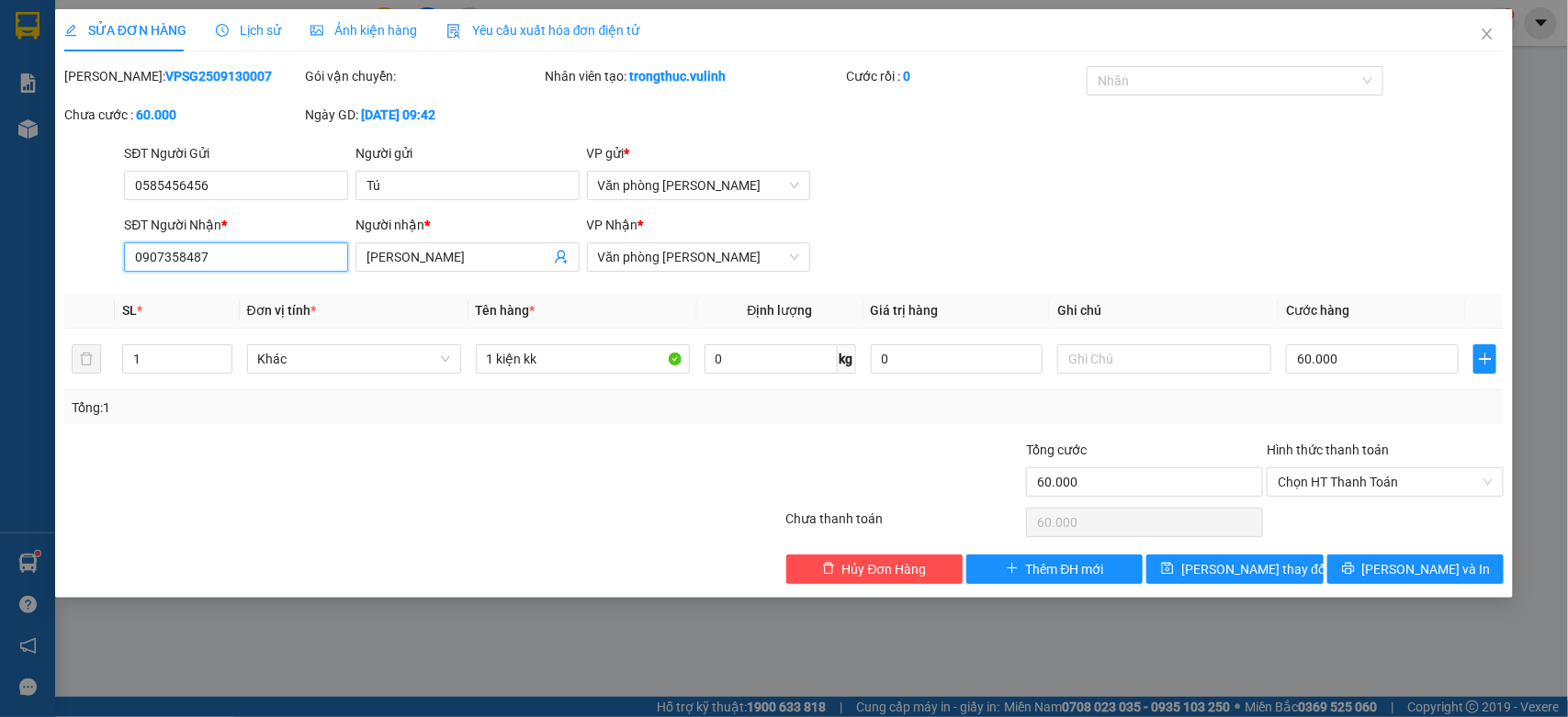
click at [289, 260] on input "0907358487" at bounding box center [236, 256] width 224 height 30
click at [1500, 31] on span "Close" at bounding box center [1488, 35] width 52 height 51
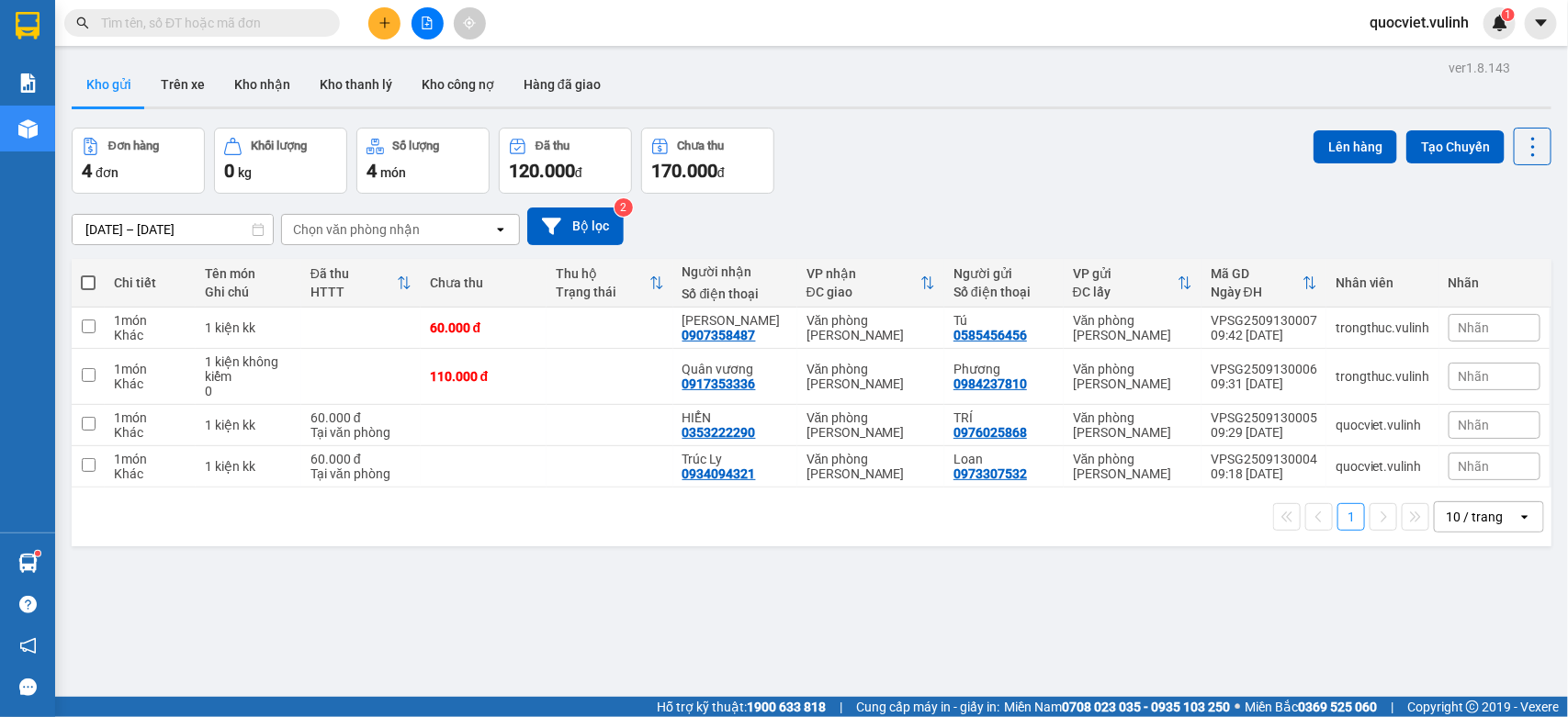
click at [88, 274] on label at bounding box center [88, 282] width 14 height 18
click at [88, 274] on input "checkbox" at bounding box center [88, 274] width 0 height 0
checkbox input "true"
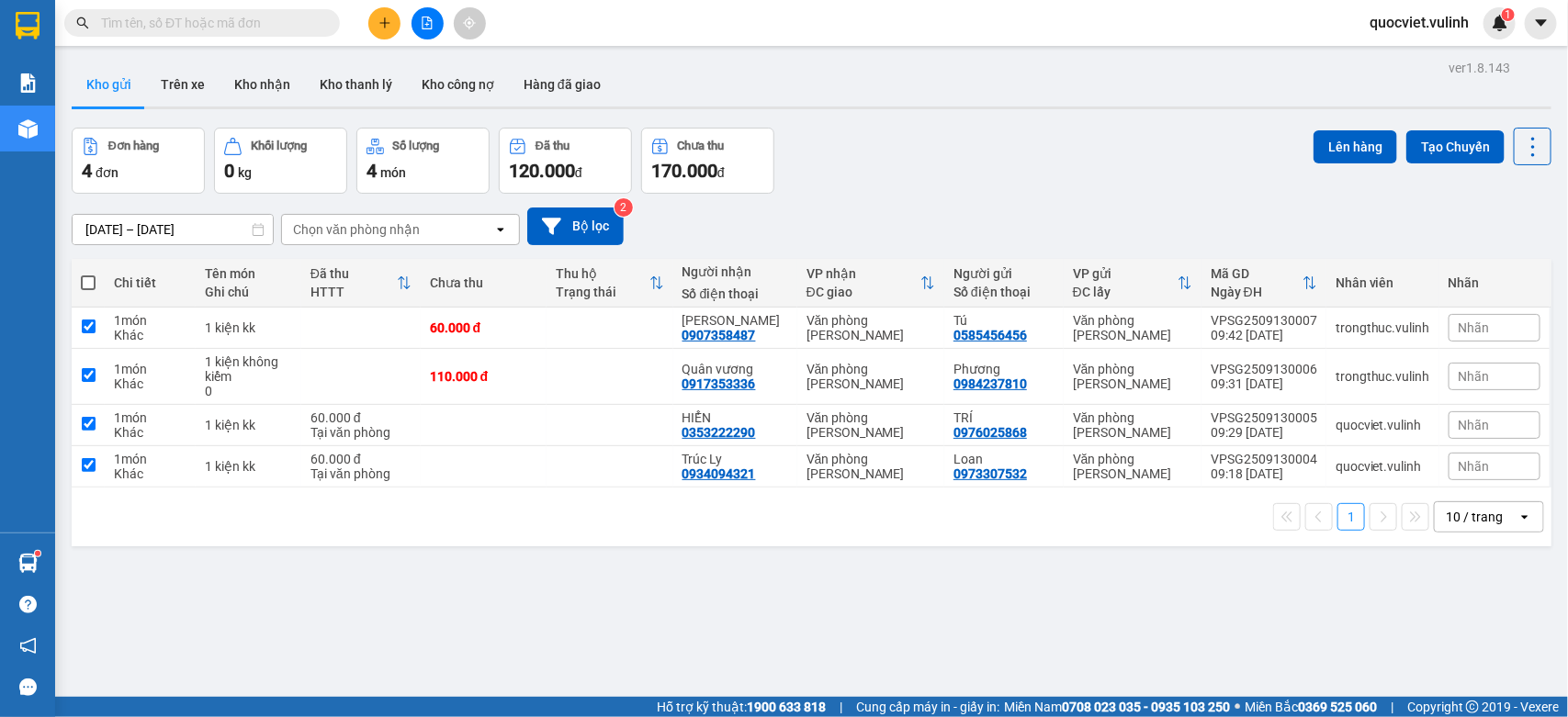
checkbox input "true"
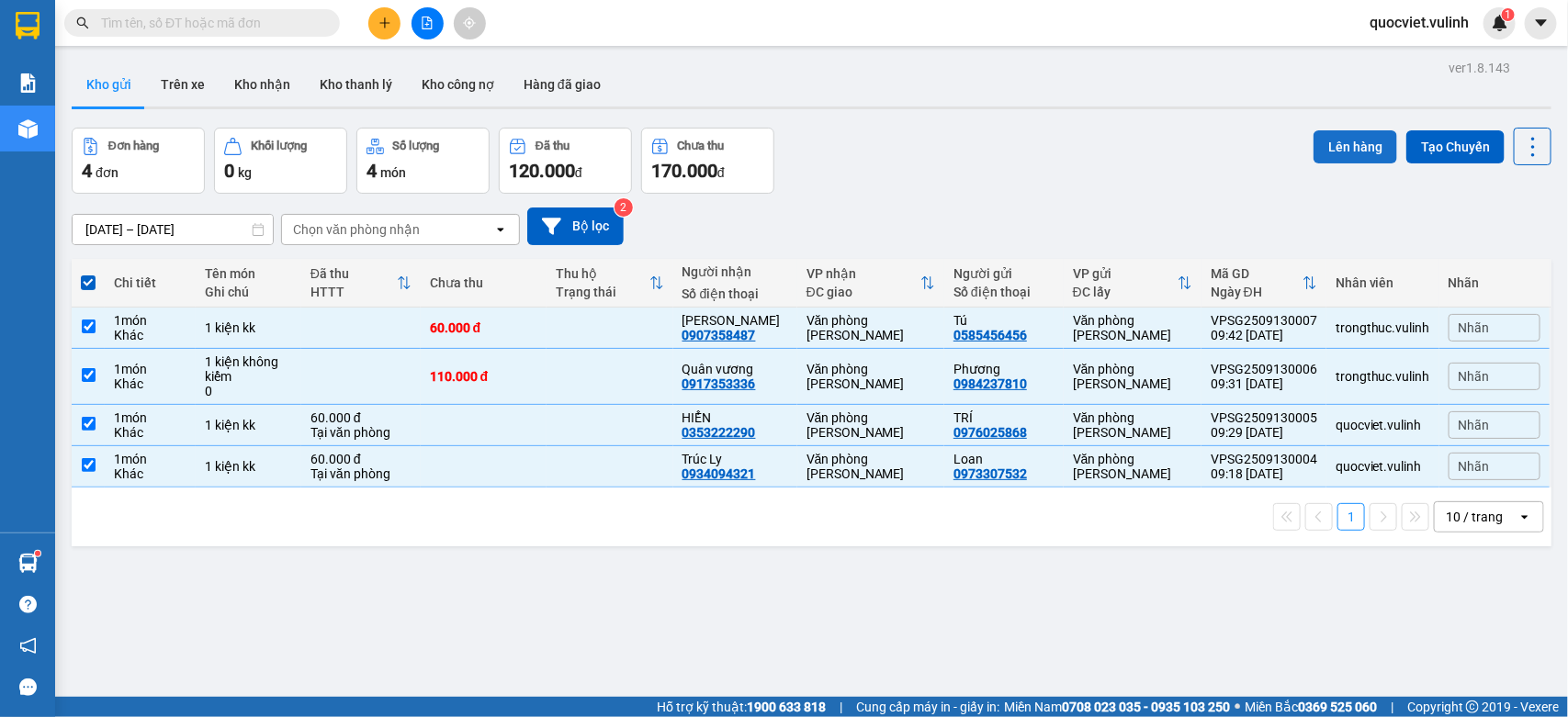
click at [1314, 152] on button "Lên hàng" at bounding box center [1356, 147] width 84 height 33
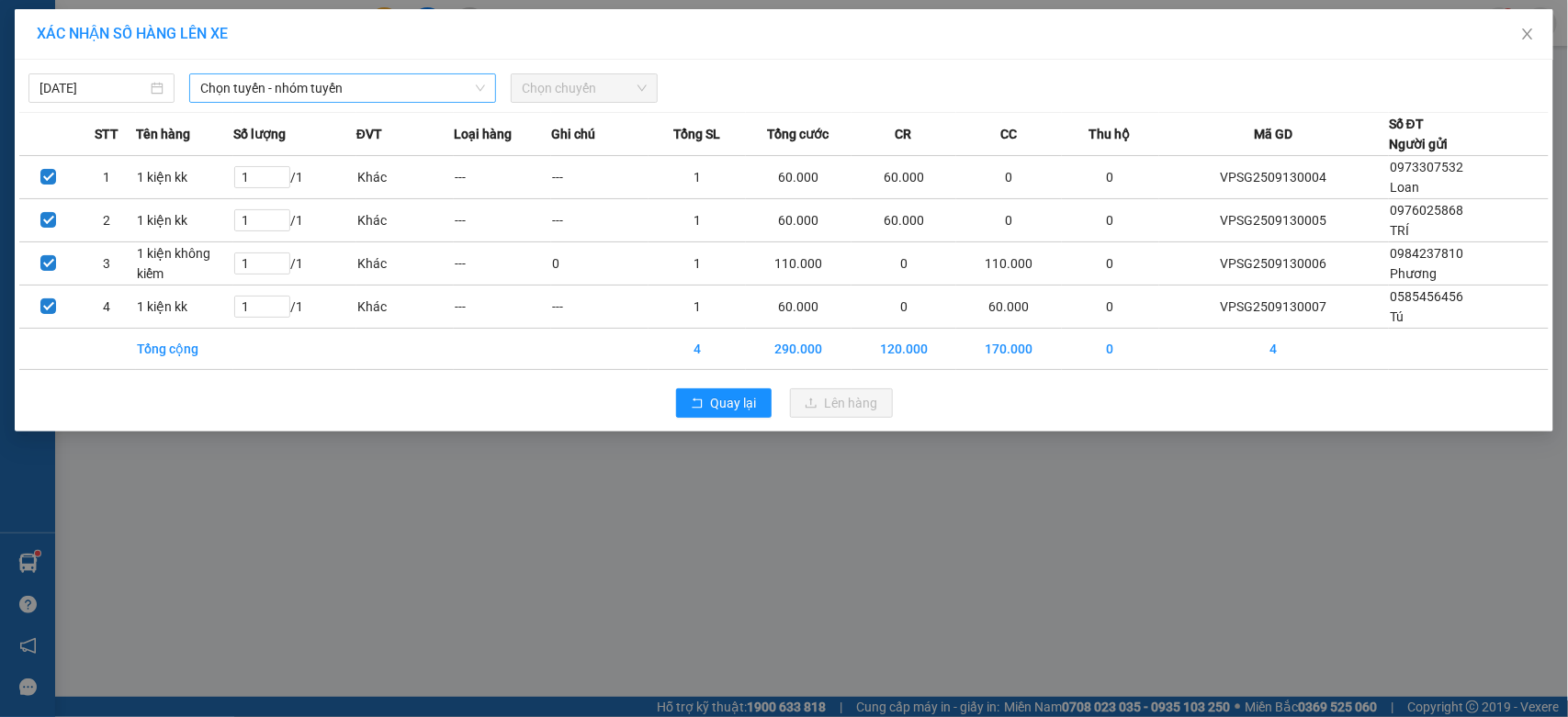
click at [272, 90] on span "Chọn tuyến - nhóm tuyến" at bounding box center [342, 88] width 285 height 28
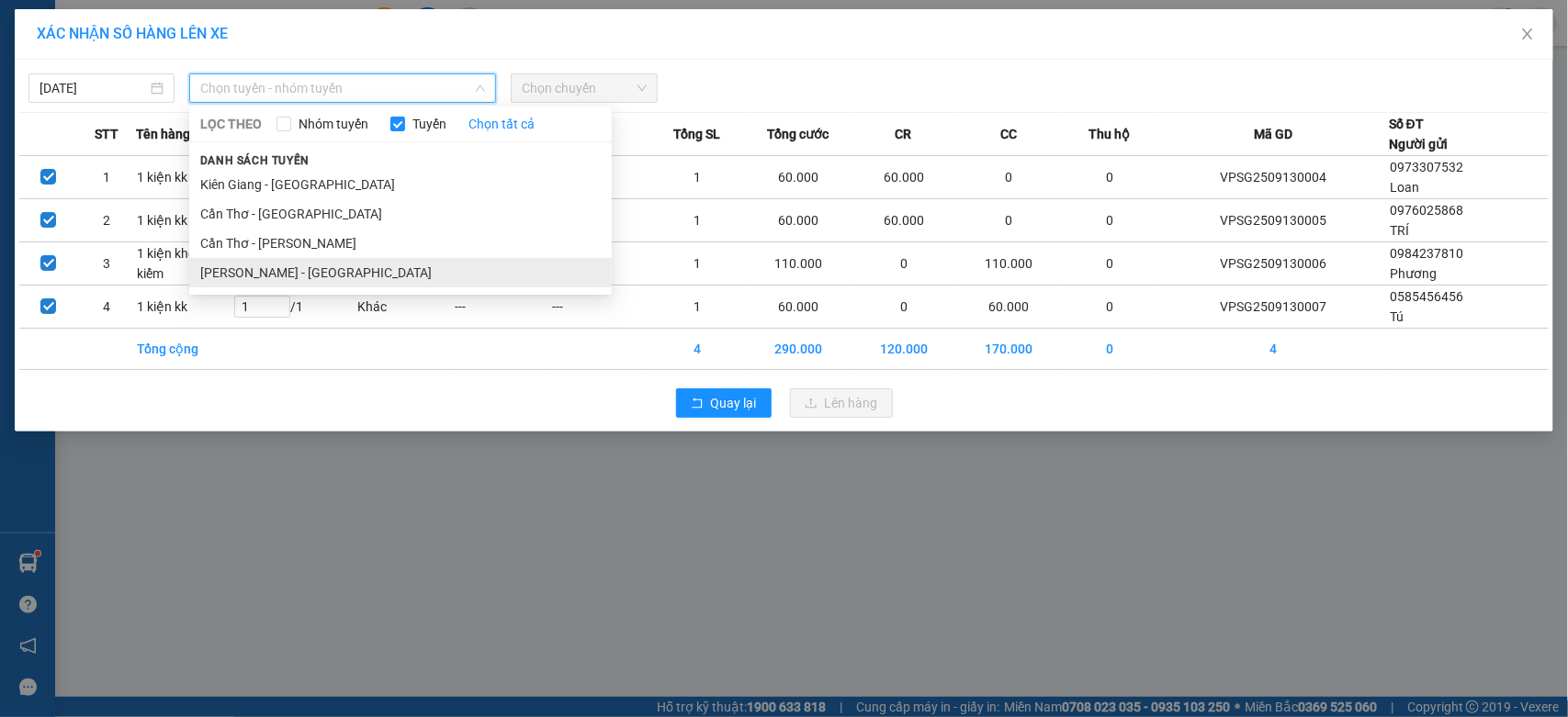
click at [225, 263] on li "[PERSON_NAME] - [GEOGRAPHIC_DATA]" at bounding box center [400, 273] width 423 height 30
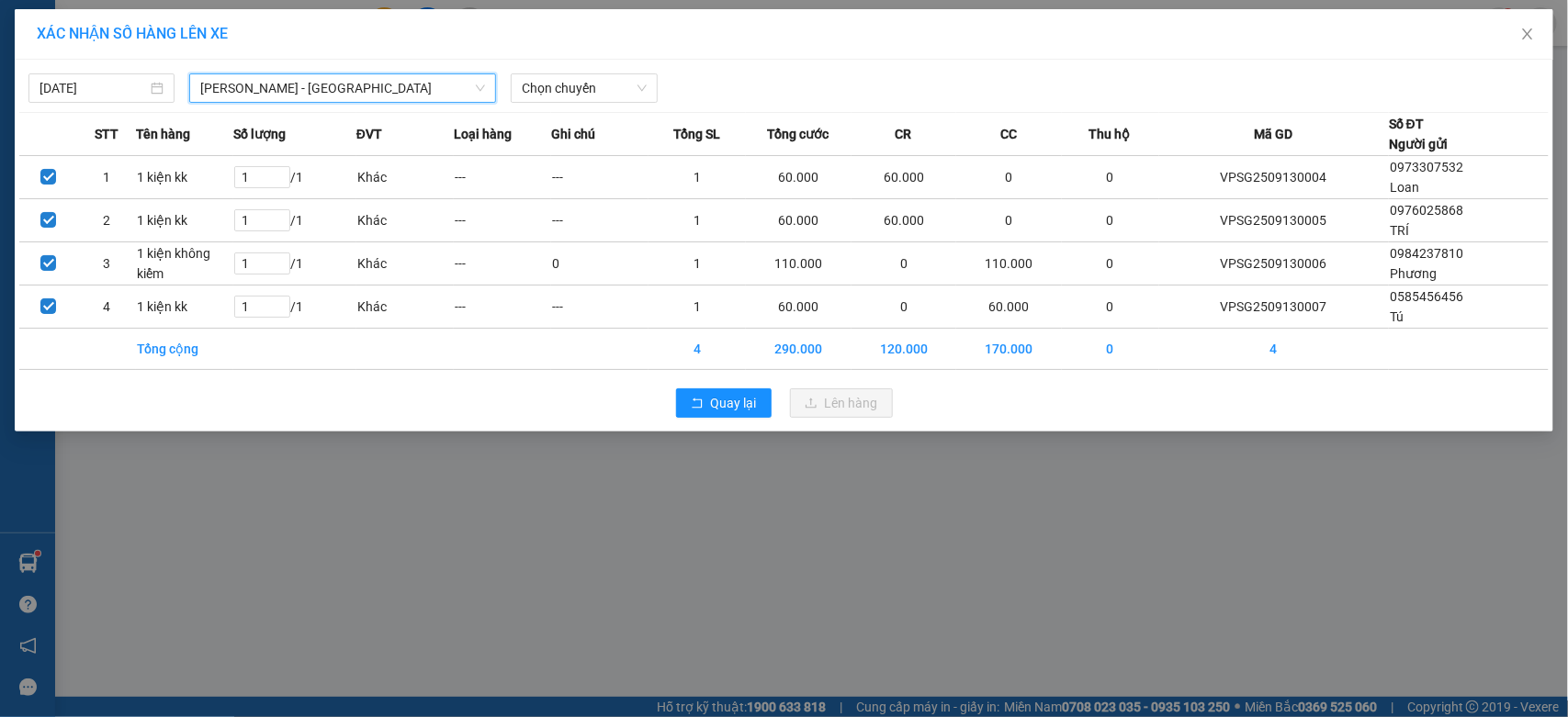
click at [567, 67] on div "13/09/2025 Hồ Chí Minh - Cần Thơ Hồ Chí Minh - Cần Thơ LỌC THEO Nhóm tuyến Tuyế…" at bounding box center [784, 83] width 1530 height 38
click at [567, 86] on span "Chọn chuyến" at bounding box center [584, 88] width 124 height 28
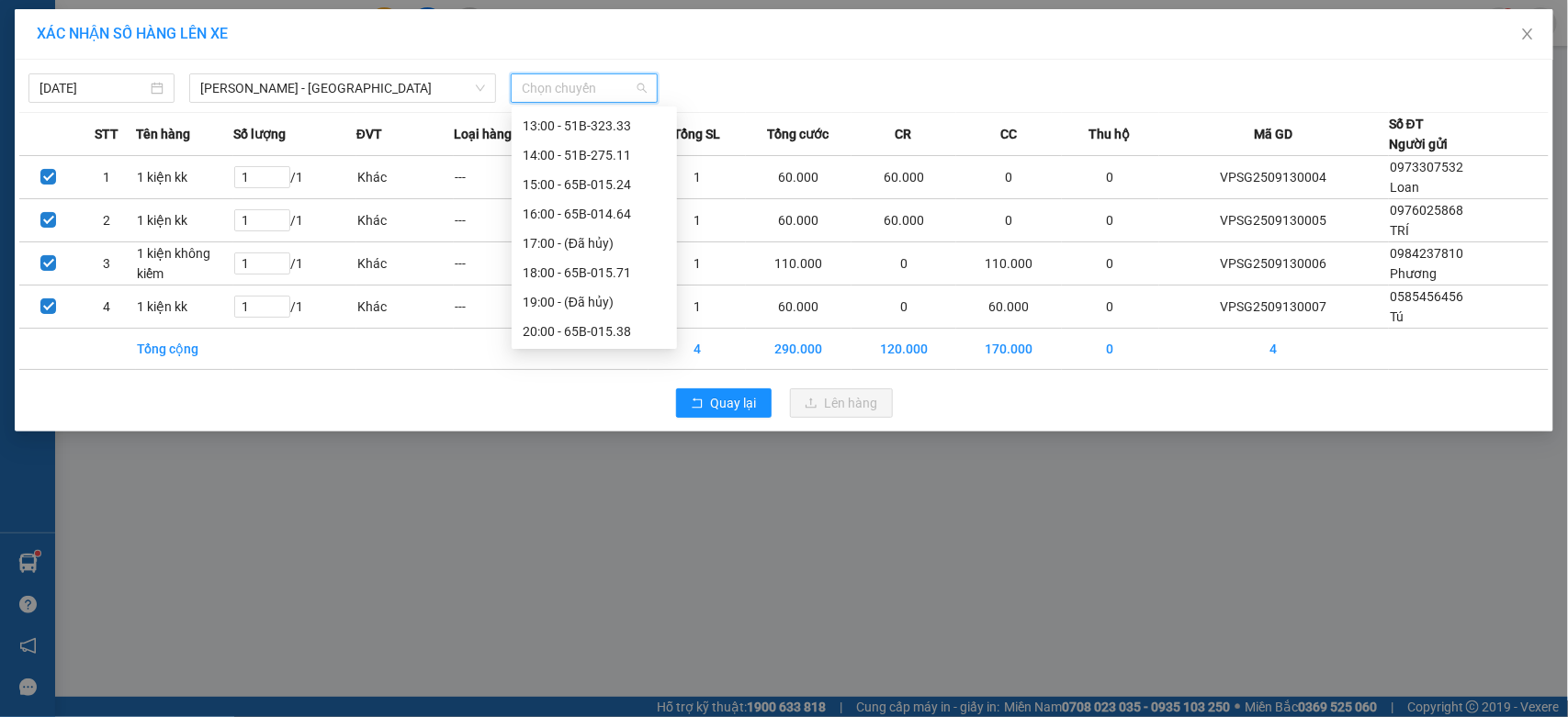
scroll to position [199, 0]
click at [592, 163] on div "10:00 - 51B-324.13" at bounding box center [594, 160] width 143 height 20
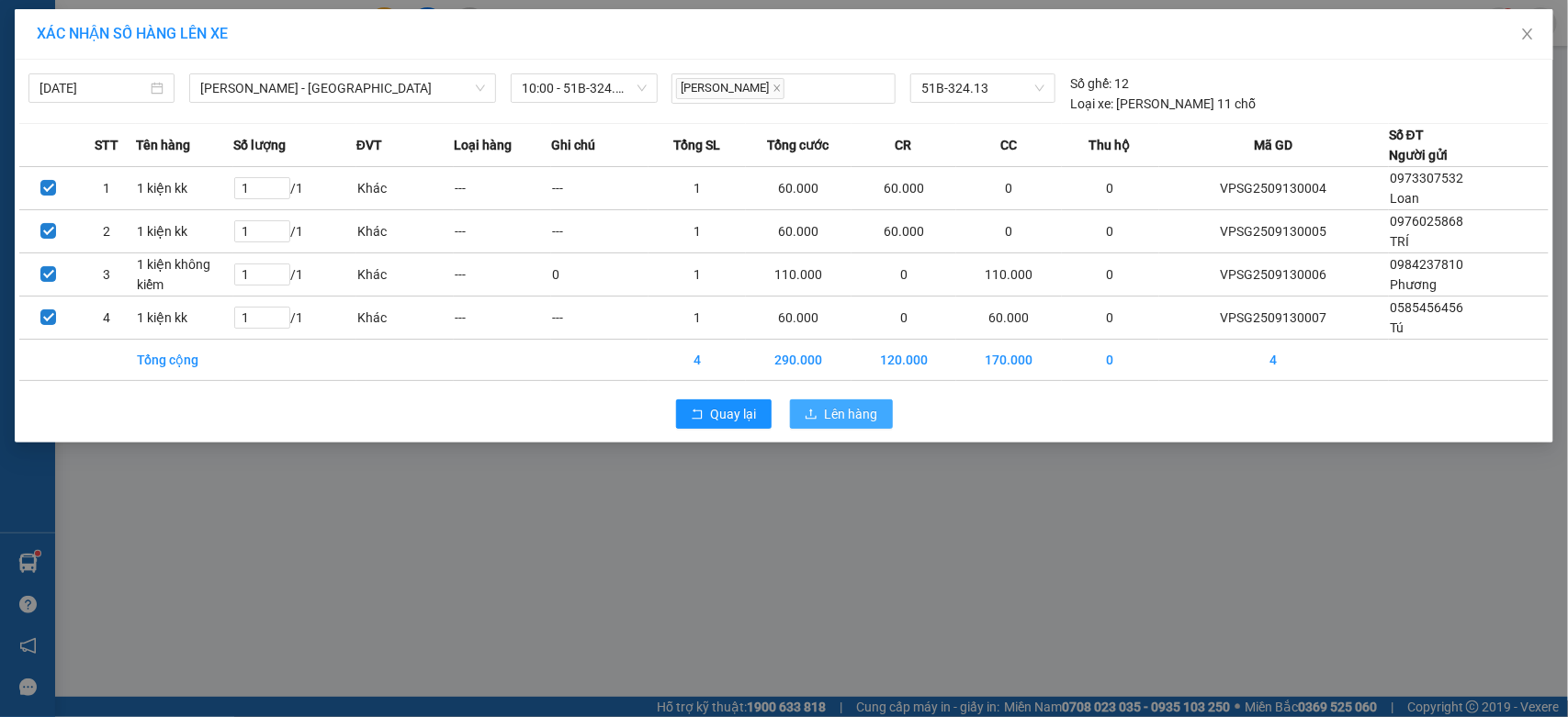
click at [796, 406] on button "Lên hàng" at bounding box center [841, 414] width 103 height 30
